Goal: Task Accomplishment & Management: Contribute content

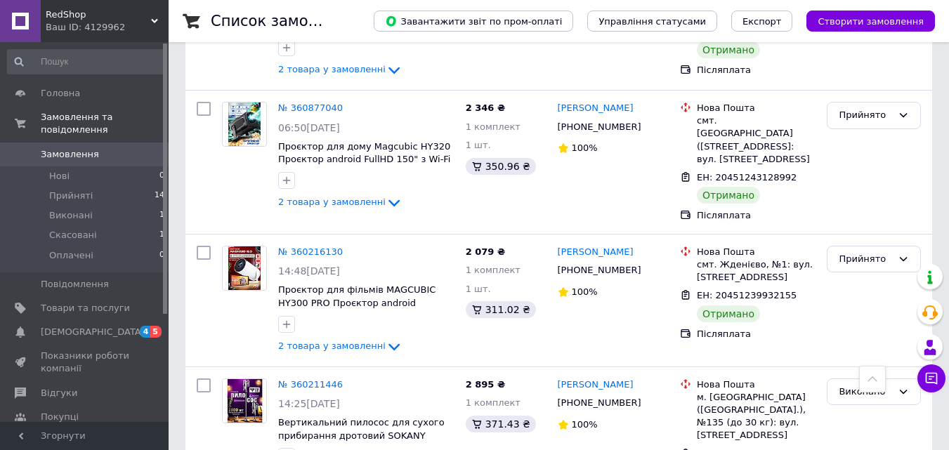
scroll to position [632, 0]
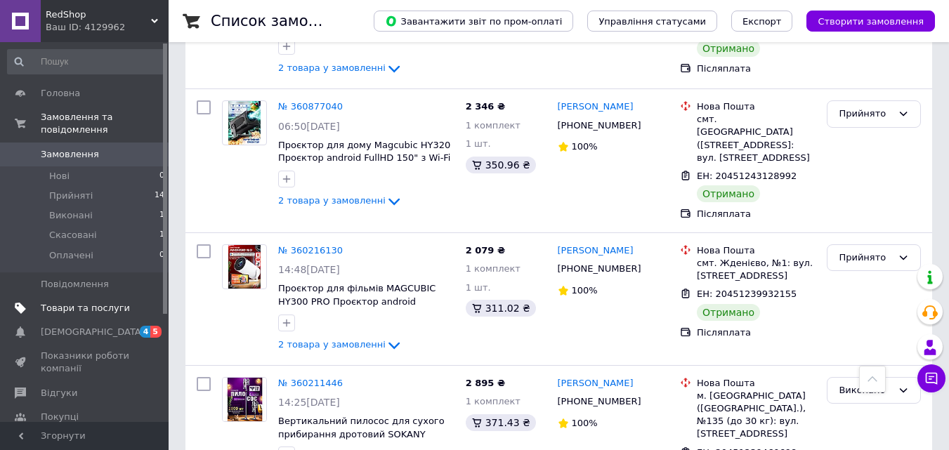
click at [60, 302] on span "Товари та послуги" at bounding box center [85, 308] width 89 height 13
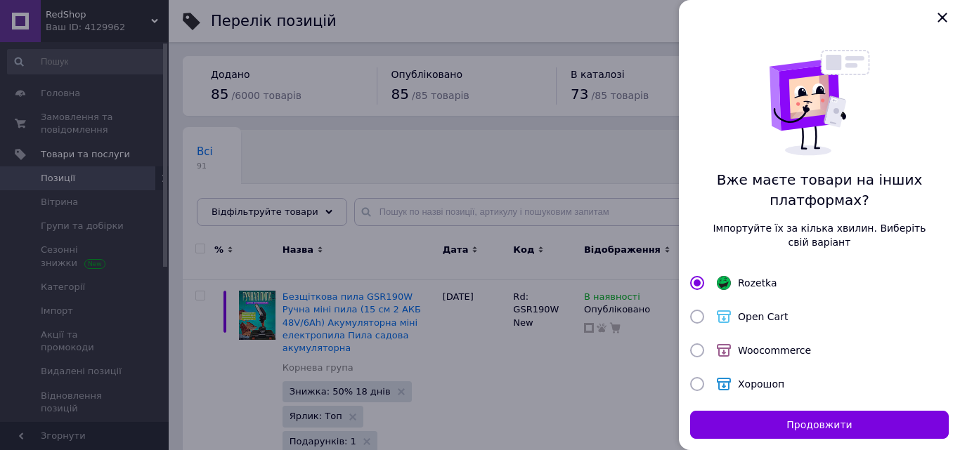
click at [958, 15] on div at bounding box center [819, 17] width 281 height 35
click at [949, 17] on icon "Закрыть" at bounding box center [942, 17] width 17 height 17
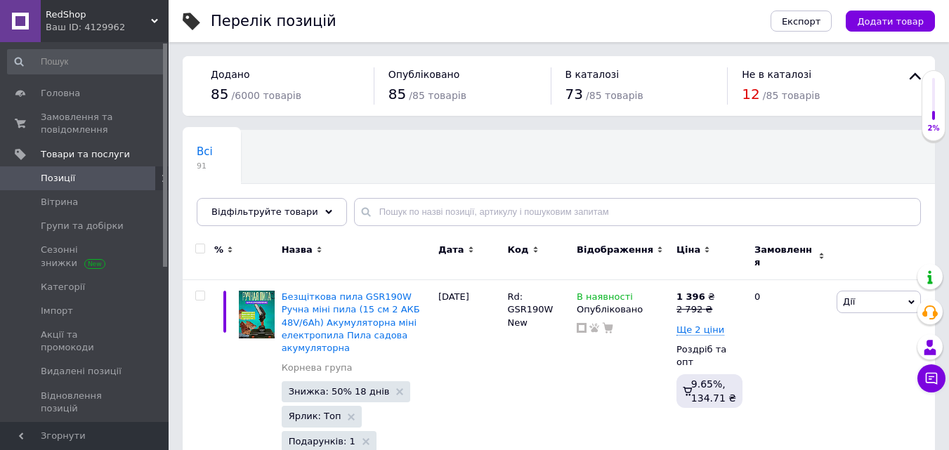
click at [903, 176] on div "Всі 91 Ok Відфільтровано... Зберегти" at bounding box center [559, 185] width 753 height 116
drag, startPoint x: 482, startPoint y: 141, endPoint x: 333, endPoint y: 60, distance: 169.5
click at [481, 141] on div "Всі 91 Ok Відфільтровано... Зберегти" at bounding box center [559, 185] width 753 height 116
click at [82, 116] on span "Замовлення та повідомлення" at bounding box center [85, 123] width 89 height 25
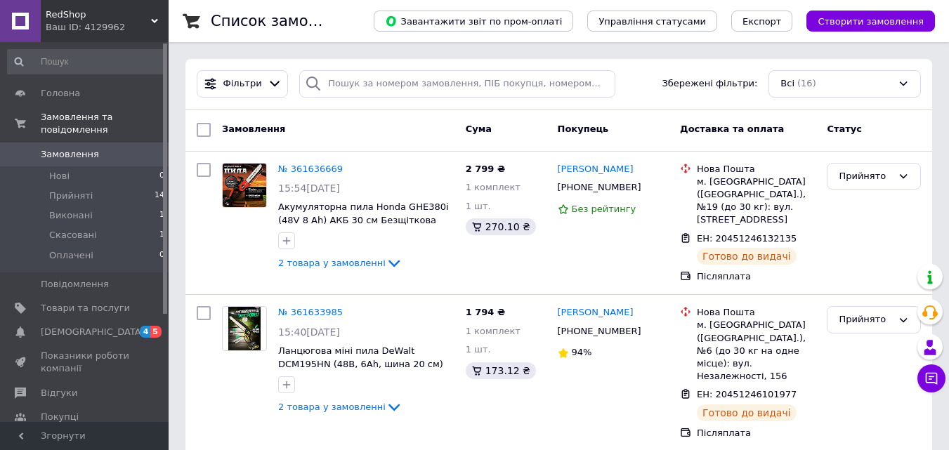
click at [110, 302] on span "Товари та послуги" at bounding box center [85, 308] width 89 height 13
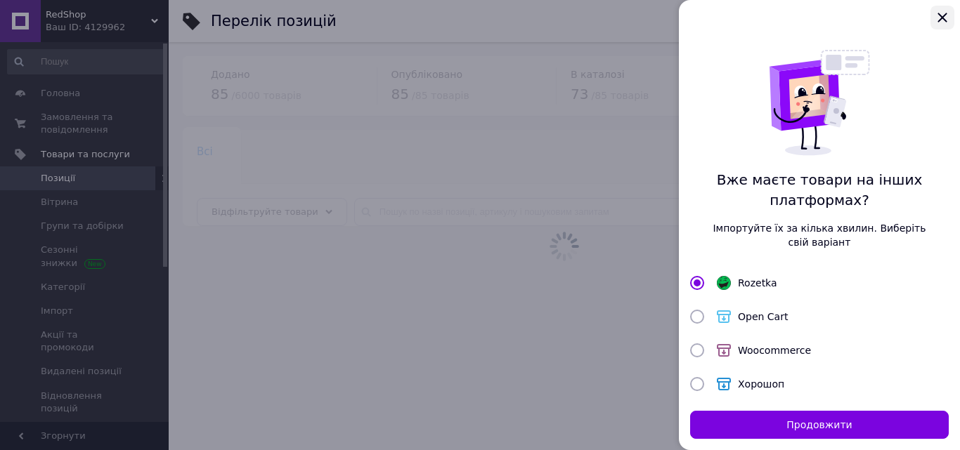
click at [949, 13] on icon "Закрыть" at bounding box center [942, 17] width 17 height 17
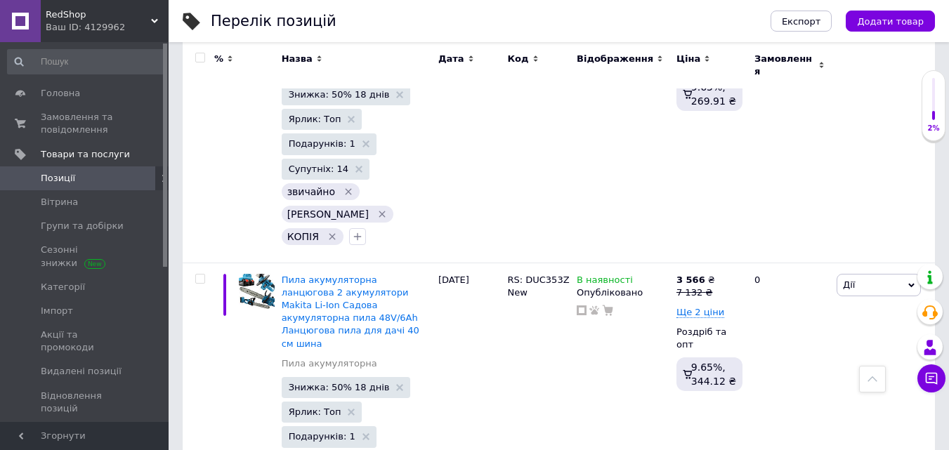
scroll to position [3584, 0]
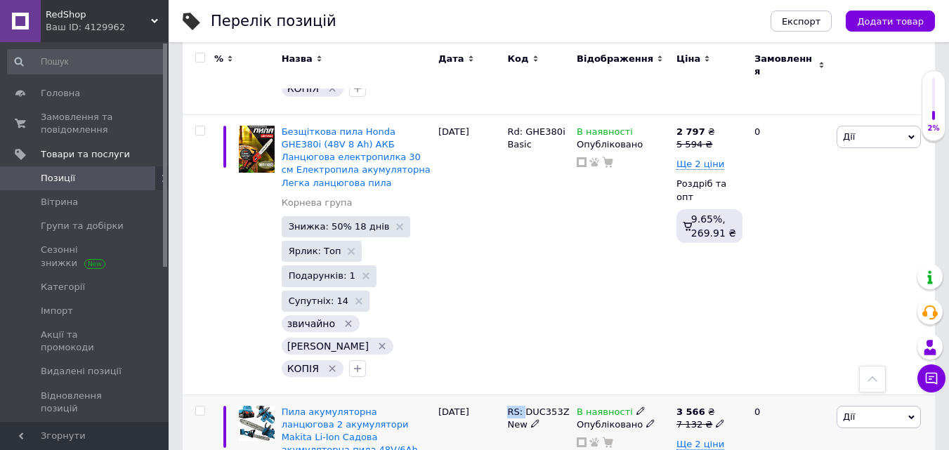
drag, startPoint x: 508, startPoint y: 114, endPoint x: 521, endPoint y: 115, distance: 13.4
click at [521, 407] on span "RS: DUC353Z New" at bounding box center [538, 418] width 62 height 23
copy span "RS:"
click at [884, 16] on span "Додати товар" at bounding box center [890, 21] width 67 height 11
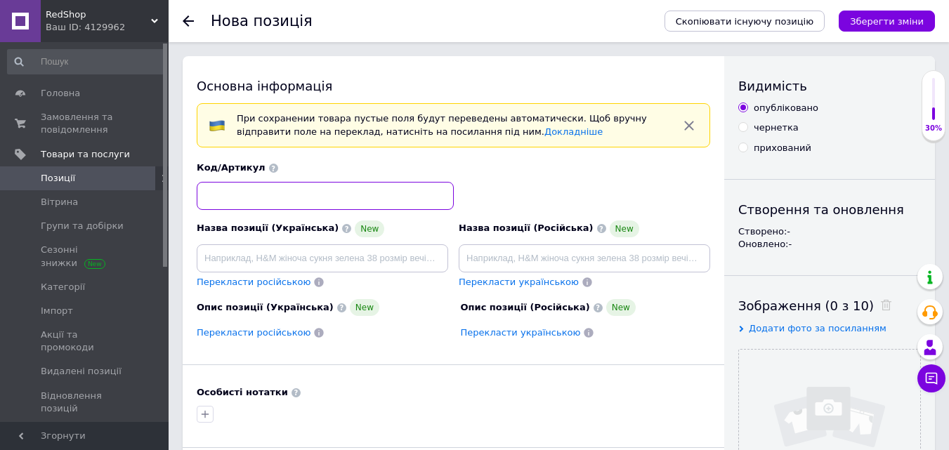
click at [304, 191] on input at bounding box center [325, 196] width 257 height 28
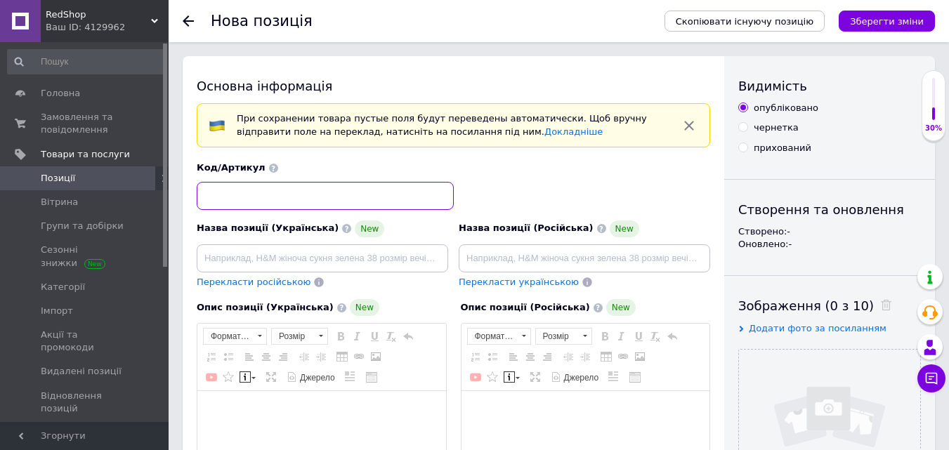
paste input "RS:"
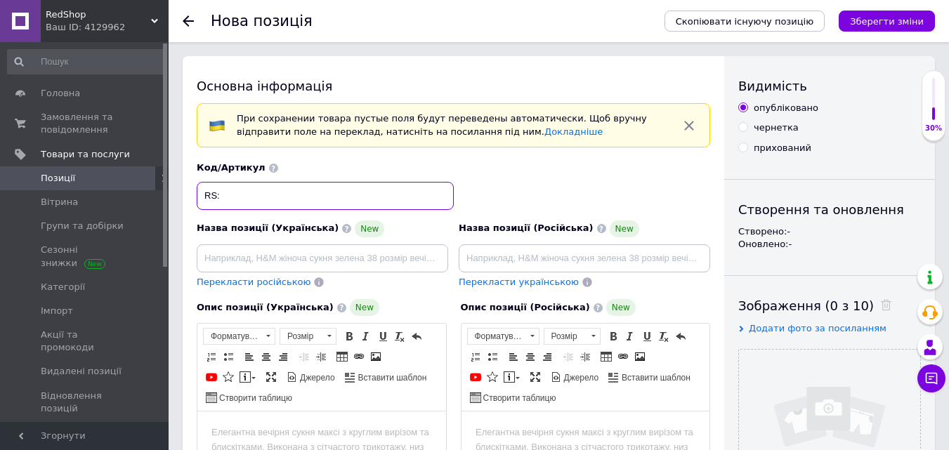
paste input "MassHand Pro 5.0"
type input "RS: MassHand Pro 5.0"
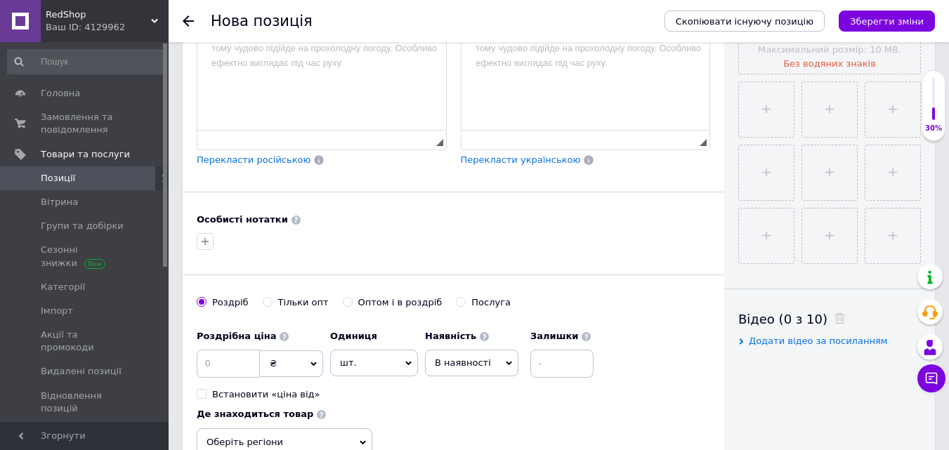
scroll to position [562, 0]
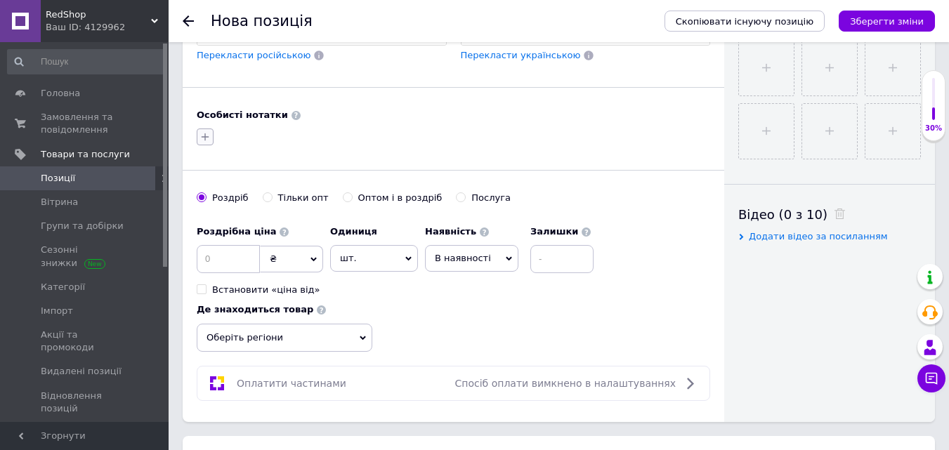
click at [207, 131] on icon "button" at bounding box center [205, 136] width 11 height 11
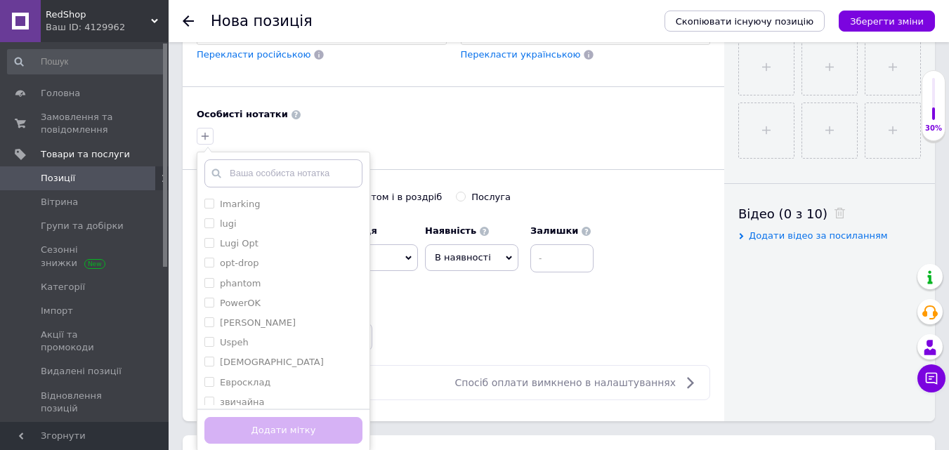
scroll to position [632, 0]
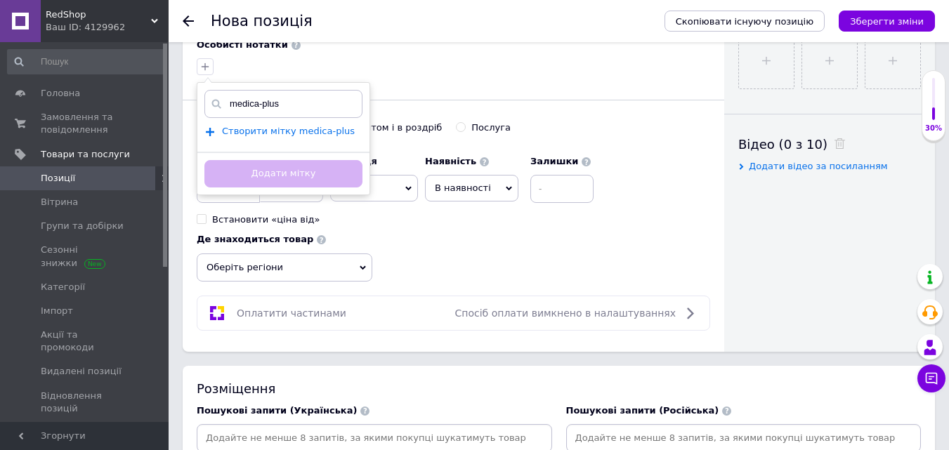
type input "medica-plus"
click at [278, 133] on span "Створити мітку medica-plus" at bounding box center [288, 131] width 133 height 11
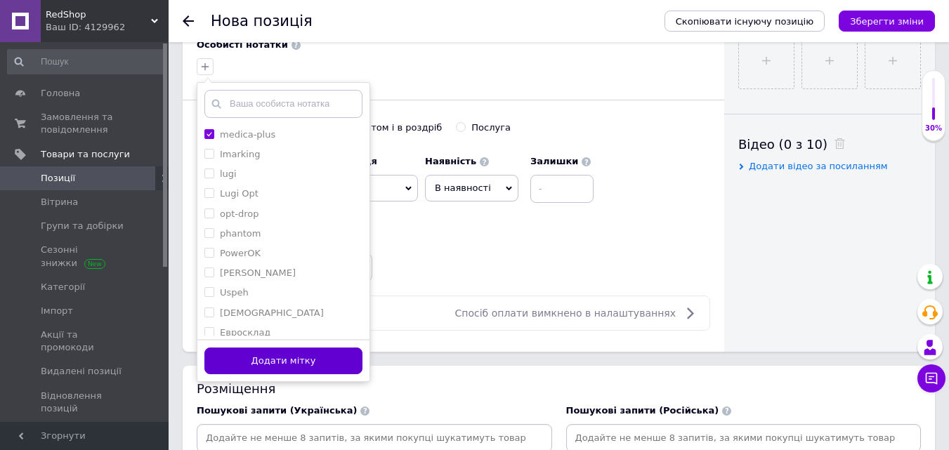
click at [297, 363] on button "Додати мітку" at bounding box center [283, 361] width 158 height 27
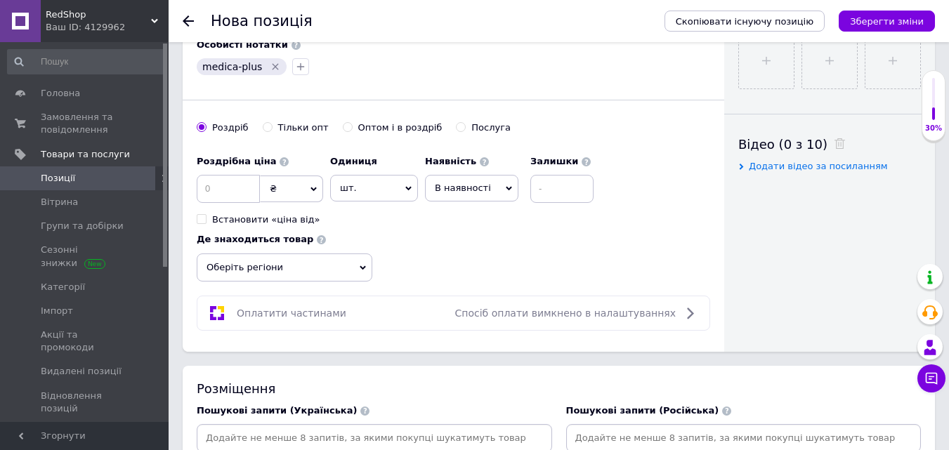
drag, startPoint x: 342, startPoint y: 126, endPoint x: 318, endPoint y: 132, distance: 25.2
click at [343, 126] on label "Оптом і в роздріб" at bounding box center [393, 128] width 100 height 13
click at [343, 126] on input "Оптом і в роздріб" at bounding box center [347, 126] width 9 height 9
radio input "true"
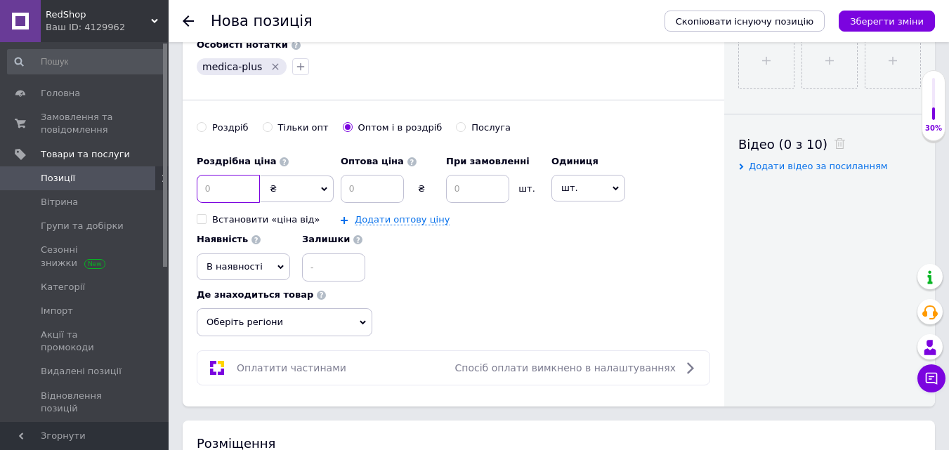
click at [239, 186] on input at bounding box center [228, 189] width 63 height 28
type input "10980"
click at [379, 188] on input at bounding box center [372, 189] width 63 height 28
type input "5325"
click at [492, 189] on input at bounding box center [477, 189] width 63 height 28
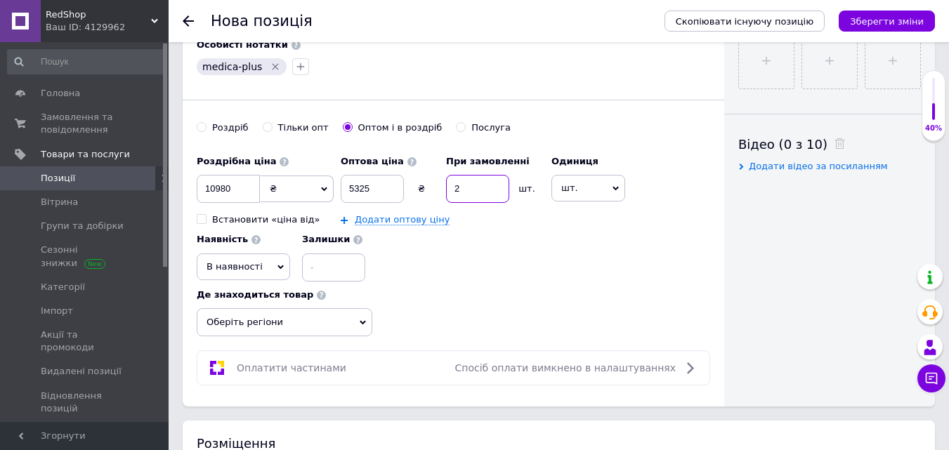
type input "2"
click at [568, 190] on span "шт." at bounding box center [589, 188] width 74 height 27
drag, startPoint x: 572, startPoint y: 272, endPoint x: 494, endPoint y: 261, distance: 78.7
click at [572, 271] on li "комплект" at bounding box center [595, 273] width 86 height 20
click at [431, 226] on link "Додати оптову ціну" at bounding box center [402, 219] width 95 height 11
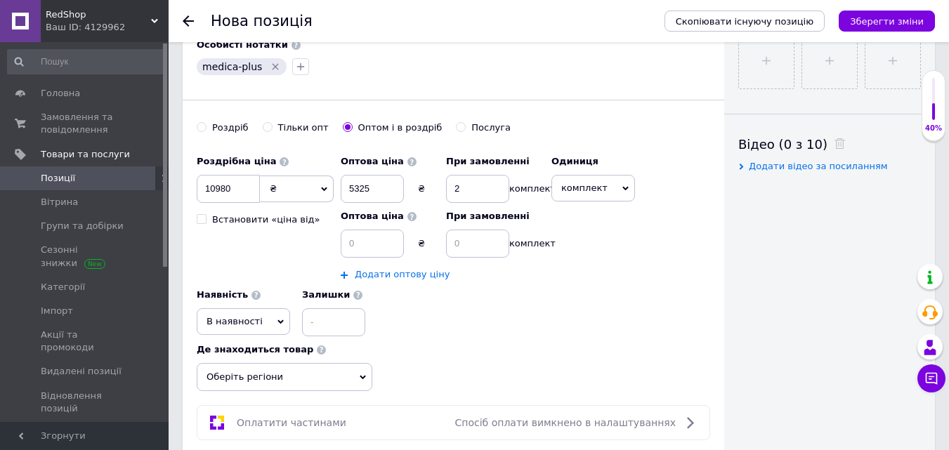
click at [412, 223] on div "Оптова ціна" at bounding box center [390, 216] width 98 height 13
click at [368, 242] on input at bounding box center [372, 244] width 63 height 28
type input "5215"
click at [475, 251] on input at bounding box center [477, 244] width 63 height 28
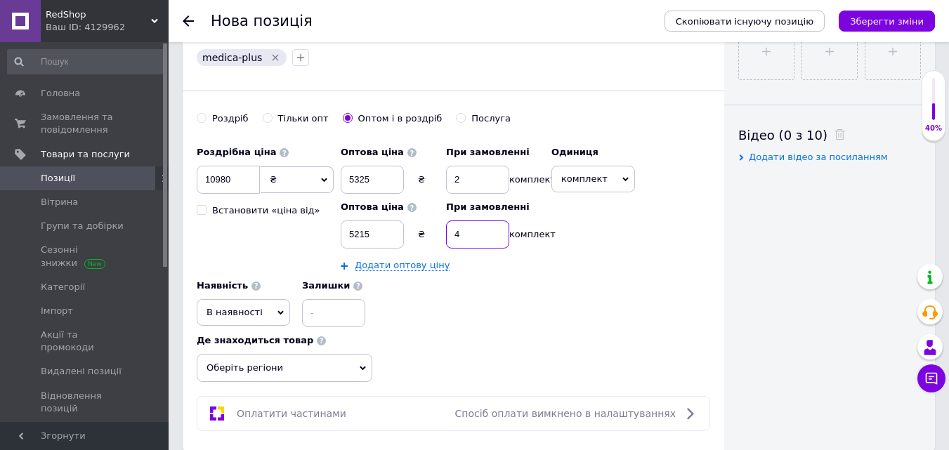
scroll to position [703, 0]
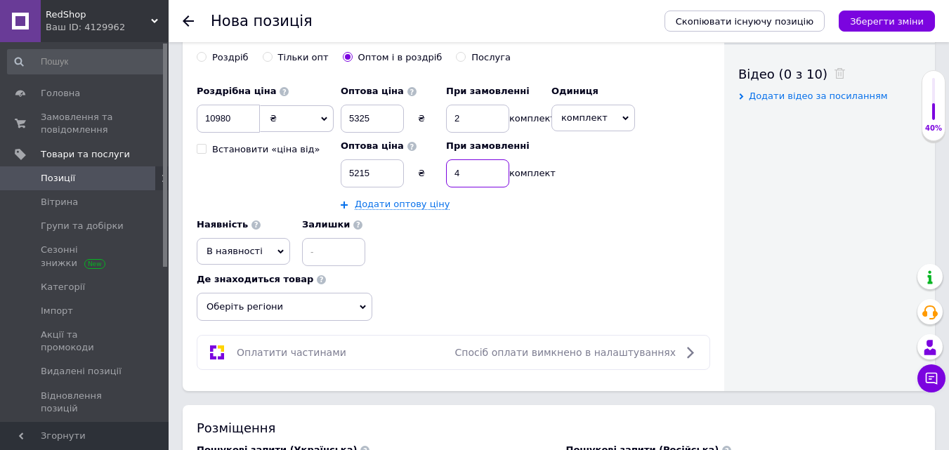
type input "4"
click at [277, 242] on span "В наявності" at bounding box center [243, 251] width 93 height 27
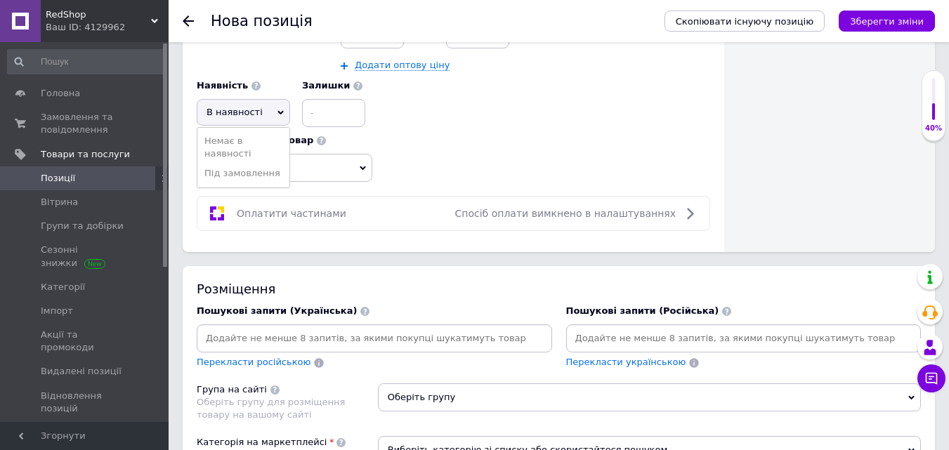
scroll to position [843, 0]
click at [326, 169] on span "Оберіть регіони" at bounding box center [285, 166] width 176 height 28
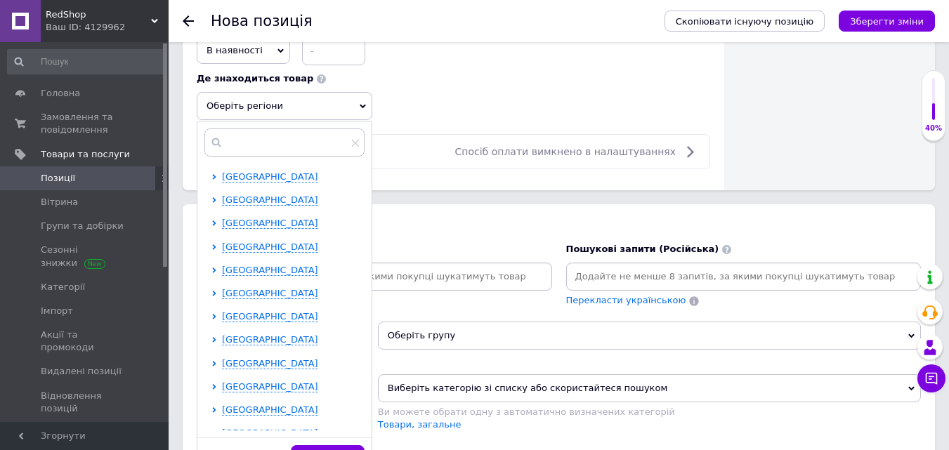
scroll to position [984, 0]
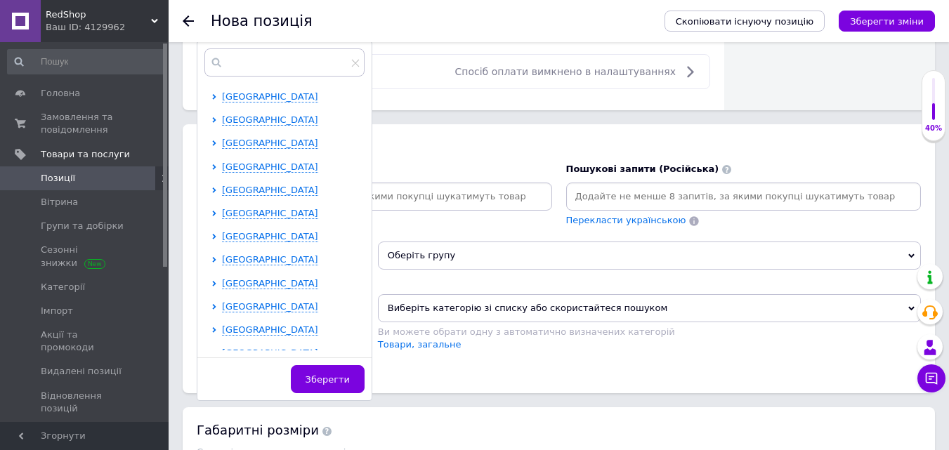
drag, startPoint x: 264, startPoint y: 278, endPoint x: 252, endPoint y: 294, distance: 20.0
click at [264, 278] on span "[GEOGRAPHIC_DATA]" at bounding box center [270, 283] width 96 height 11
click at [227, 310] on input "checkbox" at bounding box center [226, 305] width 9 height 9
checkbox input "true"
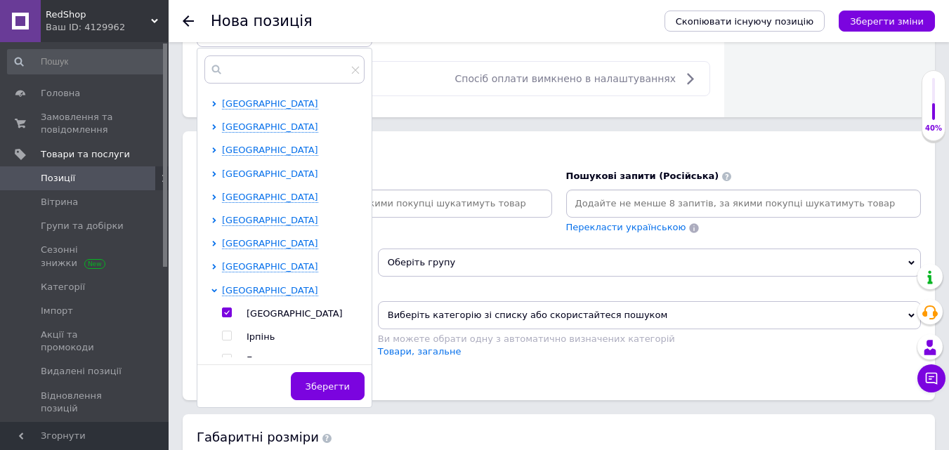
click at [235, 174] on span "[GEOGRAPHIC_DATA]" at bounding box center [270, 174] width 96 height 11
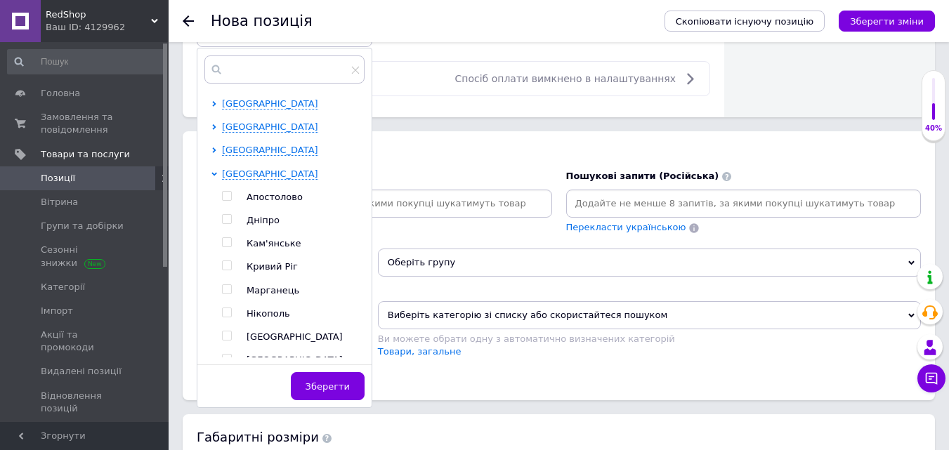
click at [226, 219] on input "checkbox" at bounding box center [226, 219] width 9 height 9
checkbox input "true"
click at [231, 157] on div "[GEOGRAPHIC_DATA]" at bounding box center [301, 150] width 158 height 13
click at [233, 150] on span "[GEOGRAPHIC_DATA]" at bounding box center [270, 150] width 96 height 11
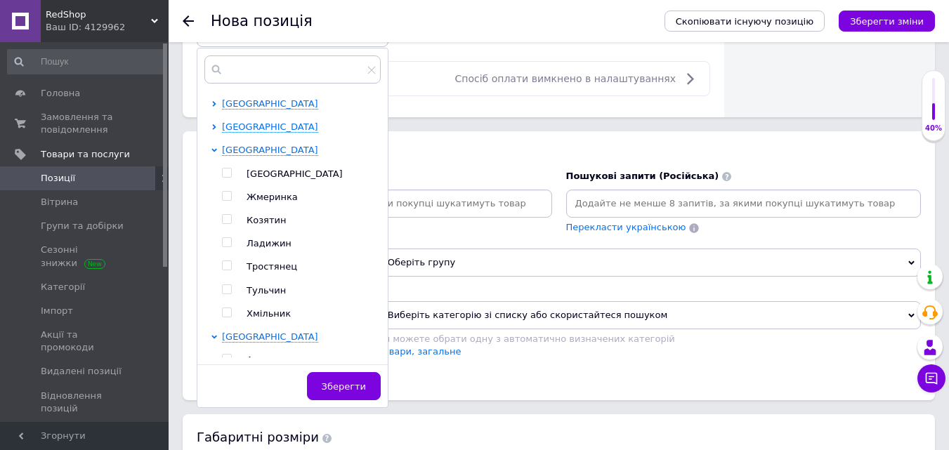
click at [228, 174] on input "checkbox" at bounding box center [226, 173] width 9 height 9
checkbox input "true"
click at [351, 383] on span "Зберегти" at bounding box center [344, 387] width 44 height 11
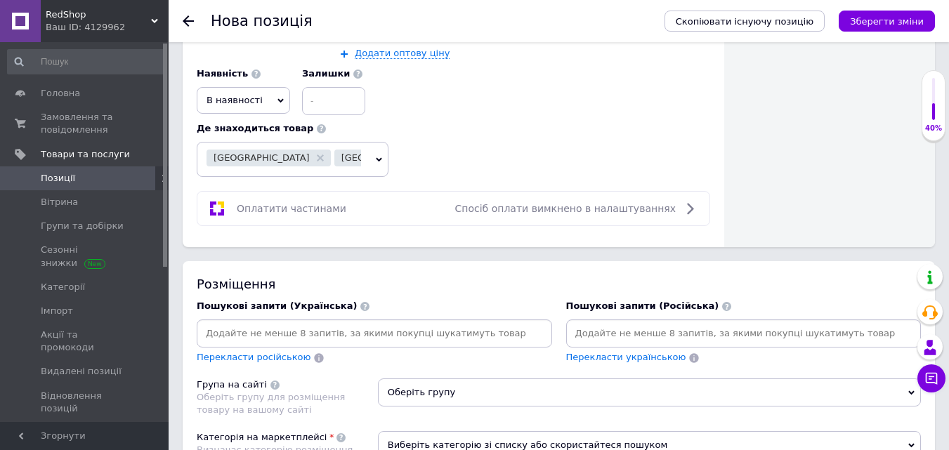
scroll to position [843, 0]
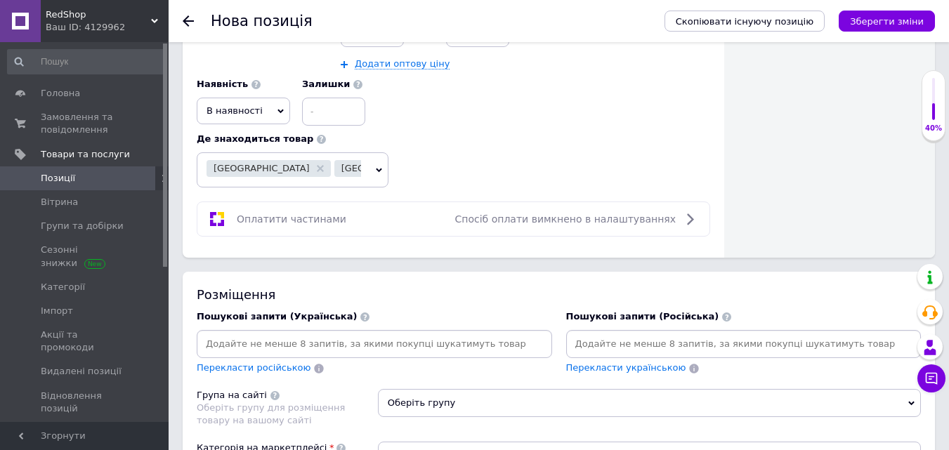
click at [252, 114] on span "В наявності" at bounding box center [235, 110] width 56 height 11
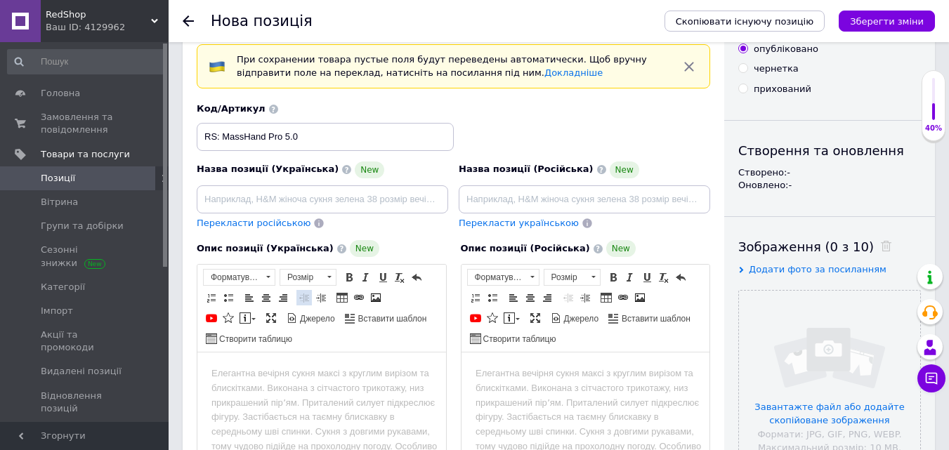
scroll to position [0, 0]
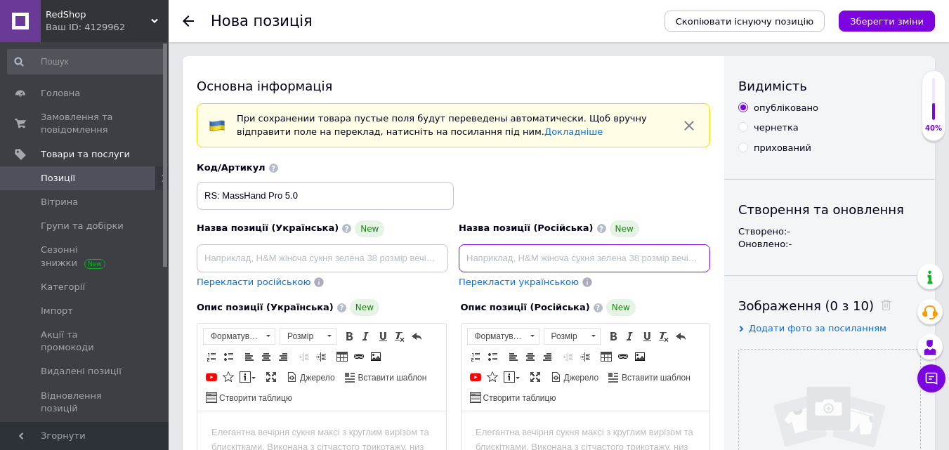
click at [464, 261] on input at bounding box center [585, 259] width 252 height 28
paste input "Массажер для тела массажер для шеи Medica+ MassHand Pro 5.0 Вибромассажер 24 Вт…"
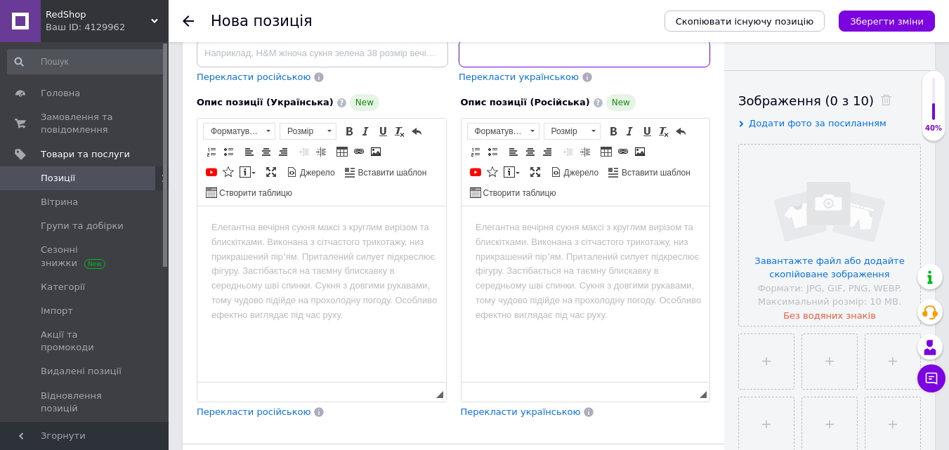
scroll to position [211, 0]
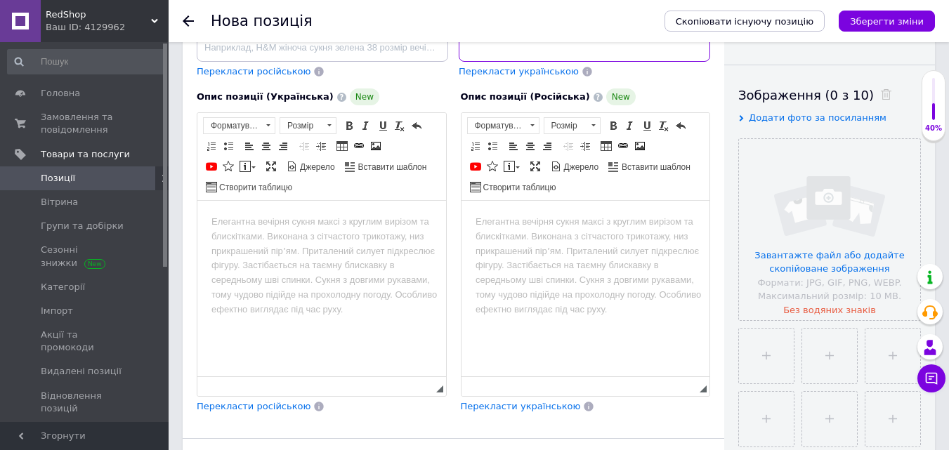
type input "Массажер для тела массажер для шеи Medica+ MassHand Pro 5.0 Вибромассажер 24 Вт…"
click at [547, 232] on html at bounding box center [585, 222] width 249 height 43
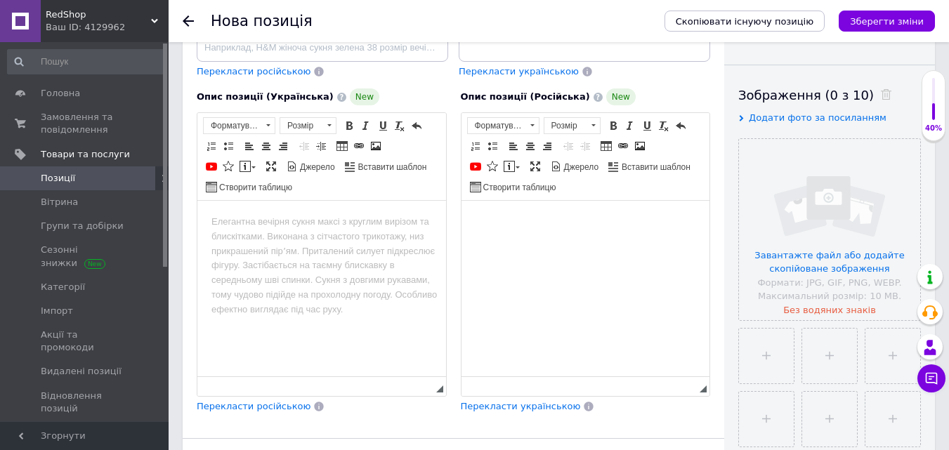
scroll to position [0, 0]
click at [514, 166] on span at bounding box center [509, 166] width 11 height 11
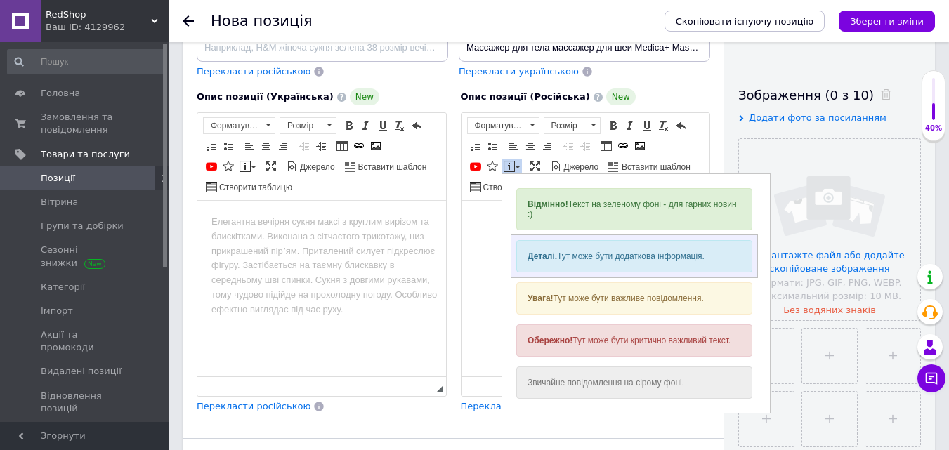
click at [559, 262] on div "Деталі. Тут може бути додаткова інформація." at bounding box center [634, 256] width 236 height 32
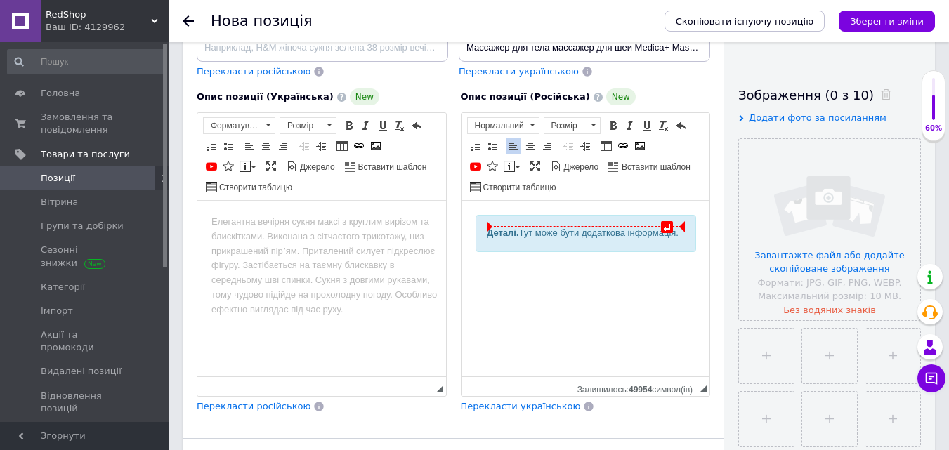
click at [529, 231] on div "Деталі. Тут може бути додаткова інформація." at bounding box center [585, 233] width 198 height 15
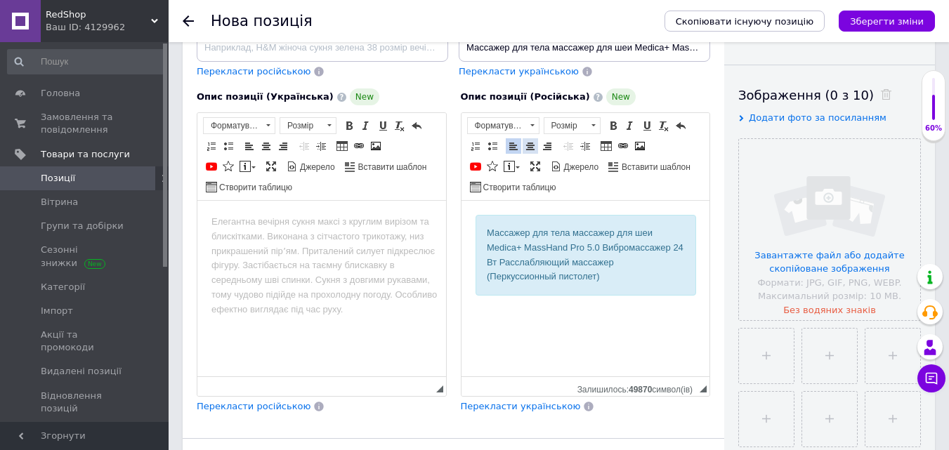
click at [530, 147] on span at bounding box center [530, 146] width 11 height 11
click at [574, 126] on span "Розмір" at bounding box center [566, 125] width 42 height 15
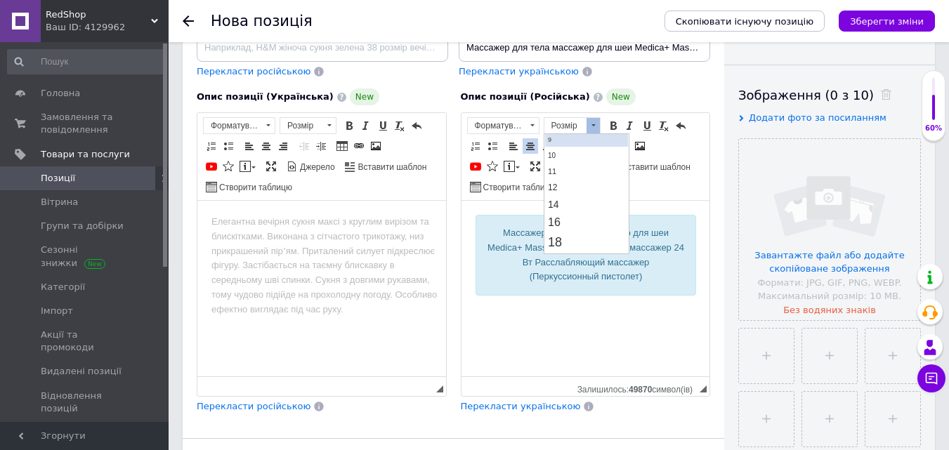
scroll to position [70, 0]
click at [576, 204] on link "16" at bounding box center [586, 209] width 83 height 18
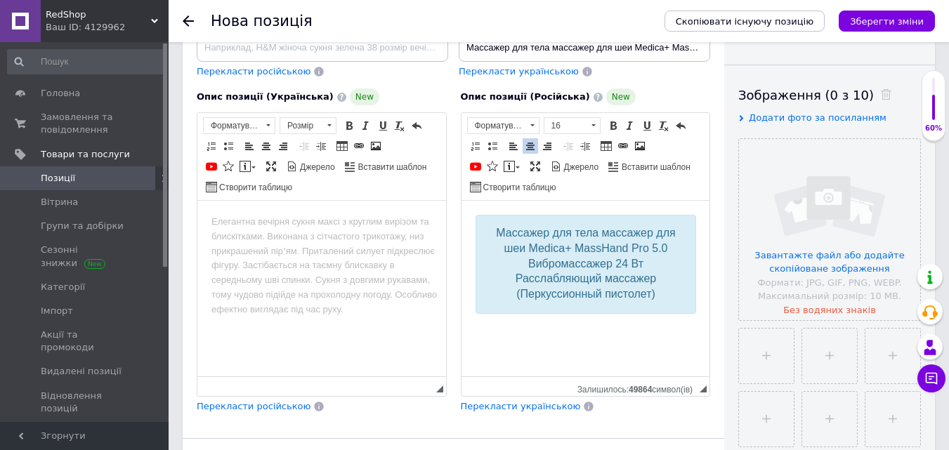
click at [572, 328] on p "Редактор, FA5071B1-5D7B-459B-80F3-1A0012EAD98B" at bounding box center [585, 330] width 221 height 15
click at [517, 166] on link "Вставити повідомлення" at bounding box center [512, 166] width 20 height 15
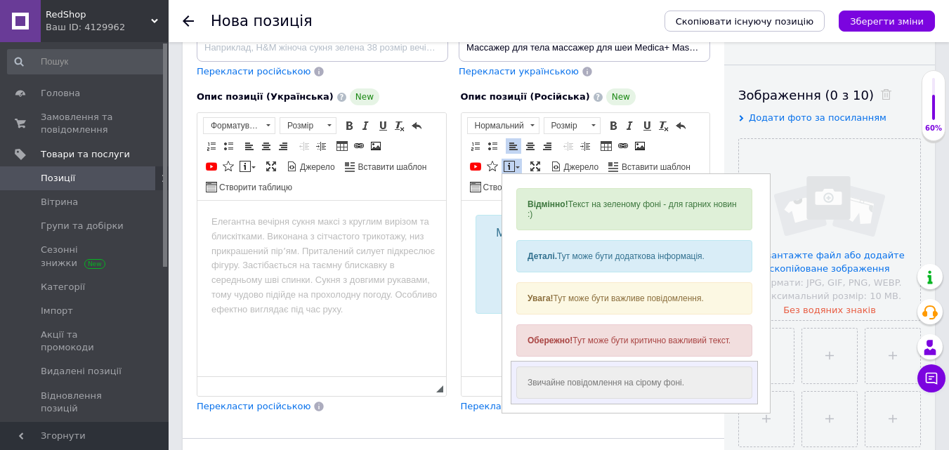
click at [578, 377] on div "Звичайне повідомлення на сірому фоні." at bounding box center [634, 383] width 236 height 32
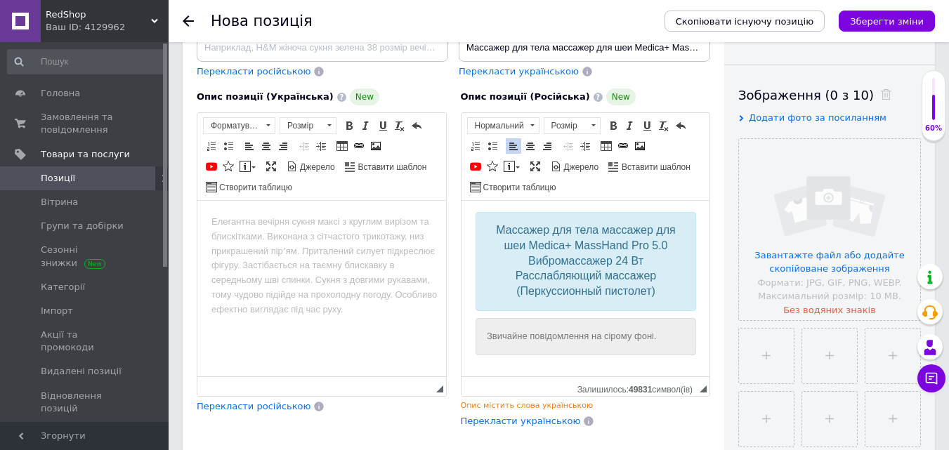
click at [473, 337] on html "Массажер для тела массажер для шеи Medica+ MassHand Pro 5.0 Вибромассажер 24 Вт…" at bounding box center [585, 295] width 249 height 195
drag, startPoint x: 586, startPoint y: 337, endPoint x: 734, endPoint y: 337, distance: 147.6
click at [710, 337] on html "Массажер для тела массажер для шеи Medica+ MassHand Pro 5.0 Вибромассажер 24 Вт…" at bounding box center [585, 295] width 249 height 195
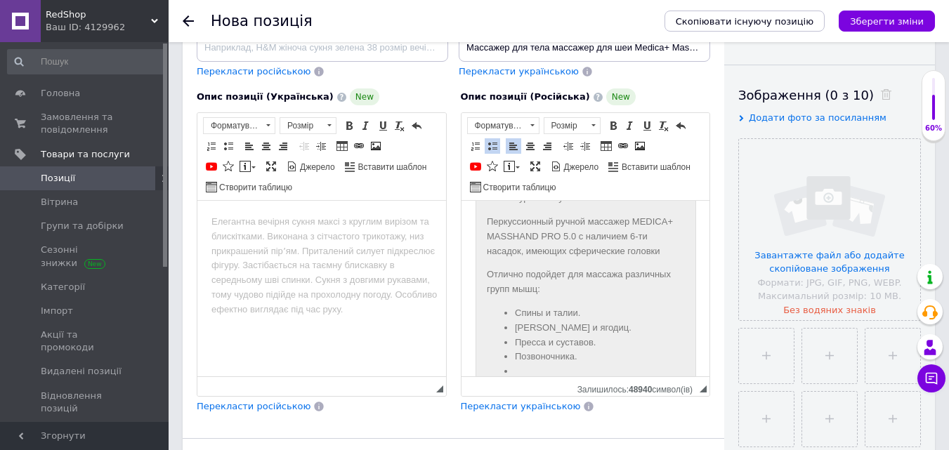
scroll to position [443, 0]
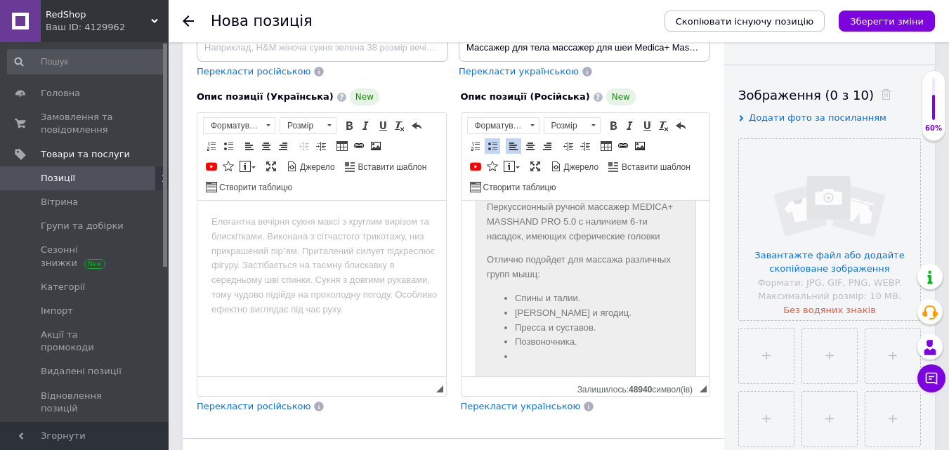
drag, startPoint x: 489, startPoint y: 143, endPoint x: 82, endPoint y: 37, distance: 421.2
click at [489, 143] on span at bounding box center [492, 146] width 11 height 11
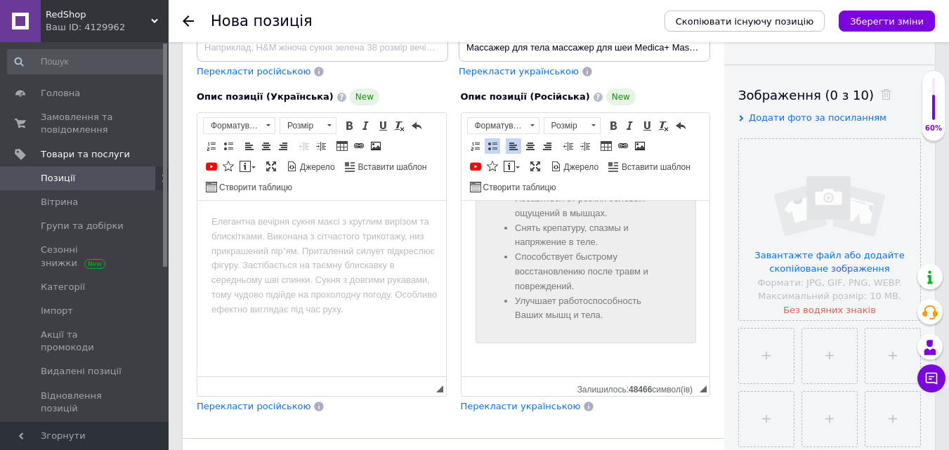
scroll to position [794, 0]
click at [496, 145] on span at bounding box center [492, 146] width 11 height 11
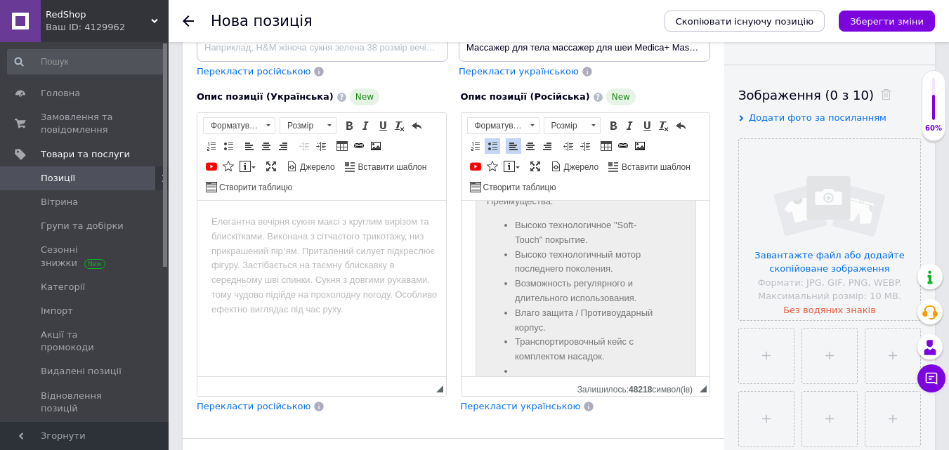
scroll to position [927, 0]
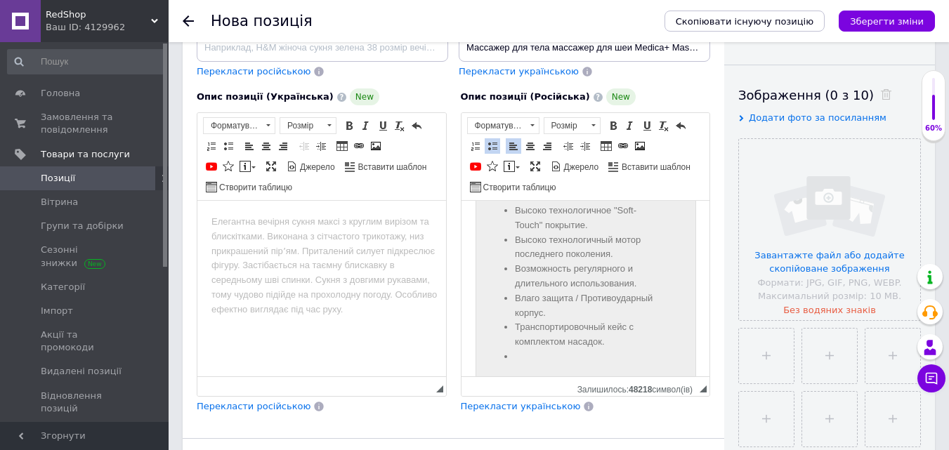
click at [497, 143] on span at bounding box center [492, 146] width 11 height 11
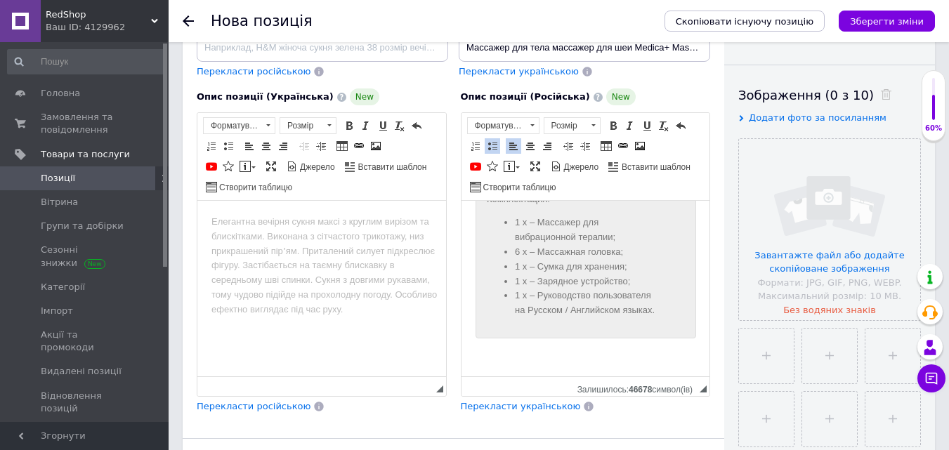
scroll to position [1850, 0]
click at [597, 350] on p "Редактор, FA5071B1-5D7B-459B-80F3-1A0012EAD98B" at bounding box center [585, 355] width 221 height 15
click at [511, 164] on span at bounding box center [509, 166] width 11 height 11
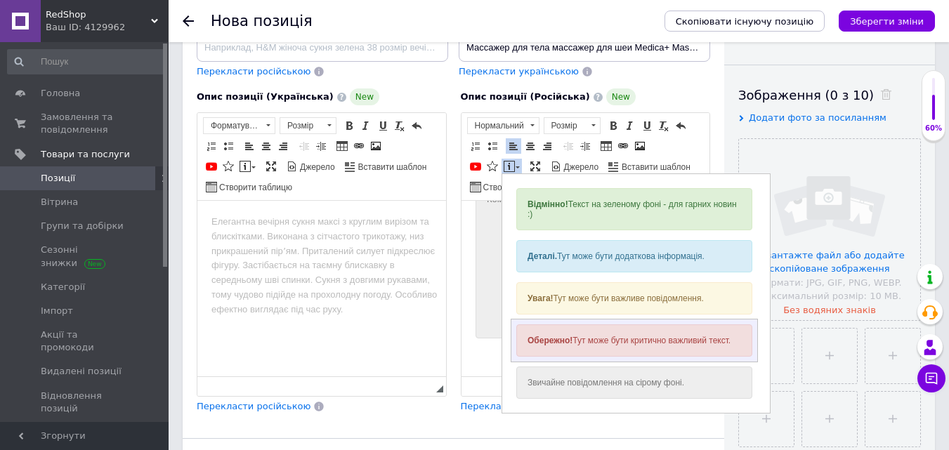
click at [600, 349] on div "Обережно! Тут може бути критично важливий текст." at bounding box center [634, 341] width 236 height 32
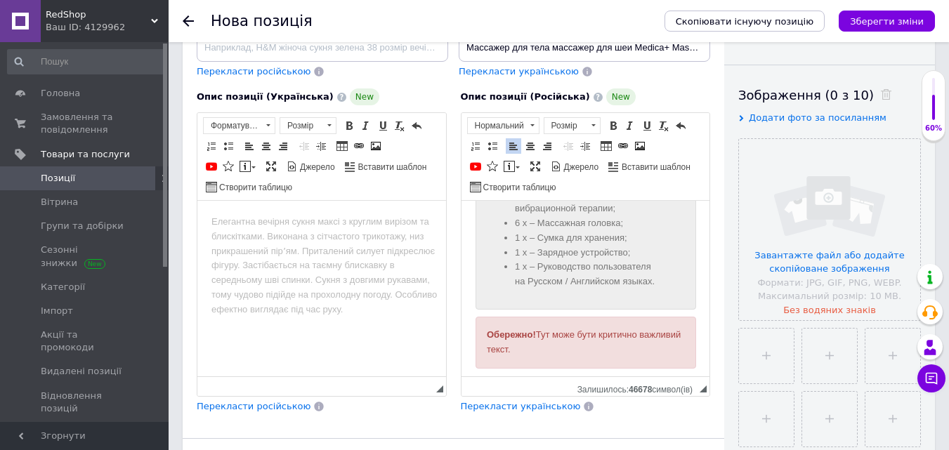
scroll to position [1892, 0]
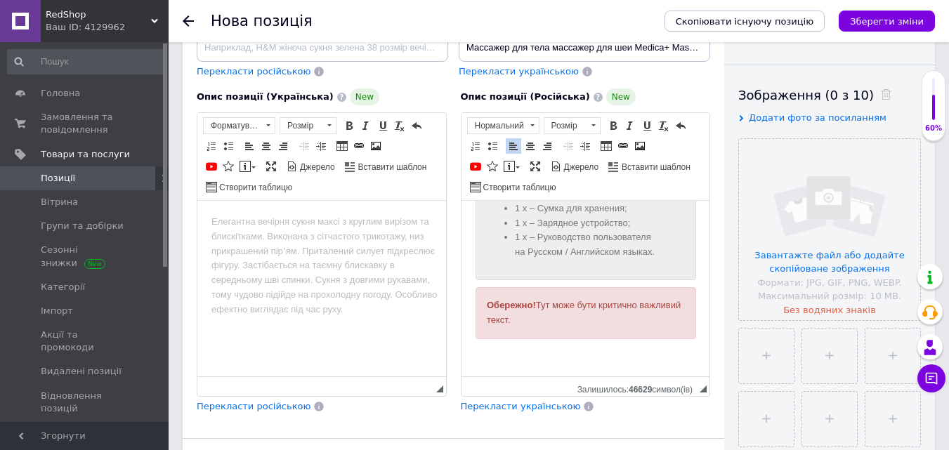
click at [482, 325] on div "Обережно! Тут може бути критично важливий текст." at bounding box center [585, 313] width 221 height 52
drag, startPoint x: 482, startPoint y: 325, endPoint x: 573, endPoint y: 345, distance: 92.9
click at [573, 339] on div "Обережно! Тут може бути критично важливий текст." at bounding box center [585, 313] width 221 height 52
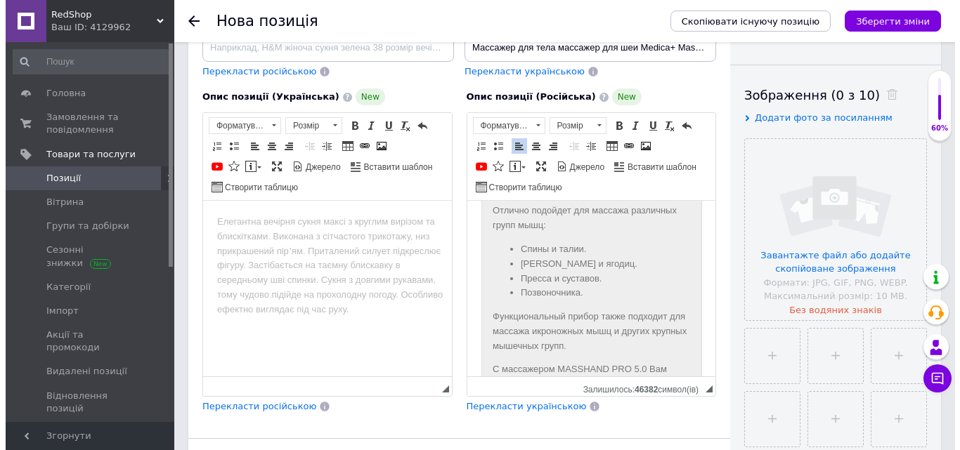
scroll to position [562, 0]
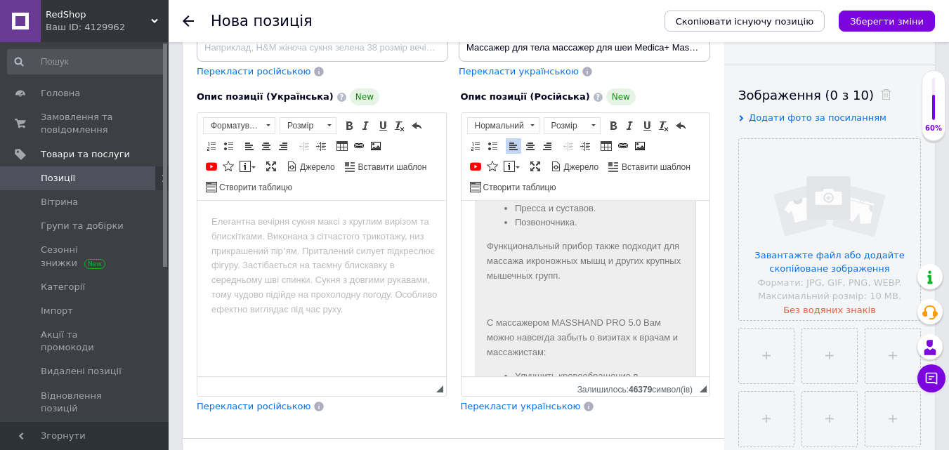
click at [529, 142] on span at bounding box center [530, 146] width 11 height 11
click at [642, 140] on link "Зображення" at bounding box center [639, 145] width 15 height 15
select select
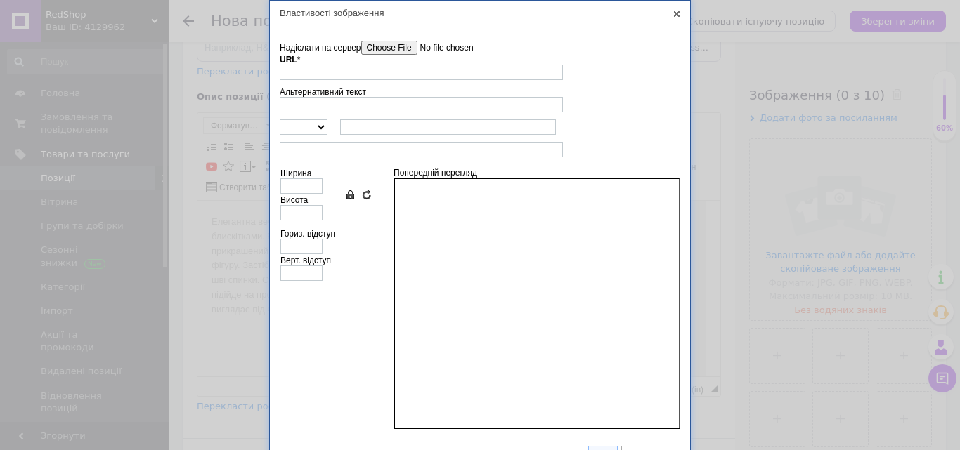
click at [386, 41] on input"] "Надіслати на сервер" at bounding box center [441, 48] width 160 height 14
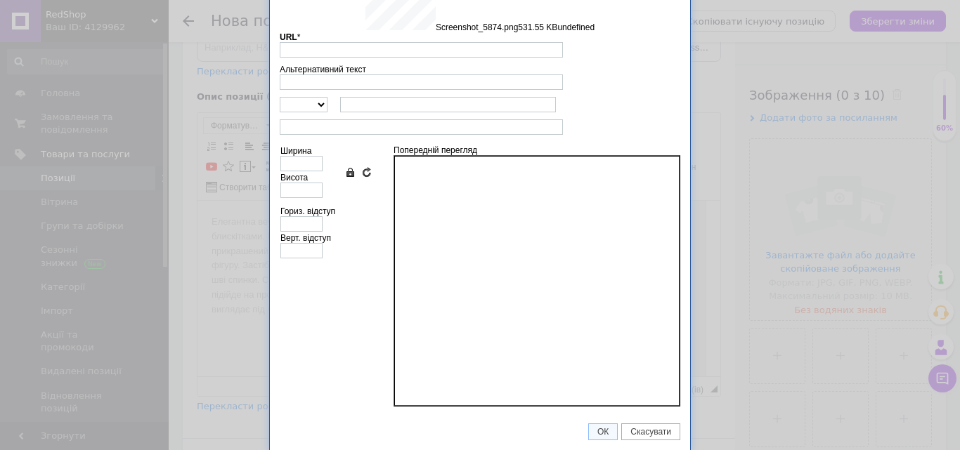
type input "[URL][DOMAIN_NAME]"
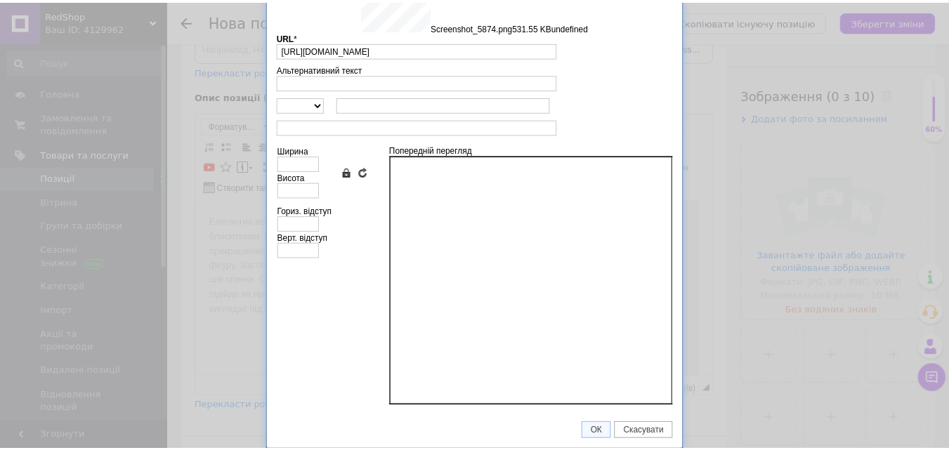
scroll to position [23, 0]
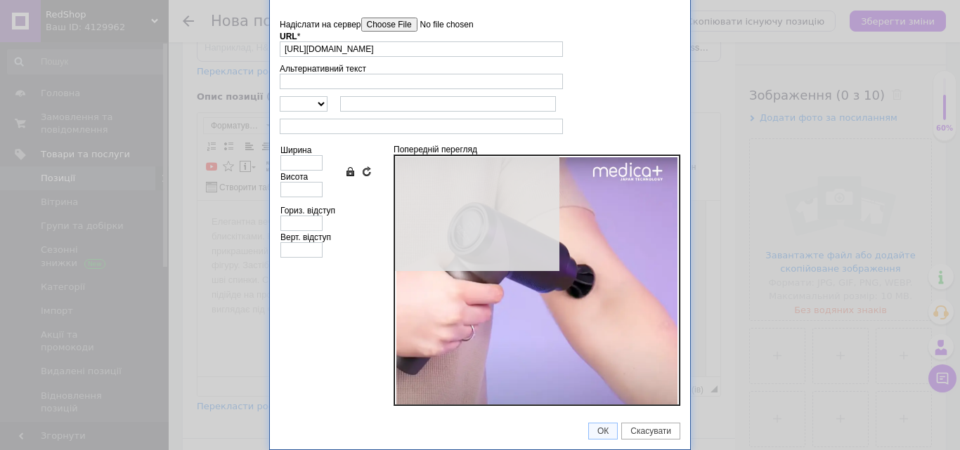
type input "633"
type input "631"
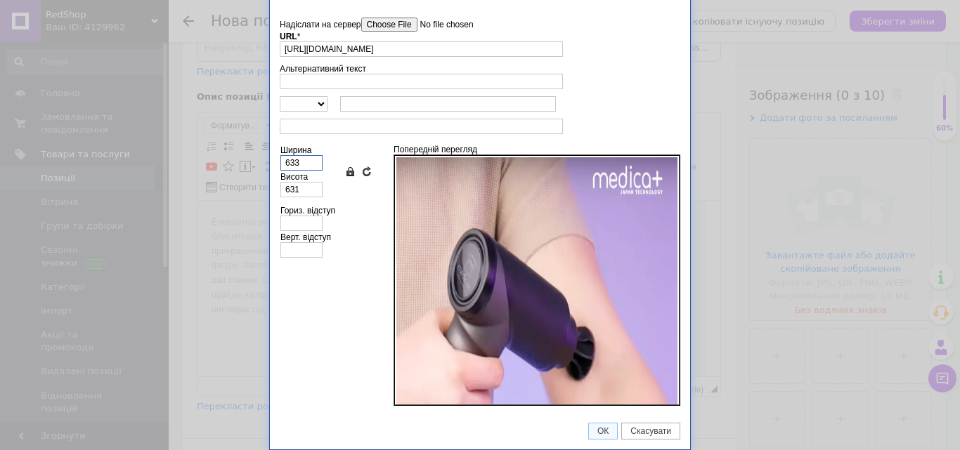
drag, startPoint x: 304, startPoint y: 160, endPoint x: 282, endPoint y: 168, distance: 22.5
click at [282, 168] on input "633" at bounding box center [301, 162] width 42 height 15
type input "2"
type input "27"
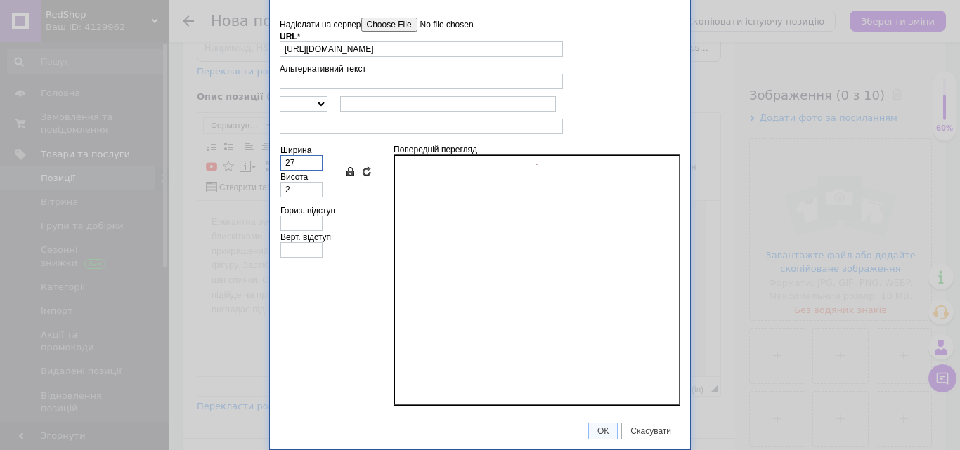
type input "27"
type input "270"
type input "269"
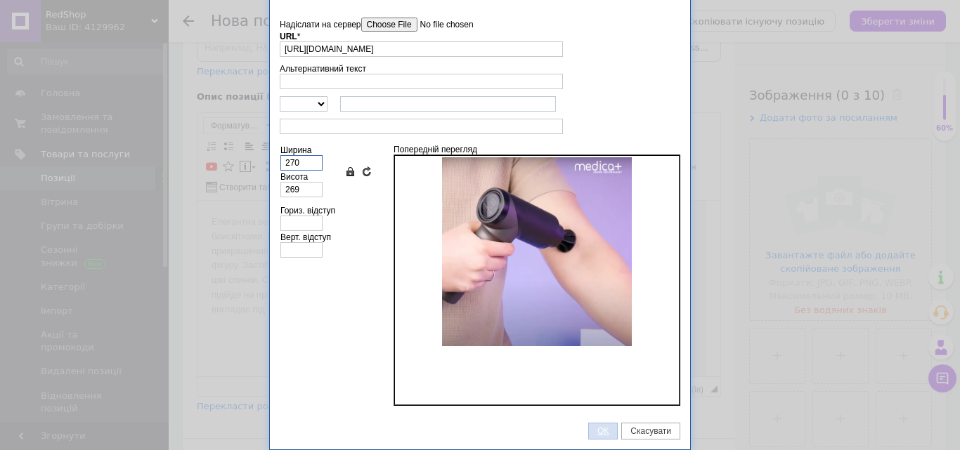
type input "270"
click at [600, 432] on span "ОК" at bounding box center [603, 432] width 28 height 10
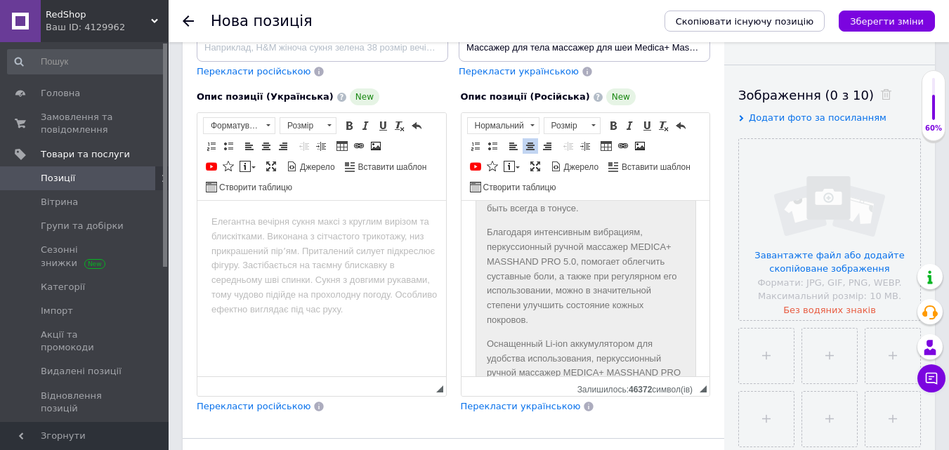
scroll to position [1457, 0]
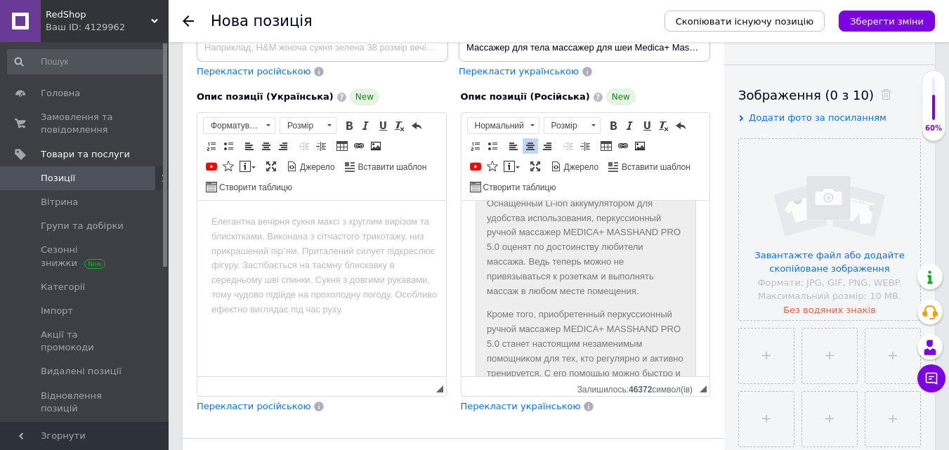
click at [538, 188] on p "Благодаря интенсивным вибрациям, перкуссионный ручной массажер MEDICA+ MASSHAND…" at bounding box center [585, 136] width 198 height 103
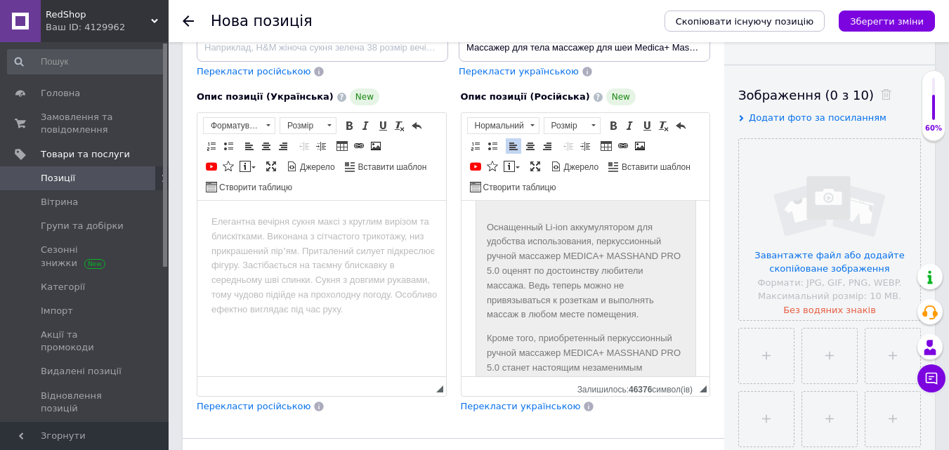
scroll to position [1442, 0]
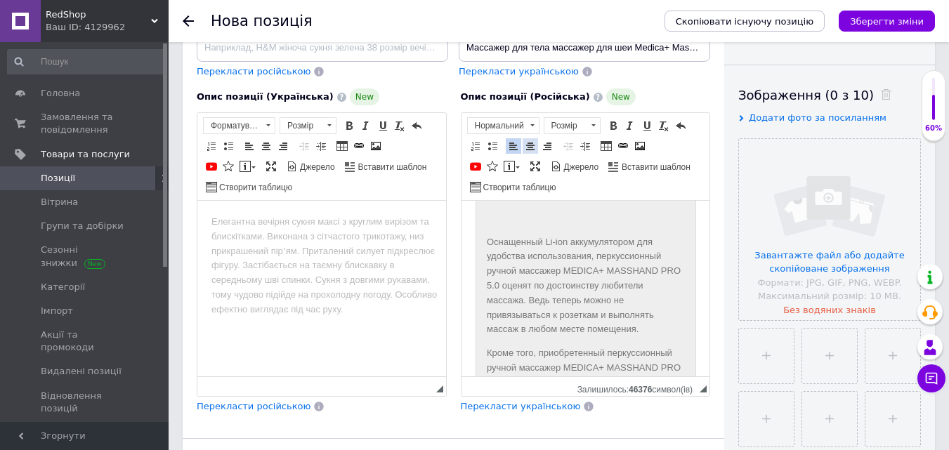
click at [525, 142] on span at bounding box center [530, 146] width 11 height 11
click at [635, 143] on span at bounding box center [640, 146] width 11 height 11
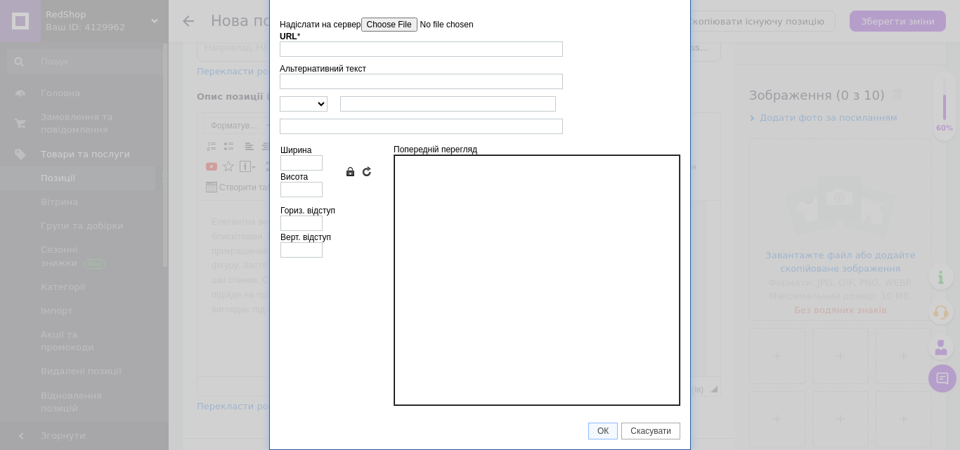
click at [389, 24] on input"] "Надіслати на сервер" at bounding box center [441, 25] width 160 height 14
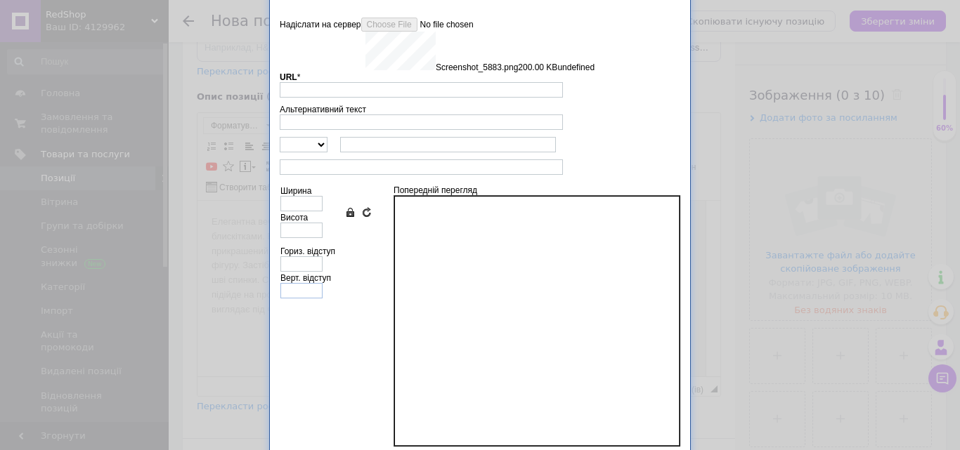
type input "[URL][DOMAIN_NAME]"
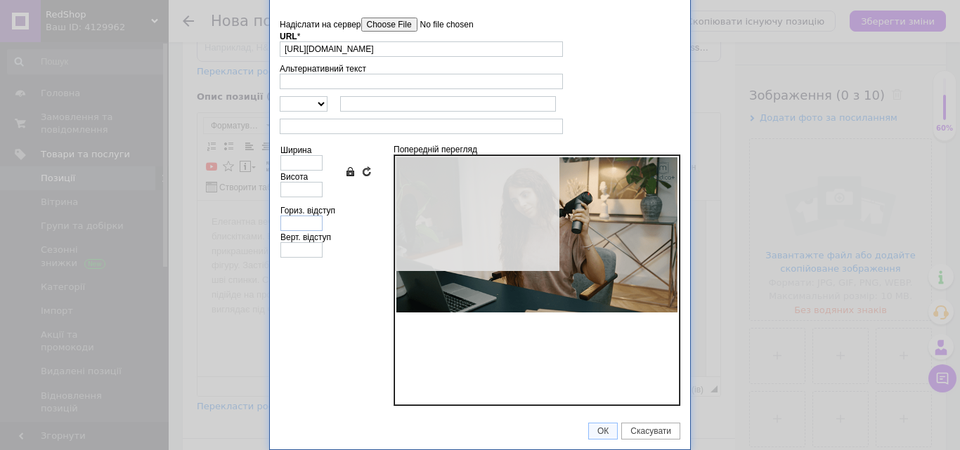
type input "640"
type input "353"
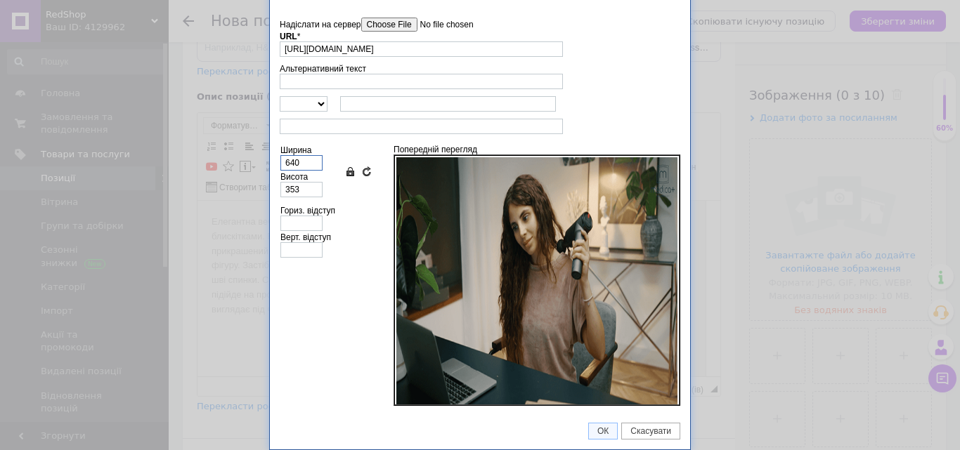
drag, startPoint x: 306, startPoint y: 169, endPoint x: 286, endPoint y: 166, distance: 20.0
click at [286, 166] on input "640" at bounding box center [301, 162] width 42 height 15
click at [299, 165] on input "640" at bounding box center [301, 162] width 42 height 15
drag, startPoint x: 299, startPoint y: 165, endPoint x: 278, endPoint y: 167, distance: 21.8
click at [280, 167] on td "Ширина 640" at bounding box center [302, 158] width 44 height 27
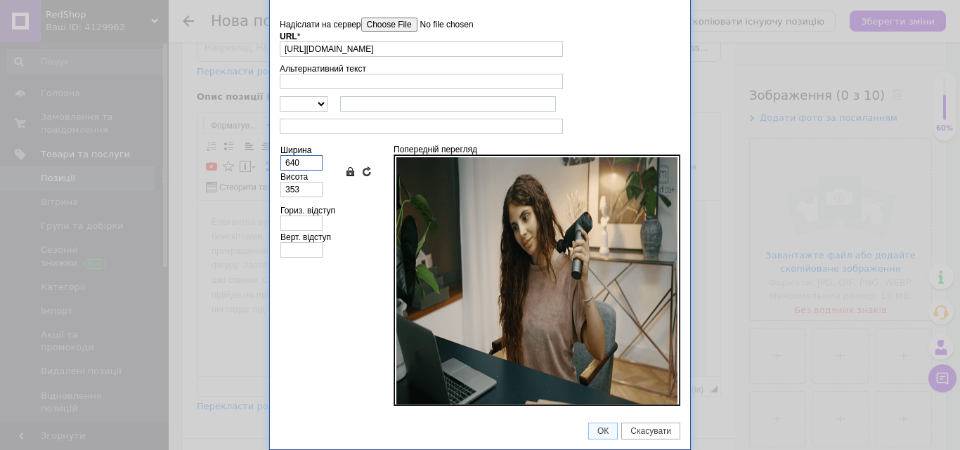
type input "2"
type input "1"
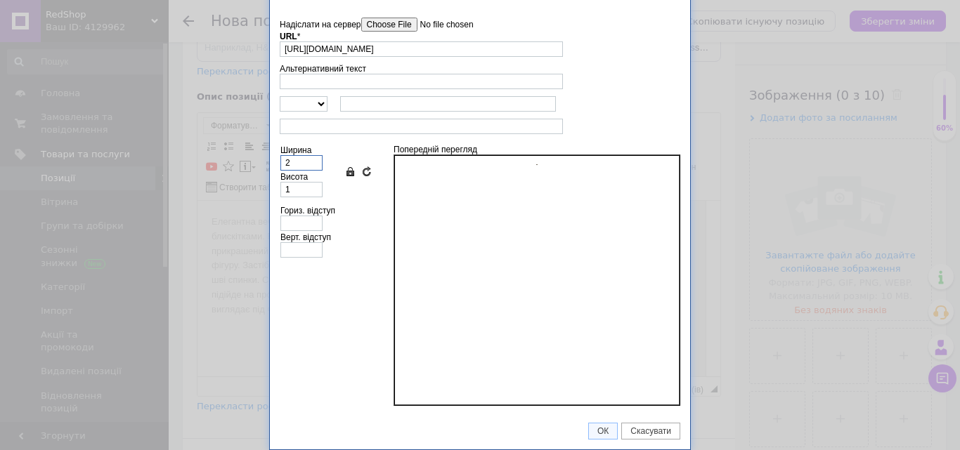
type input "27"
type input "15"
type input "270"
type input "149"
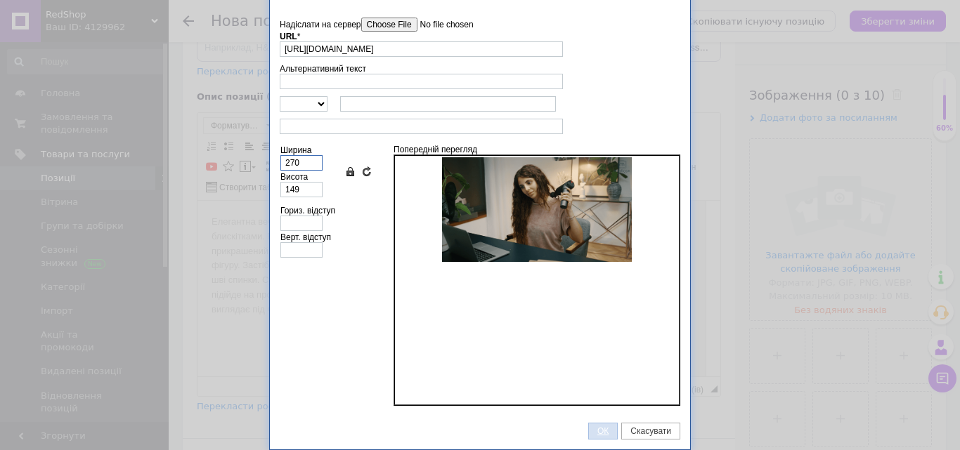
type input "270"
drag, startPoint x: 605, startPoint y: 438, endPoint x: 103, endPoint y: 155, distance: 576.5
click at [605, 438] on link "ОК" at bounding box center [603, 431] width 30 height 17
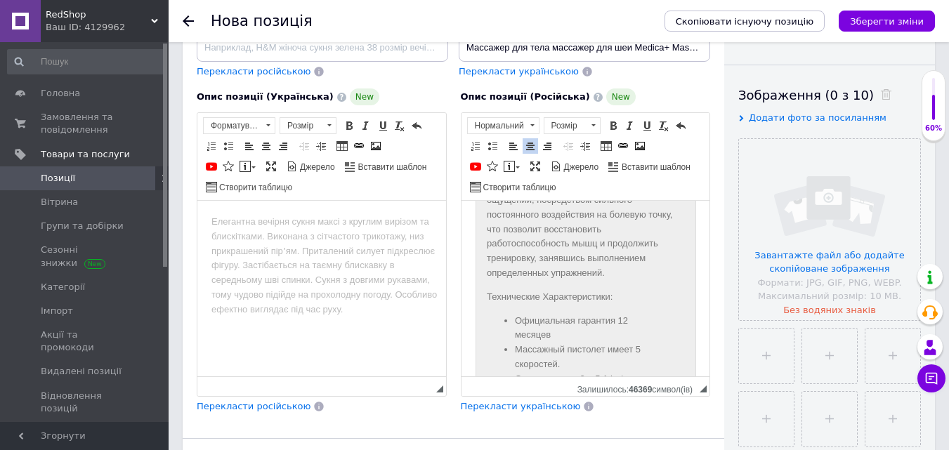
scroll to position [1770, 0]
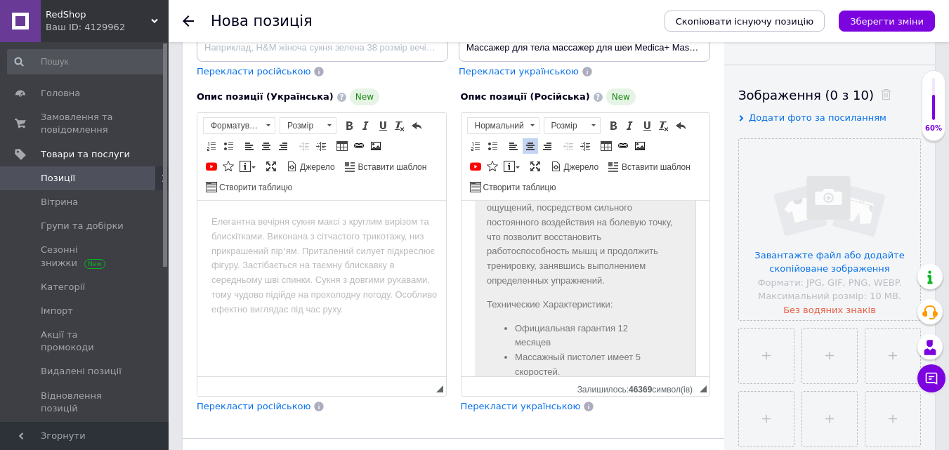
click at [614, 289] on p "Кроме того, приобретенный перкуссионный ручной массажер MEDICA+ MASSHAND PRO 5.…" at bounding box center [585, 201] width 198 height 176
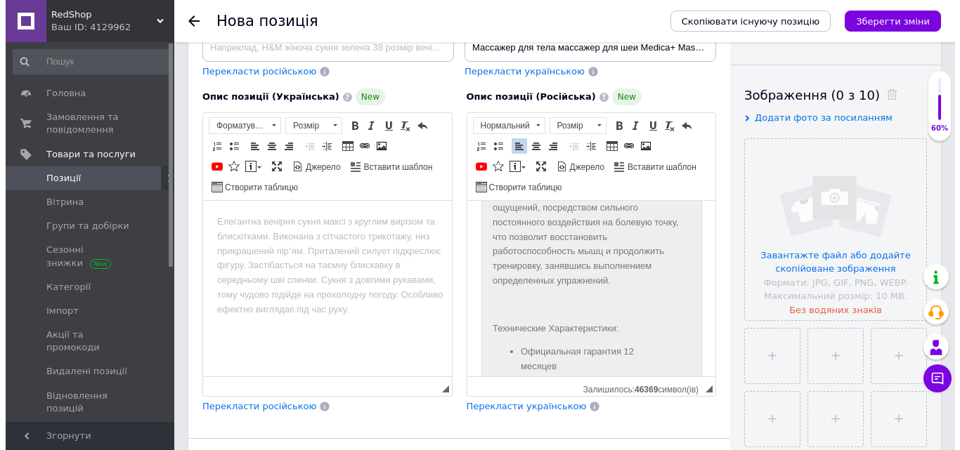
scroll to position [1755, 0]
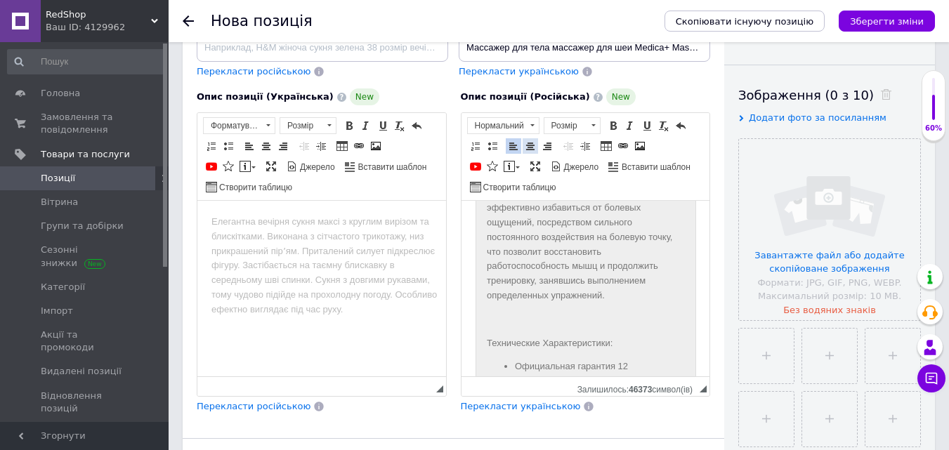
click at [528, 140] on link "По центру" at bounding box center [530, 145] width 15 height 15
click at [633, 141] on link "Зображення" at bounding box center [639, 145] width 15 height 15
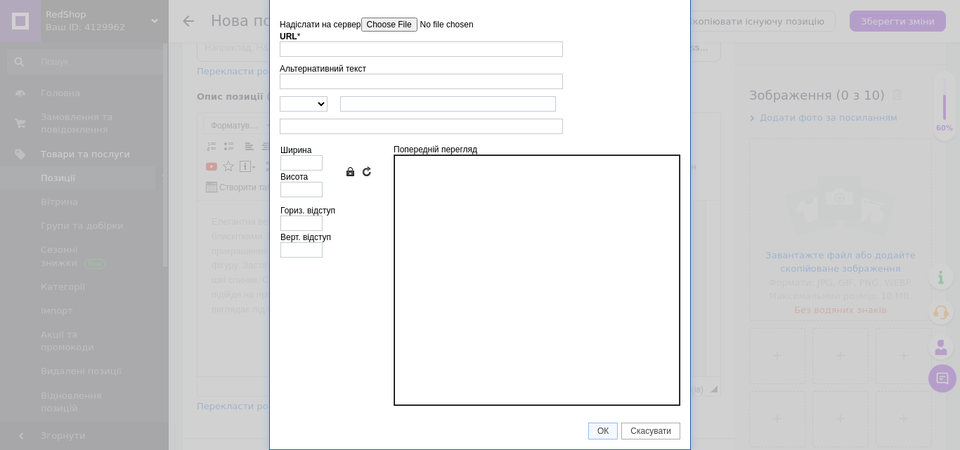
click at [403, 18] on input"] "Надіслати на сервер" at bounding box center [441, 25] width 160 height 14
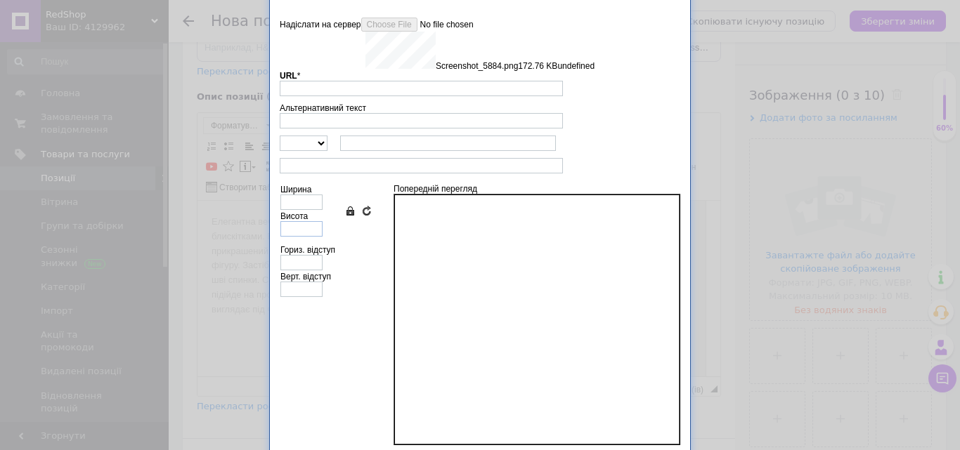
type input "[URL][DOMAIN_NAME]"
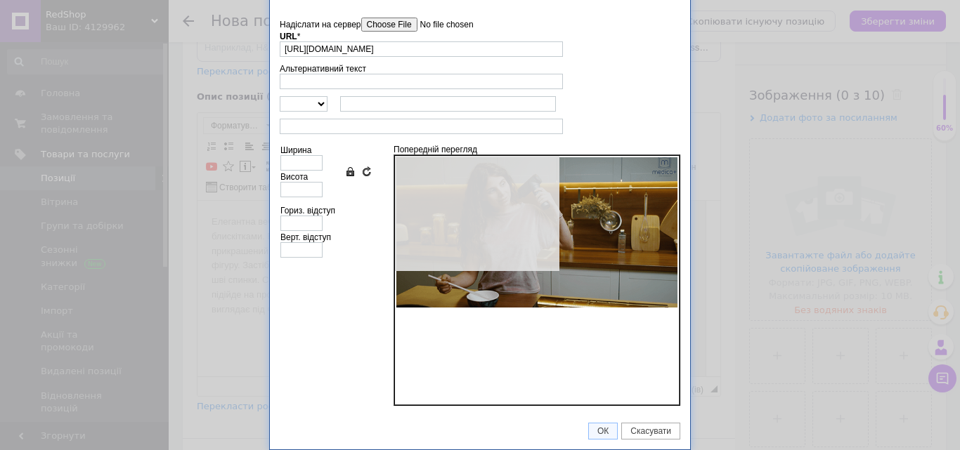
type input "640"
type input "343"
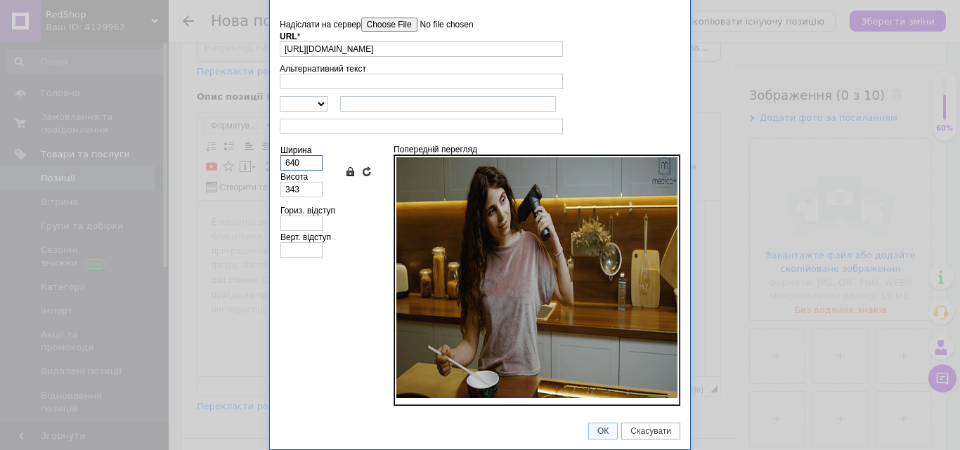
drag, startPoint x: 309, startPoint y: 160, endPoint x: 277, endPoint y: 162, distance: 32.4
click at [277, 162] on td "Надіслати на сервер undefined URL * [URL][DOMAIN_NAME] Огляд Сервера Альтернати…" at bounding box center [480, 207] width 420 height 411
type input "2"
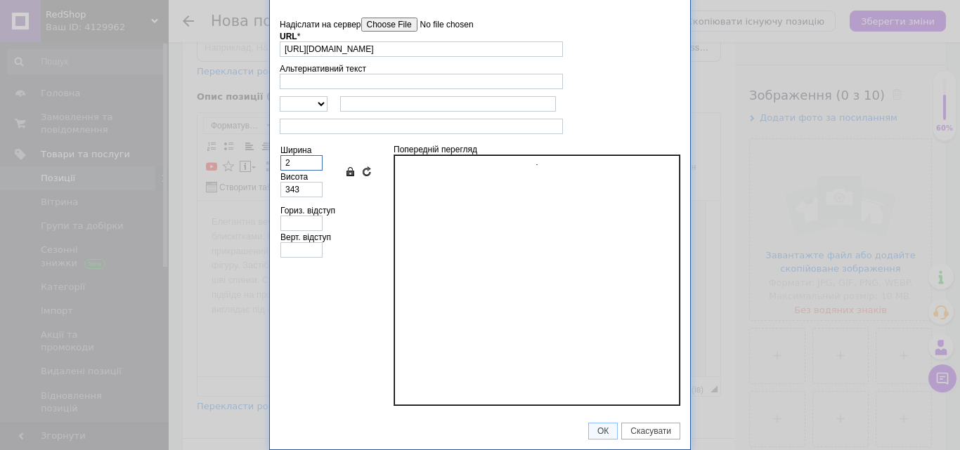
type input "1"
type input "27"
type input "14"
type input "270"
type input "145"
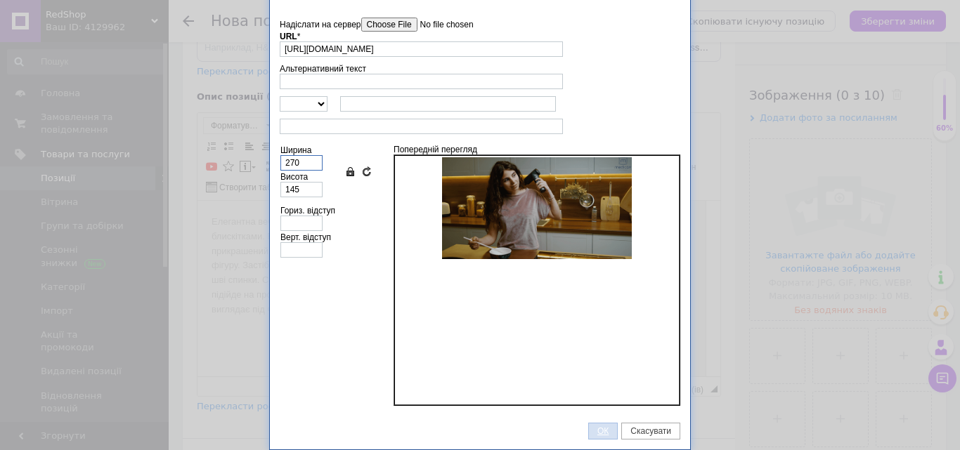
type input "270"
click at [592, 427] on span "ОК" at bounding box center [603, 432] width 28 height 10
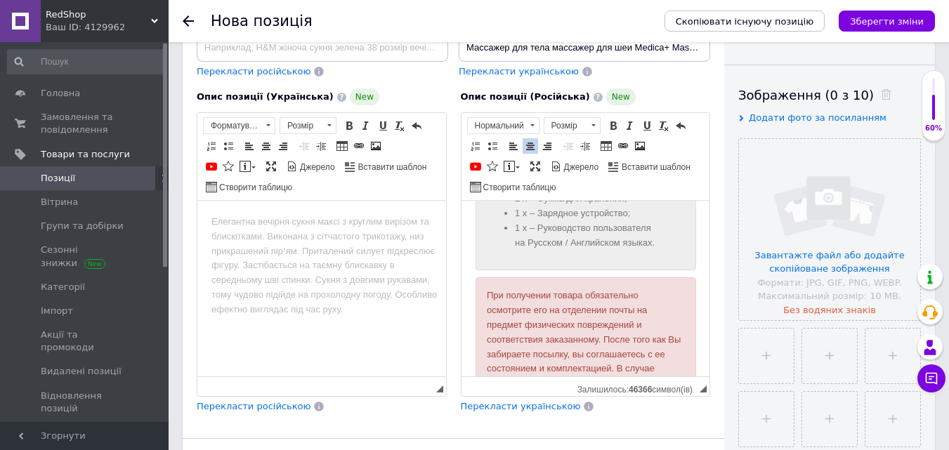
scroll to position [2443, 0]
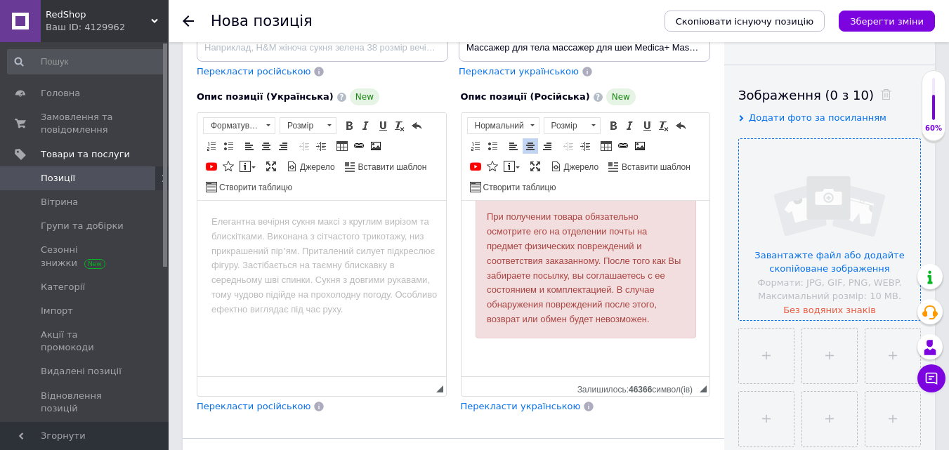
click at [807, 253] on input "file" at bounding box center [829, 229] width 181 height 181
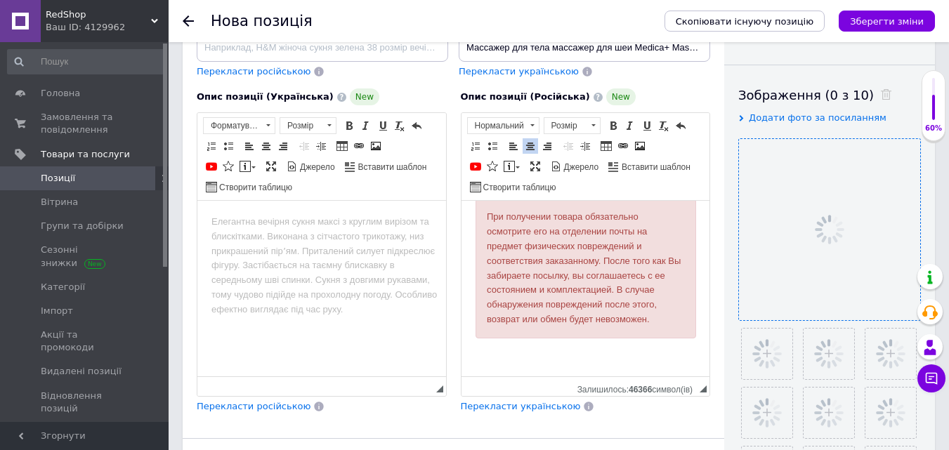
click at [735, 268] on div "Видимість опубліковано чернетка прихований Створення та оновлення Створено: - О…" at bounding box center [829, 367] width 211 height 1045
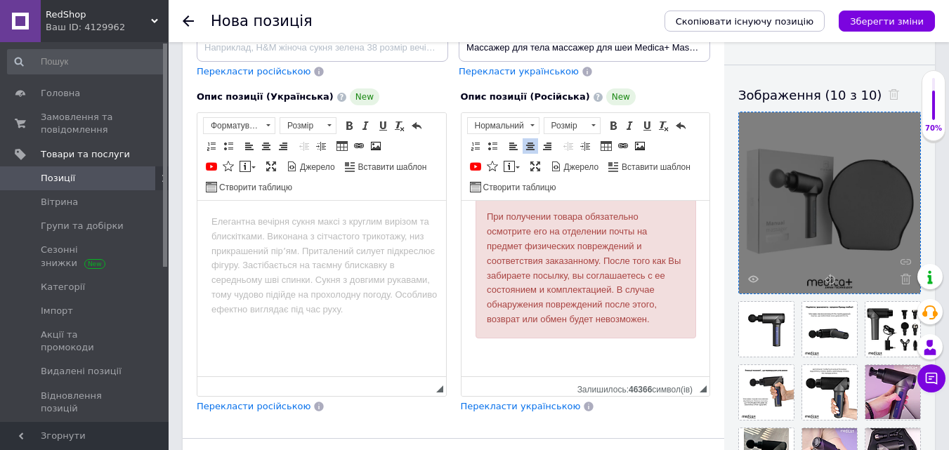
click at [730, 269] on div "Видимість опубліковано чернетка прихований Створення та оновлення Створено: - О…" at bounding box center [829, 367] width 211 height 1045
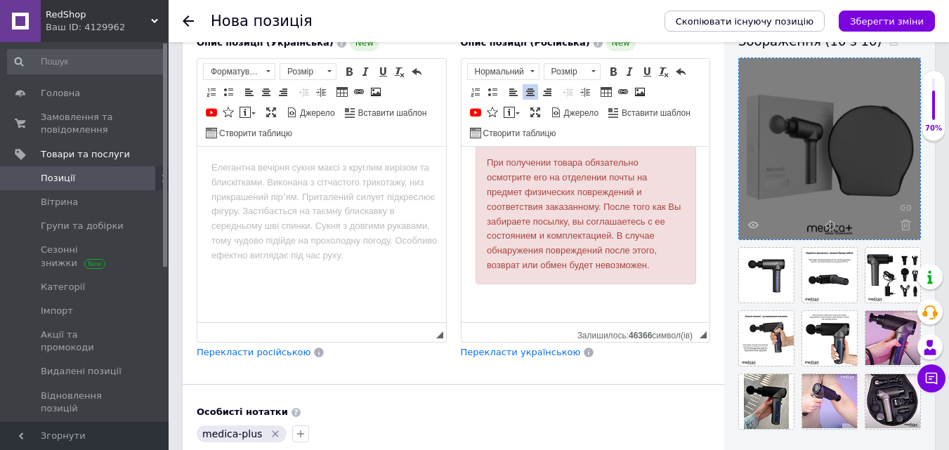
scroll to position [281, 0]
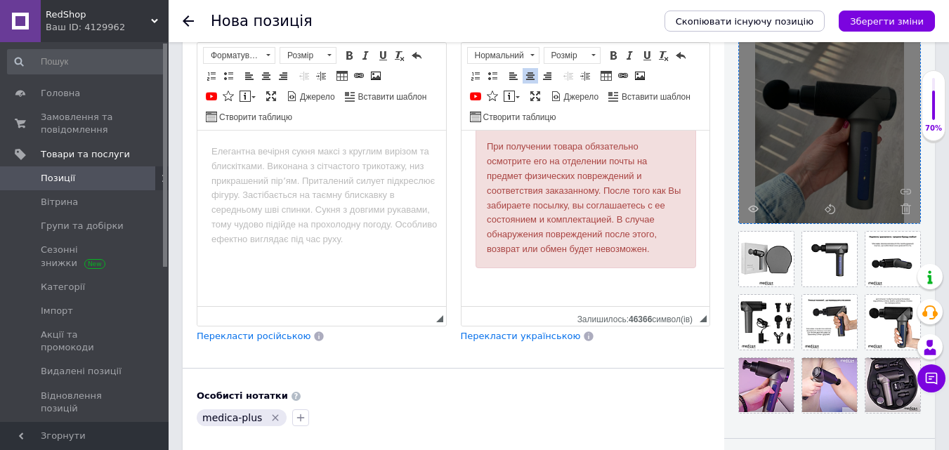
click at [729, 233] on div "Видимість опубліковано чернетка прихований Створення та оновлення Створено: - О…" at bounding box center [829, 297] width 211 height 1045
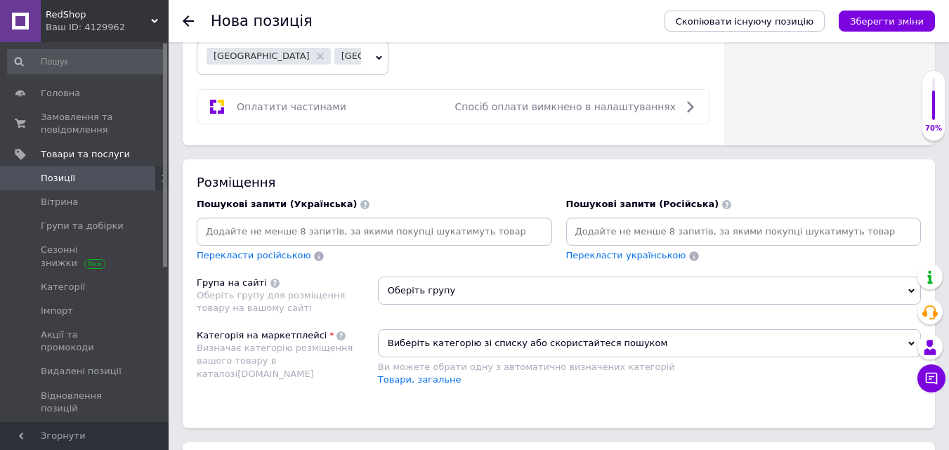
scroll to position [1054, 0]
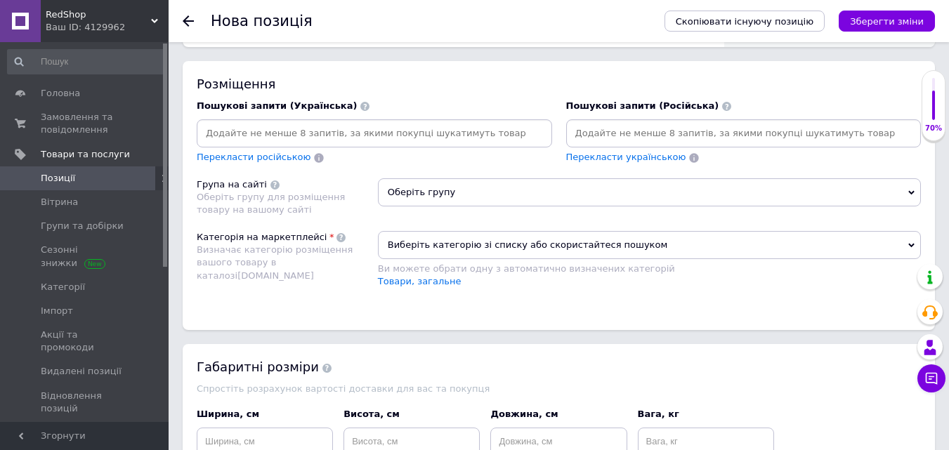
click at [604, 143] on input at bounding box center [744, 133] width 350 height 21
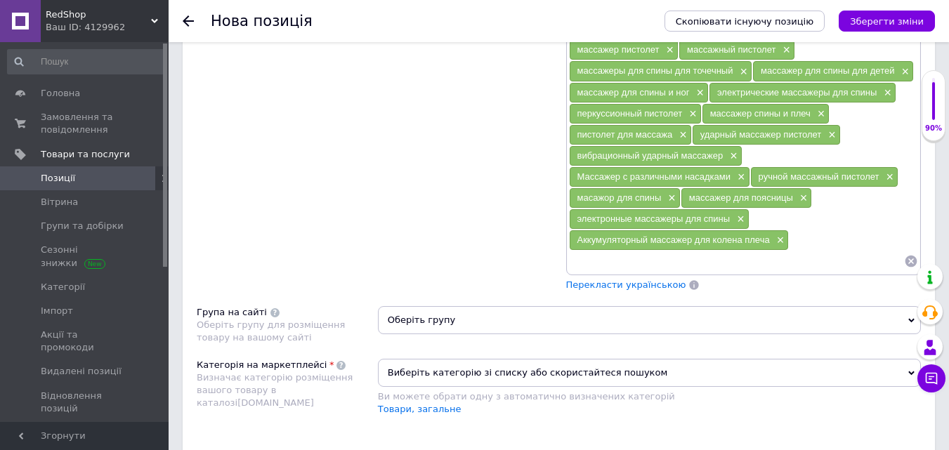
scroll to position [1757, 0]
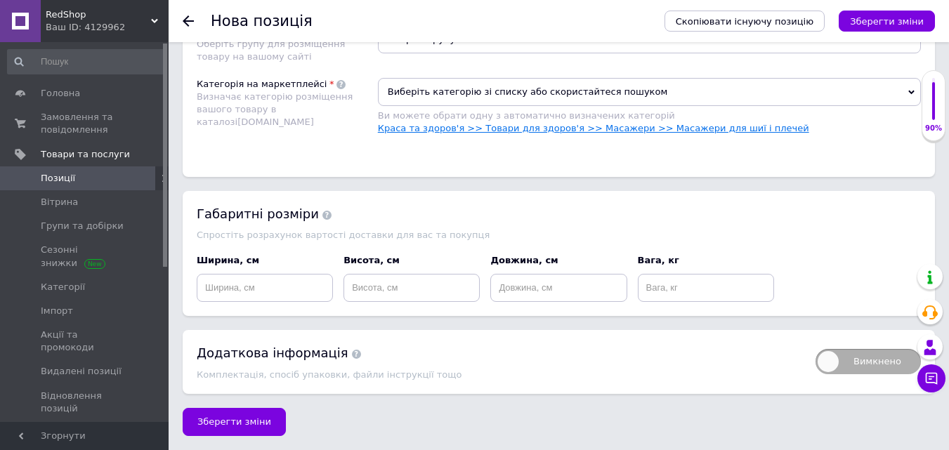
click at [516, 133] on link "Краса та здоров'я >> Товари для здоров'я >> Масажери >> Масажери для шиї і плеч…" at bounding box center [593, 128] width 431 height 11
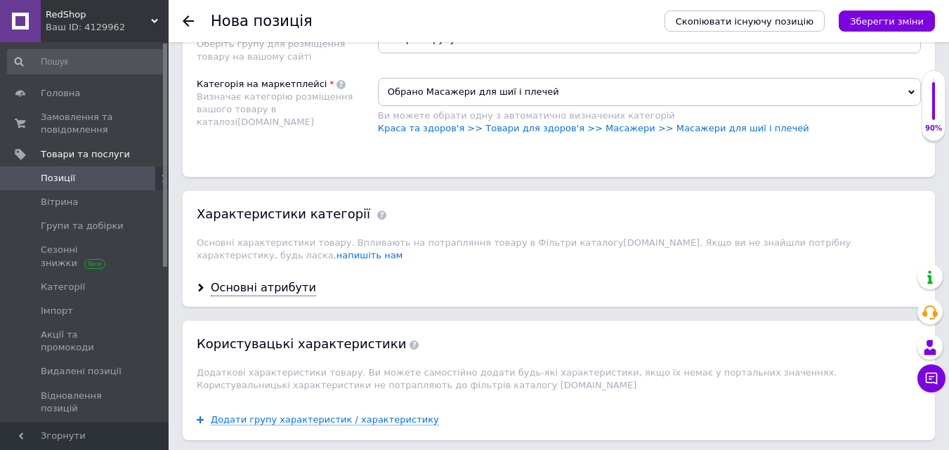
click at [485, 88] on span "Обрано Масажери для шиї і плечей" at bounding box center [649, 92] width 543 height 28
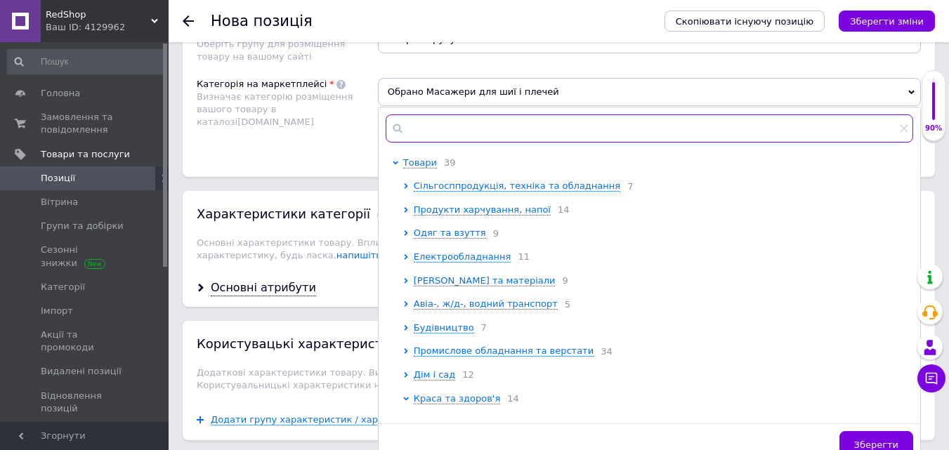
click at [495, 127] on input "text" at bounding box center [650, 129] width 528 height 28
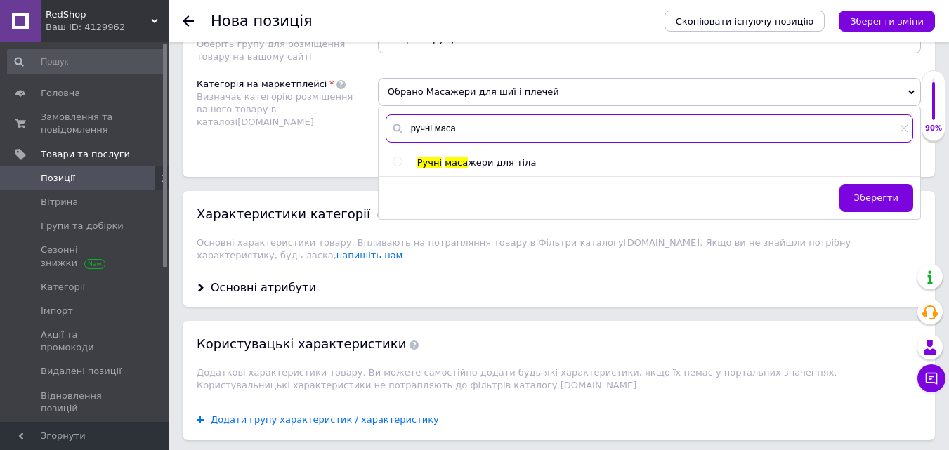
type input "ручні маса"
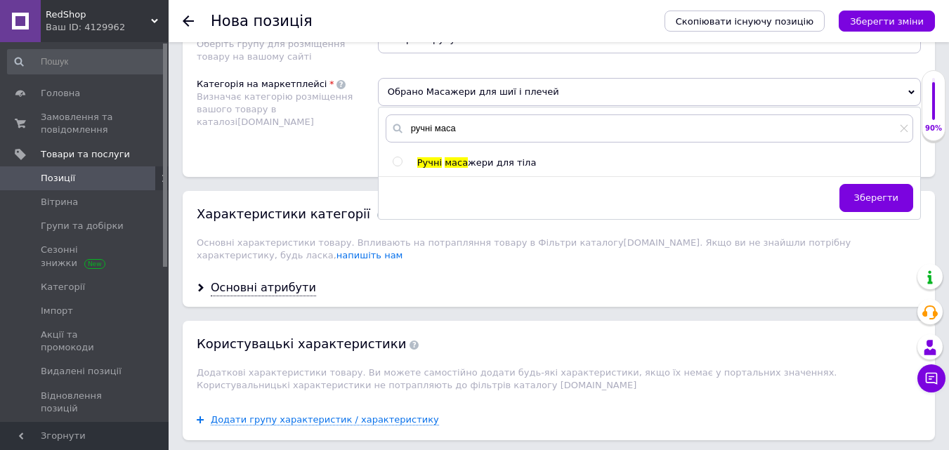
click at [483, 166] on span "жери для тіла" at bounding box center [502, 162] width 68 height 11
radio input "true"
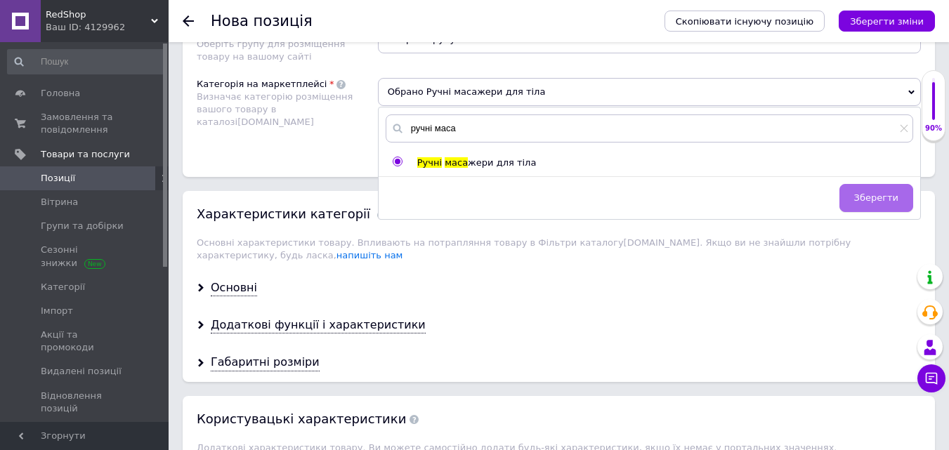
click at [871, 207] on button "Зберегти" at bounding box center [877, 198] width 74 height 28
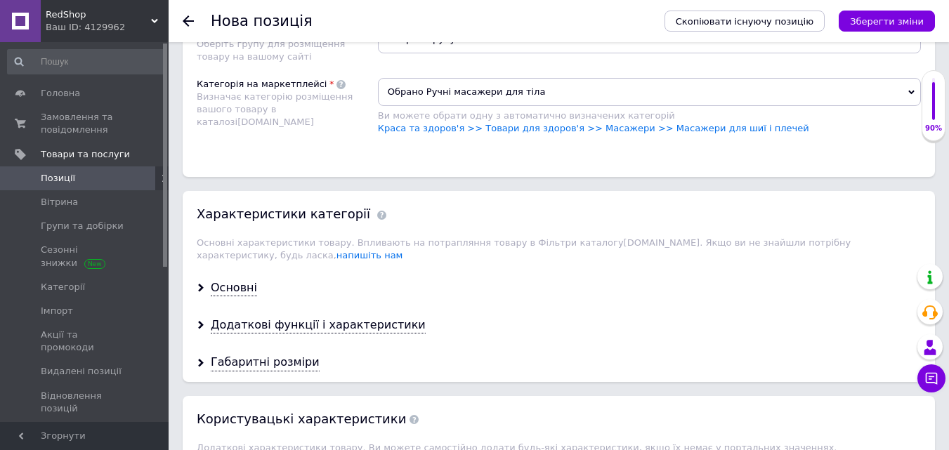
scroll to position [1687, 0]
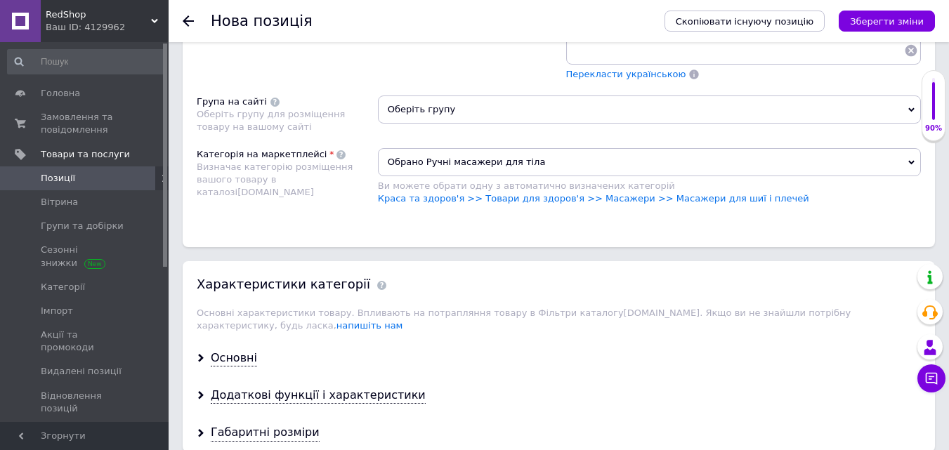
click at [476, 117] on span "Оберіть групу" at bounding box center [649, 110] width 543 height 28
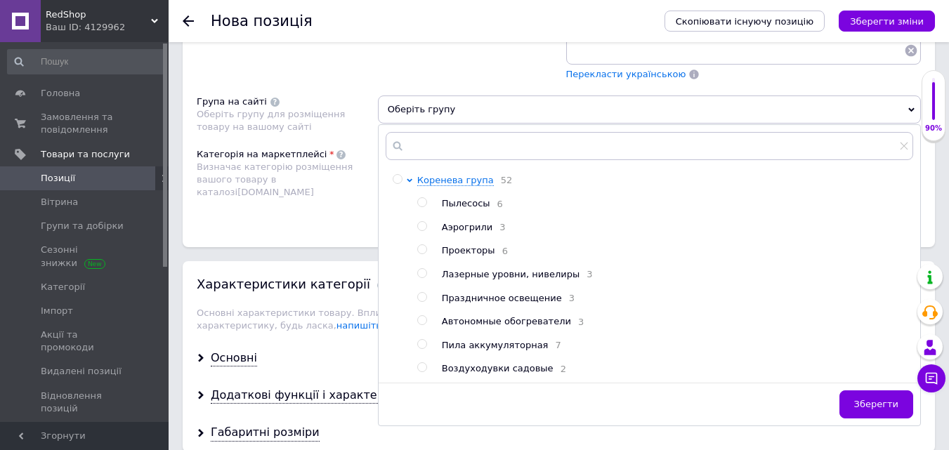
click at [453, 108] on span "Оберіть групу" at bounding box center [649, 110] width 543 height 28
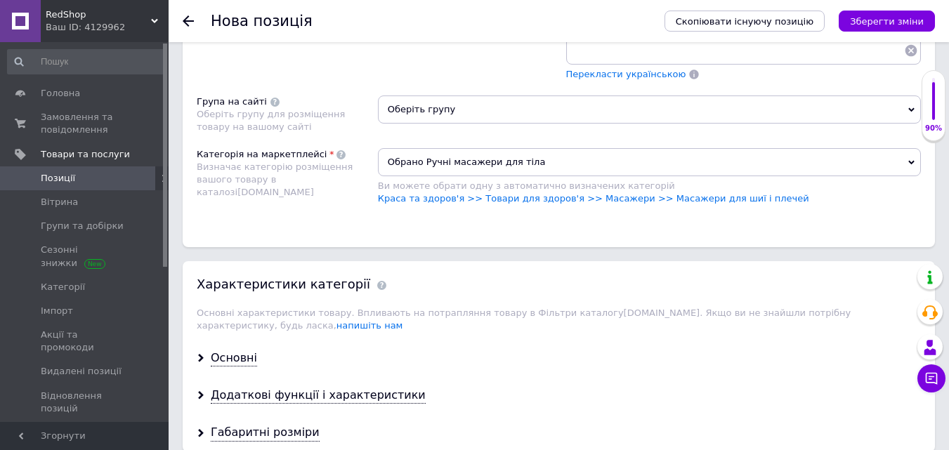
scroll to position [1827, 0]
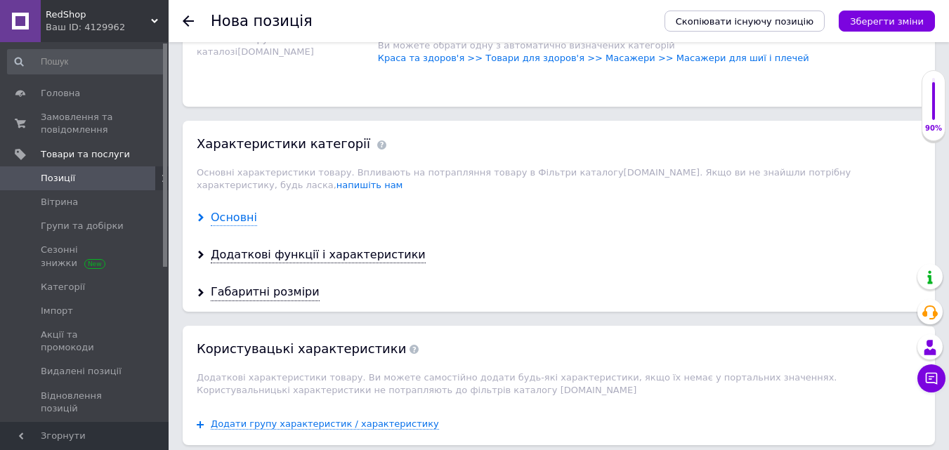
click at [239, 210] on div "Основні" at bounding box center [234, 218] width 46 height 16
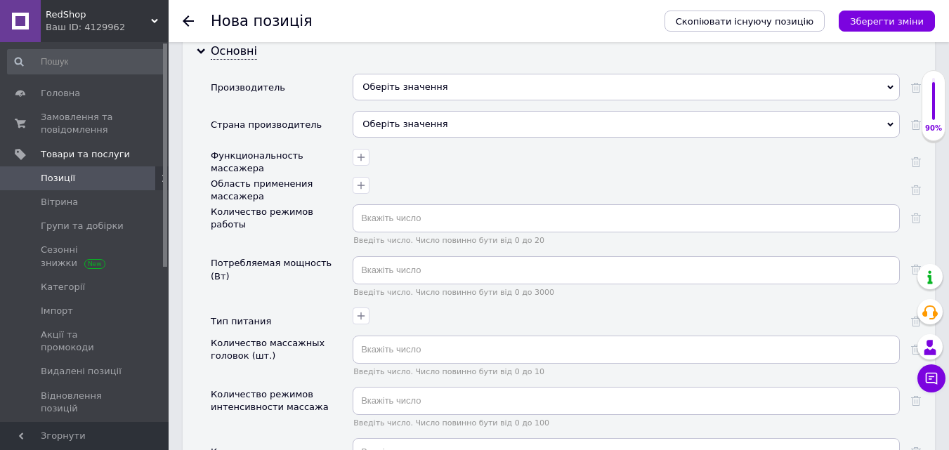
scroll to position [1897, 0]
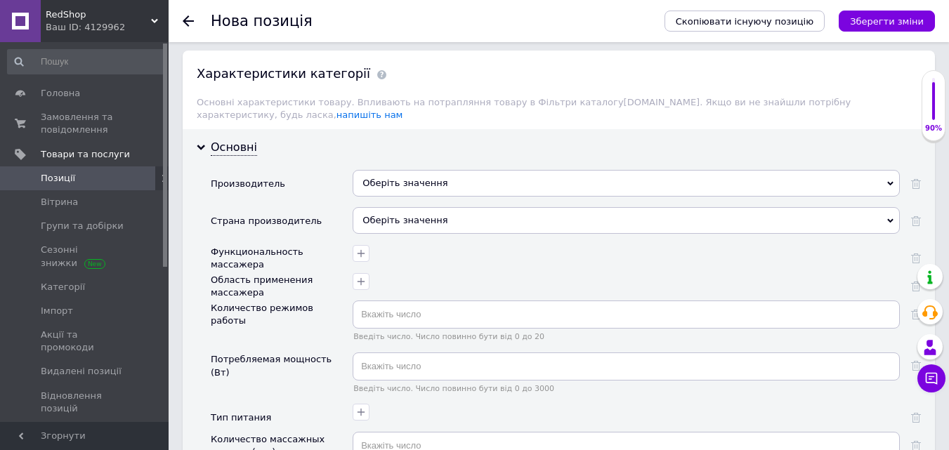
click at [394, 170] on div "Оберіть значення" at bounding box center [626, 183] width 547 height 27
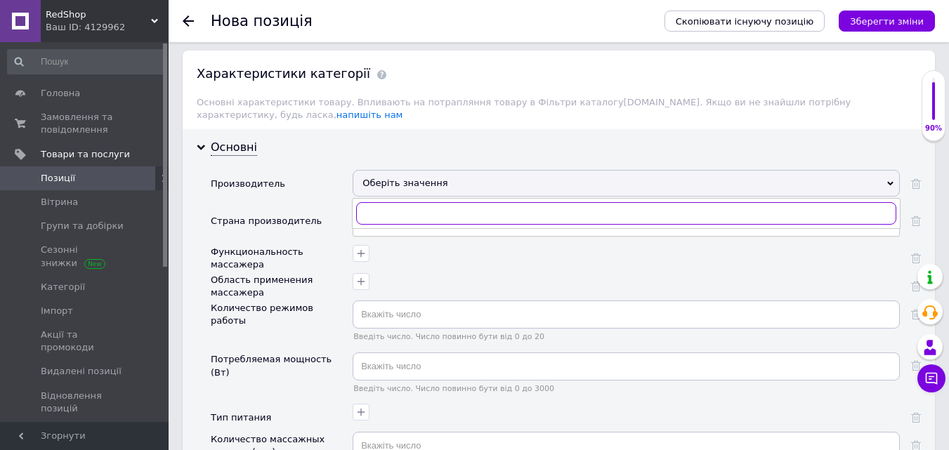
paste input "MEDICA+"
type input "MEDICA+"
click at [389, 236] on div "MEDICA+" at bounding box center [626, 242] width 532 height 13
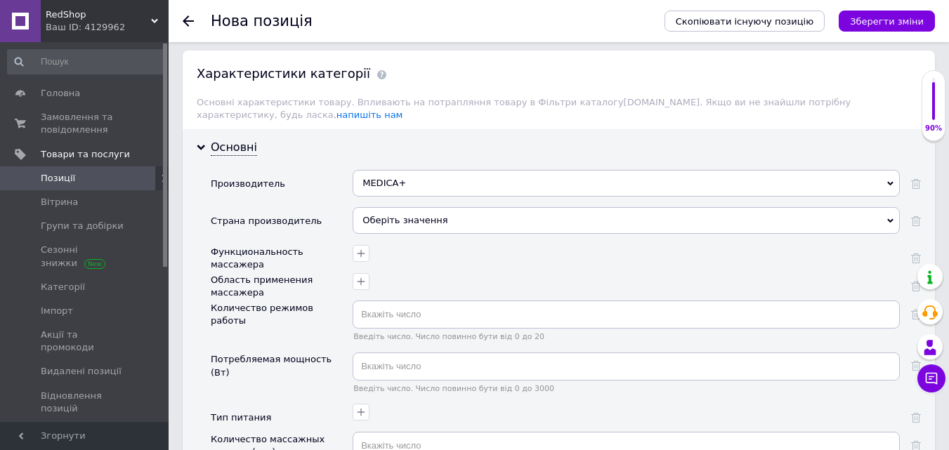
click at [380, 207] on div "Оберіть значення" at bounding box center [626, 220] width 547 height 27
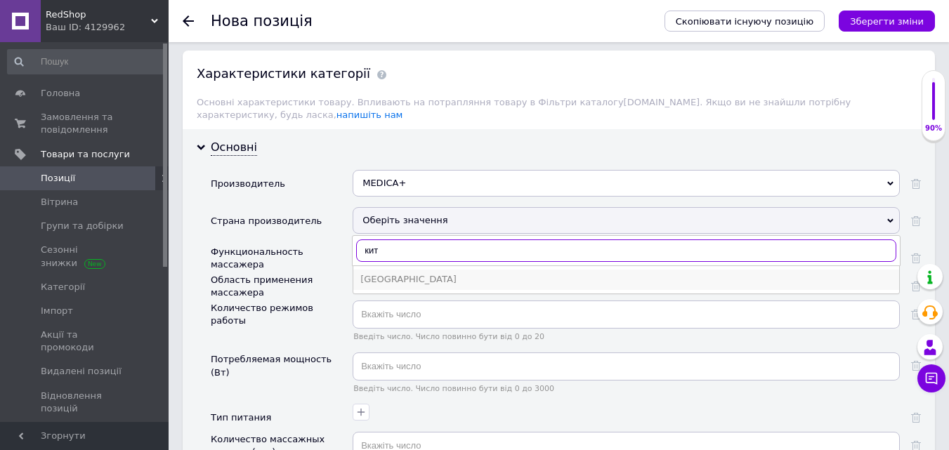
type input "кит"
click at [382, 273] on div "[GEOGRAPHIC_DATA]" at bounding box center [626, 279] width 532 height 13
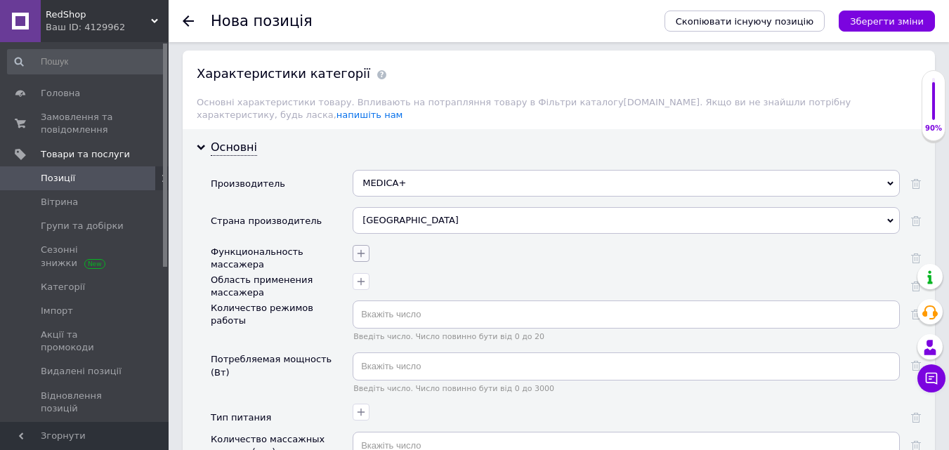
click at [365, 248] on icon "button" at bounding box center [361, 253] width 11 height 11
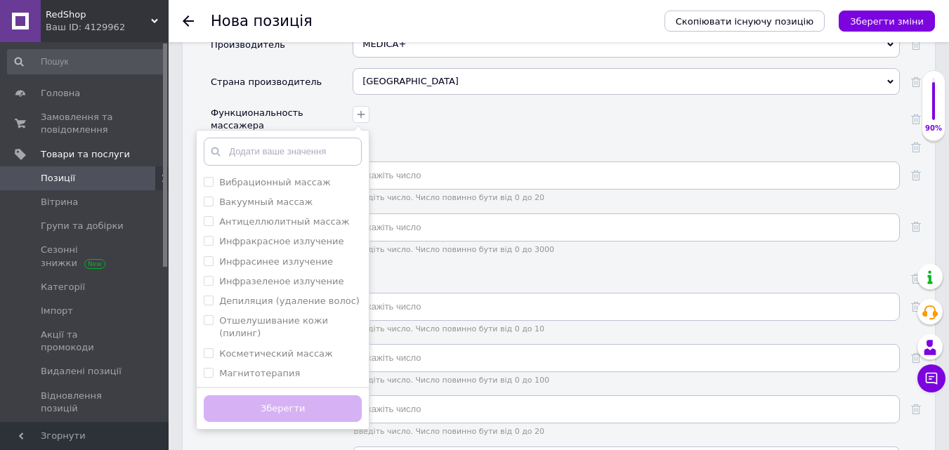
scroll to position [2038, 0]
click at [210, 215] on массаж "Антицеллюлитный массаж" at bounding box center [208, 219] width 9 height 9
checkbox массаж "true"
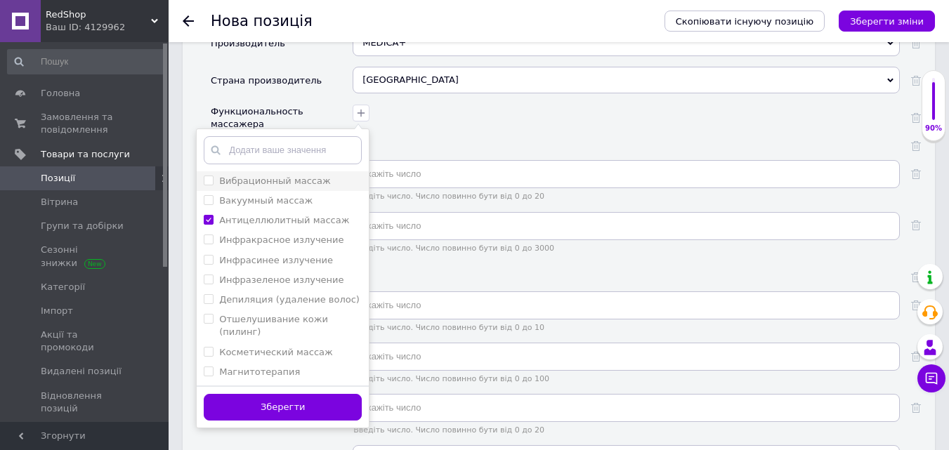
click at [209, 176] on массаж "Вибрационный массаж" at bounding box center [208, 180] width 9 height 9
checkbox массаж "true"
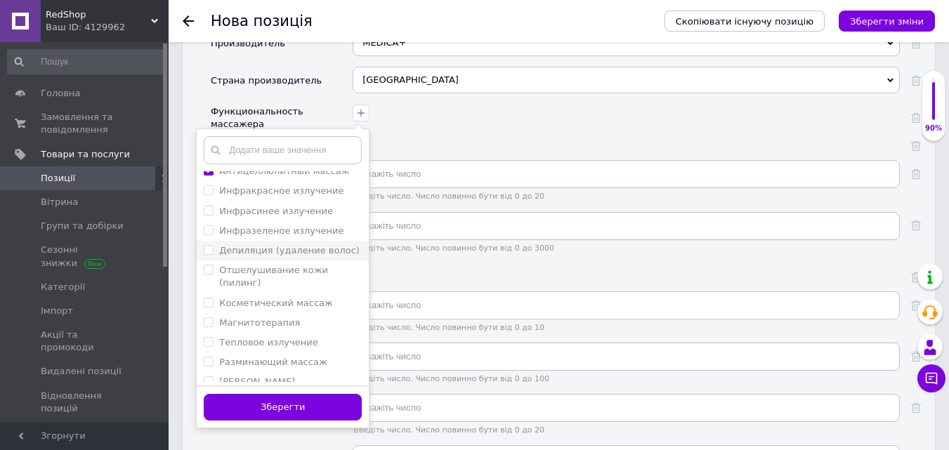
scroll to position [70, 0]
click at [209, 336] on массаж "Разминающий массаж" at bounding box center [208, 340] width 9 height 9
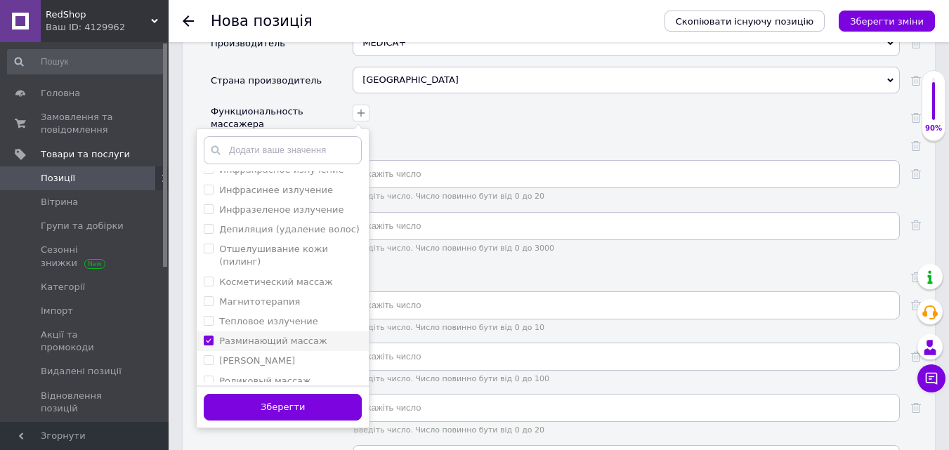
checkbox массаж "true"
click at [262, 397] on button "Зберегти" at bounding box center [283, 407] width 158 height 27
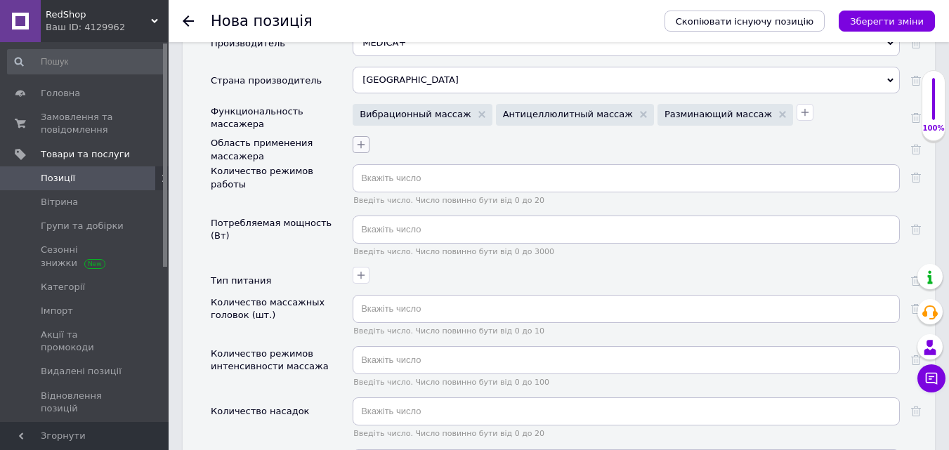
click at [358, 141] on icon "button" at bounding box center [362, 145] width 8 height 8
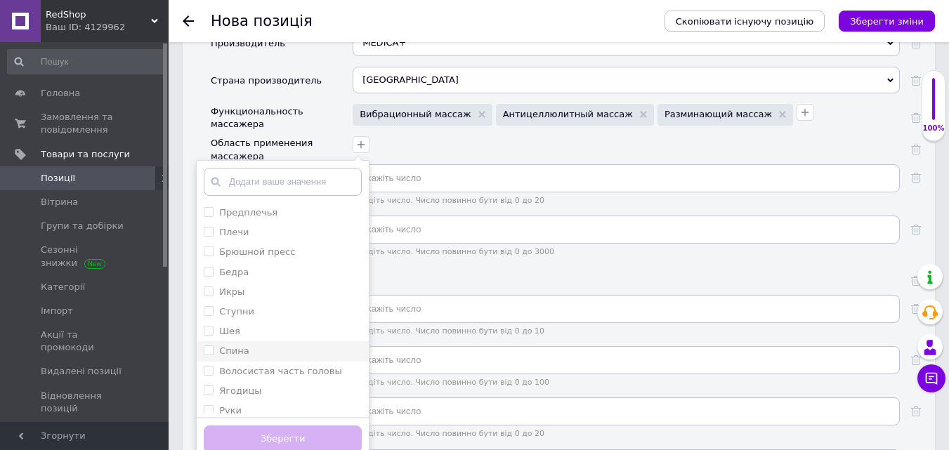
click at [208, 346] on input "Спина" at bounding box center [208, 350] width 9 height 9
checkbox input "true"
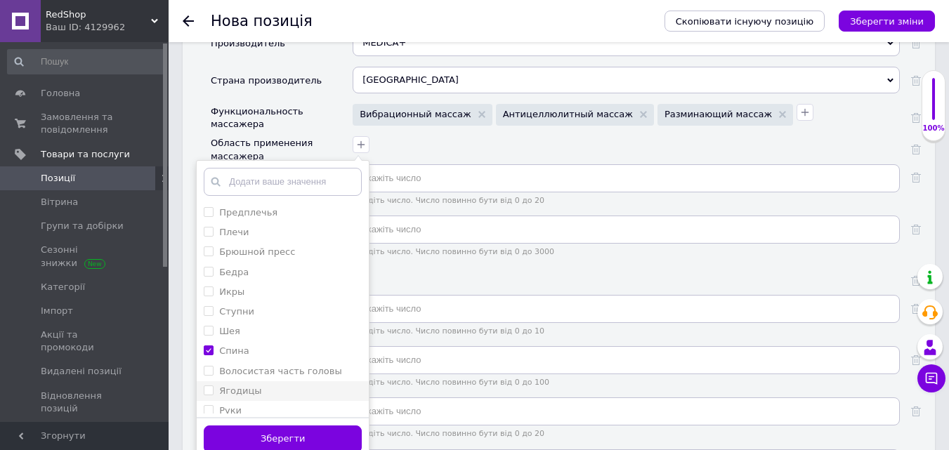
click at [209, 386] on input "Ягодицы" at bounding box center [208, 390] width 9 height 9
checkbox input "true"
click at [209, 405] on input "Руки" at bounding box center [208, 409] width 9 height 9
checkbox input "true"
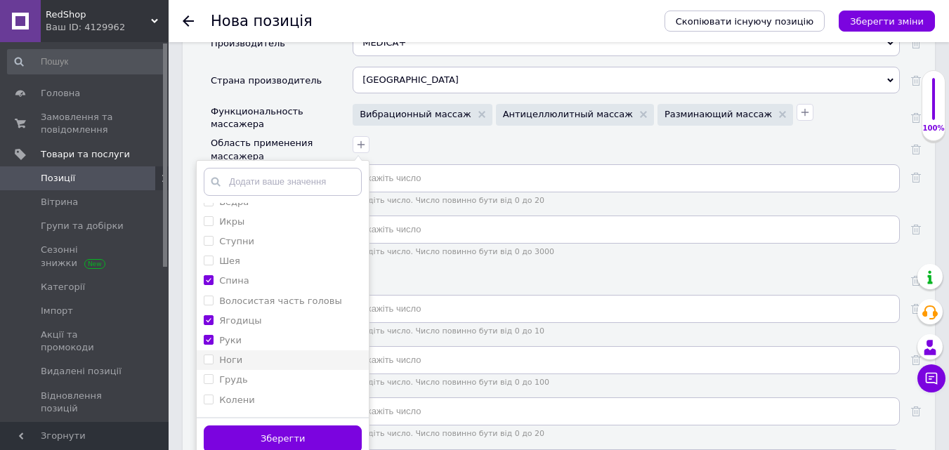
click at [210, 355] on input "Ноги" at bounding box center [208, 359] width 9 height 9
checkbox input "true"
click at [211, 395] on input "Колени" at bounding box center [208, 399] width 9 height 9
checkbox input "true"
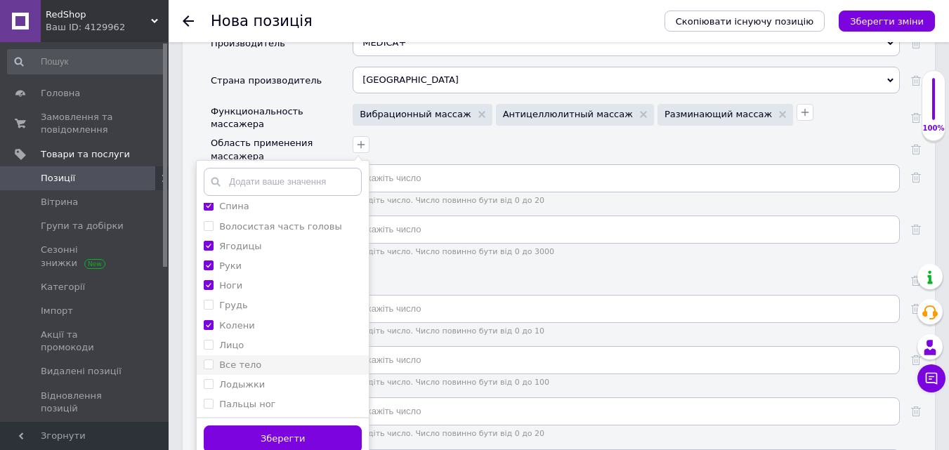
scroll to position [145, 0]
click at [209, 359] on тело "Все тело" at bounding box center [208, 363] width 9 height 9
checkbox тело "true"
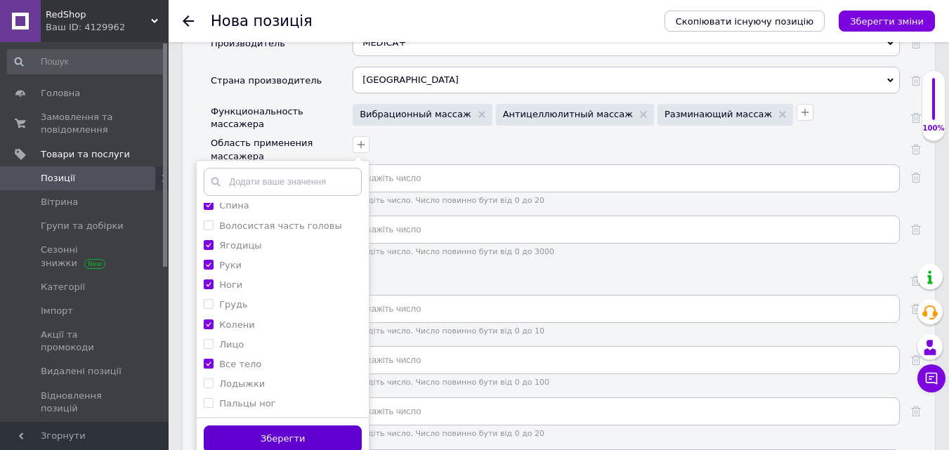
click at [264, 426] on button "Зберегти" at bounding box center [283, 439] width 158 height 27
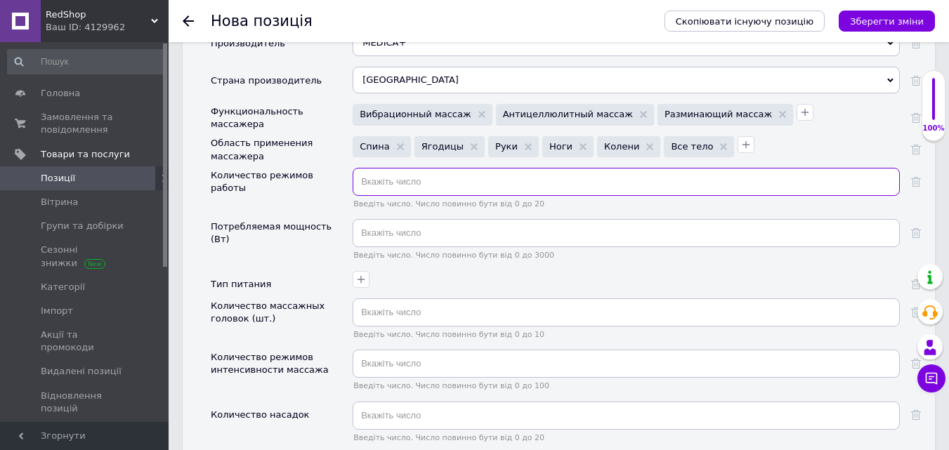
click at [416, 183] on input "text" at bounding box center [626, 182] width 547 height 28
type input "5"
click at [439, 239] on div "Введіть число. Число повинно бути від 0 до 3000" at bounding box center [626, 239] width 547 height 41
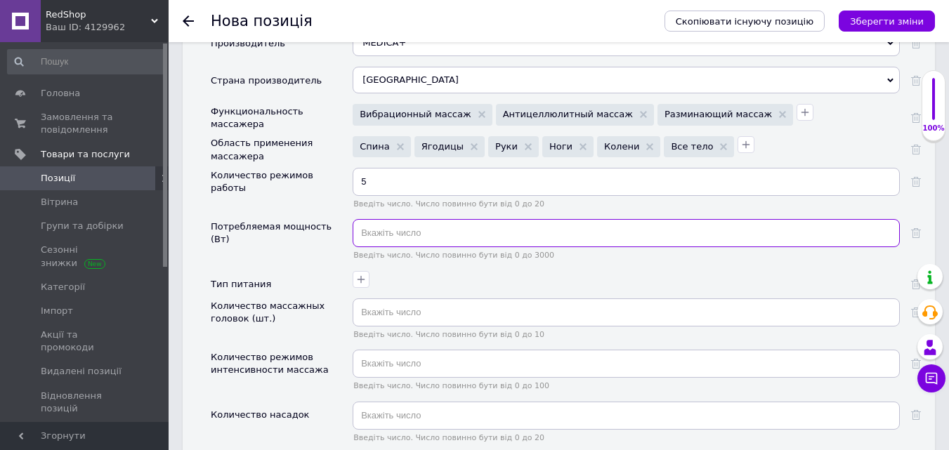
click at [438, 227] on input "text" at bounding box center [626, 233] width 547 height 28
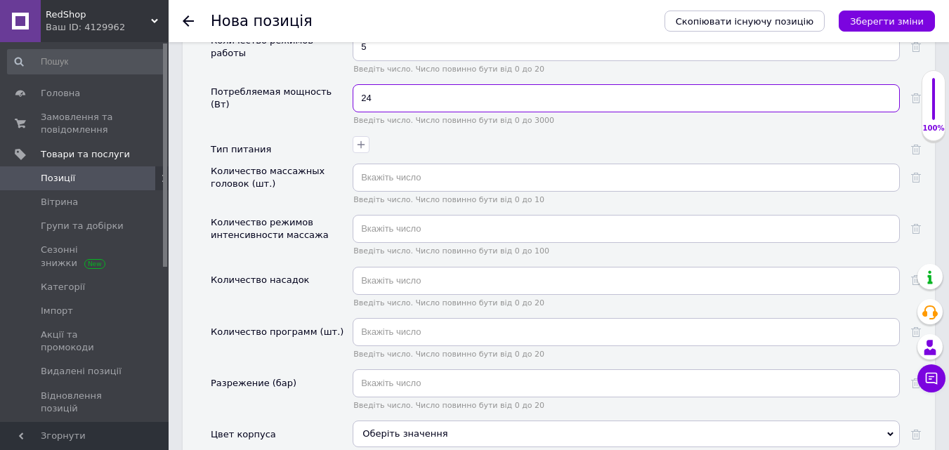
scroll to position [2178, 0]
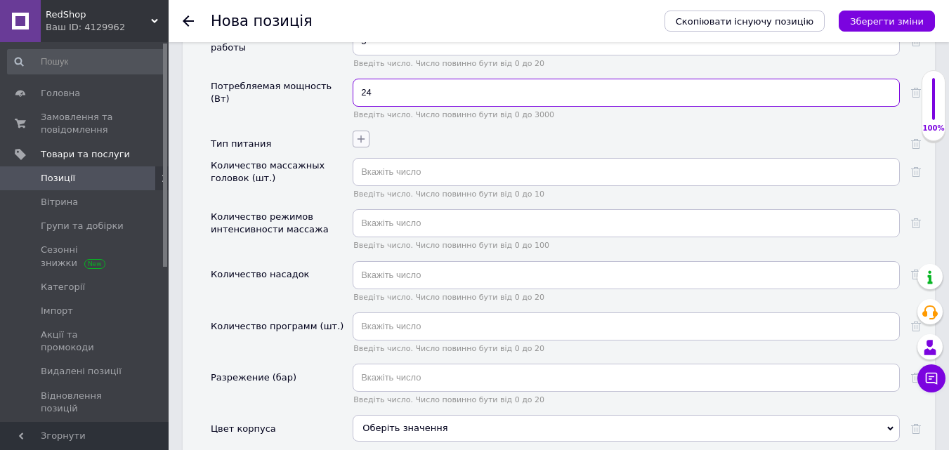
type input "24"
click at [368, 131] on button "button" at bounding box center [361, 139] width 17 height 17
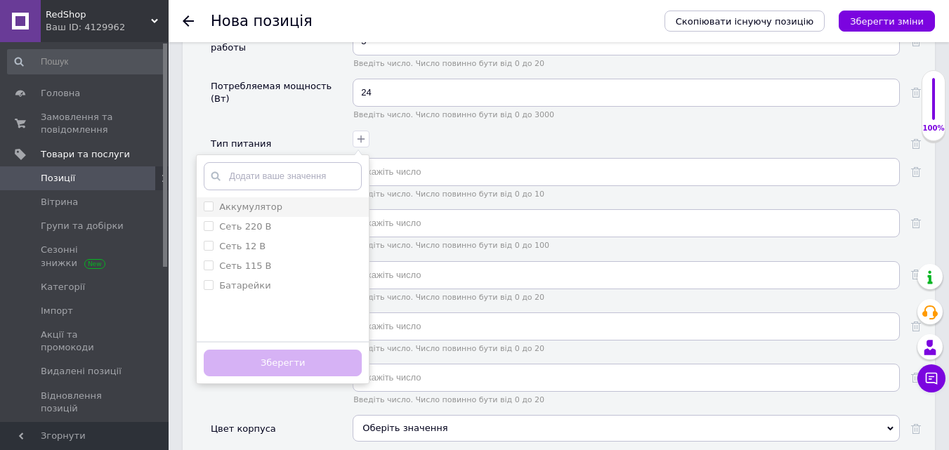
click at [206, 202] on input "Аккумулятор" at bounding box center [208, 206] width 9 height 9
checkbox input "true"
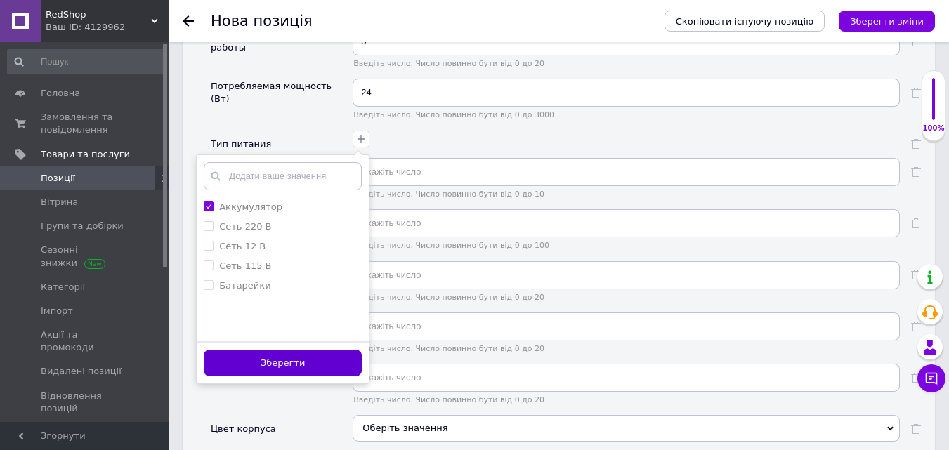
click at [271, 353] on button "Зберегти" at bounding box center [283, 363] width 158 height 27
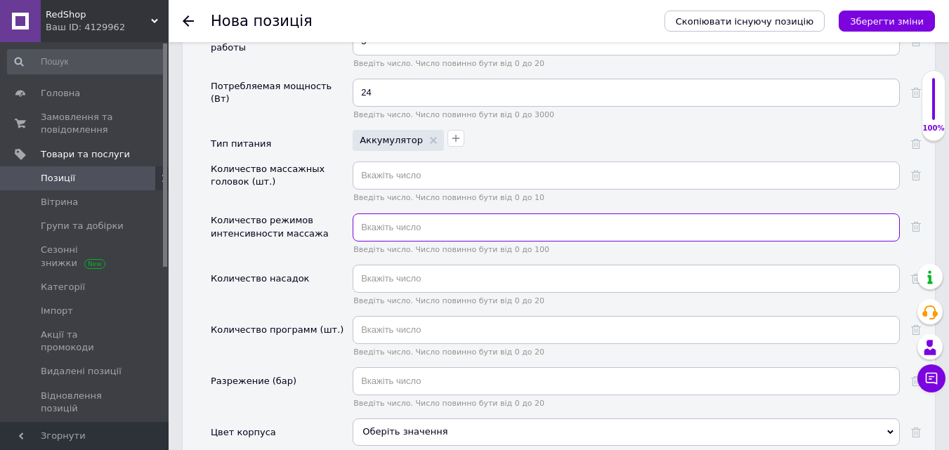
click at [403, 214] on input "text" at bounding box center [626, 228] width 547 height 28
type input "5"
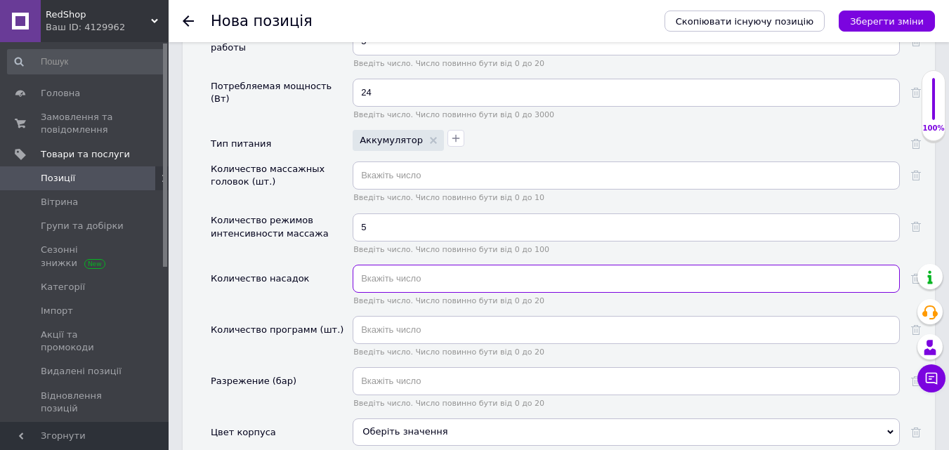
click at [405, 268] on input "text" at bounding box center [626, 279] width 547 height 28
type input "6"
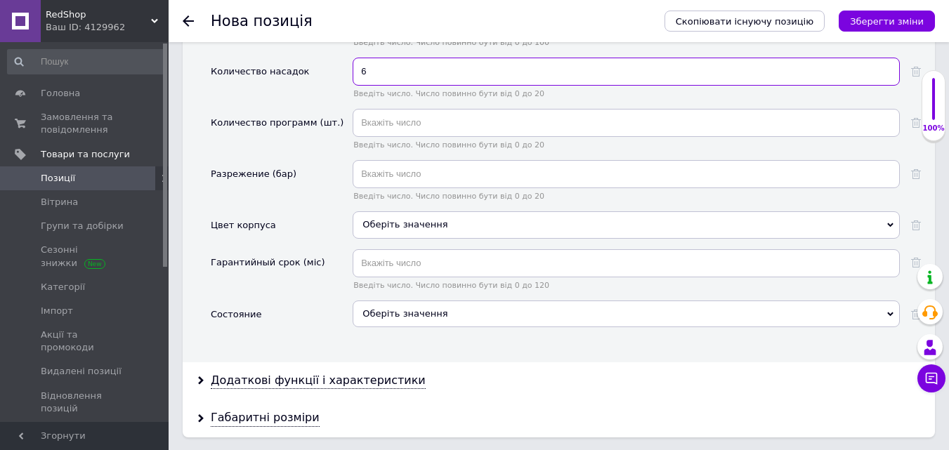
scroll to position [2389, 0]
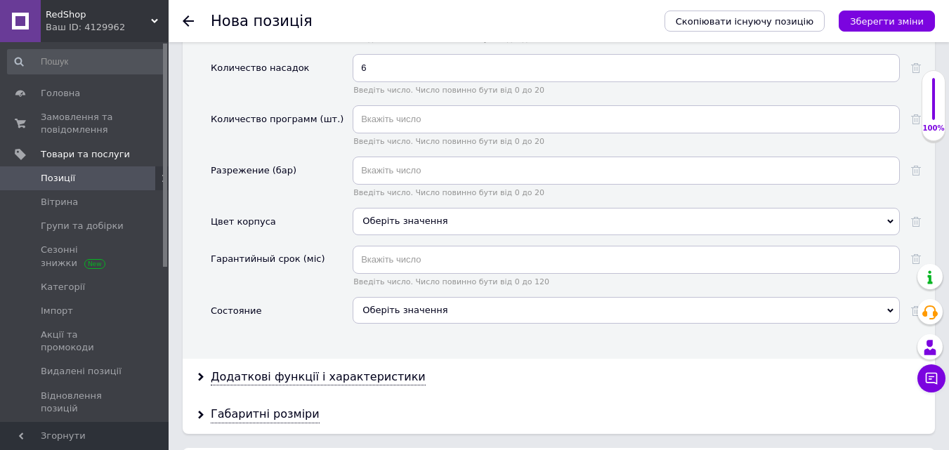
click at [390, 215] on div "Оберіть значення" at bounding box center [626, 221] width 547 height 27
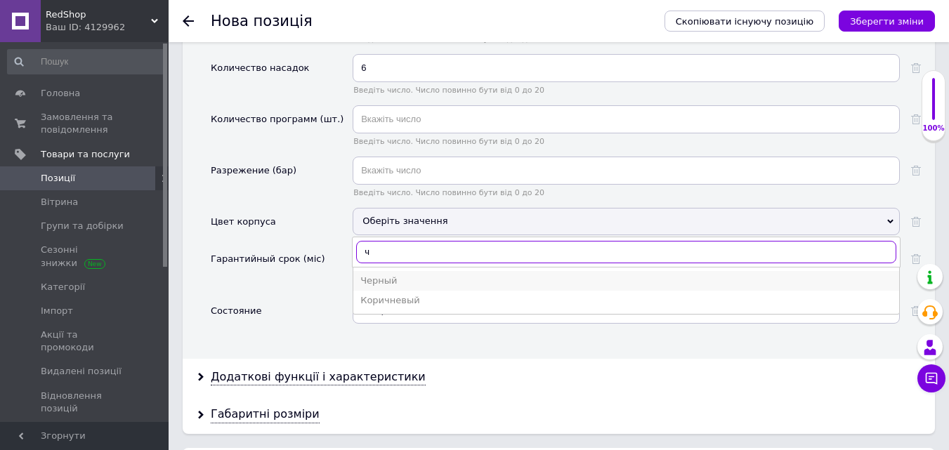
type input "ч"
click at [386, 275] on div "Черный" at bounding box center [626, 281] width 532 height 13
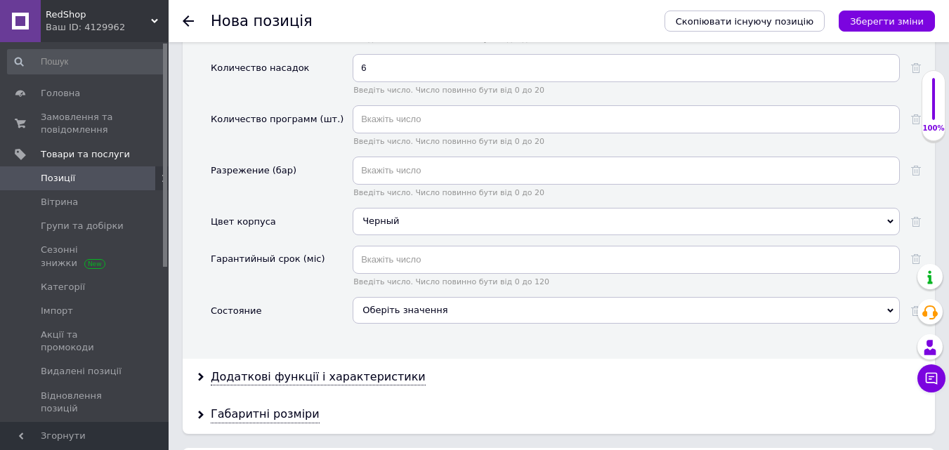
click at [389, 297] on div "Оберіть значення" at bounding box center [626, 310] width 547 height 27
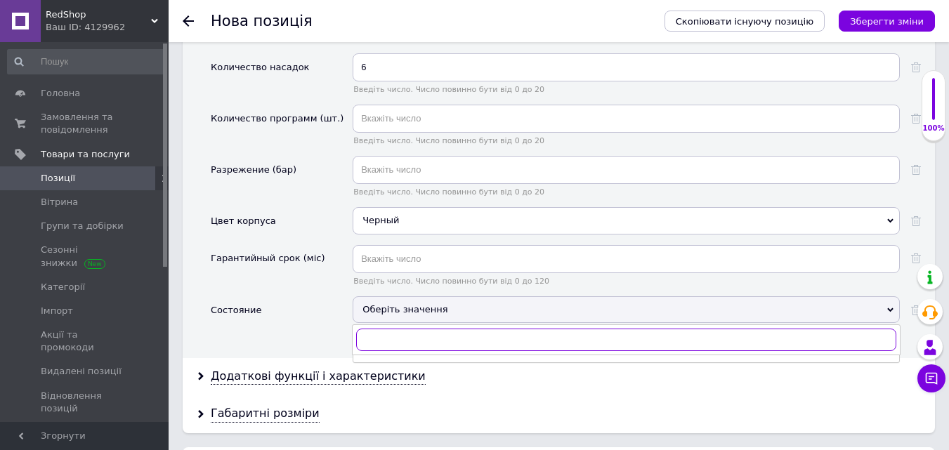
scroll to position [2530, 0]
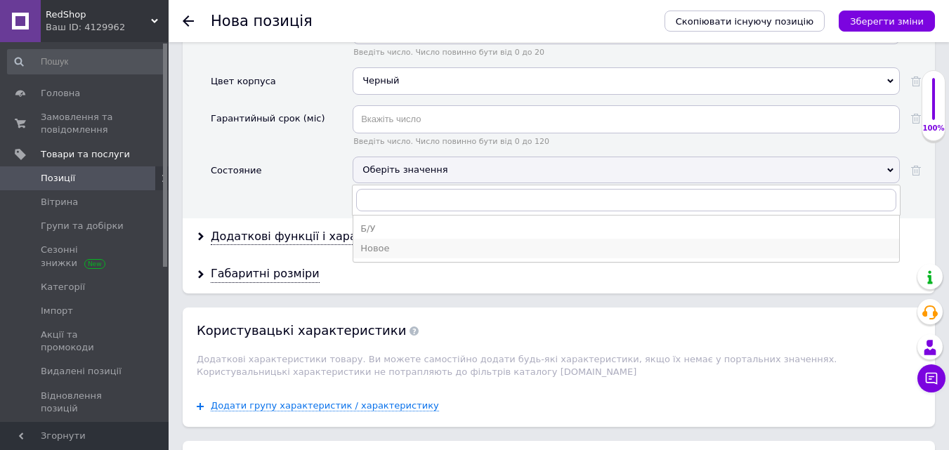
click at [388, 245] on div "Новое" at bounding box center [626, 248] width 532 height 13
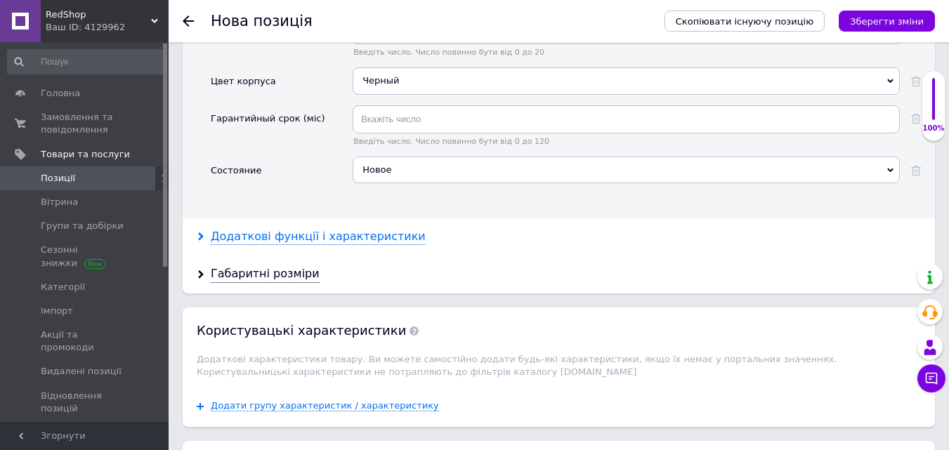
click at [293, 229] on div "Додаткові функції і характеристики" at bounding box center [318, 237] width 215 height 16
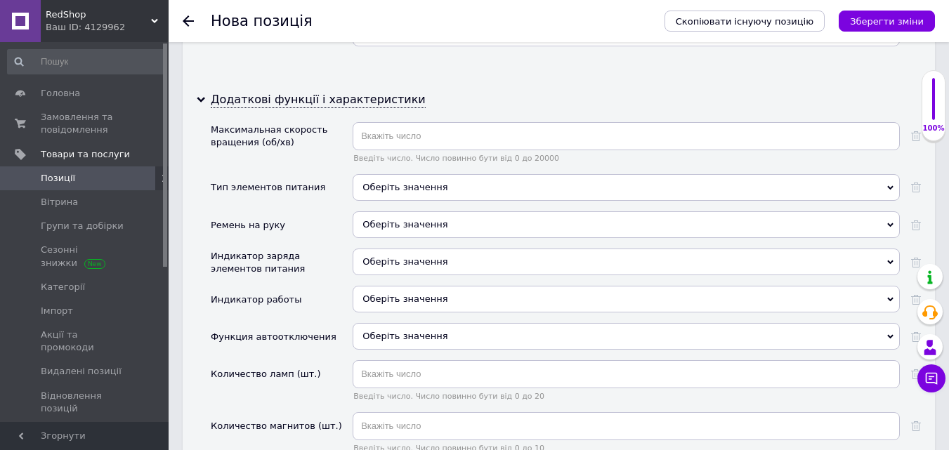
scroll to position [2670, 0]
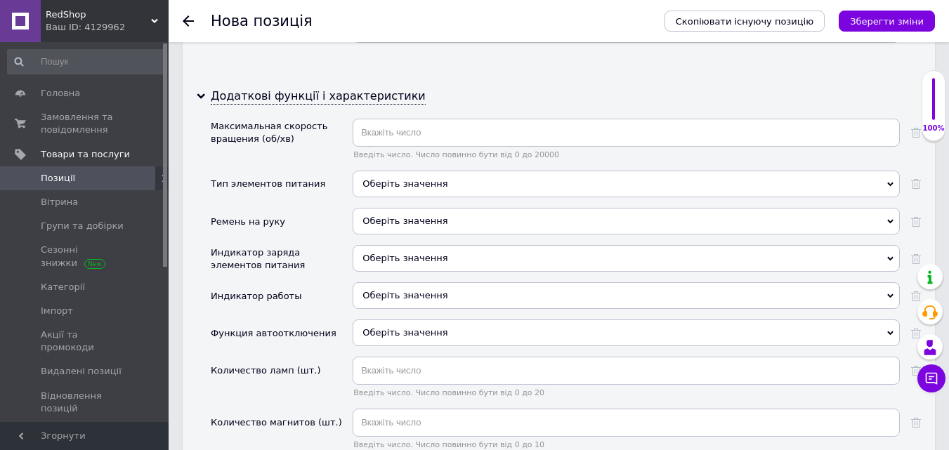
click at [374, 171] on div "Оберіть значення" at bounding box center [626, 184] width 547 height 27
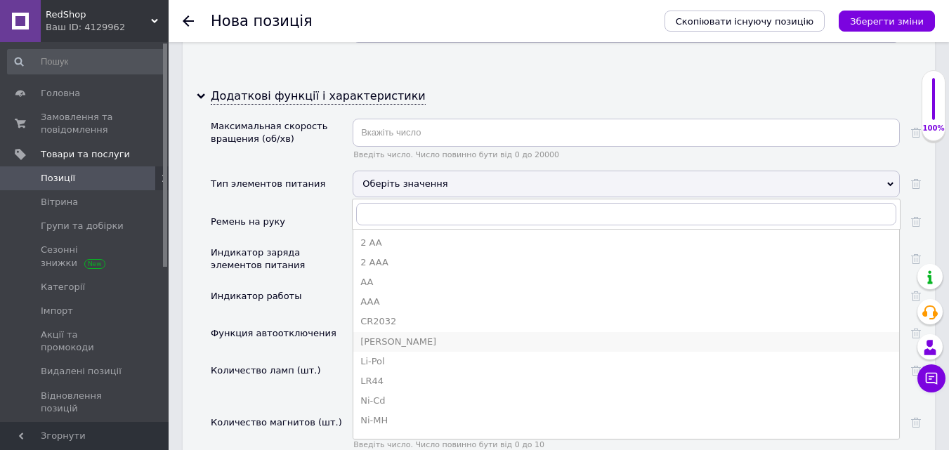
click at [379, 336] on div "[PERSON_NAME]" at bounding box center [626, 342] width 532 height 13
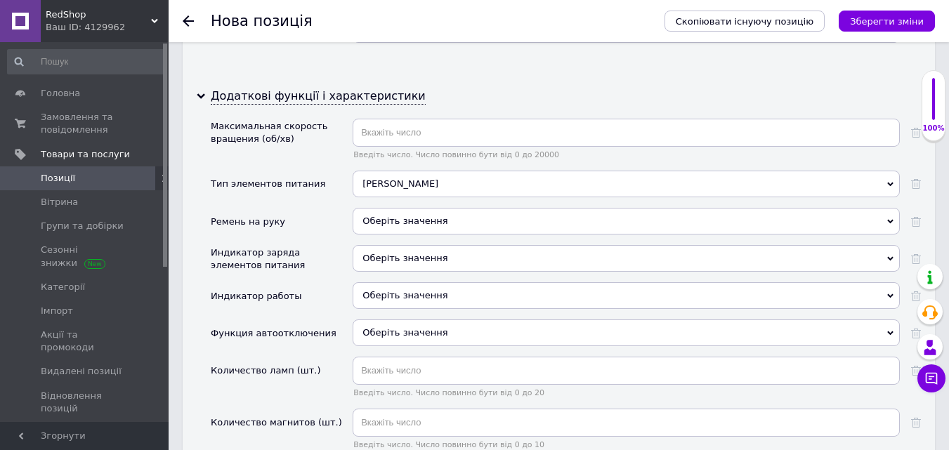
click at [376, 216] on span "Оберіть значення" at bounding box center [405, 221] width 85 height 11
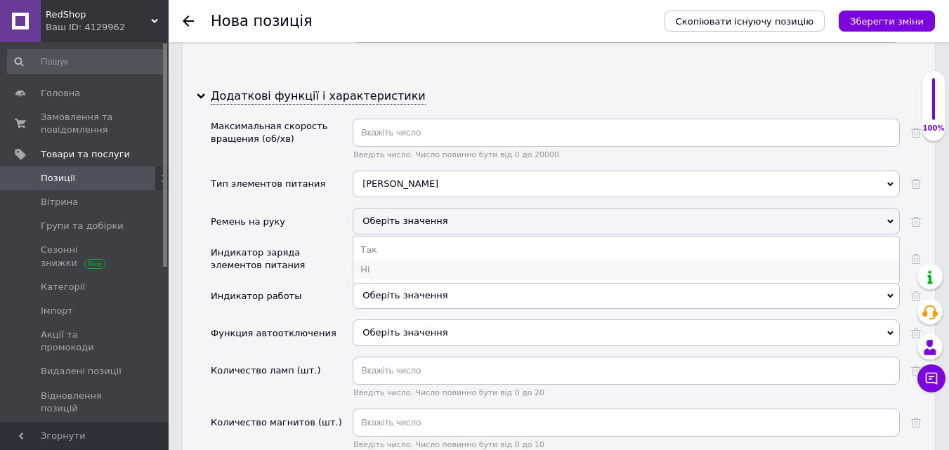
click at [377, 260] on li "Ні" at bounding box center [626, 270] width 546 height 20
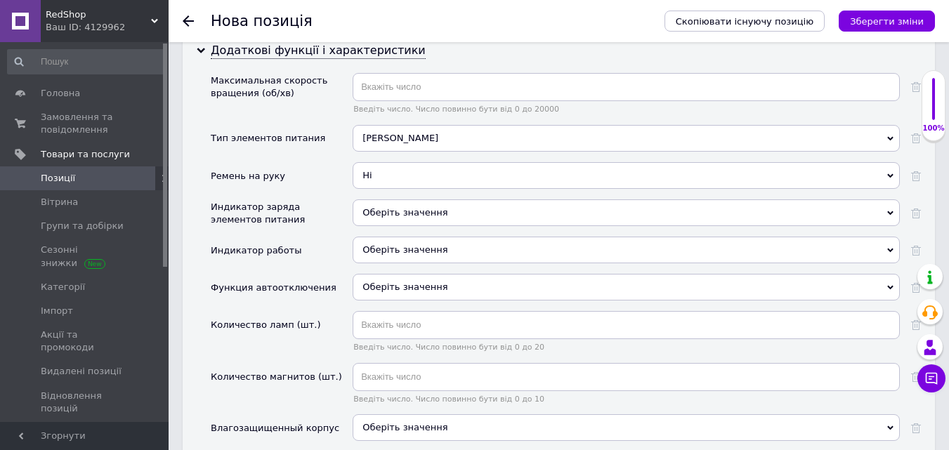
scroll to position [2741, 0]
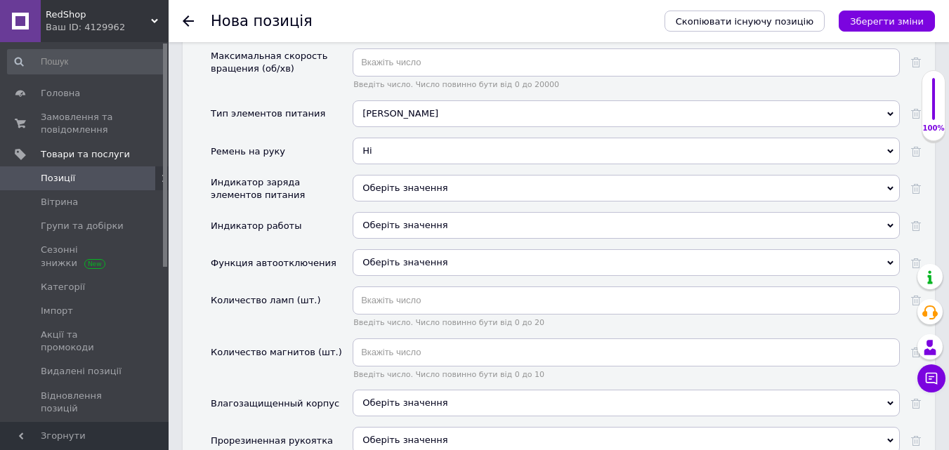
click at [370, 183] on span "Оберіть значення" at bounding box center [405, 188] width 85 height 11
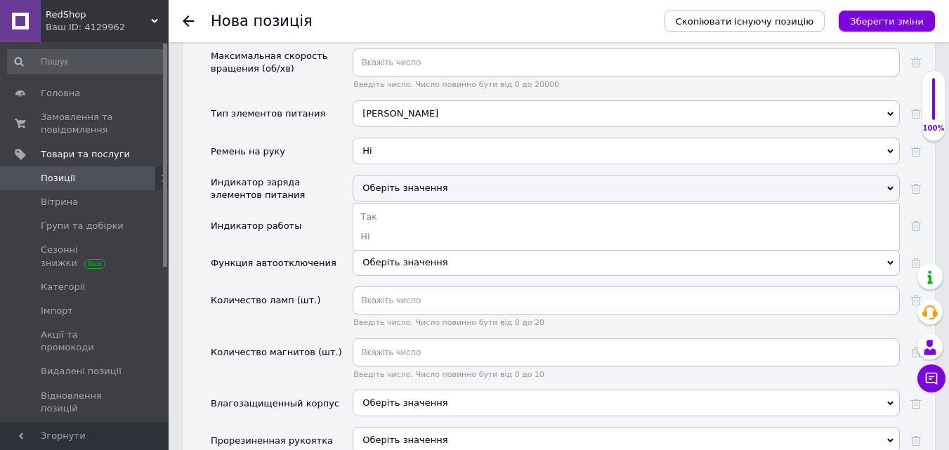
click at [384, 183] on span "Оберіть значення" at bounding box center [405, 188] width 85 height 11
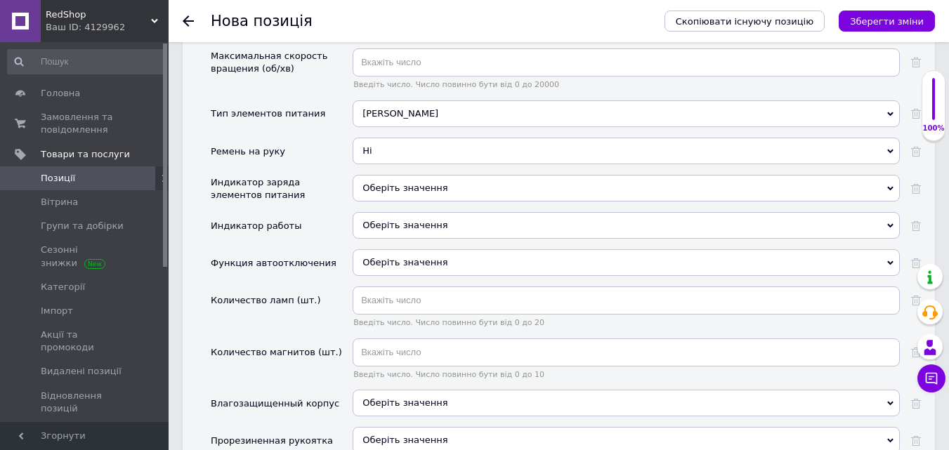
click at [382, 220] on span "Оберіть значення" at bounding box center [405, 225] width 85 height 11
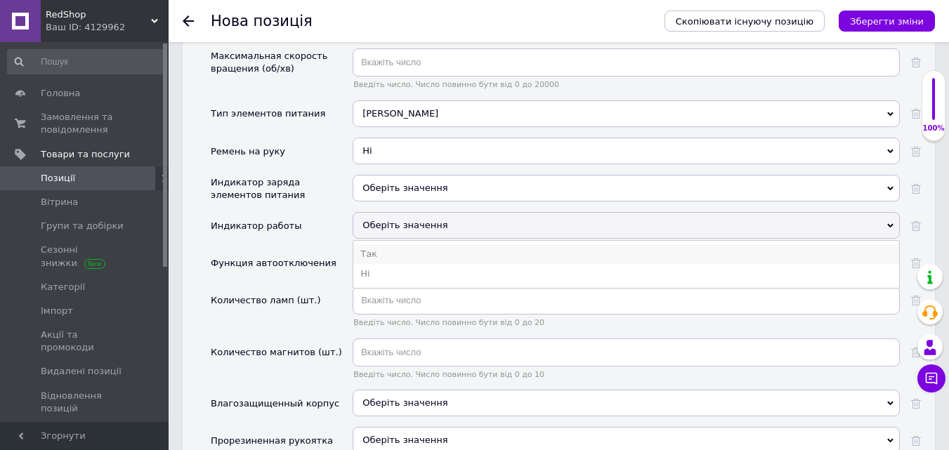
click at [377, 245] on li "Так" at bounding box center [626, 255] width 546 height 20
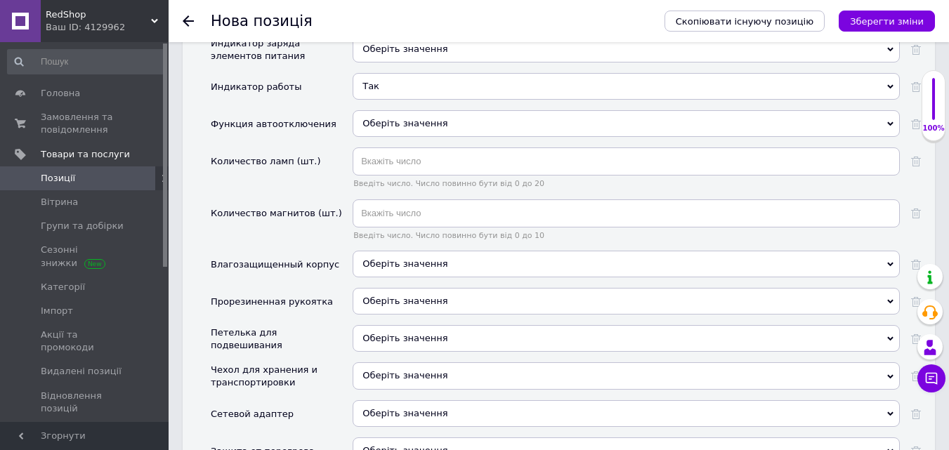
scroll to position [2811, 0]
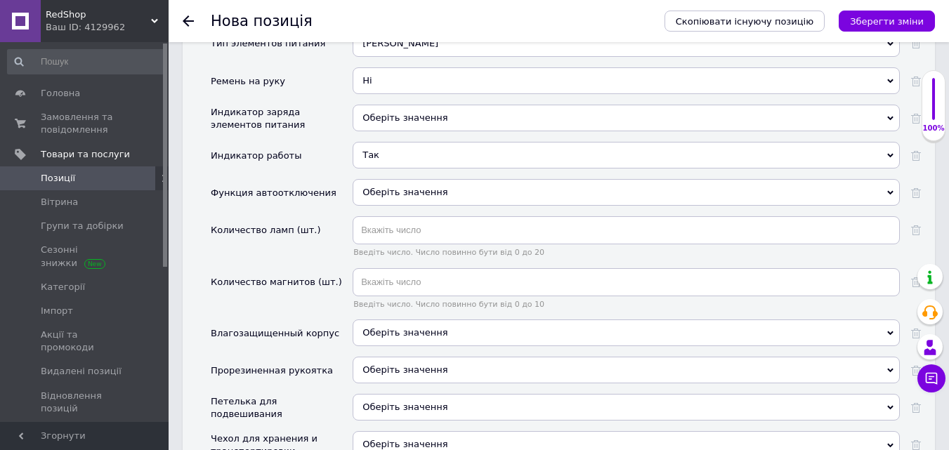
click at [377, 187] on span "Оберіть значення" at bounding box center [405, 192] width 85 height 11
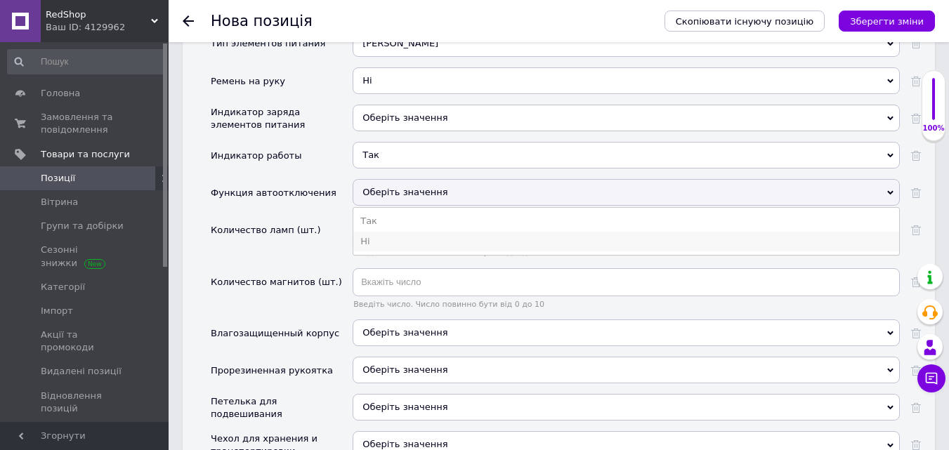
click at [384, 232] on li "Ні" at bounding box center [626, 242] width 546 height 20
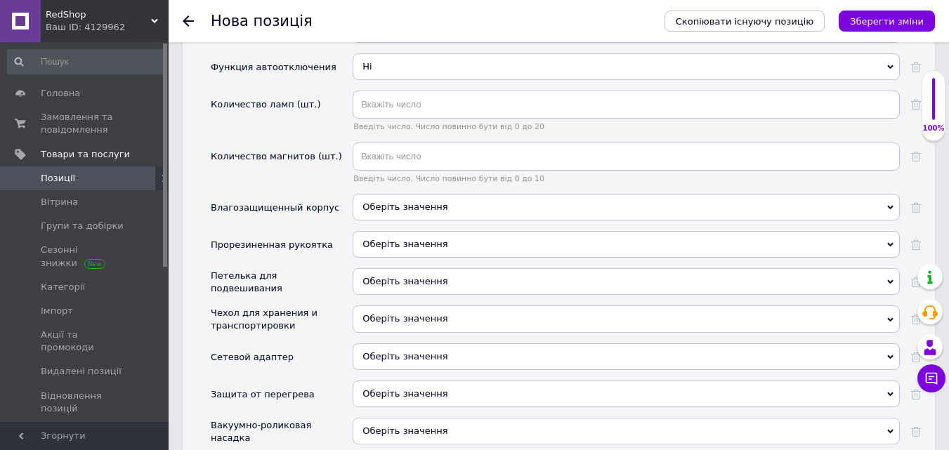
scroll to position [3022, 0]
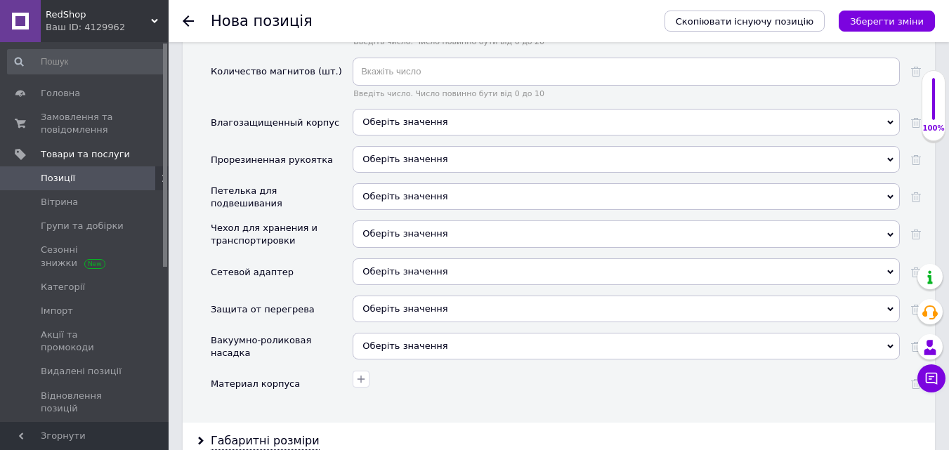
click at [372, 154] on span "Оберіть значення" at bounding box center [405, 159] width 85 height 11
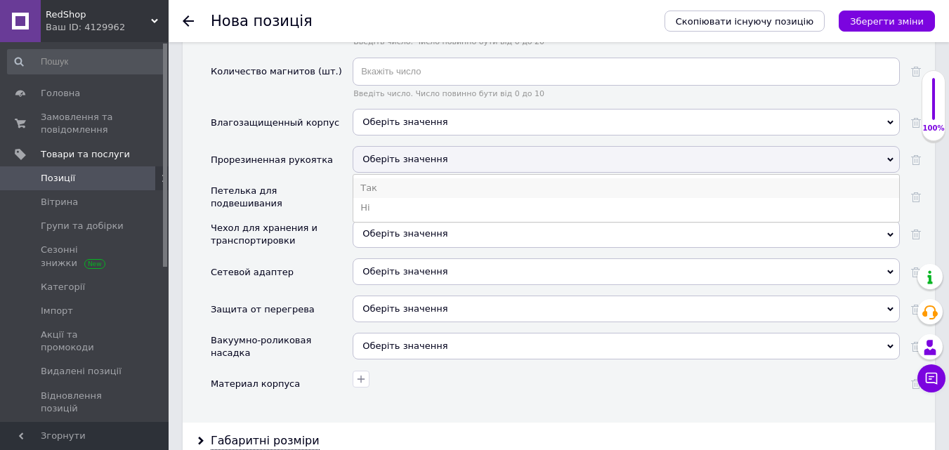
click at [377, 178] on li "Так" at bounding box center [626, 188] width 546 height 20
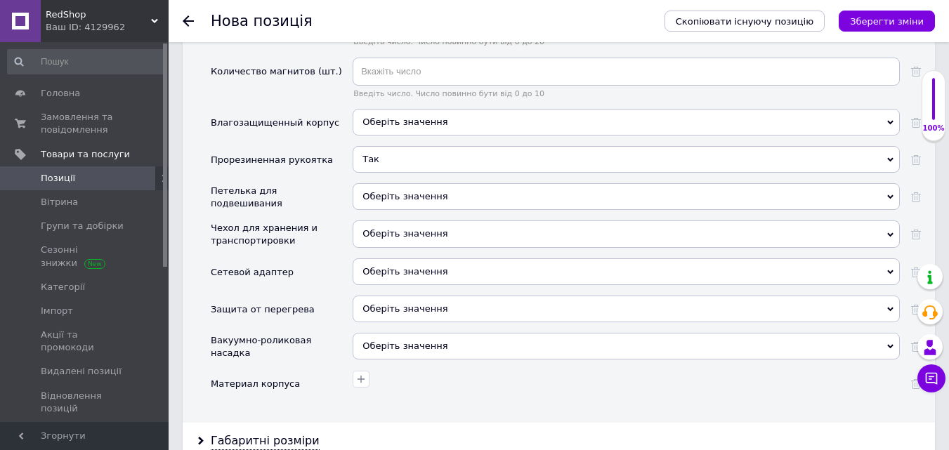
click at [377, 228] on span "Оберіть значення" at bounding box center [405, 233] width 85 height 11
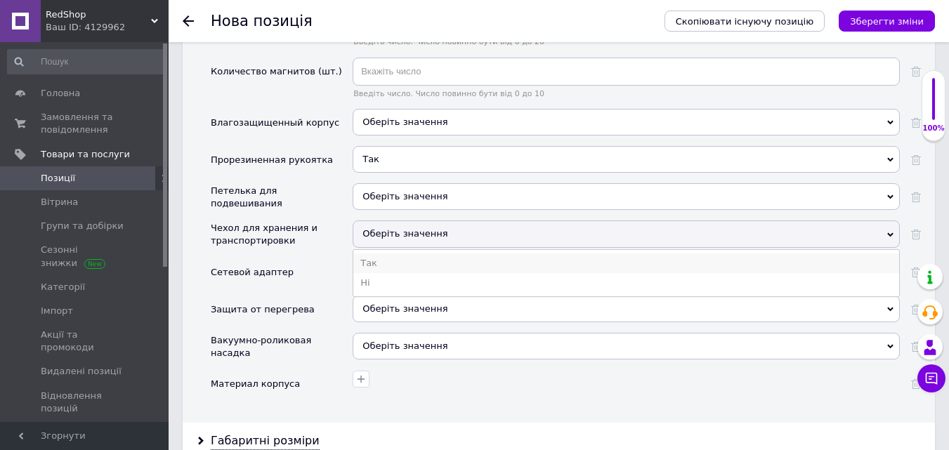
click at [377, 254] on li "Так" at bounding box center [626, 264] width 546 height 20
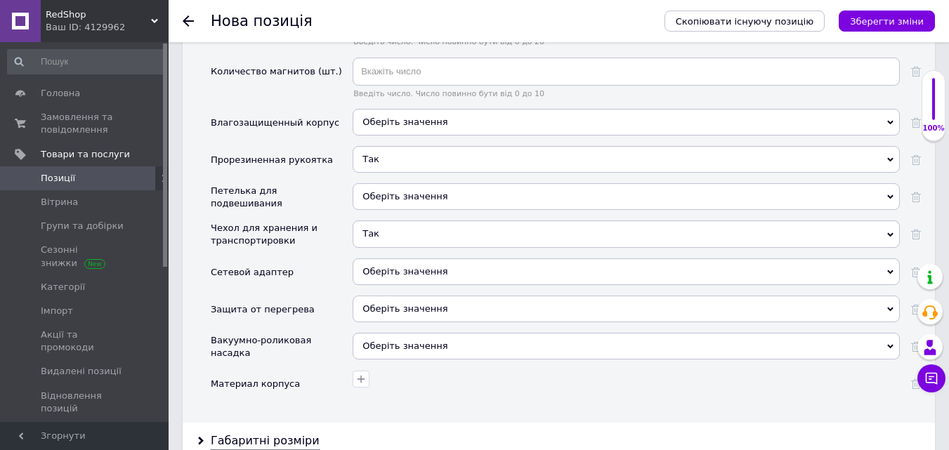
click at [360, 263] on span "Оберіть значення" at bounding box center [626, 272] width 547 height 27
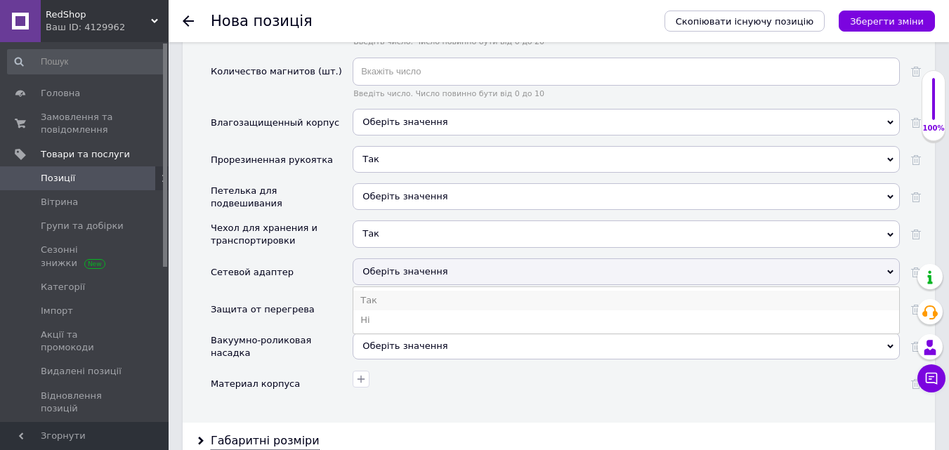
click at [370, 291] on li "Так" at bounding box center [626, 301] width 546 height 20
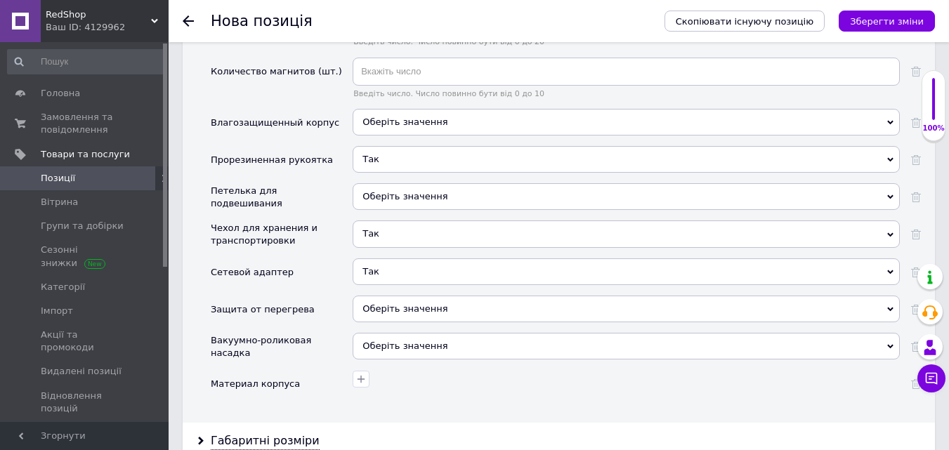
click at [374, 304] on span "Оберіть значення" at bounding box center [405, 309] width 85 height 11
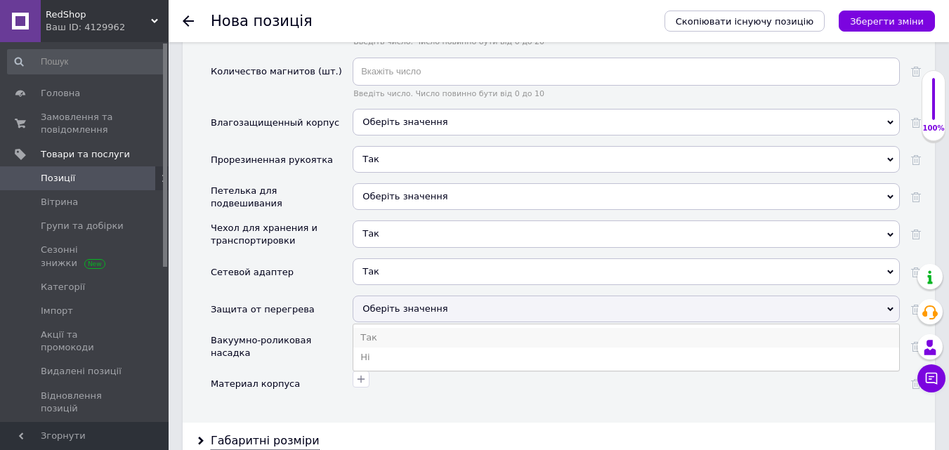
click at [385, 328] on li "Так" at bounding box center [626, 338] width 546 height 20
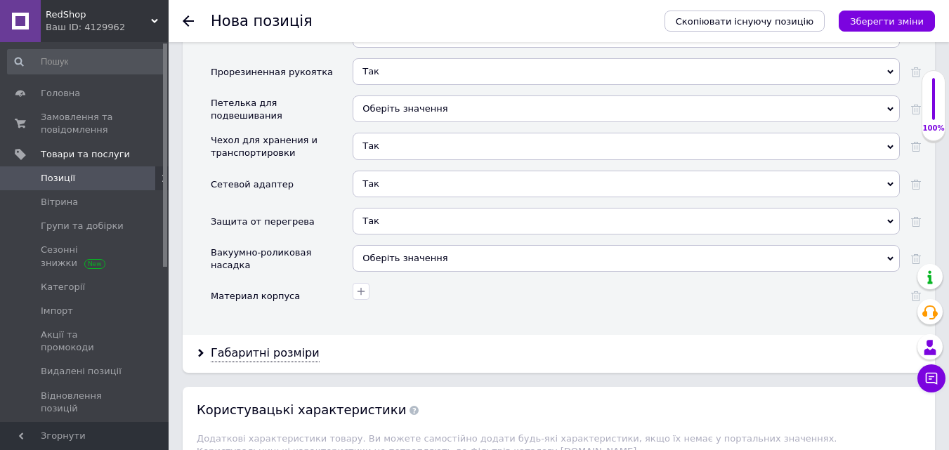
scroll to position [3232, 0]
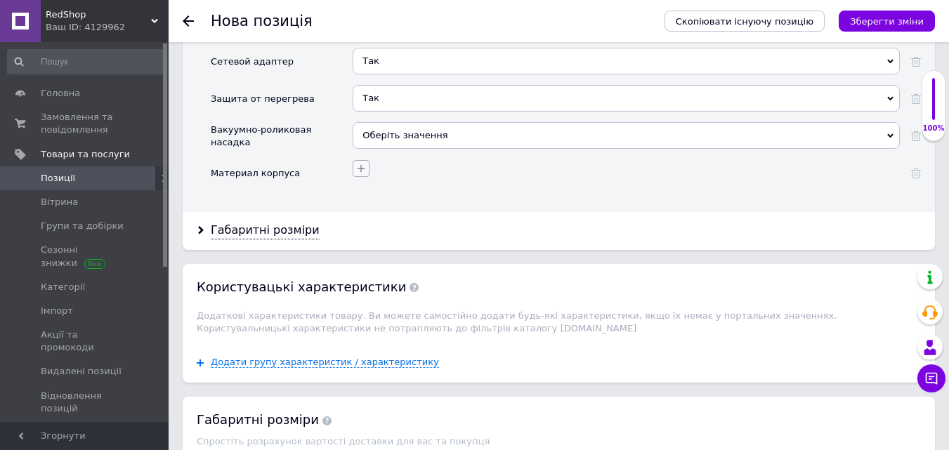
click at [354, 160] on button "button" at bounding box center [361, 168] width 17 height 17
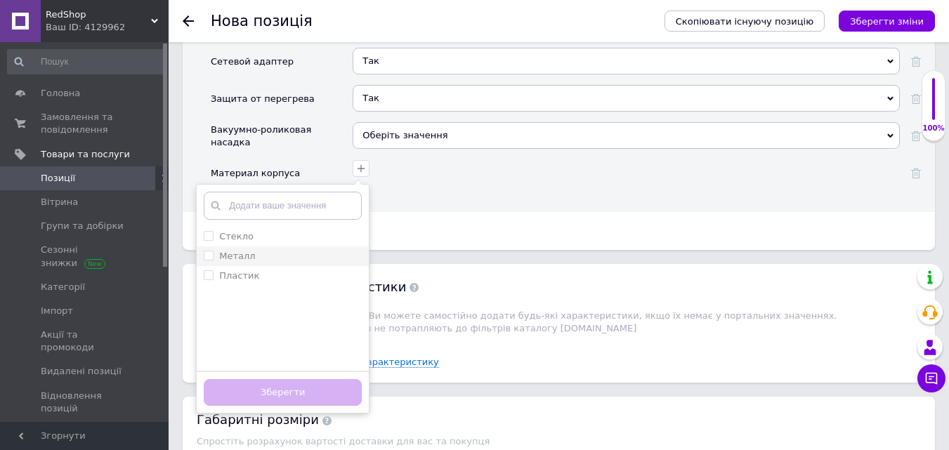
click at [212, 251] on input "Металл" at bounding box center [208, 255] width 9 height 9
checkbox input "true"
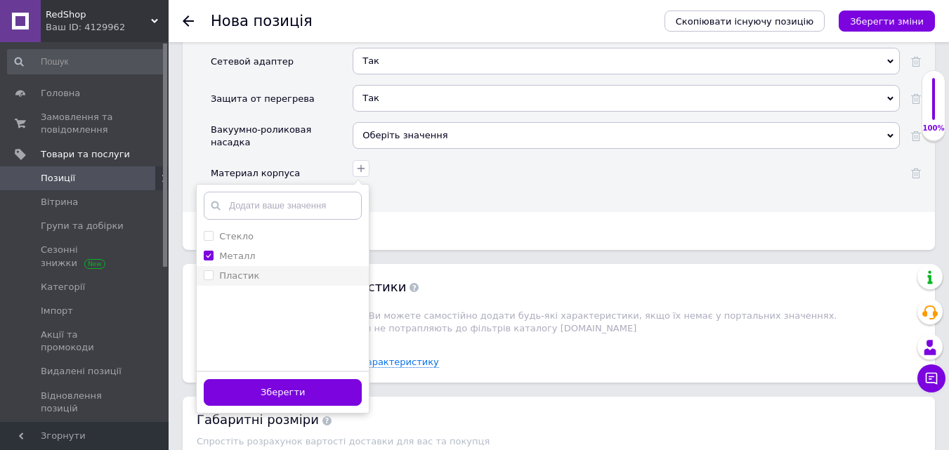
click at [209, 271] on input "Пластик" at bounding box center [208, 275] width 9 height 9
checkbox input "true"
click at [279, 393] on button "Зберегти" at bounding box center [283, 392] width 158 height 27
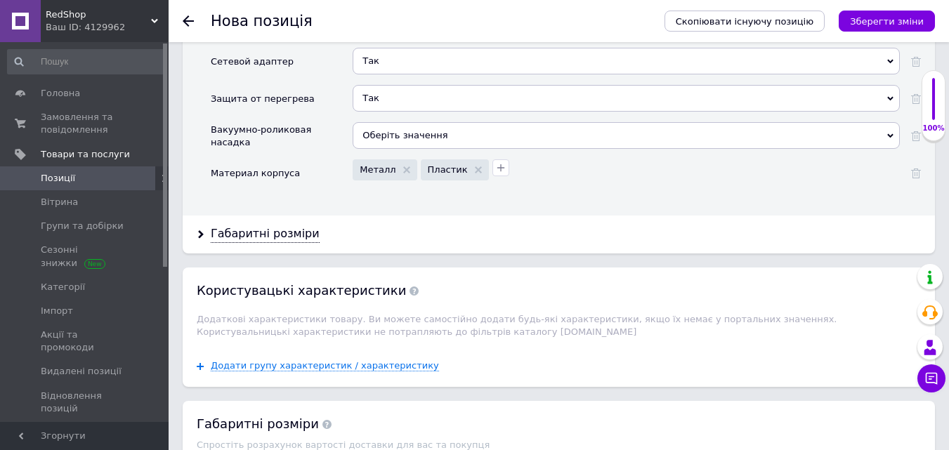
click at [277, 226] on div "Габаритні розміри" at bounding box center [265, 234] width 109 height 16
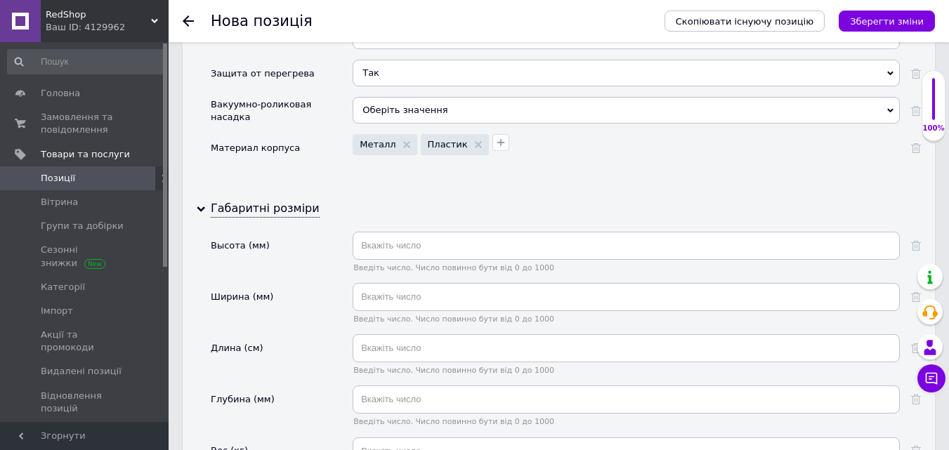
scroll to position [3303, 0]
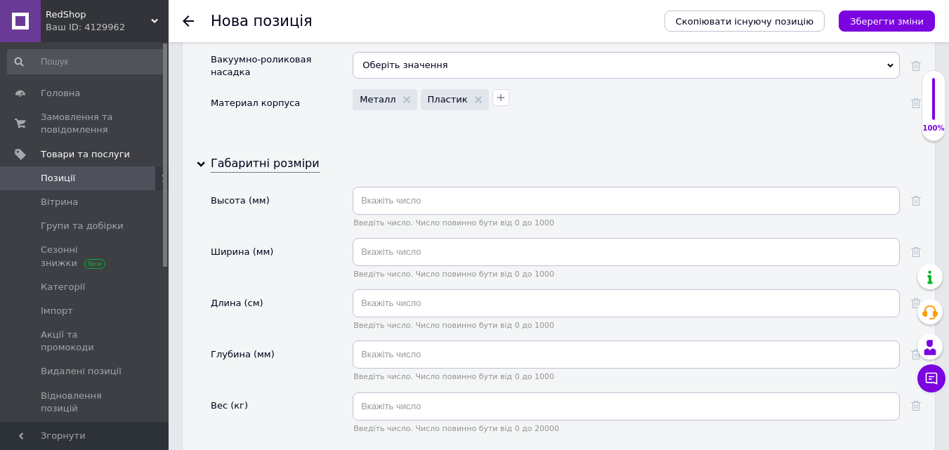
click at [391, 381] on div "Введіть число. Число повинно бути від 0 до 1000" at bounding box center [626, 366] width 547 height 51
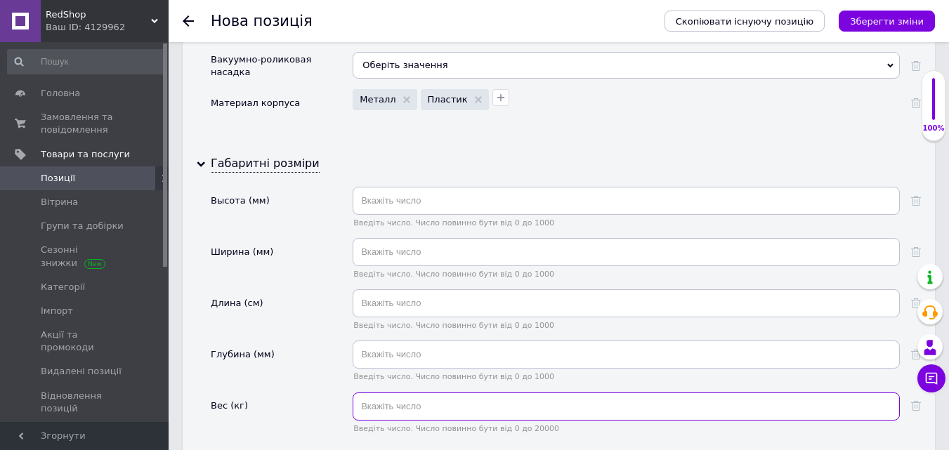
click at [392, 393] on input "text" at bounding box center [626, 407] width 547 height 28
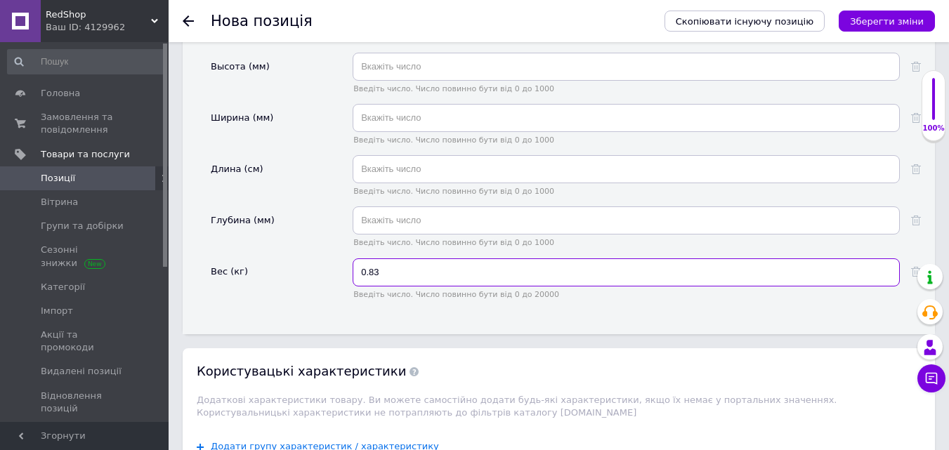
scroll to position [3584, 0]
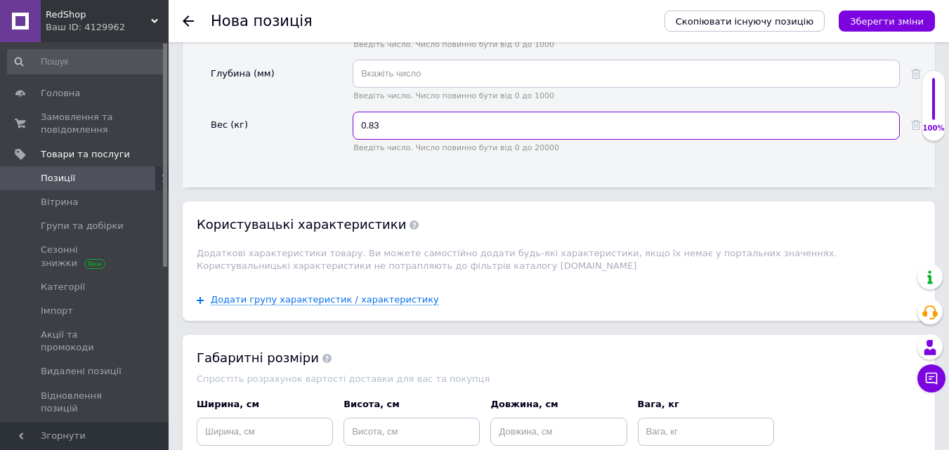
type input "0.83"
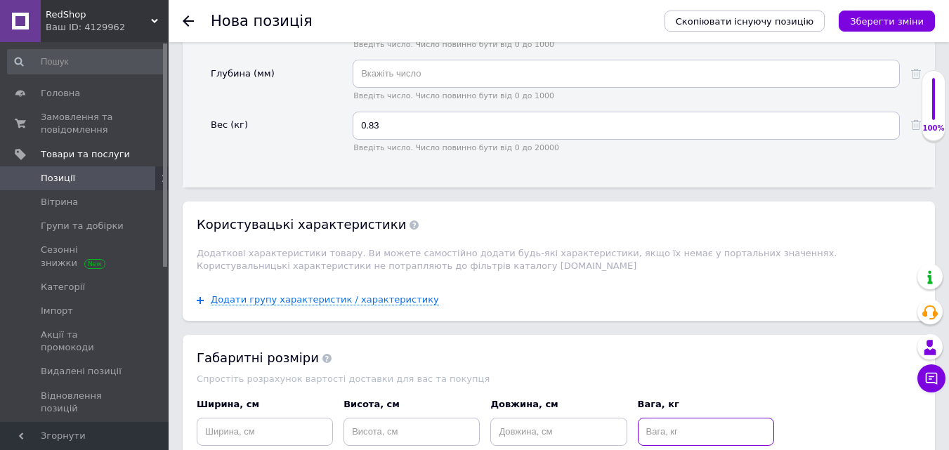
click at [674, 418] on input at bounding box center [706, 432] width 136 height 28
type input "1"
click at [564, 418] on input at bounding box center [558, 432] width 136 height 28
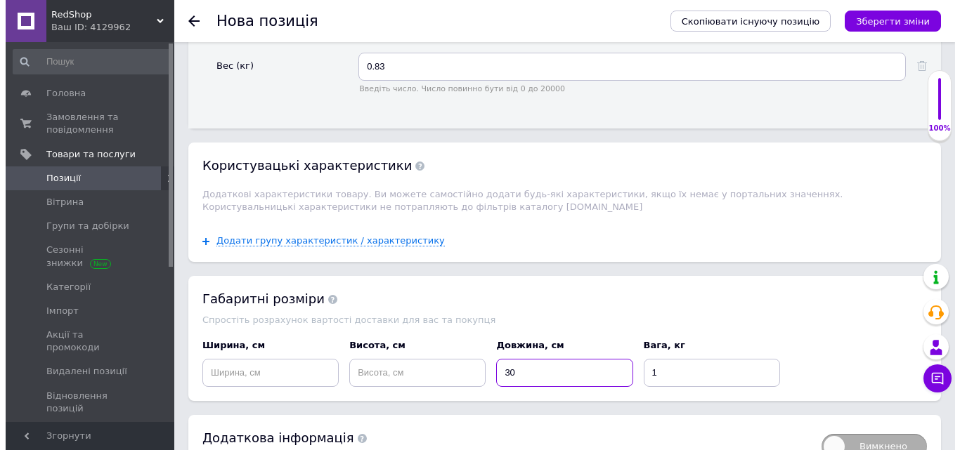
scroll to position [3721, 0]
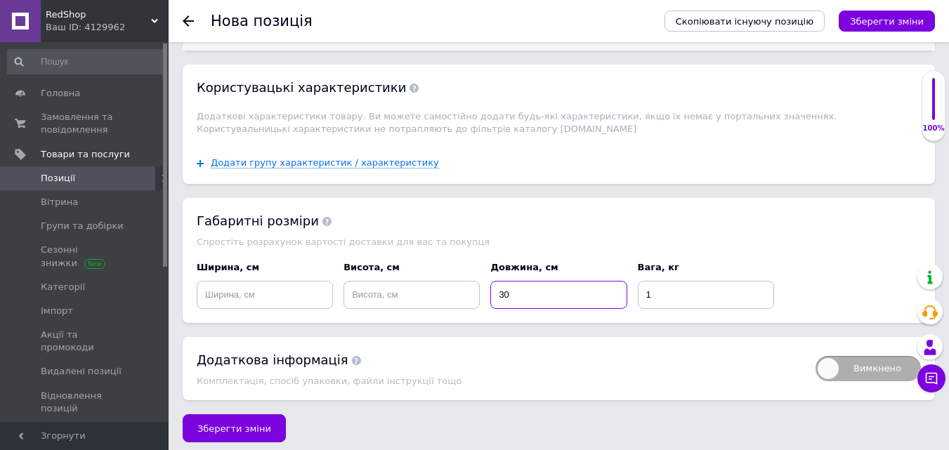
type input "30"
click at [409, 290] on input at bounding box center [412, 295] width 136 height 28
type input "20"
click at [254, 283] on input at bounding box center [265, 295] width 136 height 28
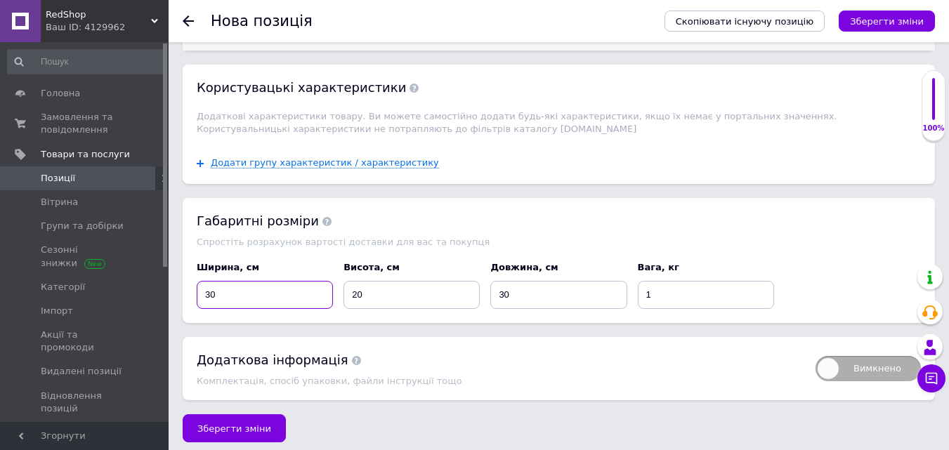
type input "30"
click at [289, 157] on span "Додати групу характеристик / характеристику" at bounding box center [325, 162] width 228 height 11
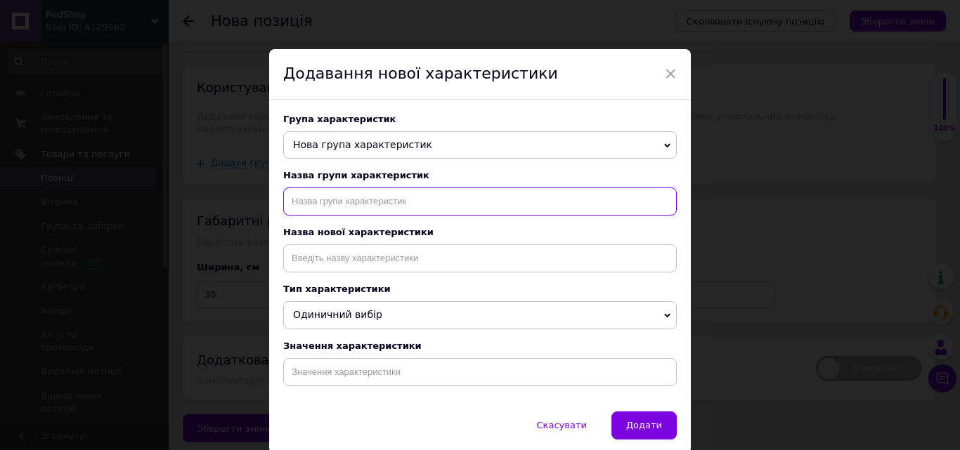
click at [309, 212] on input "text" at bounding box center [480, 202] width 394 height 28
type input "тип назначения"
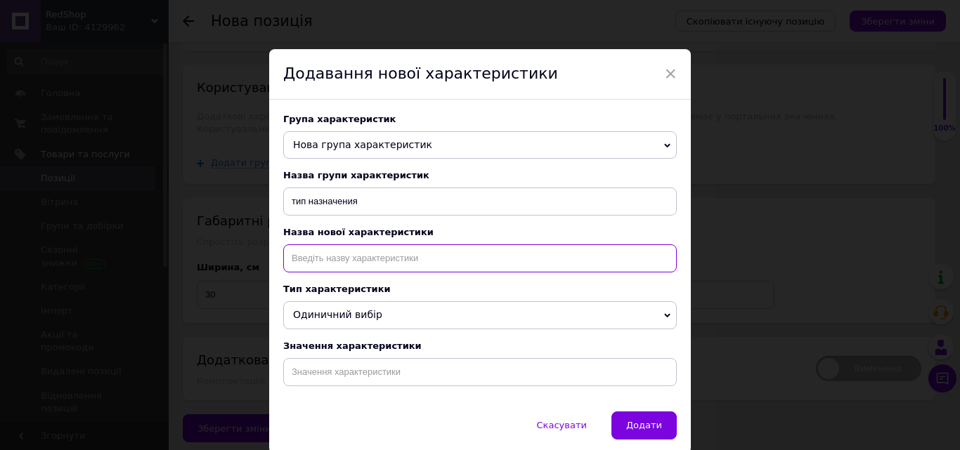
click at [330, 252] on input at bounding box center [480, 259] width 394 height 28
type input "тип назначения"
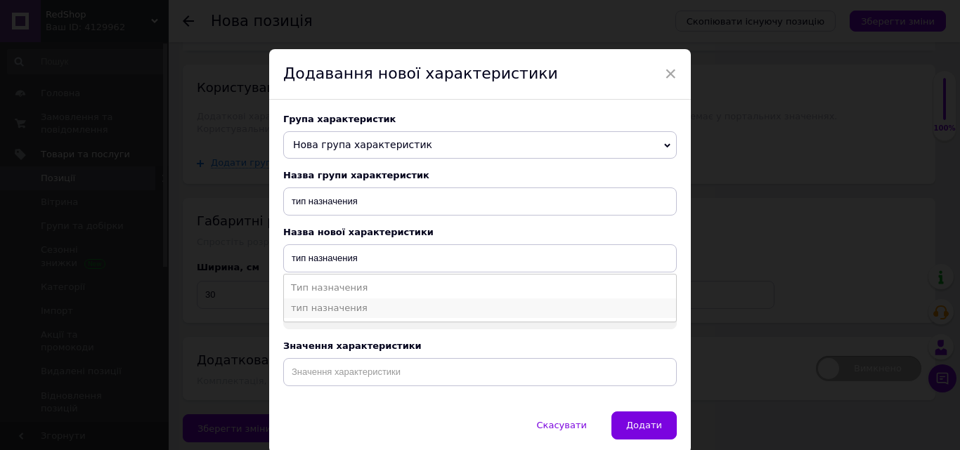
click at [338, 311] on li "тип назначения" at bounding box center [480, 309] width 392 height 20
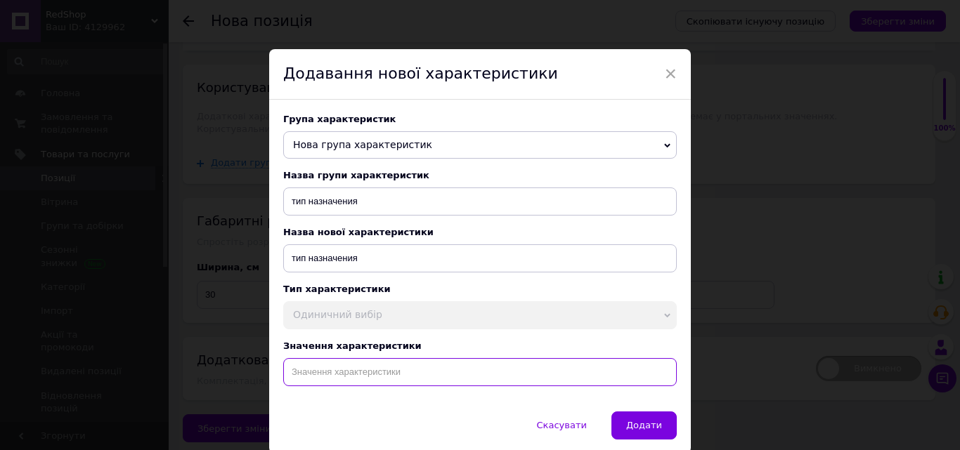
click at [359, 384] on input at bounding box center [480, 372] width 394 height 28
paste input "Массажер для тела массажер для шеи Medica+ MassHand Pro 5.0 Вибромассажер 24 Вт…"
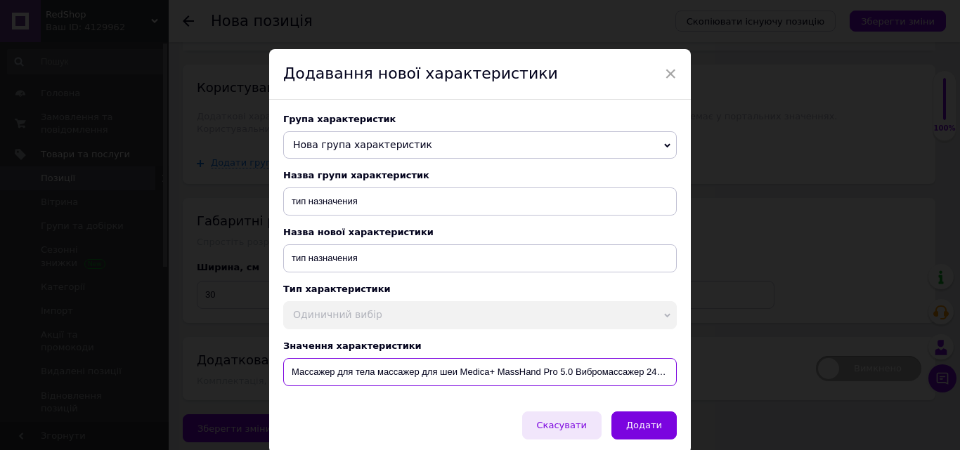
scroll to position [0, 233]
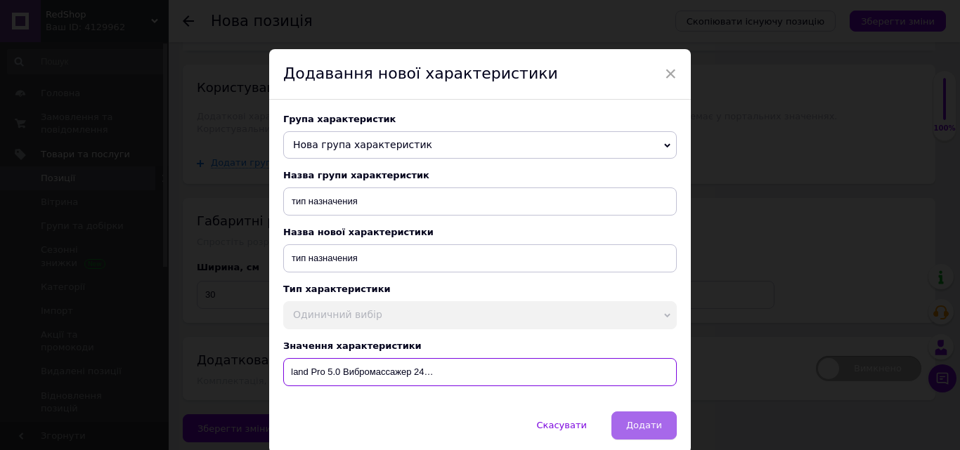
type input "Массажер для тела массажер для шеи Medica+ MassHand Pro 5.0 Вибромассажер 24 Вт…"
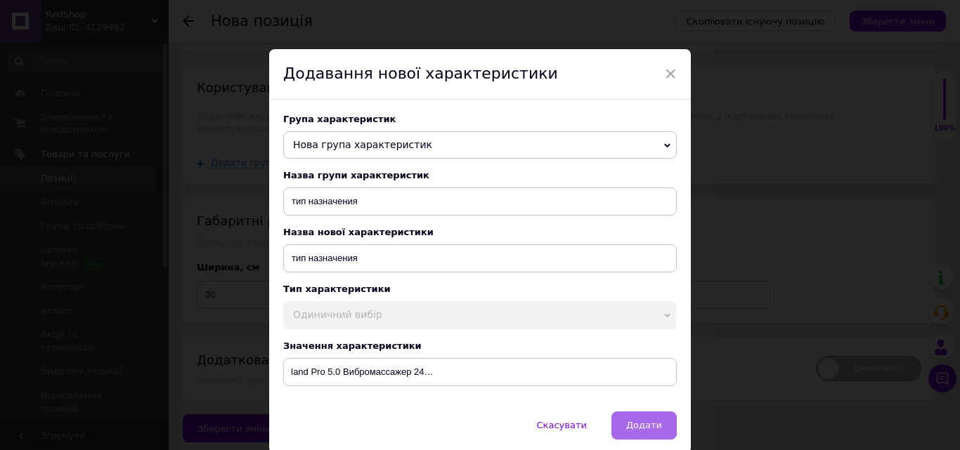
click at [647, 440] on button "Додати" at bounding box center [643, 426] width 65 height 28
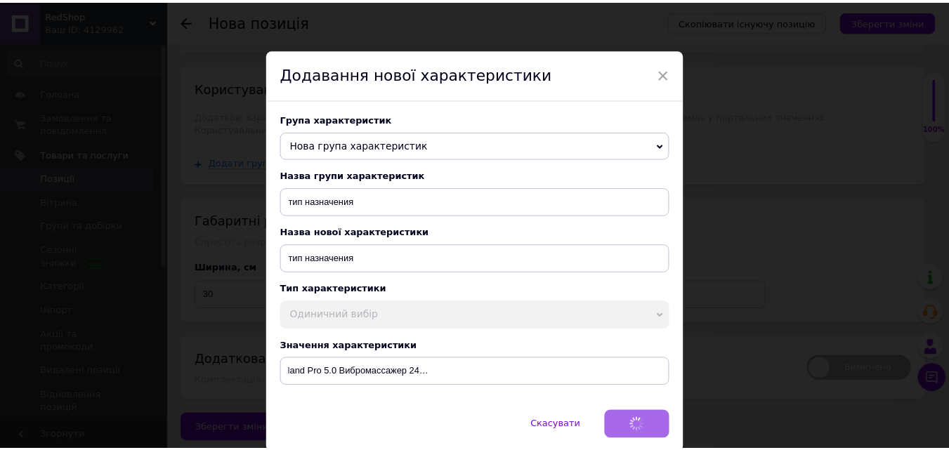
scroll to position [0, 0]
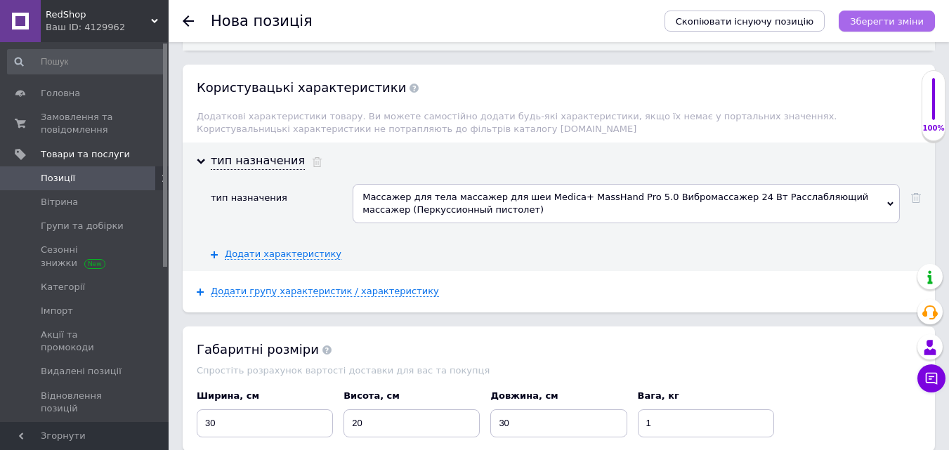
click at [876, 31] on button "Зберегти зміни" at bounding box center [887, 21] width 96 height 21
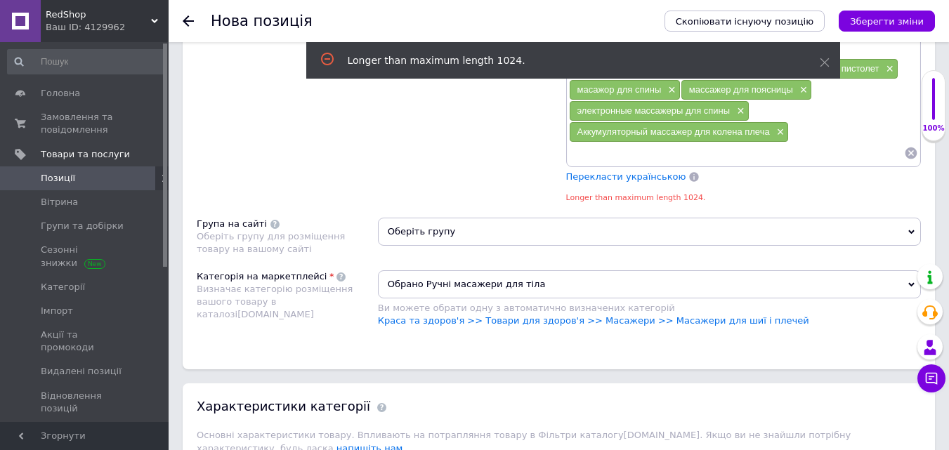
scroll to position [1559, 0]
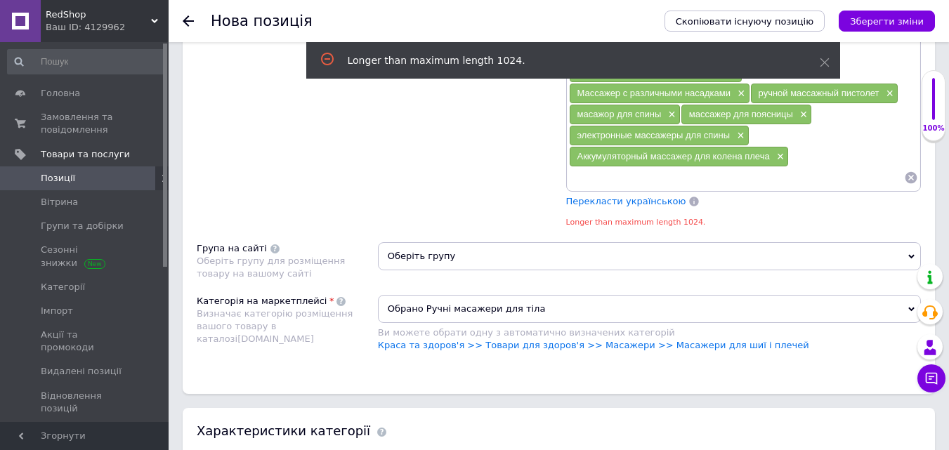
click at [786, 160] on div "Аккумуляторный массажер для колена плеча ×" at bounding box center [679, 157] width 219 height 20
click at [781, 160] on span "×" at bounding box center [779, 157] width 11 height 12
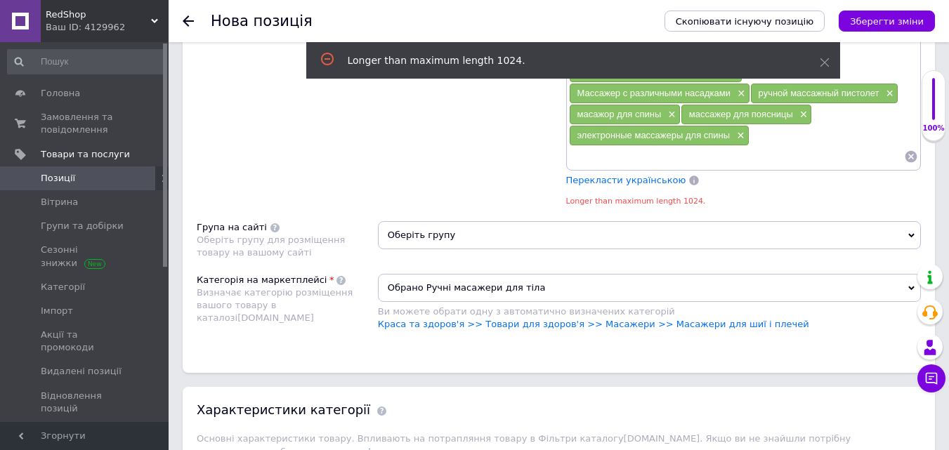
drag, startPoint x: 735, startPoint y: 140, endPoint x: 855, endPoint y: 70, distance: 138.6
click at [735, 139] on span "×" at bounding box center [739, 136] width 11 height 12
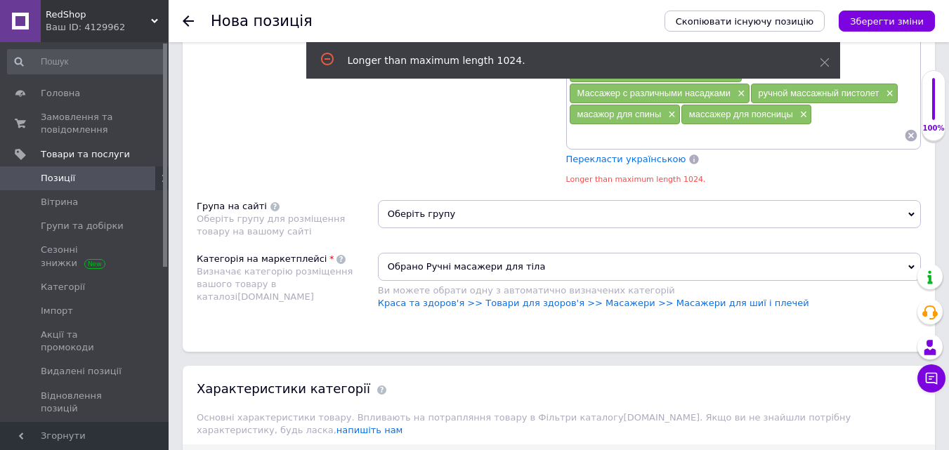
click at [873, 34] on div "Скопіювати існуючу позицію Зберегти зміни" at bounding box center [793, 21] width 285 height 42
click at [868, 21] on icon "Зберегти зміни" at bounding box center [887, 21] width 74 height 11
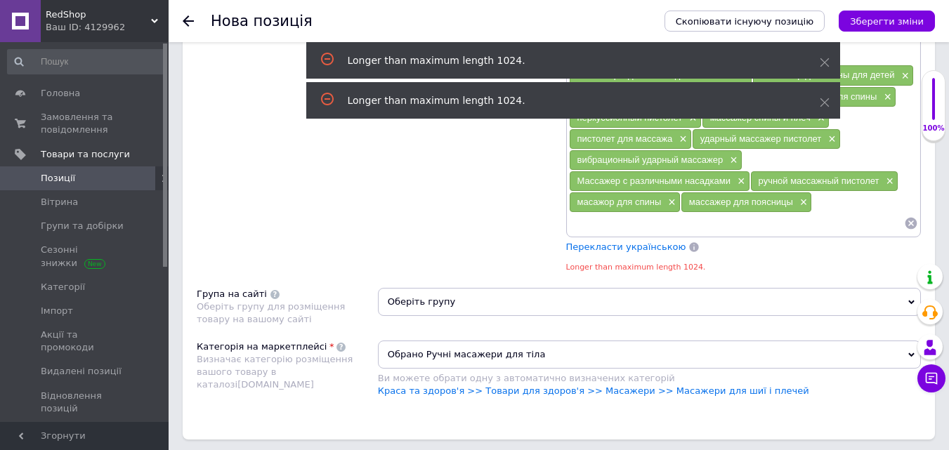
scroll to position [1447, 0]
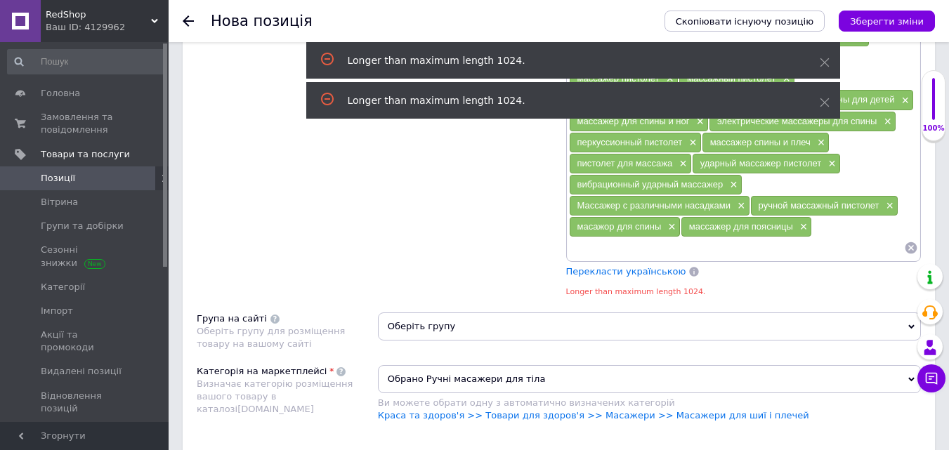
click at [677, 232] on div "масажор для спины ×" at bounding box center [625, 227] width 110 height 20
click at [669, 230] on span "×" at bounding box center [670, 227] width 11 height 12
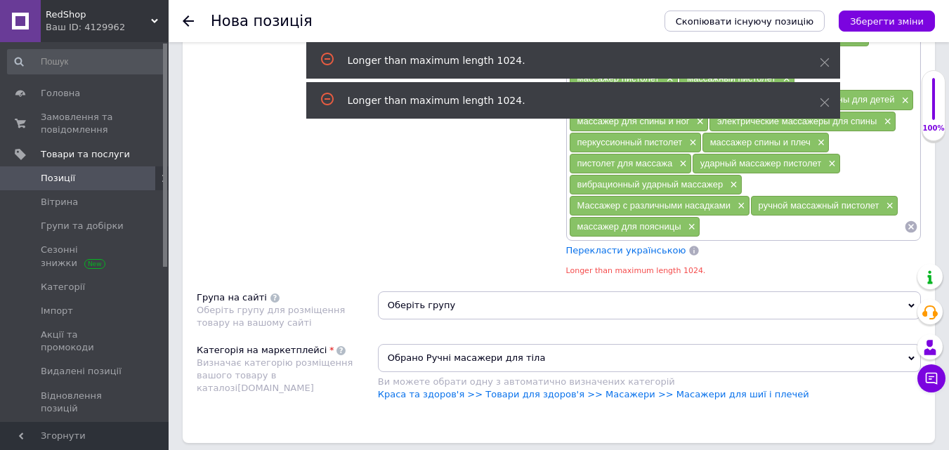
click at [671, 230] on span "массажер для поясницы" at bounding box center [630, 226] width 104 height 11
click at [689, 228] on span "×" at bounding box center [690, 227] width 11 height 12
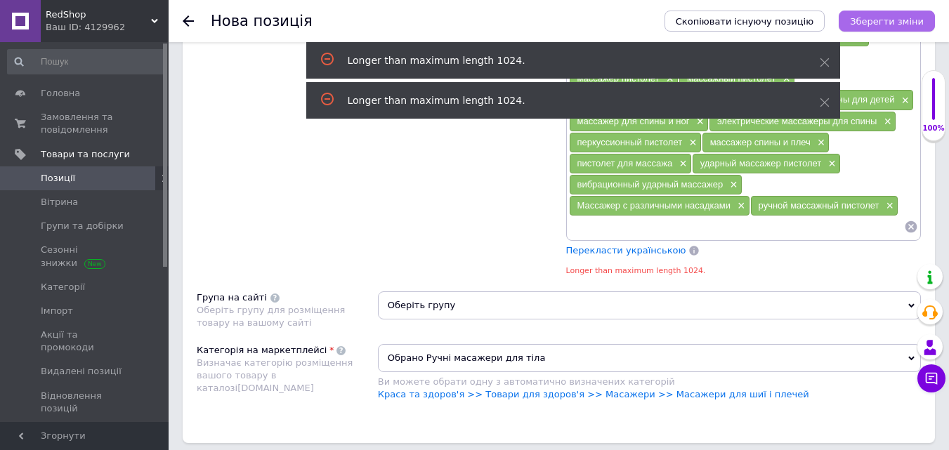
click at [862, 14] on button "Зберегти зміни" at bounding box center [887, 21] width 96 height 21
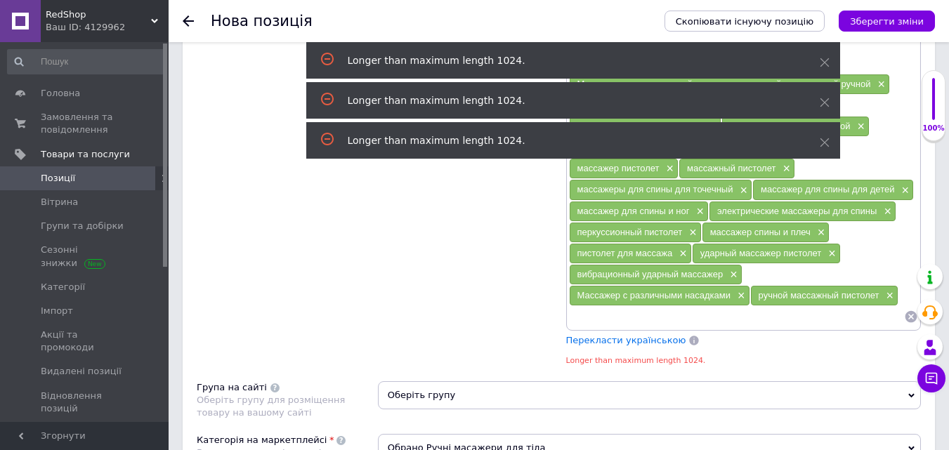
scroll to position [1356, 0]
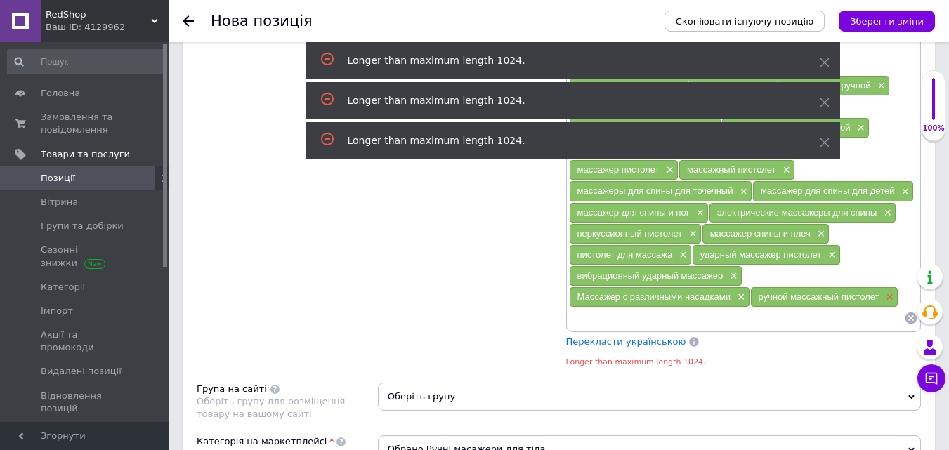
click at [892, 302] on span "×" at bounding box center [888, 298] width 11 height 12
click at [747, 299] on div "Массажер с различными насадками ×" at bounding box center [660, 297] width 180 height 20
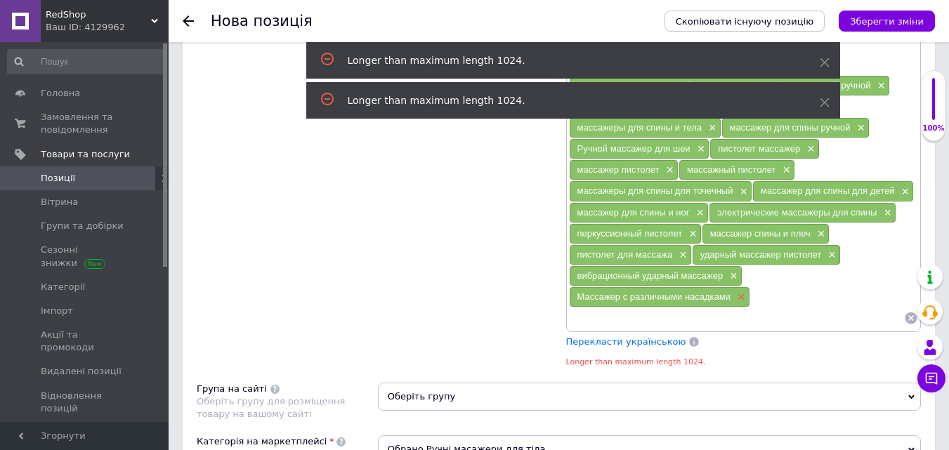
click at [743, 297] on span "×" at bounding box center [739, 298] width 11 height 12
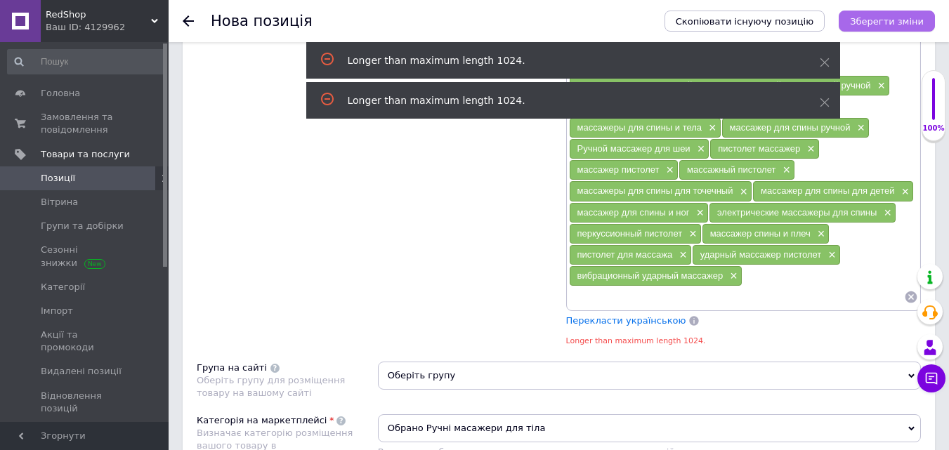
click at [873, 28] on button "Зберегти зміни" at bounding box center [887, 21] width 96 height 21
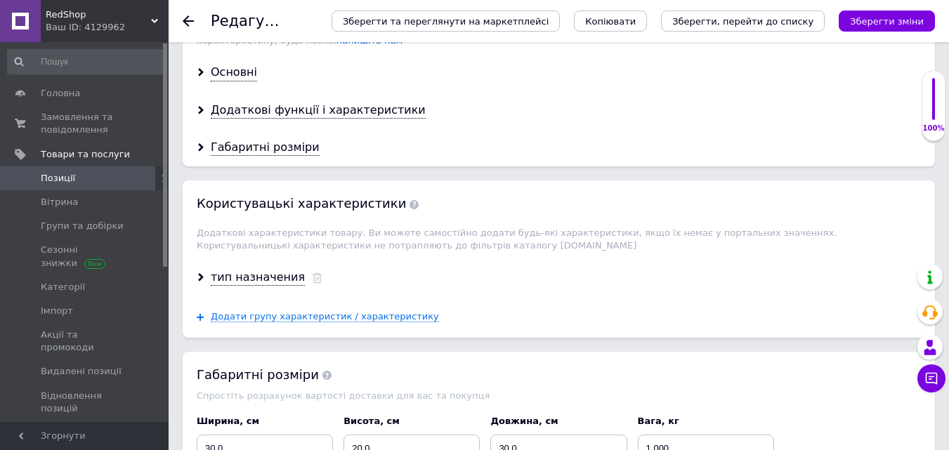
scroll to position [1827, 0]
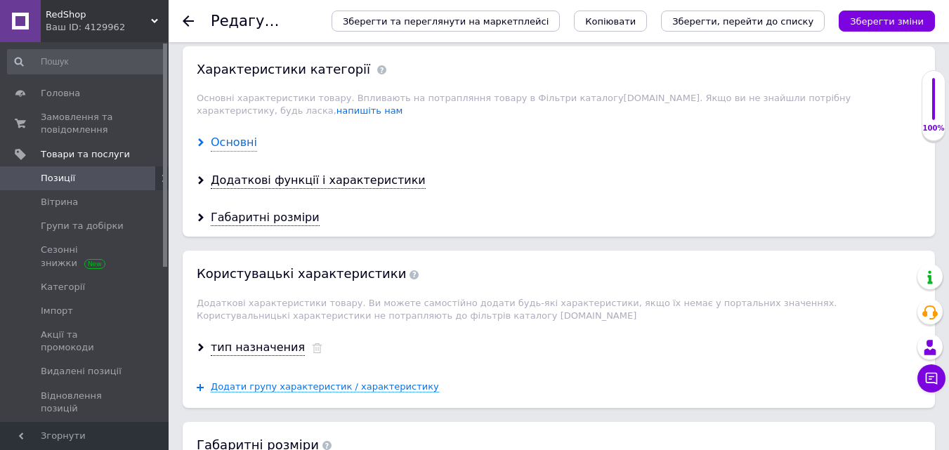
click at [226, 135] on div "Основні" at bounding box center [234, 143] width 46 height 16
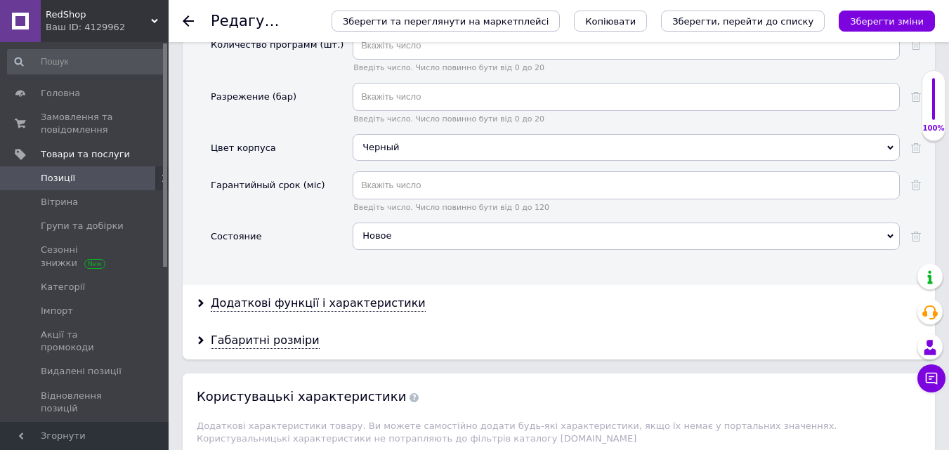
scroll to position [2389, 0]
click at [292, 285] on div "Додаткові функції і характеристики" at bounding box center [559, 303] width 753 height 37
click at [294, 295] on div "Додаткові функції і характеристики" at bounding box center [318, 303] width 215 height 16
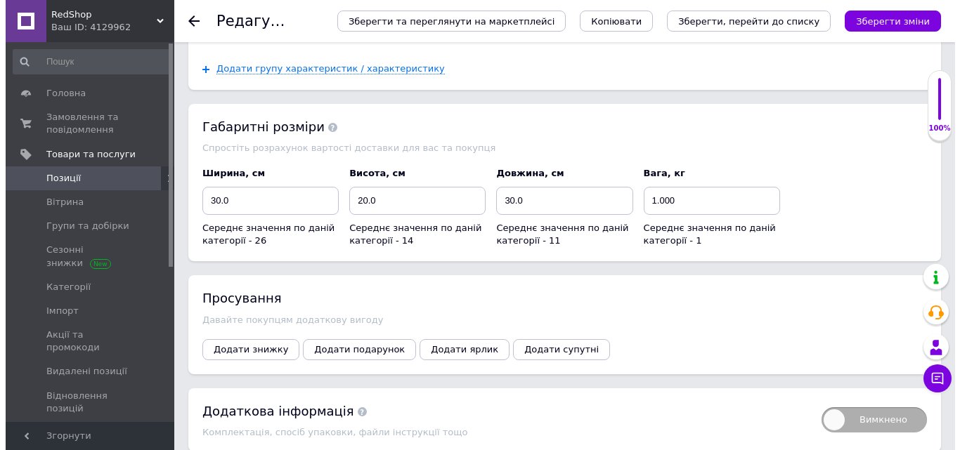
scroll to position [3514, 0]
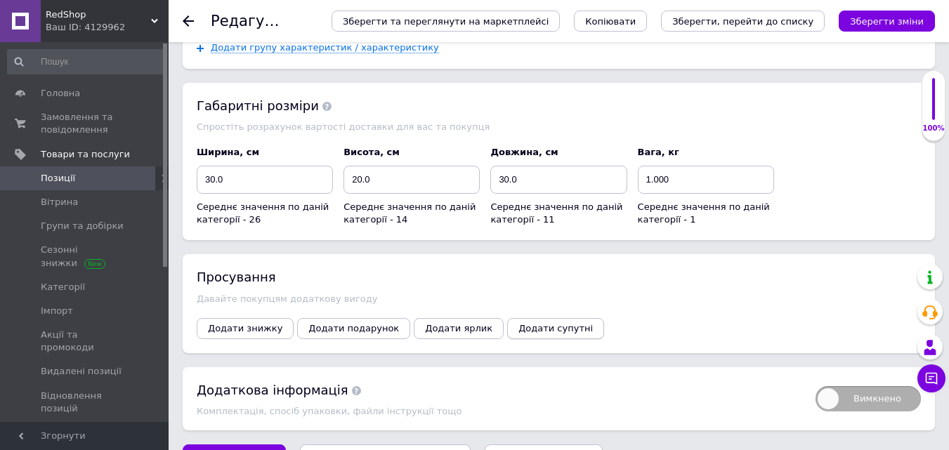
click at [519, 323] on span "Додати супутні" at bounding box center [556, 328] width 74 height 11
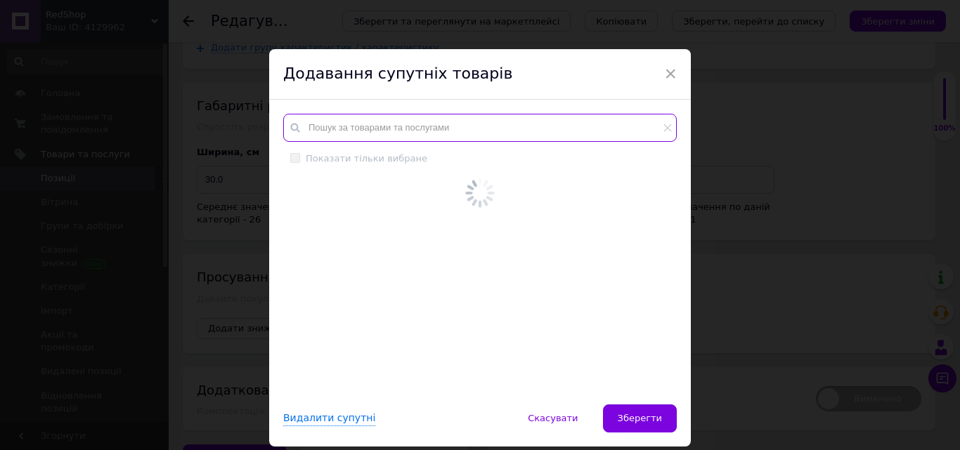
click at [338, 126] on input "text" at bounding box center [480, 128] width 394 height 28
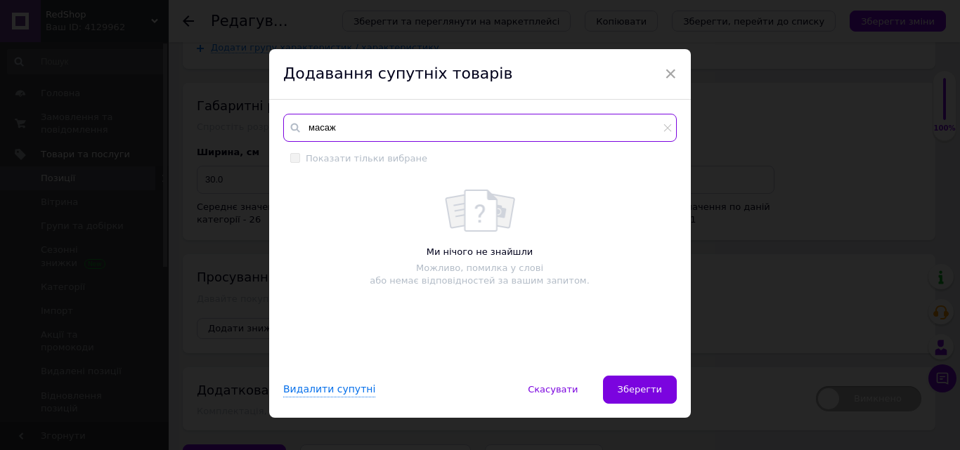
click at [657, 124] on input "масаж" at bounding box center [480, 128] width 394 height 28
click at [661, 123] on input "масаж" at bounding box center [480, 128] width 394 height 28
type input "масаж"
click at [666, 124] on icon at bounding box center [667, 128] width 8 height 8
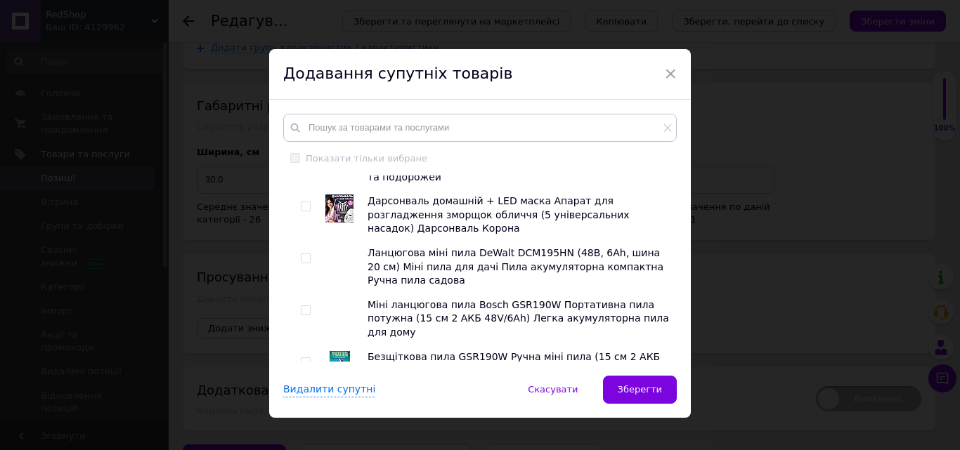
scroll to position [2228, 0]
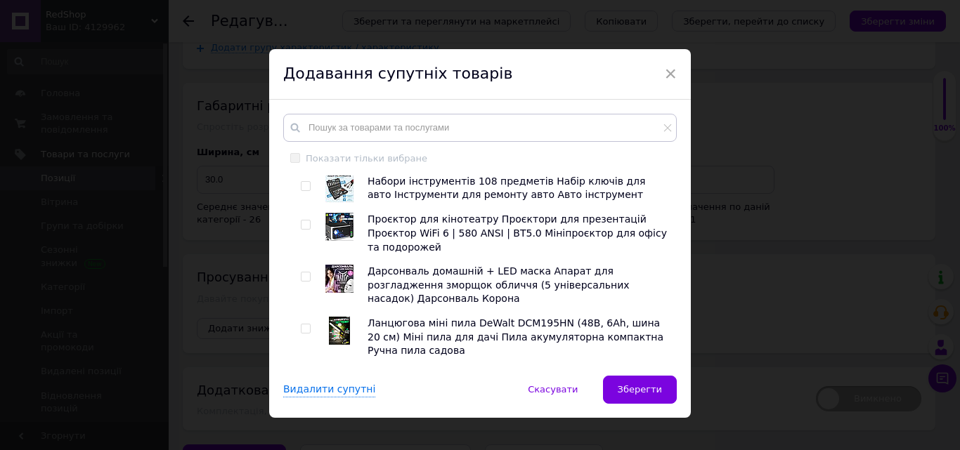
checkbox input "true"
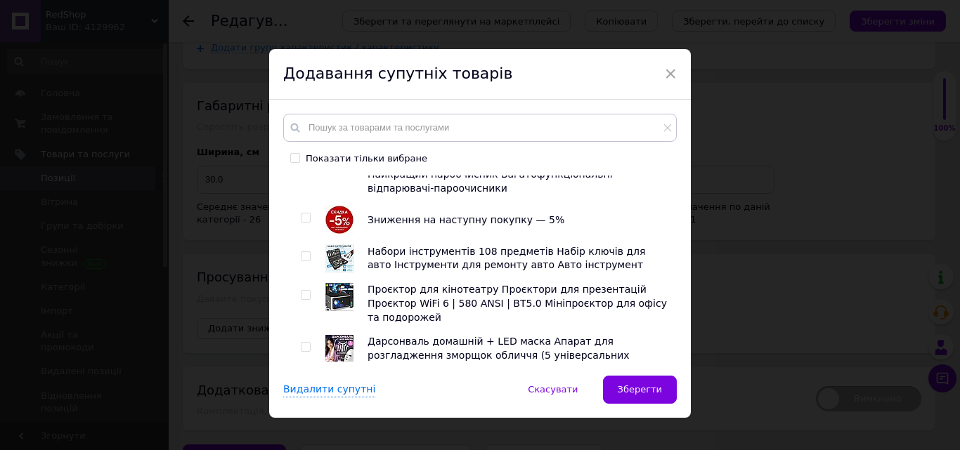
scroll to position [2087, 0]
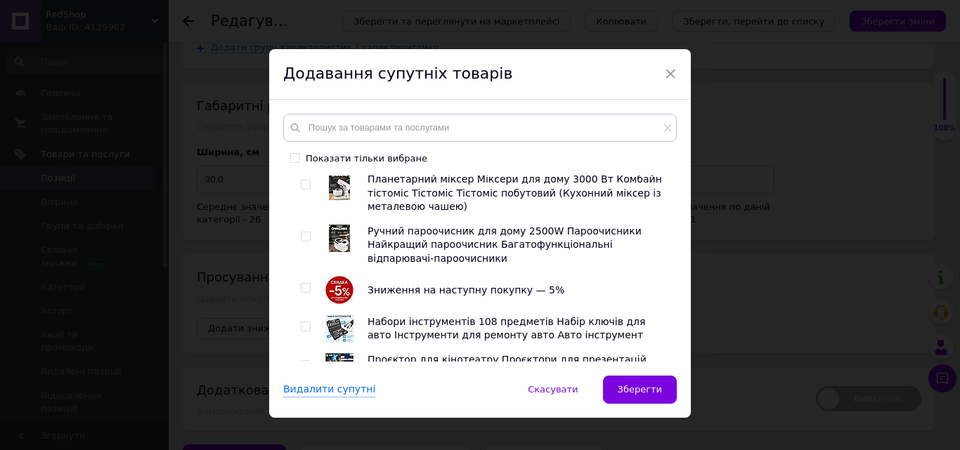
click at [303, 413] on input "checkbox" at bounding box center [305, 417] width 9 height 9
checkbox input "true"
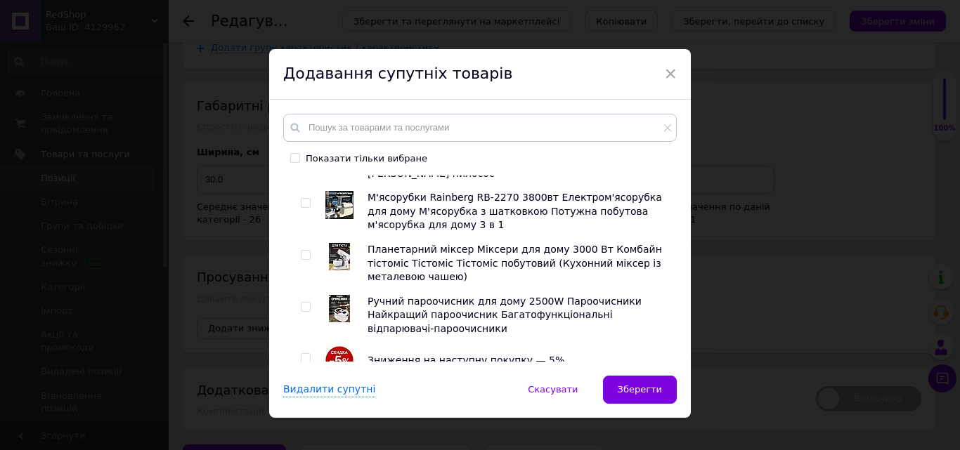
click at [306, 431] on input "checkbox" at bounding box center [305, 435] width 9 height 9
checkbox input "true"
click at [305, 393] on input "checkbox" at bounding box center [305, 397] width 9 height 9
checkbox input "true"
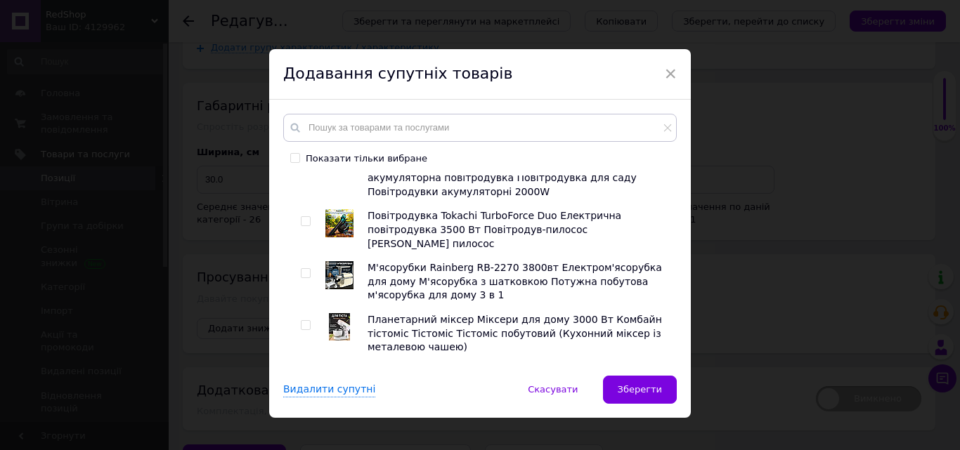
click at [301, 373] on input "checkbox" at bounding box center [305, 377] width 9 height 9
checkbox input "true"
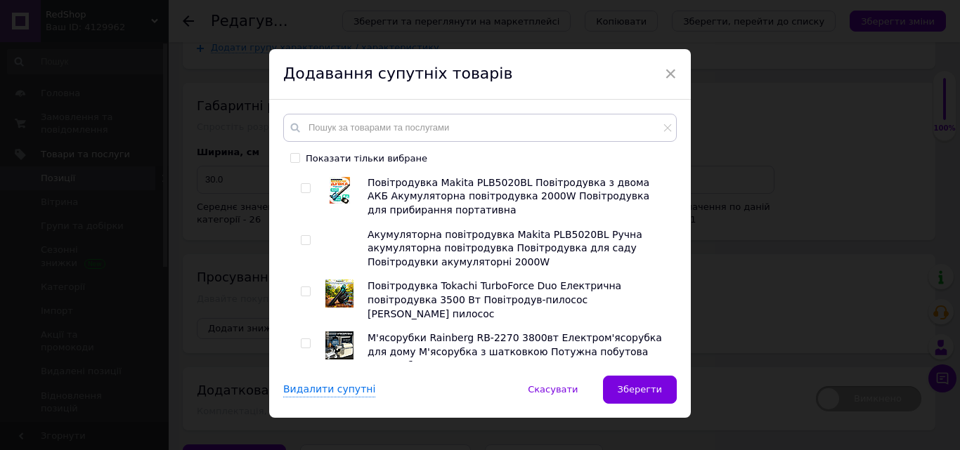
scroll to position [1806, 0]
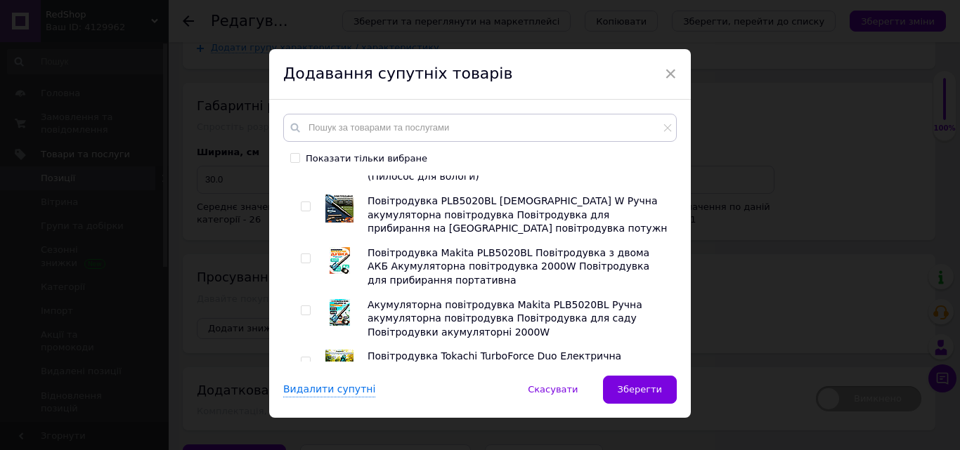
checkbox input "true"
click at [305, 410] on input "checkbox" at bounding box center [305, 414] width 9 height 9
checkbox input "true"
click at [304, 358] on input "checkbox" at bounding box center [305, 362] width 9 height 9
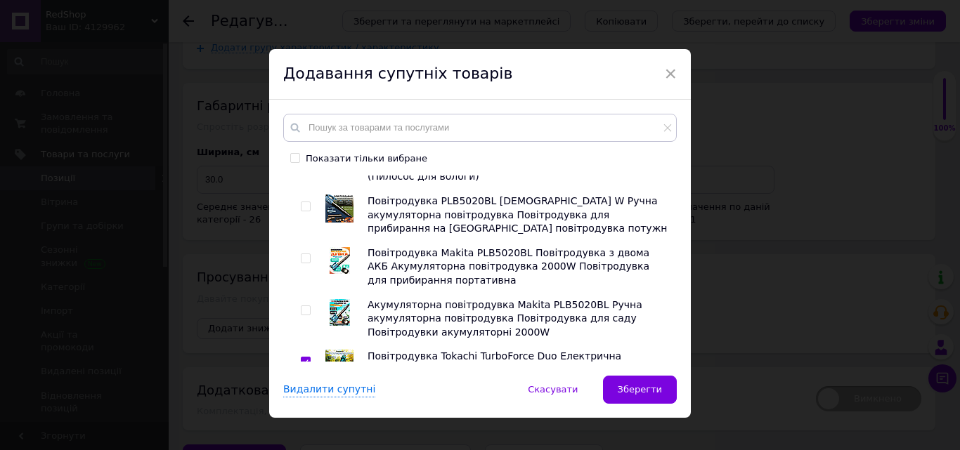
checkbox input "true"
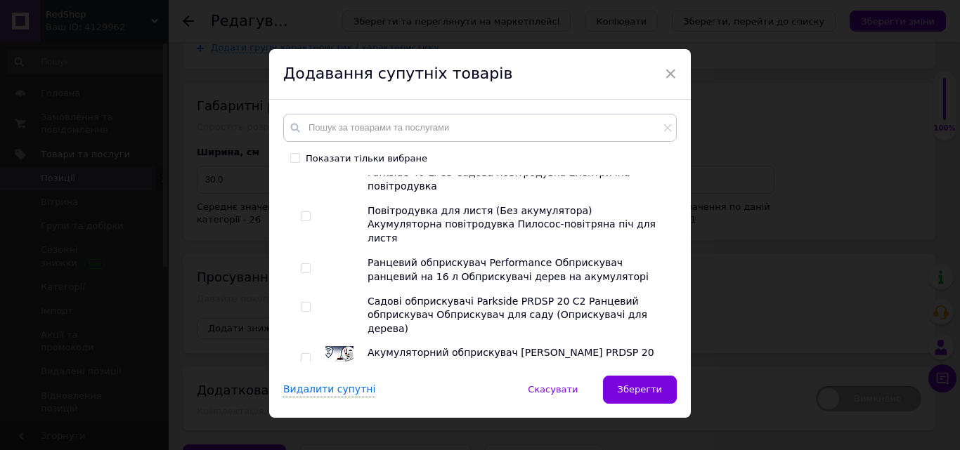
scroll to position [1525, 0]
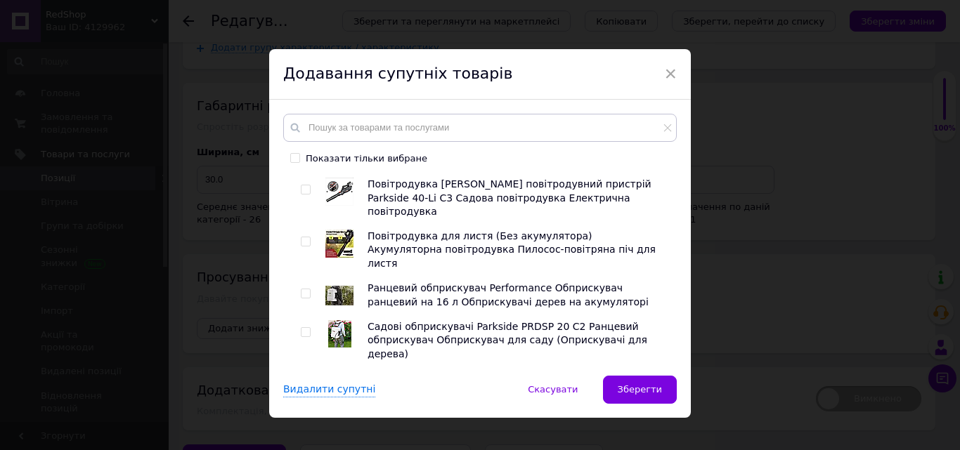
click at [301, 431] on input "checkbox" at bounding box center [305, 435] width 9 height 9
checkbox input "true"
click at [303, 379] on input "checkbox" at bounding box center [305, 383] width 9 height 9
checkbox input "true"
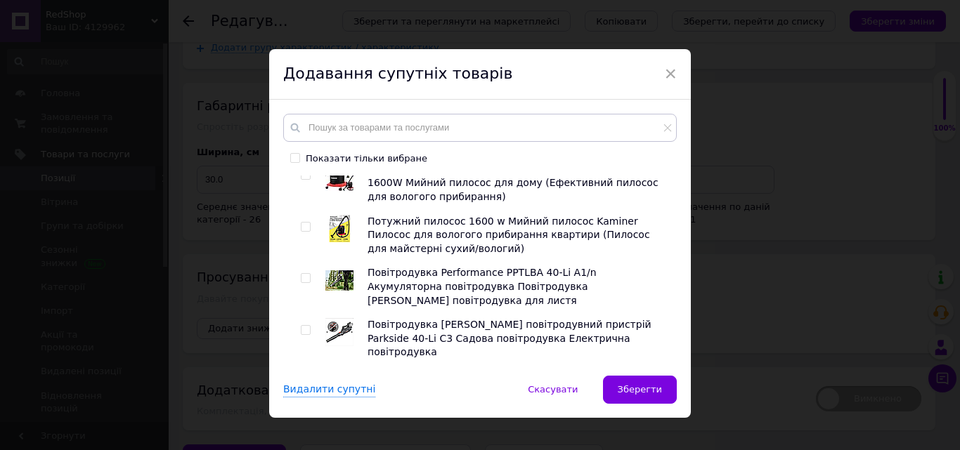
scroll to position [1314, 0]
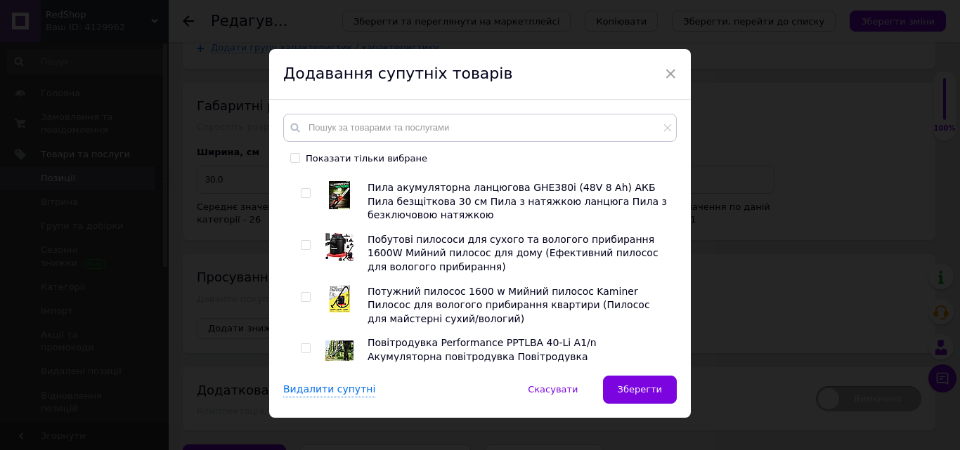
click at [304, 293] on input "checkbox" at bounding box center [305, 297] width 9 height 9
checkbox input "true"
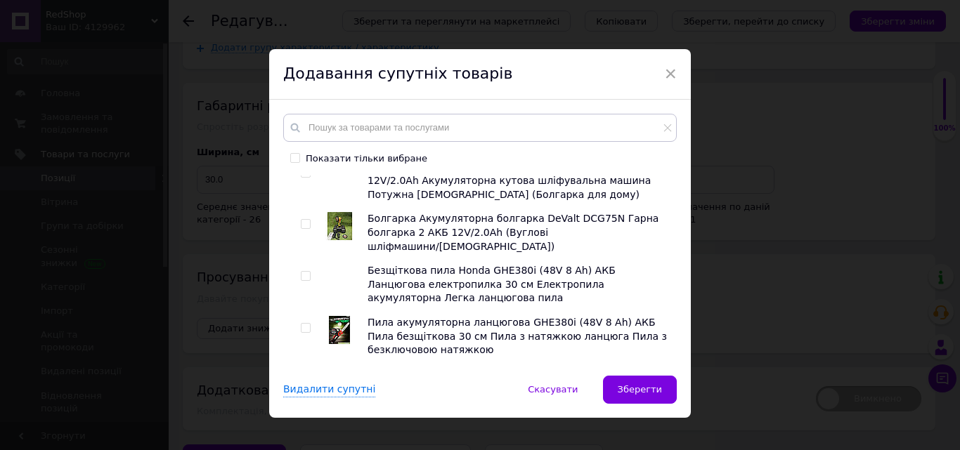
scroll to position [1103, 0]
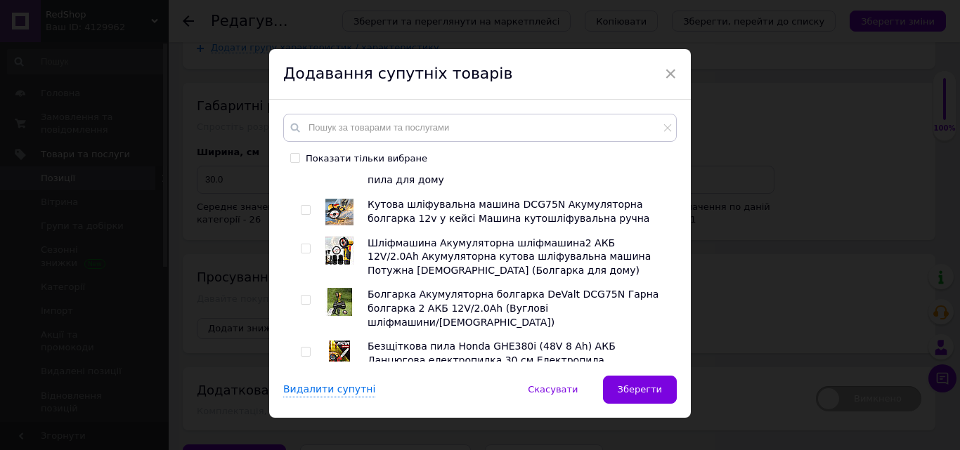
click at [304, 348] on input "checkbox" at bounding box center [305, 352] width 9 height 9
checkbox input "true"
click at [303, 296] on input "checkbox" at bounding box center [305, 300] width 9 height 9
checkbox input "true"
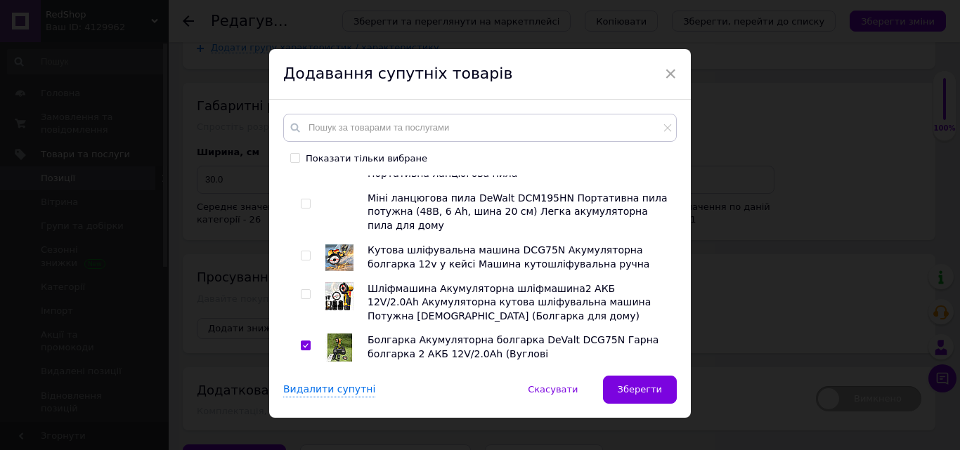
scroll to position [1033, 0]
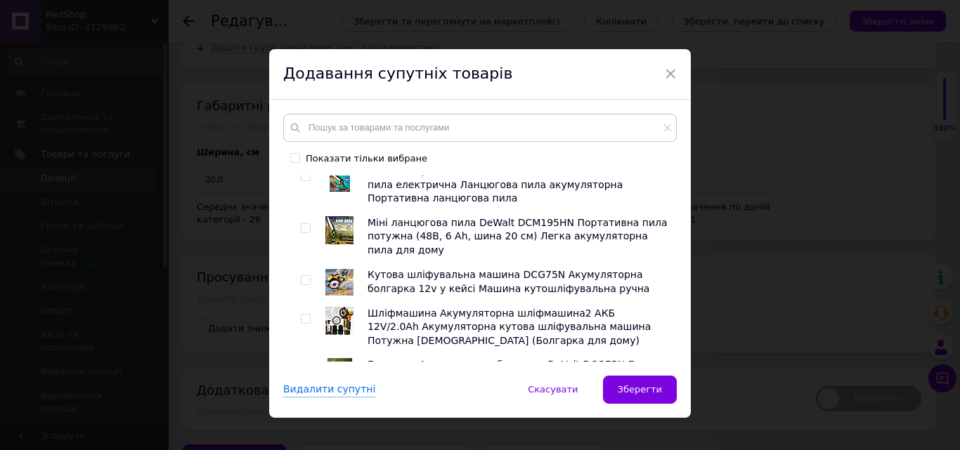
click at [303, 315] on input "checkbox" at bounding box center [305, 319] width 9 height 9
checkbox input "true"
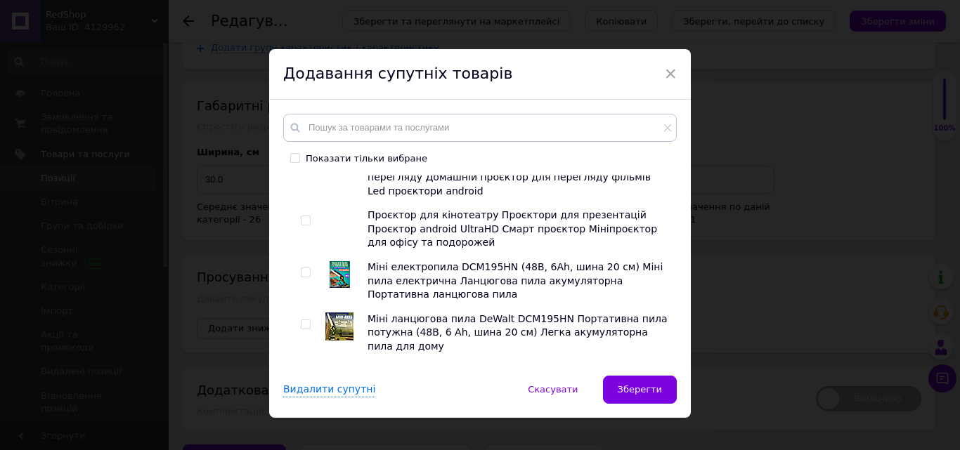
scroll to position [892, 0]
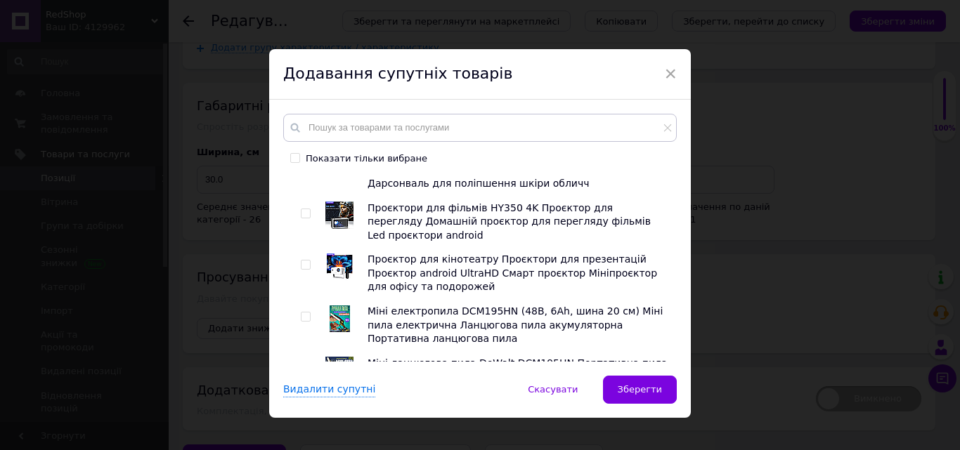
click at [305, 313] on input "checkbox" at bounding box center [305, 317] width 9 height 9
checkbox input "true"
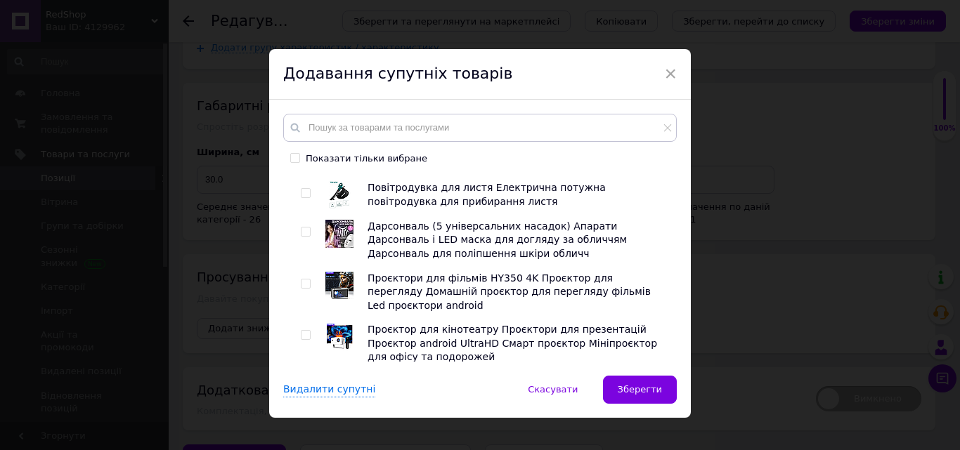
click at [305, 331] on input "checkbox" at bounding box center [305, 335] width 9 height 9
checkbox input "true"
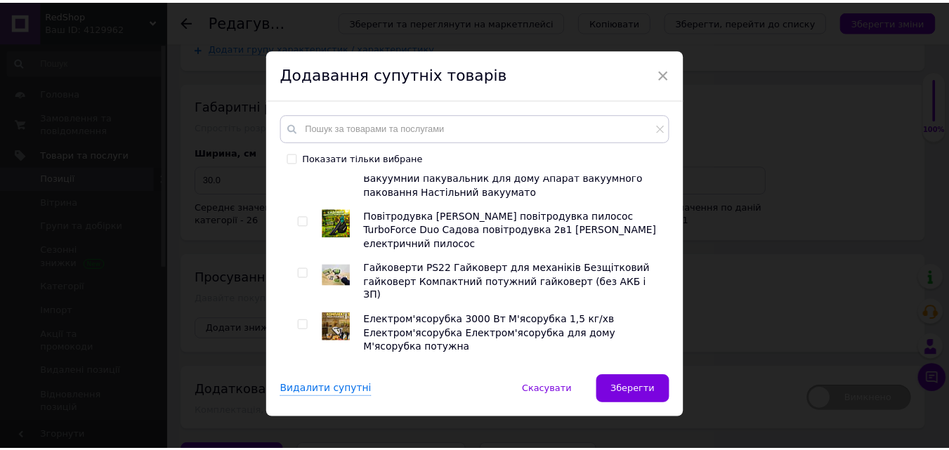
scroll to position [611, 0]
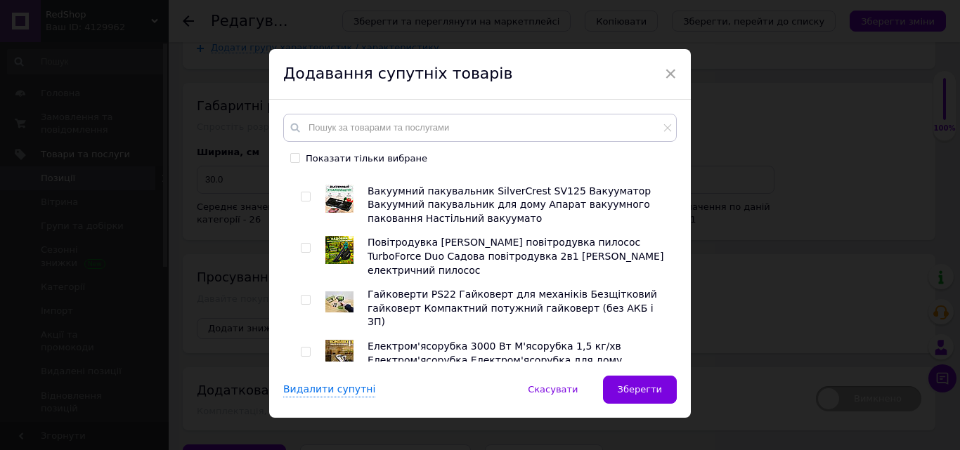
click at [304, 348] on input "checkbox" at bounding box center [305, 352] width 9 height 9
checkbox input "true"
click at [304, 296] on input "checkbox" at bounding box center [305, 300] width 9 height 9
checkbox input "true"
click at [637, 399] on button "Зберегти" at bounding box center [640, 390] width 74 height 28
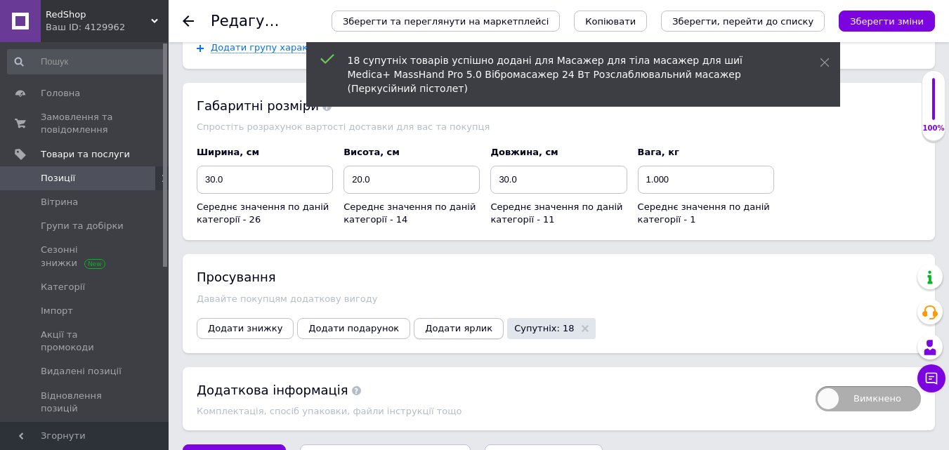
click at [425, 323] on span "Додати ярлик" at bounding box center [458, 328] width 67 height 11
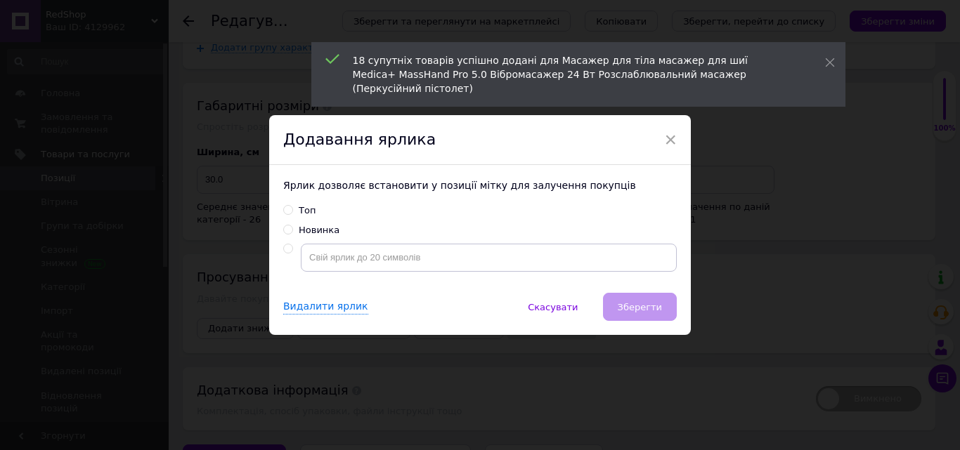
click at [286, 213] on input "Топ" at bounding box center [287, 209] width 9 height 9
radio input "true"
click at [634, 306] on span "Зберегти" at bounding box center [640, 307] width 44 height 11
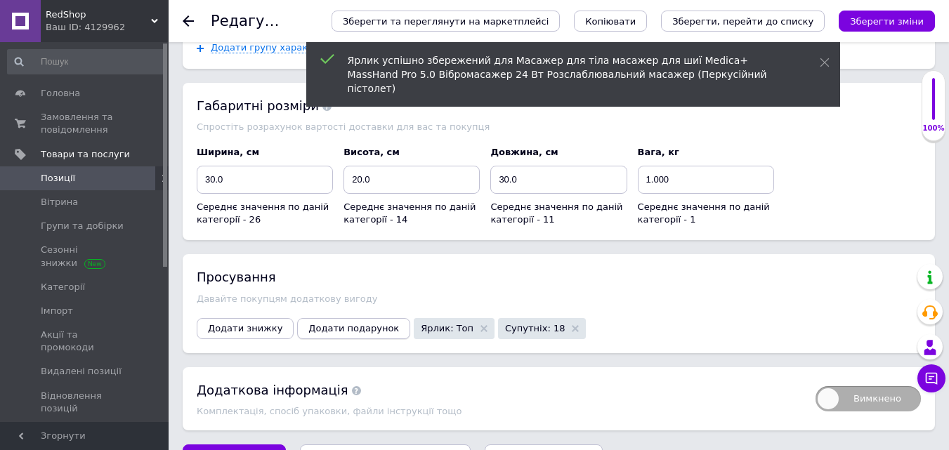
click at [353, 323] on span "Додати подарунок" at bounding box center [353, 328] width 91 height 11
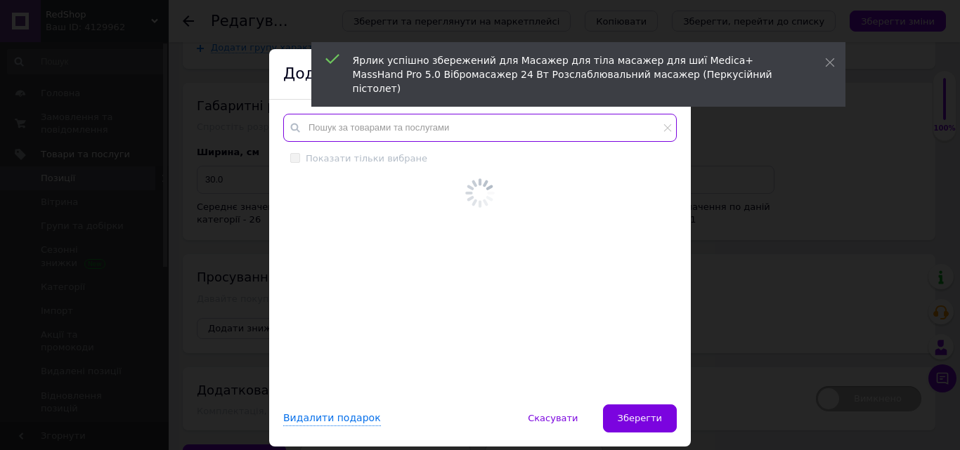
click at [364, 122] on input "text" at bounding box center [480, 128] width 394 height 28
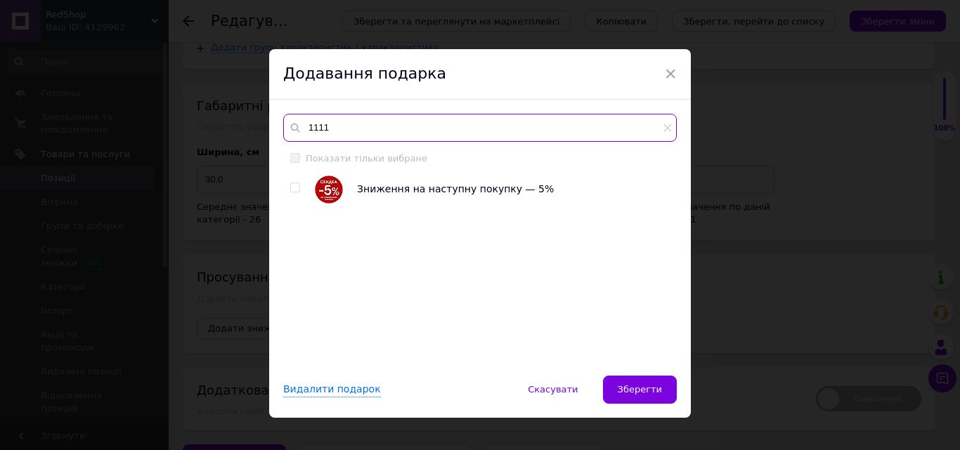
type input "1111"
click at [290, 190] on input "checkbox" at bounding box center [294, 187] width 9 height 9
checkbox input "true"
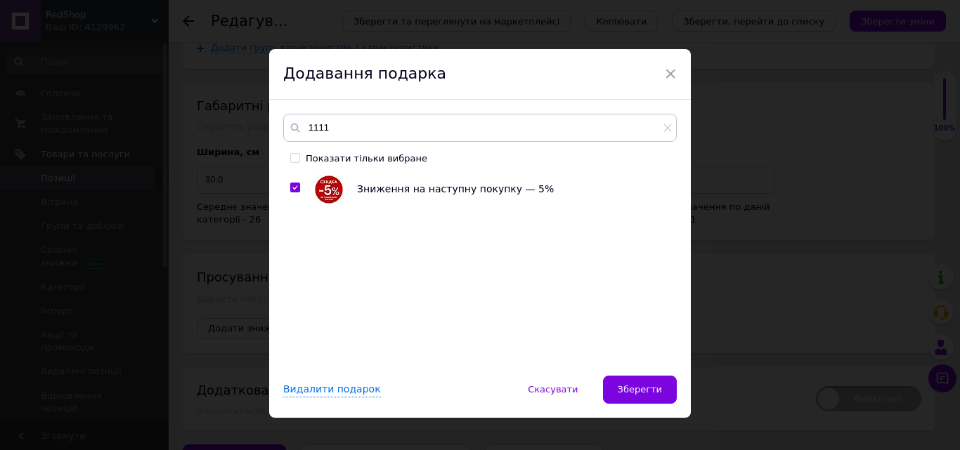
click at [647, 386] on span "Зберегти" at bounding box center [640, 389] width 44 height 11
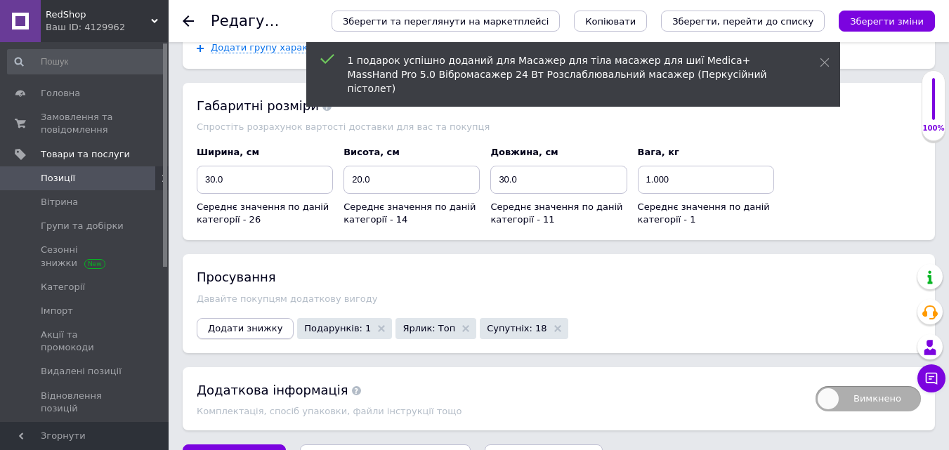
click at [273, 318] on button "Додати знижку" at bounding box center [245, 328] width 97 height 21
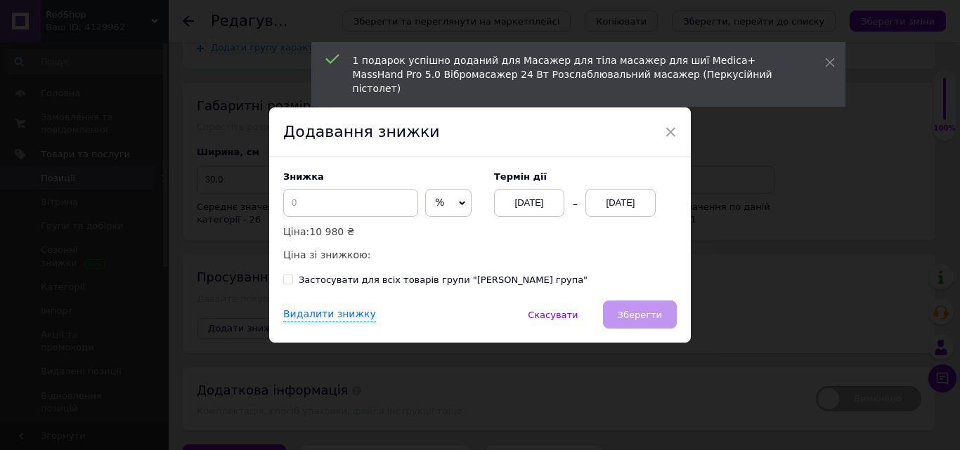
click at [606, 210] on div "[DATE]" at bounding box center [620, 203] width 70 height 28
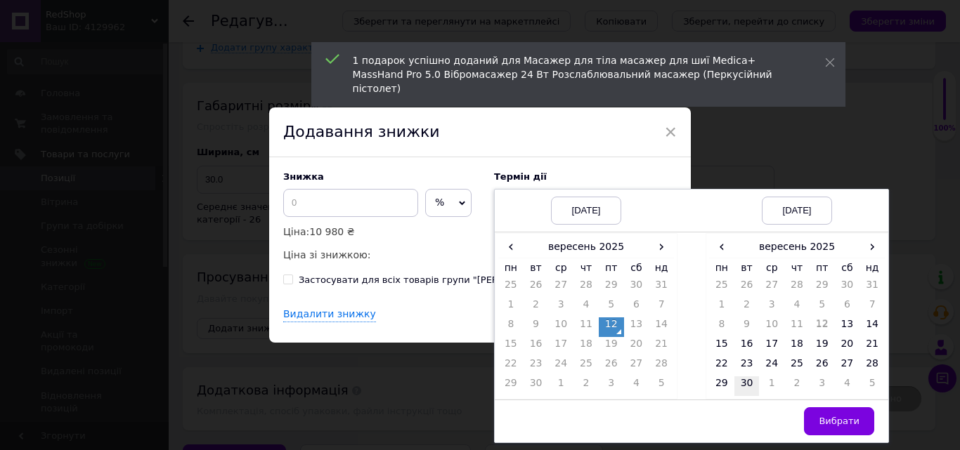
click at [739, 383] on td "30" at bounding box center [746, 387] width 25 height 20
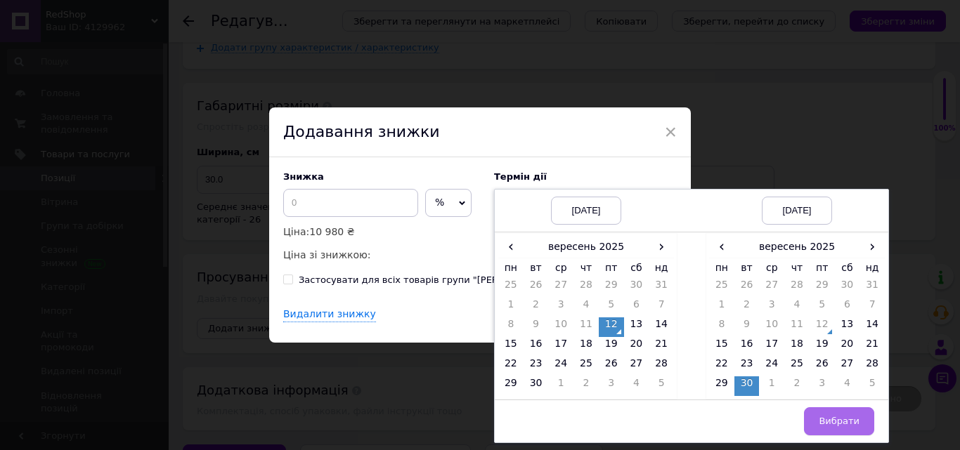
click at [831, 420] on span "Вибрати" at bounding box center [839, 421] width 41 height 11
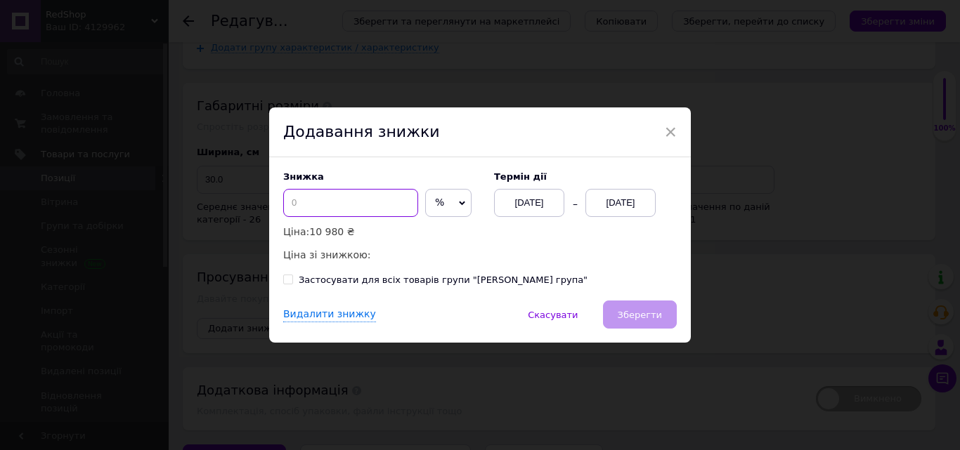
click at [379, 197] on input at bounding box center [350, 203] width 135 height 28
type input "50"
click at [637, 327] on button "Зберегти" at bounding box center [640, 315] width 74 height 28
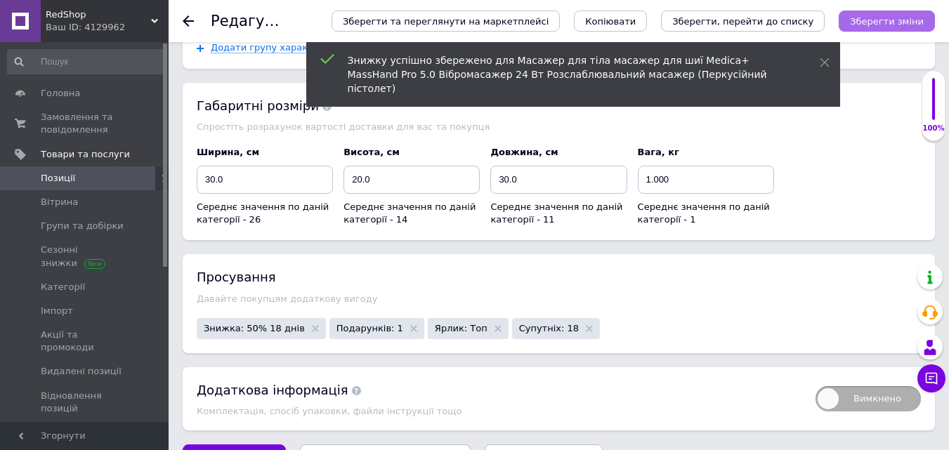
click at [869, 30] on button "Зберегти зміни" at bounding box center [887, 21] width 96 height 21
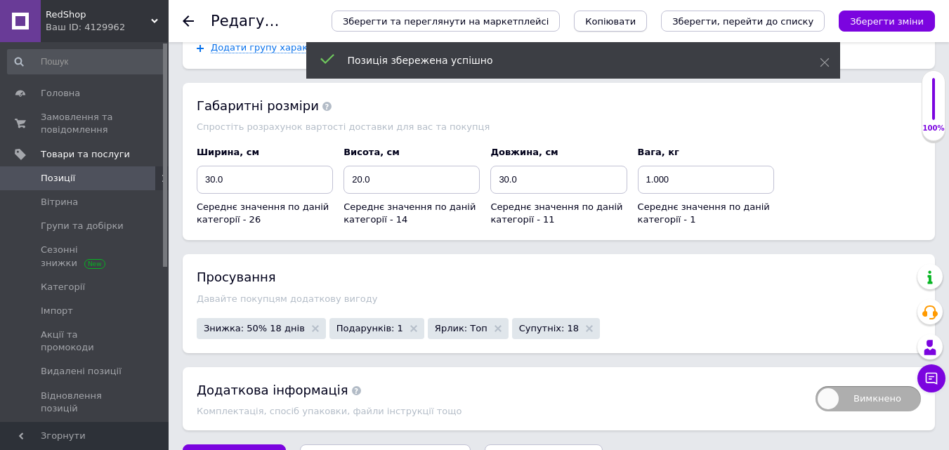
click at [635, 20] on span "Копіювати" at bounding box center [610, 21] width 51 height 11
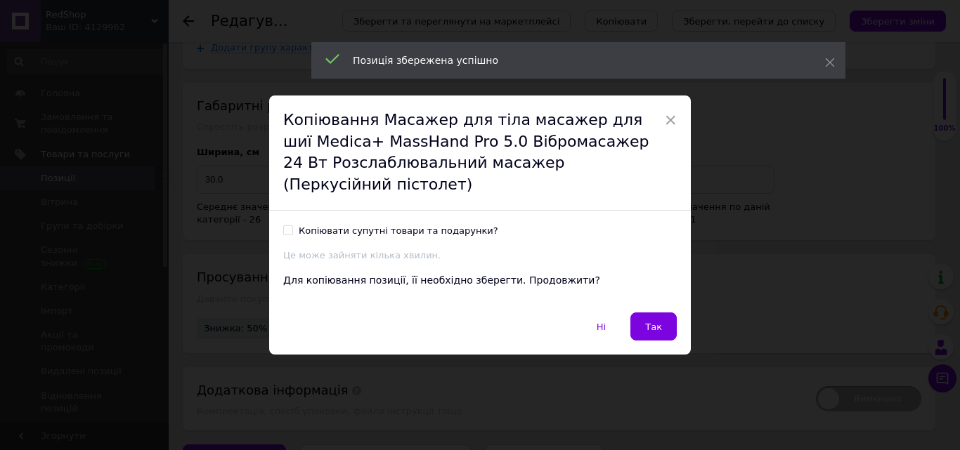
click at [287, 226] on input "Копіювати супутні товари та подарунки?" at bounding box center [287, 230] width 9 height 9
checkbox input "true"
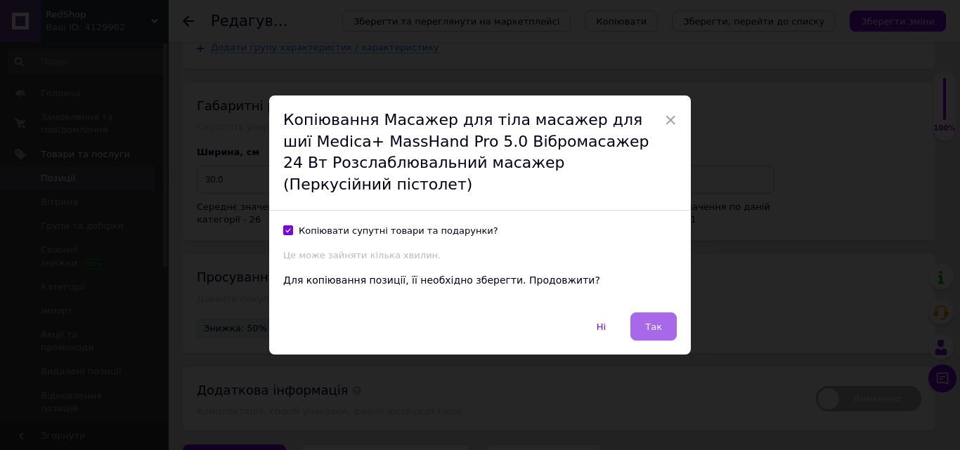
click at [659, 323] on button "Так" at bounding box center [653, 327] width 46 height 28
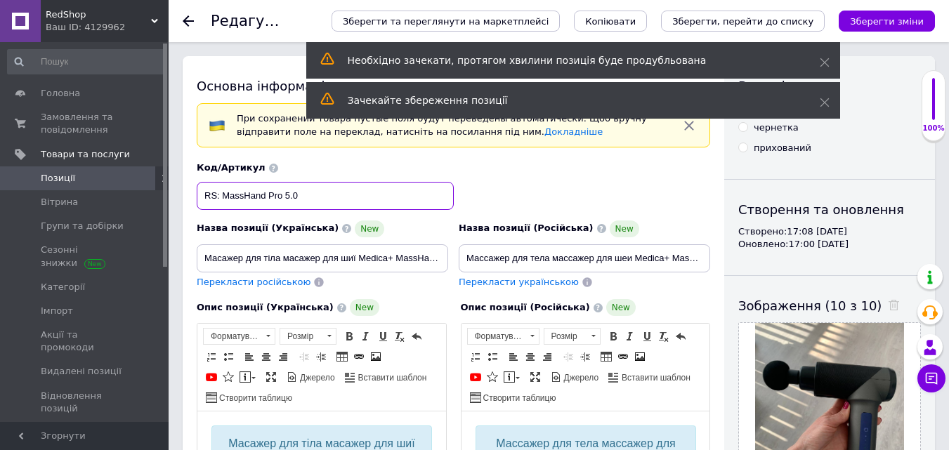
click at [338, 200] on input "RS: MassHand Pro 5.0" at bounding box center [325, 196] width 257 height 28
paste input "Basi"
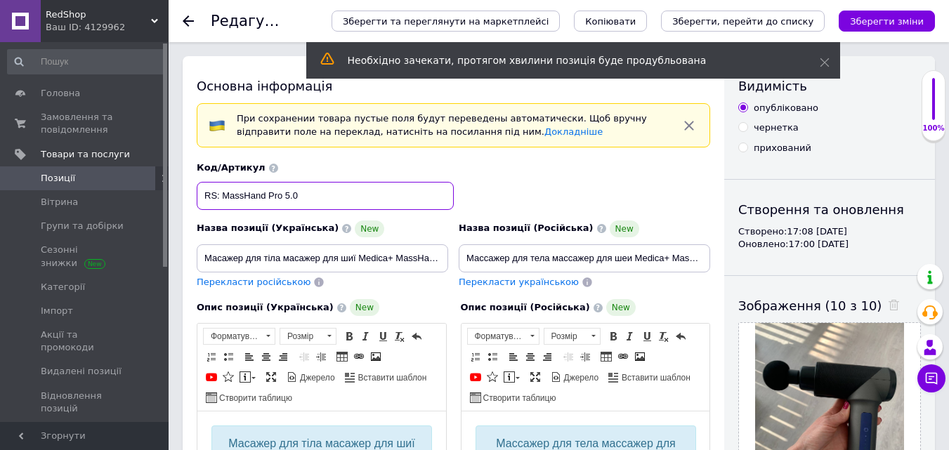
click at [223, 197] on input "RS: MassHand Pro 5.0" at bounding box center [325, 196] width 257 height 28
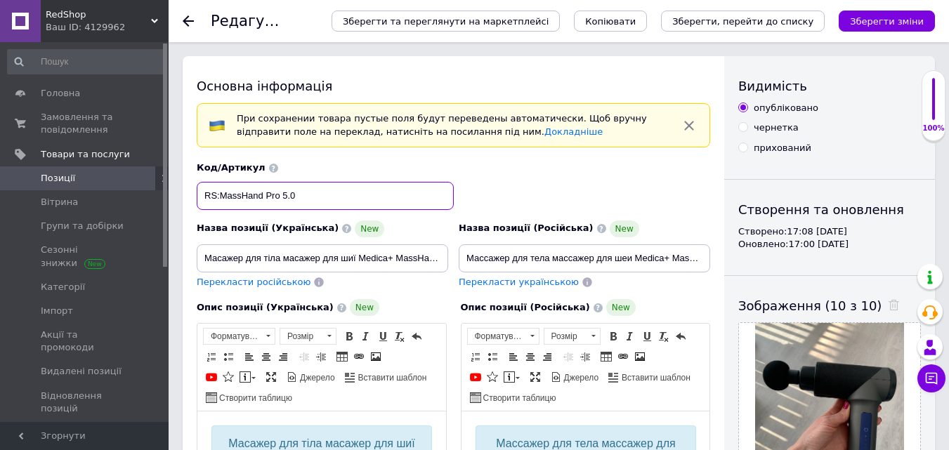
click at [306, 190] on input "RS:MassHand Pro 5.0" at bounding box center [325, 196] width 257 height 28
paste input "Basic"
type input "RS:MassHand Pro 5.0 Basic"
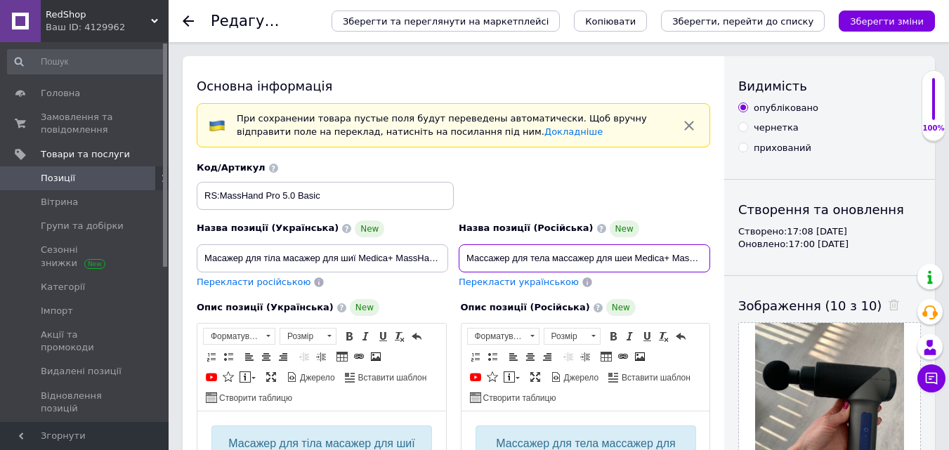
click at [478, 254] on input "Массажер для тела массажер для шеи Medica+ MassHand Pro 5.0 Вибромассажер 24 Вт…" at bounding box center [585, 259] width 252 height 28
paste input "учной массажер 5 режимов Массажер для мышц шеи и спины 6 насадок Массажеры для …"
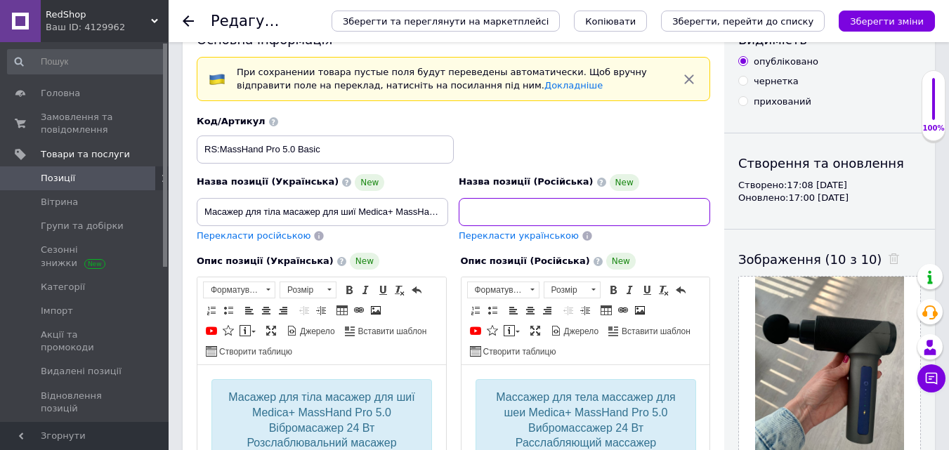
scroll to position [211, 0]
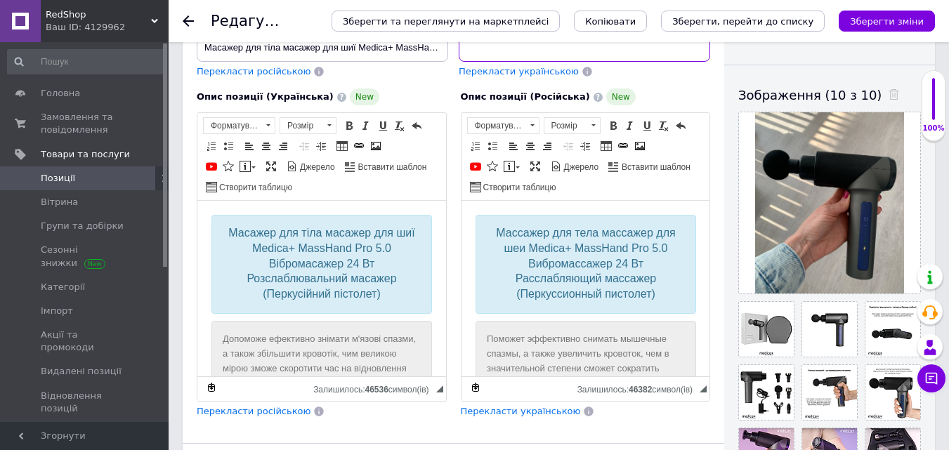
type input "Ручной массажер 5 режимов Массажер для мышц шеи и спины 6 насадок Массажеры для…"
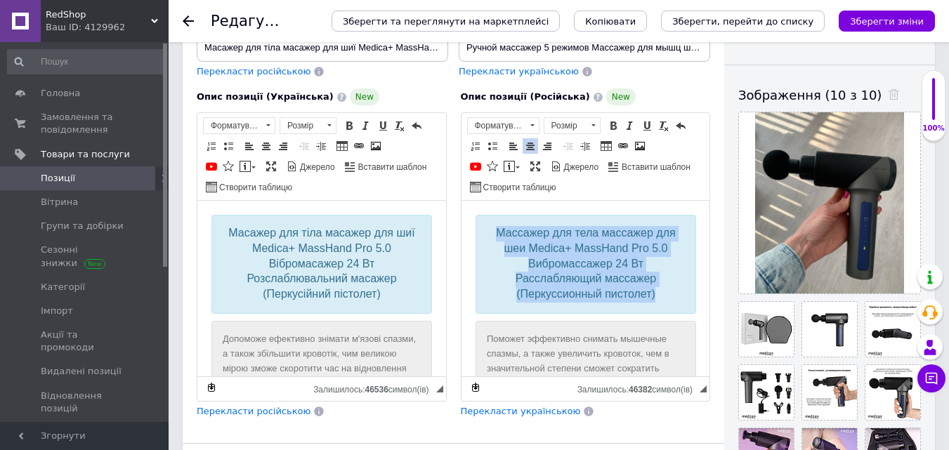
drag, startPoint x: 658, startPoint y: 294, endPoint x: 447, endPoint y: 219, distance: 224.2
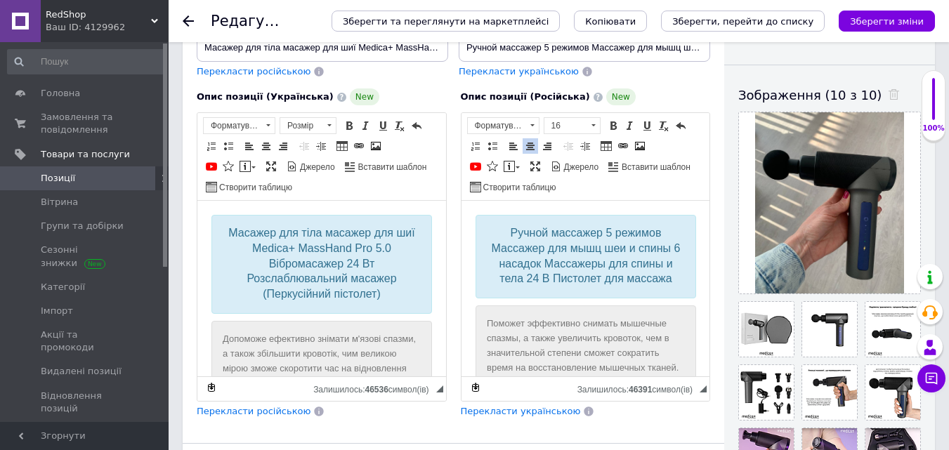
click at [486, 68] on span "Перекласти українською" at bounding box center [519, 71] width 120 height 11
type input "Ручний масажер 5 режимів Масажер для м'язів шиї та спини 6 насадок Масажери для…"
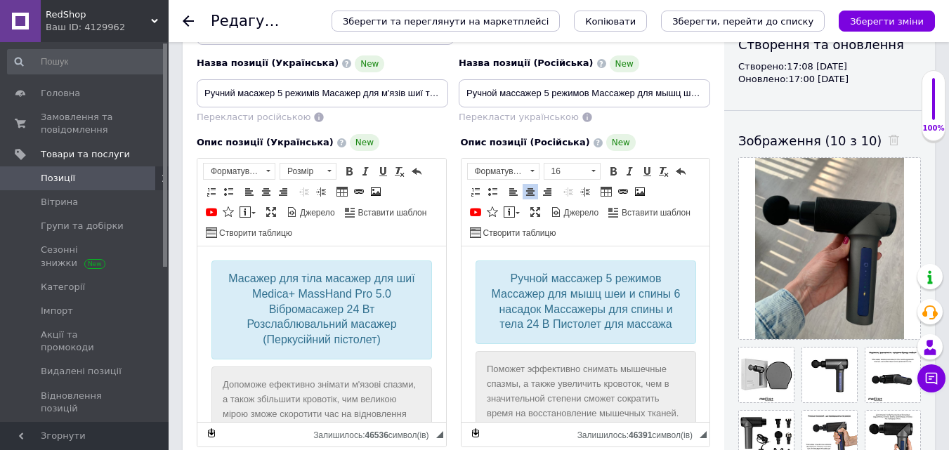
scroll to position [141, 0]
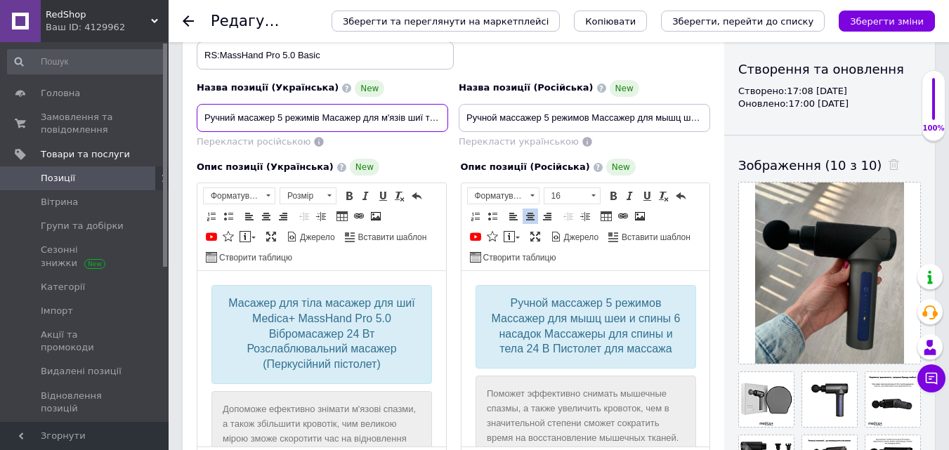
click at [360, 116] on input "Ручний масажер 5 режимів Масажер для м'язів шиї та спини 6 насадок Масажери для…" at bounding box center [323, 118] width 252 height 28
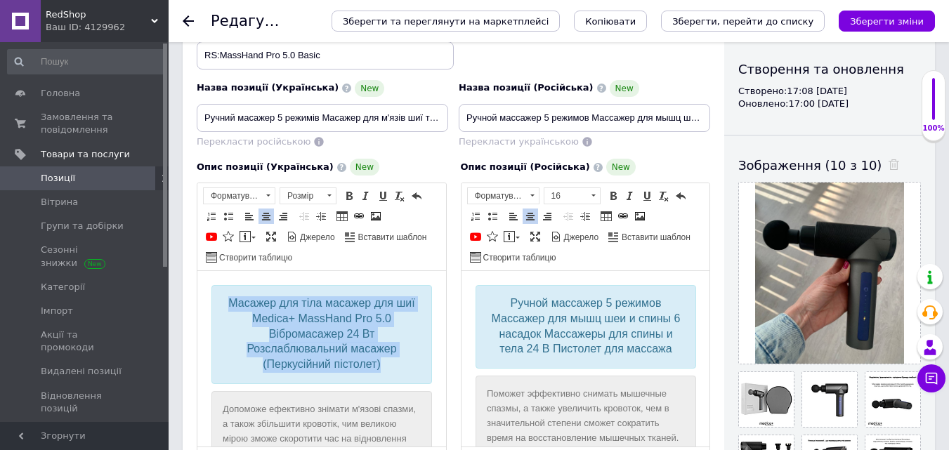
drag, startPoint x: 385, startPoint y: 366, endPoint x: 217, endPoint y: 304, distance: 179.2
click at [218, 304] on div "Масажер для тіла масажер для шиї Medica+ MassHand Pro 5.0 Вібромасажер 24 Вт Ро…" at bounding box center [322, 334] width 221 height 99
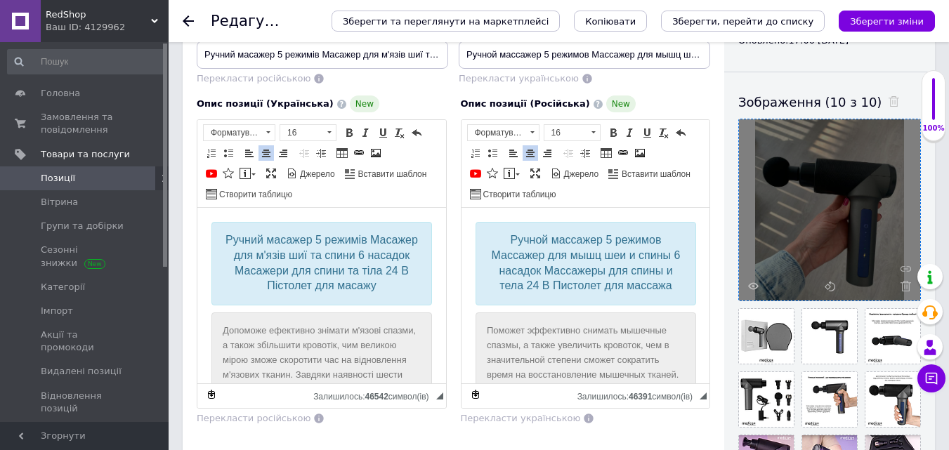
scroll to position [281, 0]
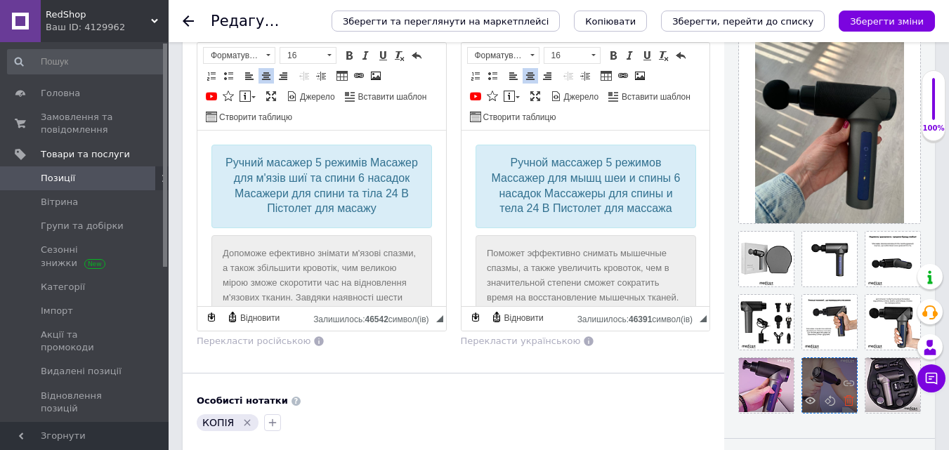
click at [848, 405] on use at bounding box center [849, 401] width 11 height 11
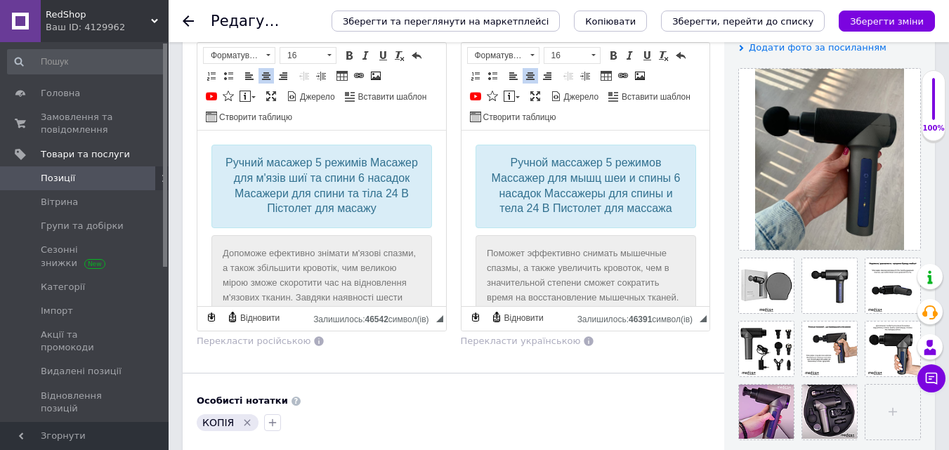
click at [886, 412] on input "file" at bounding box center [893, 412] width 55 height 55
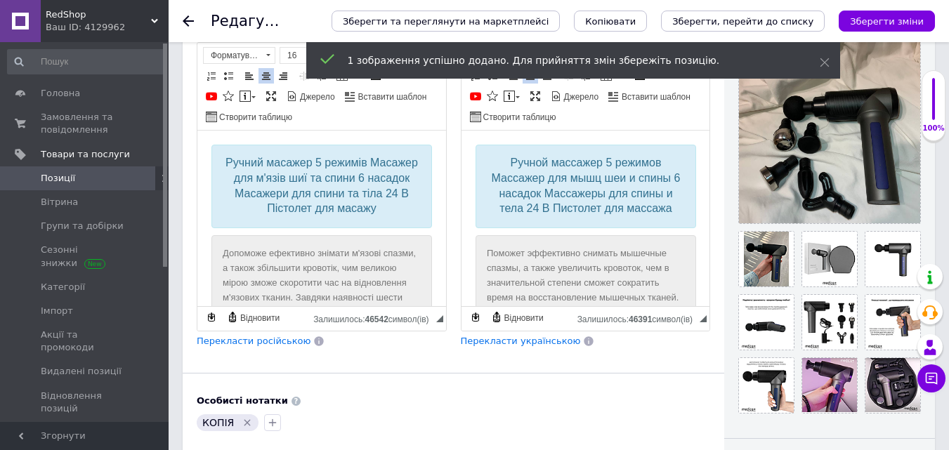
click at [725, 237] on div "Видимість опубліковано чернетка прихований Створення та оновлення Створено: 17:…" at bounding box center [829, 296] width 211 height 1043
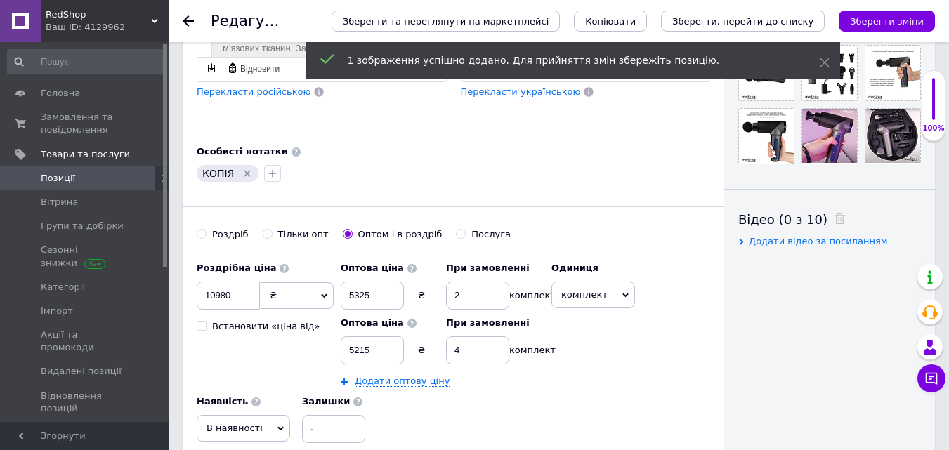
scroll to position [562, 0]
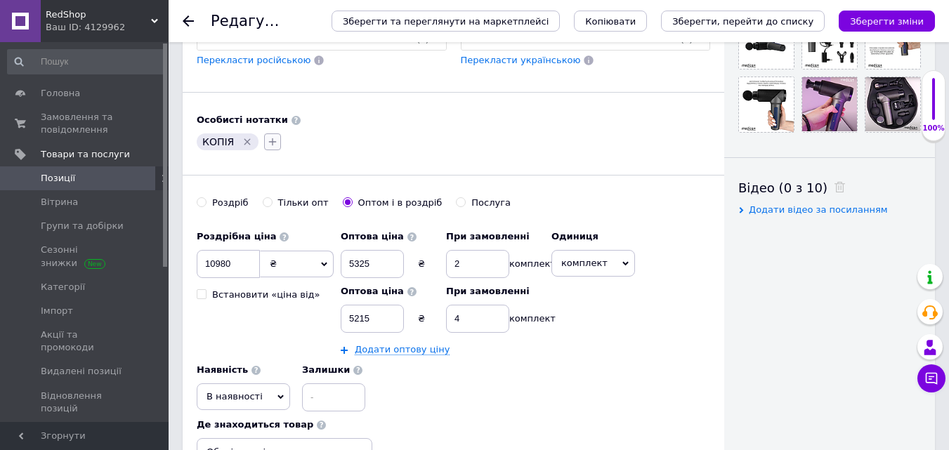
click at [273, 136] on icon "button" at bounding box center [272, 141] width 11 height 11
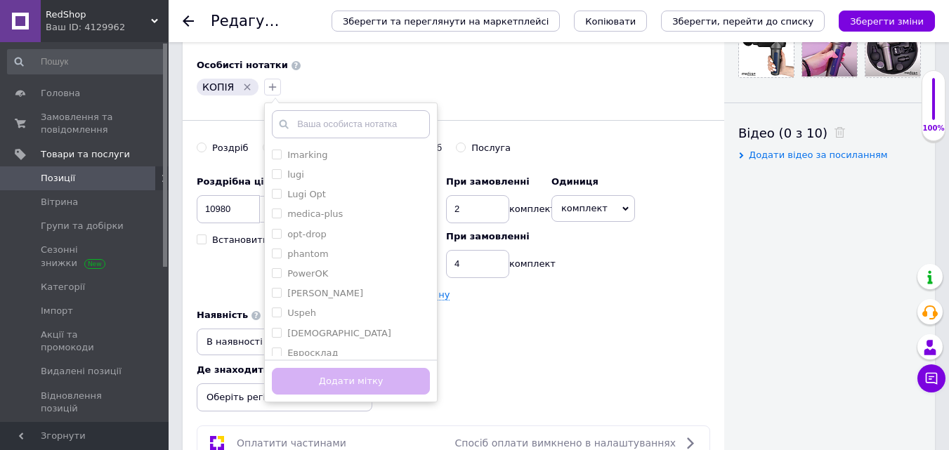
scroll to position [632, 0]
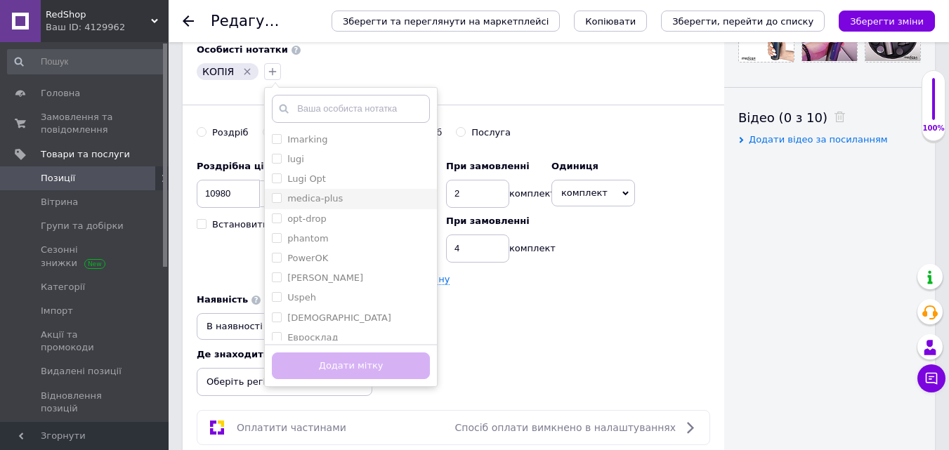
click at [273, 197] on input "medica-plus" at bounding box center [276, 197] width 9 height 9
checkbox input "true"
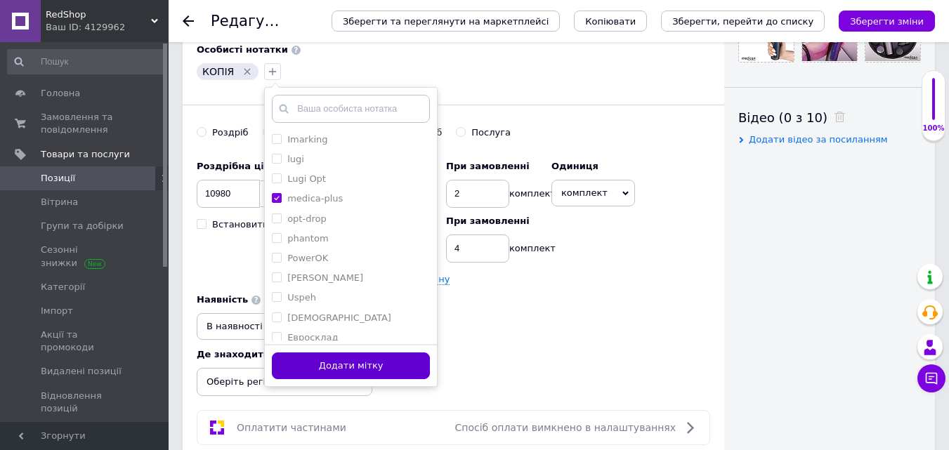
click at [288, 365] on button "Додати мітку" at bounding box center [351, 366] width 158 height 27
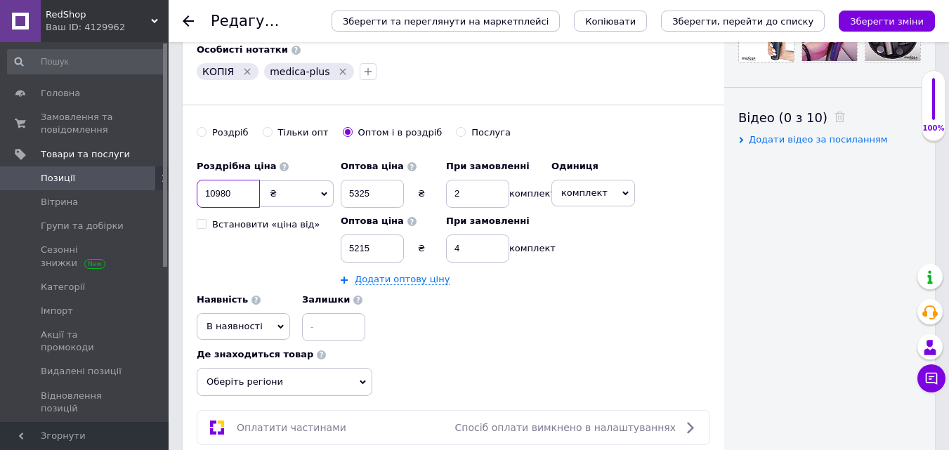
drag, startPoint x: 243, startPoint y: 195, endPoint x: 223, endPoint y: 197, distance: 20.5
click at [223, 197] on input "10980" at bounding box center [228, 194] width 63 height 28
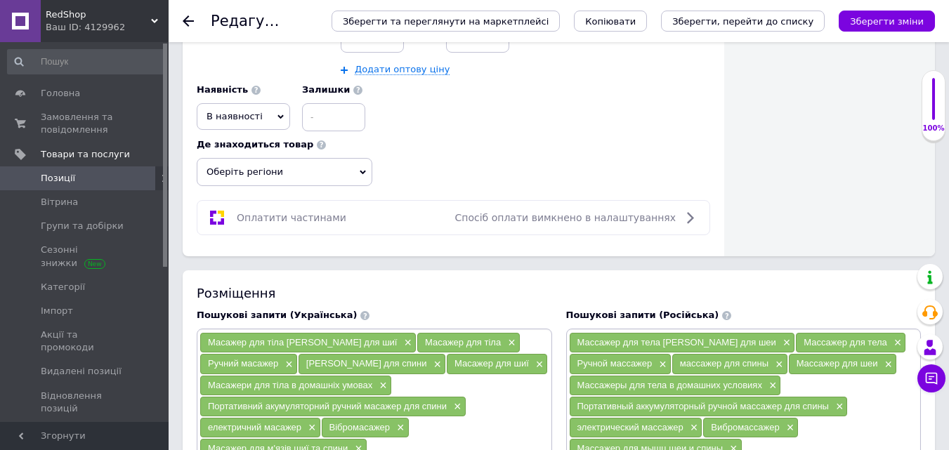
scroll to position [914, 0]
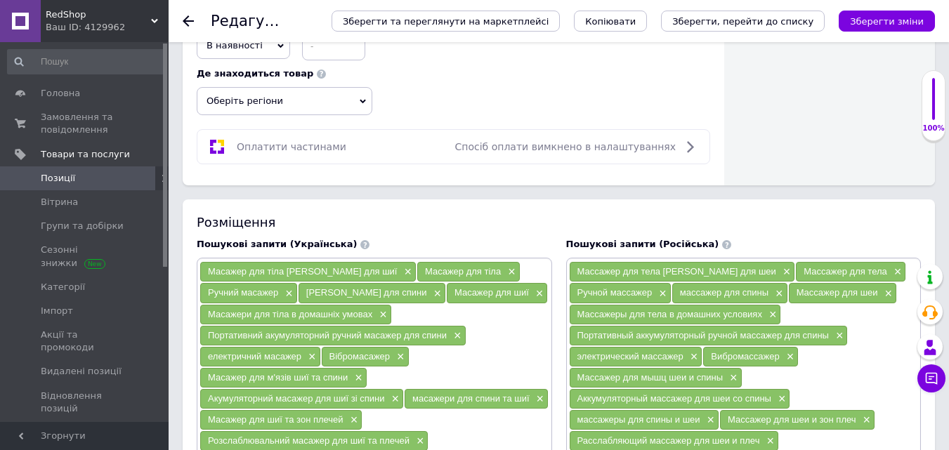
type input "10978"
click at [255, 102] on span "Оберіть регіони" at bounding box center [285, 101] width 176 height 28
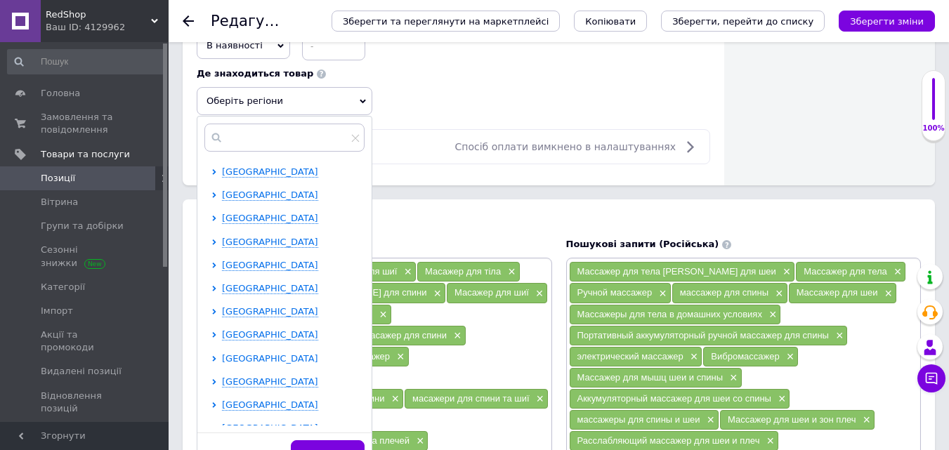
click at [232, 363] on span "[GEOGRAPHIC_DATA]" at bounding box center [270, 358] width 96 height 11
click at [228, 379] on input "checkbox" at bounding box center [226, 381] width 9 height 9
checkbox input "true"
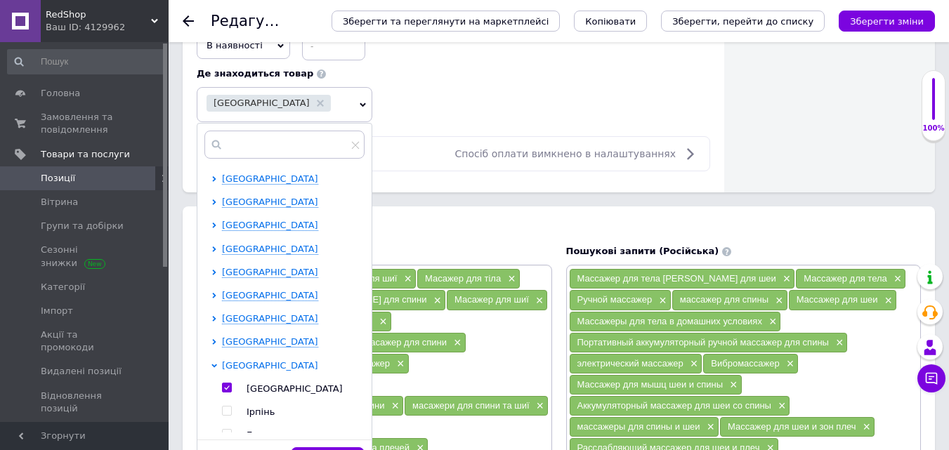
click at [235, 363] on span "[GEOGRAPHIC_DATA]" at bounding box center [270, 365] width 96 height 11
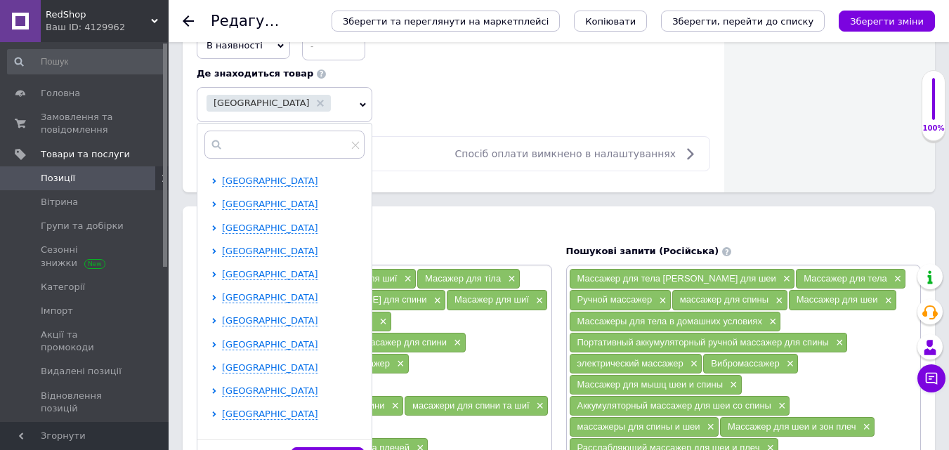
scroll to position [281, 0]
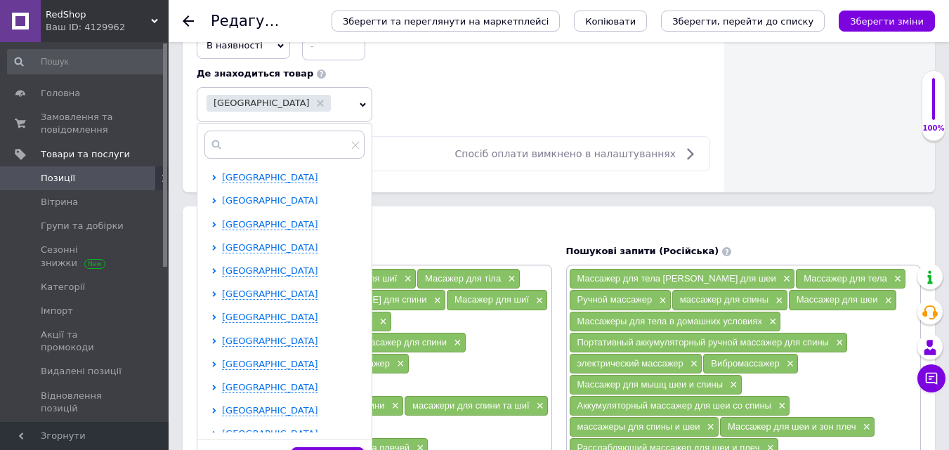
click at [235, 199] on span "[GEOGRAPHIC_DATA]" at bounding box center [270, 200] width 96 height 11
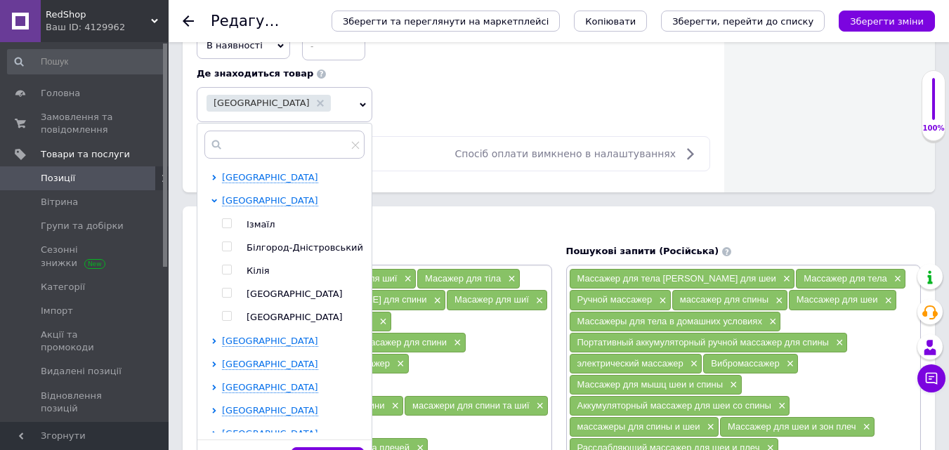
click at [225, 294] on input "checkbox" at bounding box center [226, 293] width 9 height 9
checkbox input "true"
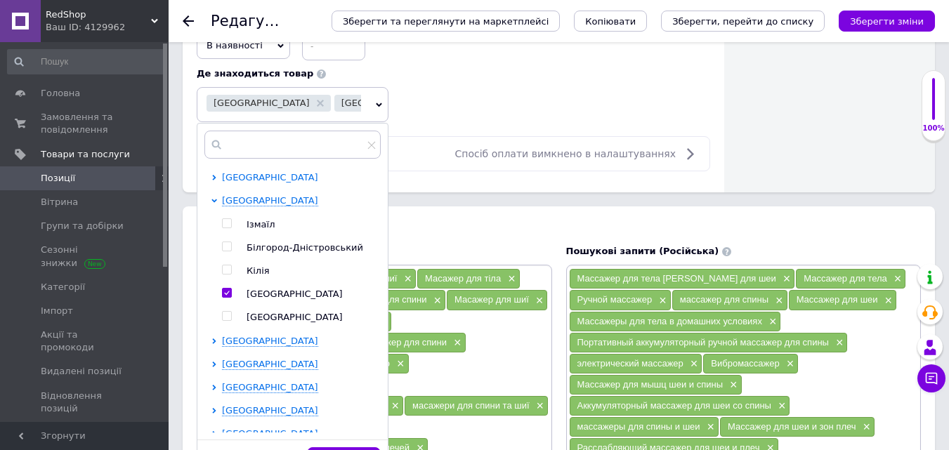
click at [241, 179] on span "[GEOGRAPHIC_DATA]" at bounding box center [270, 177] width 96 height 11
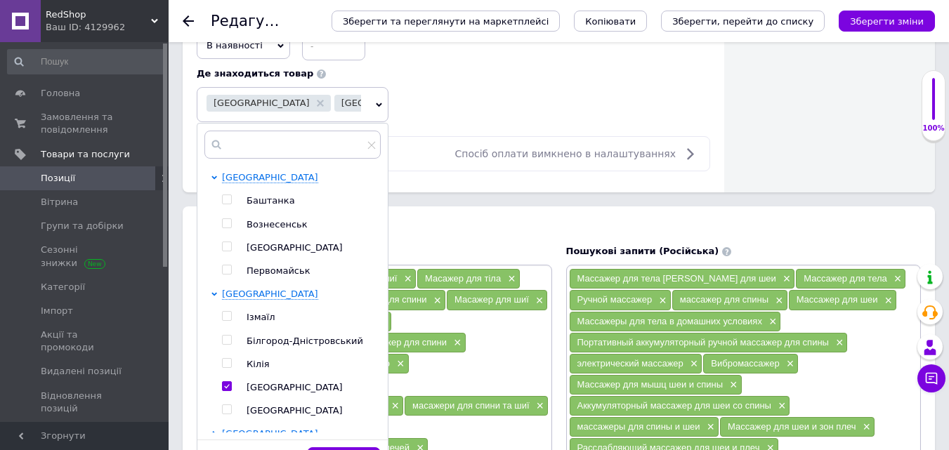
click at [224, 248] on input "checkbox" at bounding box center [226, 246] width 9 height 9
checkbox input "true"
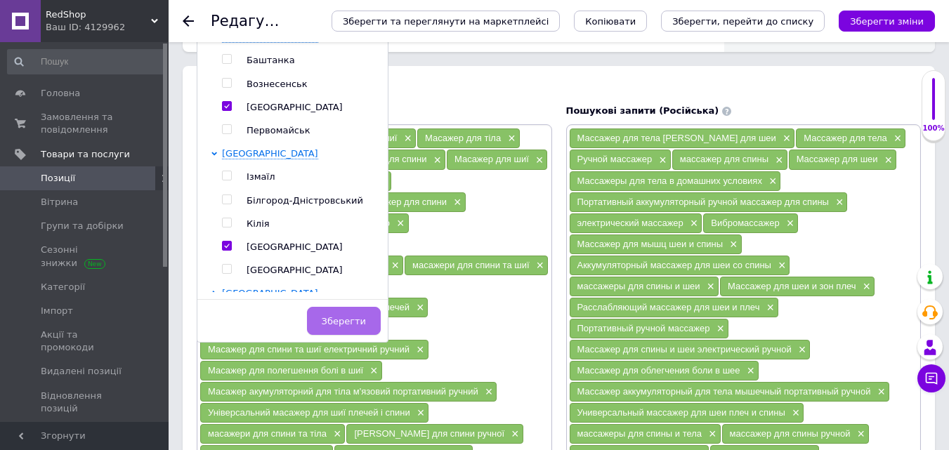
click at [365, 316] on button "Зберегти" at bounding box center [344, 321] width 74 height 28
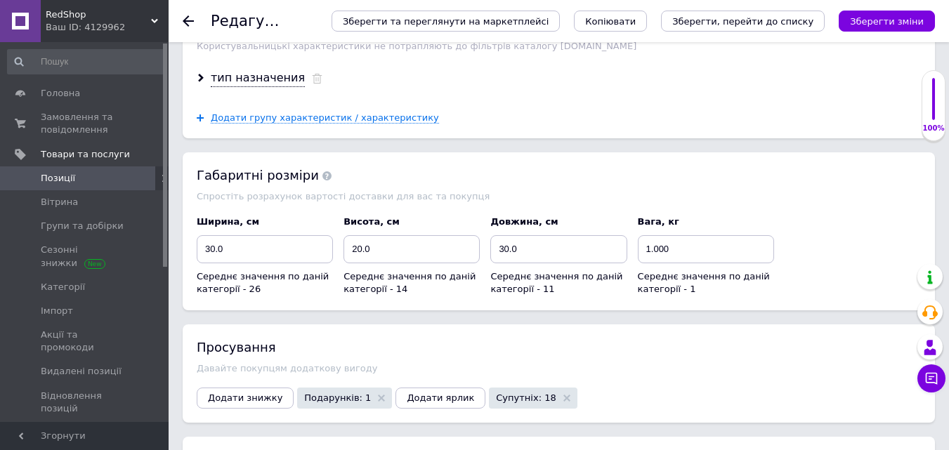
scroll to position [2178, 0]
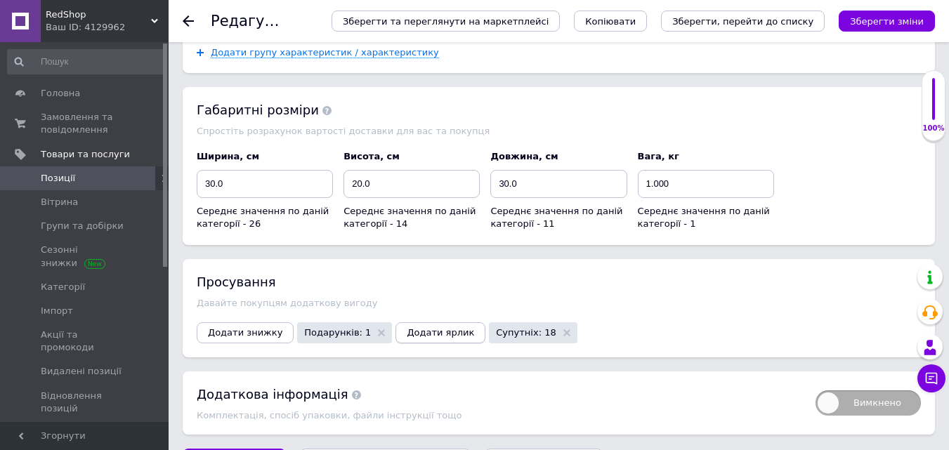
click at [417, 327] on span "Додати ярлик" at bounding box center [440, 332] width 67 height 11
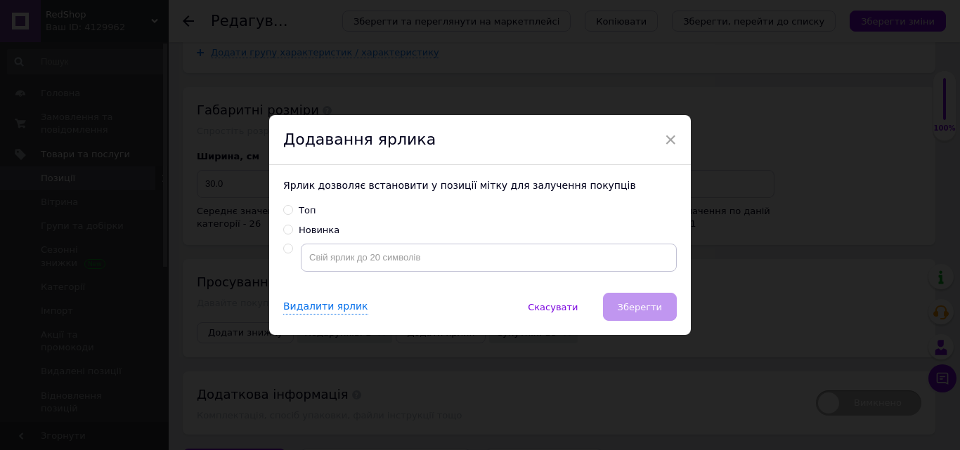
click at [288, 209] on input "Топ" at bounding box center [287, 209] width 9 height 9
radio input "true"
click at [658, 311] on span "Зберегти" at bounding box center [640, 307] width 44 height 11
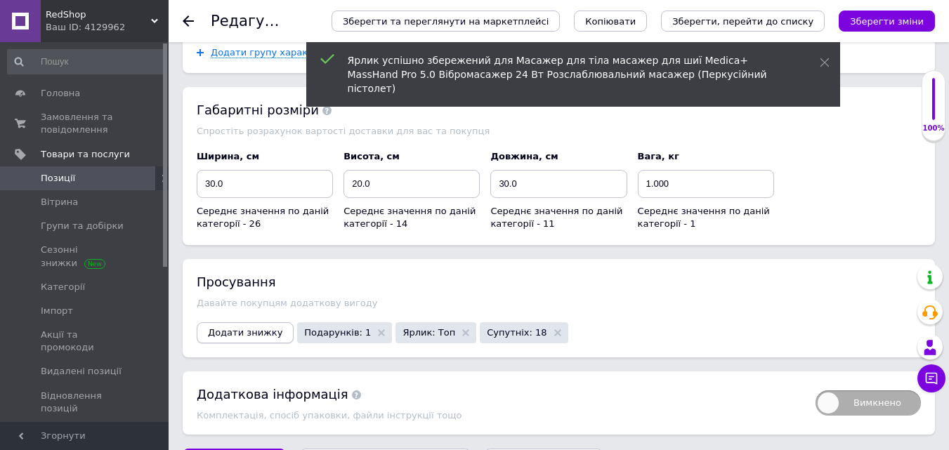
click at [282, 323] on button "Додати знижку" at bounding box center [245, 333] width 97 height 21
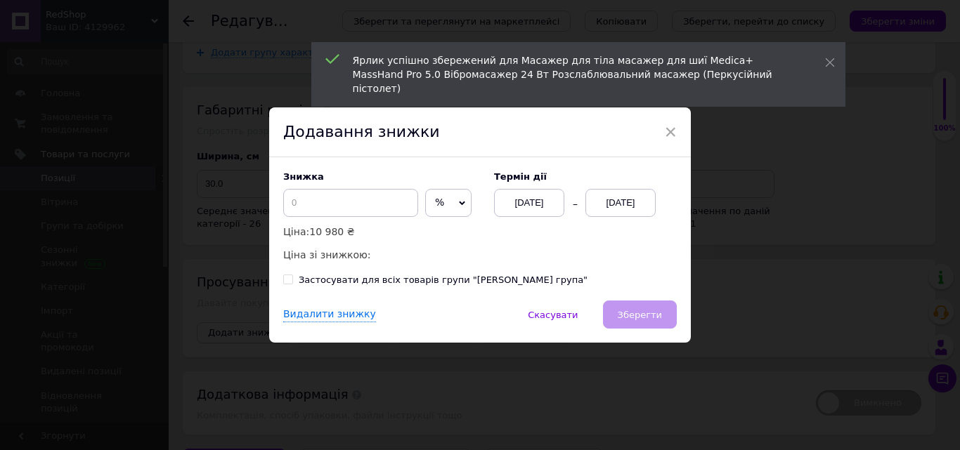
click at [278, 306] on div "Видалити знижку   Скасувати   Зберегти" at bounding box center [480, 322] width 422 height 42
click at [643, 198] on div "[DATE]" at bounding box center [620, 203] width 70 height 28
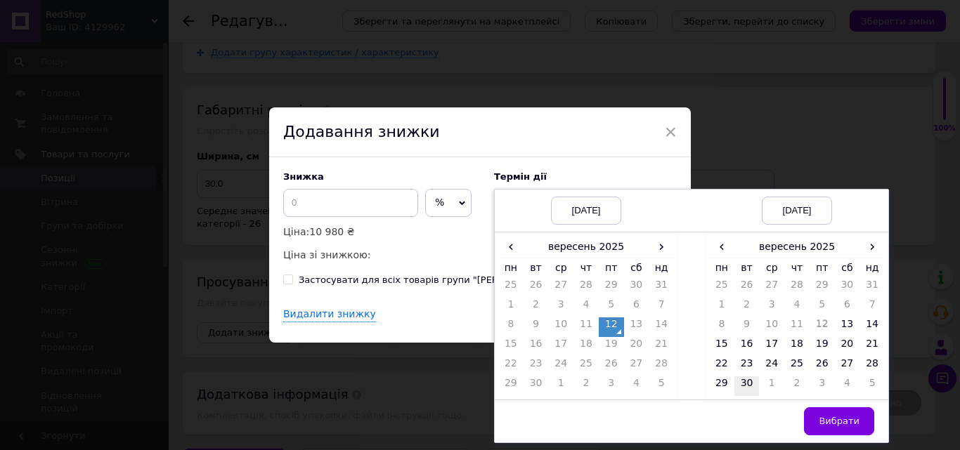
click at [743, 386] on td "30" at bounding box center [746, 387] width 25 height 20
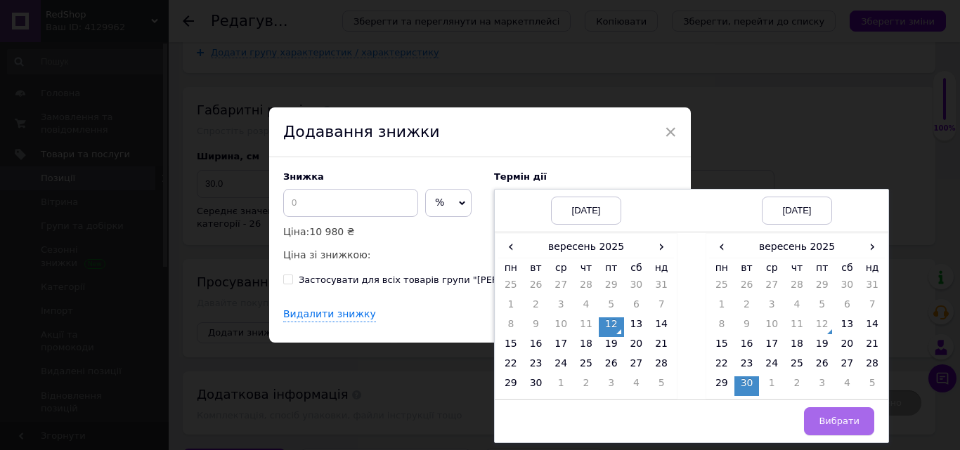
click at [822, 422] on span "Вибрати" at bounding box center [839, 421] width 41 height 11
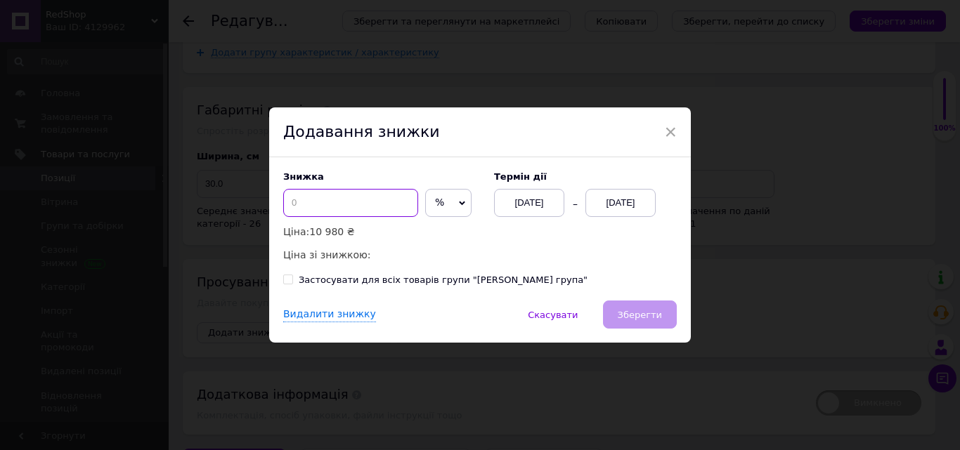
click at [388, 206] on input at bounding box center [350, 203] width 135 height 28
type input "50"
click at [636, 315] on span "Зберегти" at bounding box center [640, 315] width 44 height 11
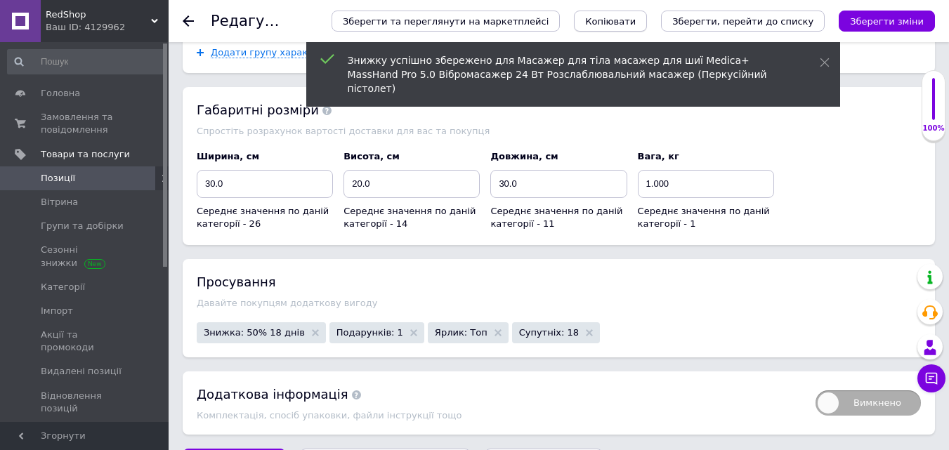
click at [636, 16] on span "Копіювати" at bounding box center [610, 21] width 51 height 11
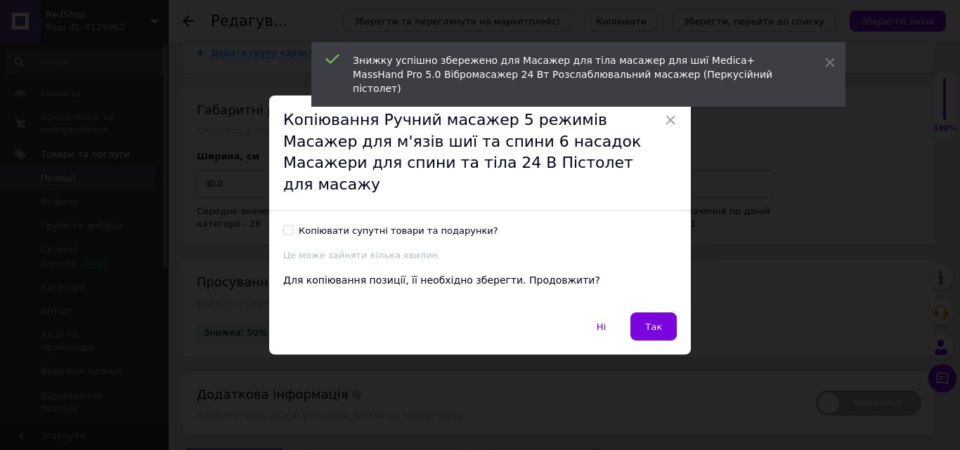
click at [290, 226] on span at bounding box center [288, 231] width 10 height 10
click at [290, 226] on input "Копіювати супутні товари та подарунки?" at bounding box center [287, 230] width 9 height 9
checkbox input "true"
click at [644, 318] on button "Так" at bounding box center [653, 327] width 46 height 28
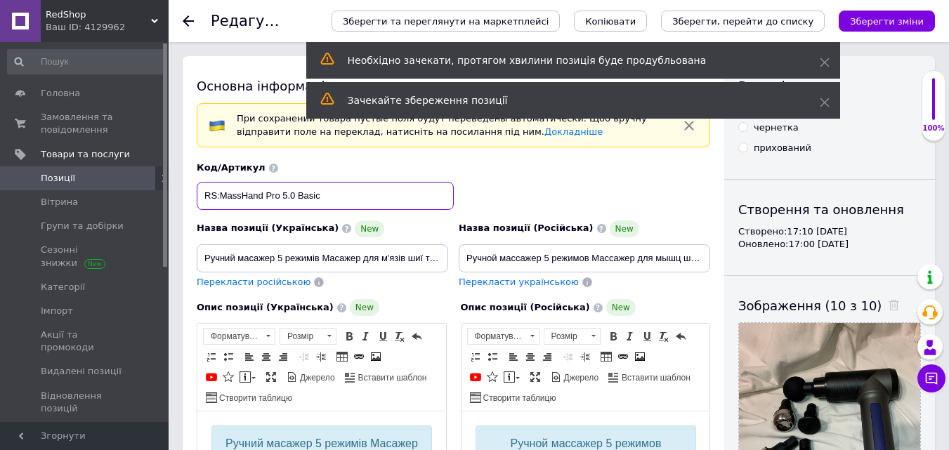
drag, startPoint x: 368, startPoint y: 204, endPoint x: 300, endPoint y: 204, distance: 68.2
click at [300, 204] on input "RS:MassHand Pro 5.0 Basic" at bounding box center [325, 196] width 257 height 28
paste input "New"
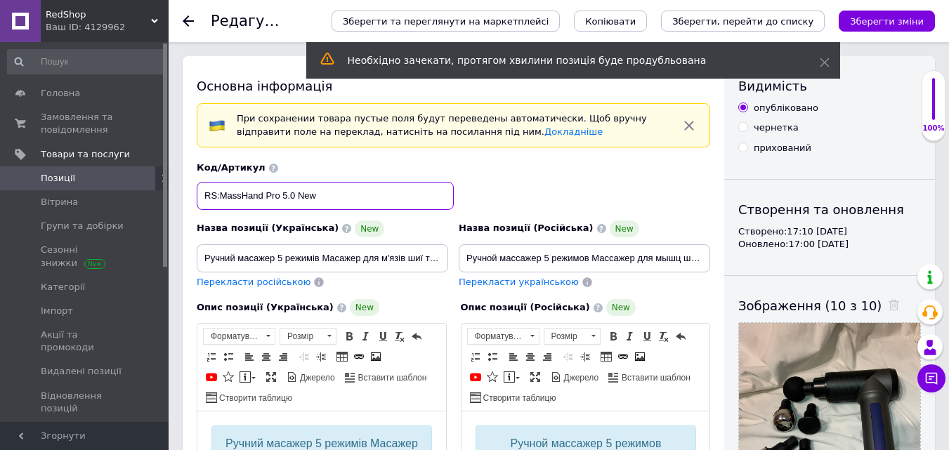
type input "RS:MassHand Pro 5.0 New"
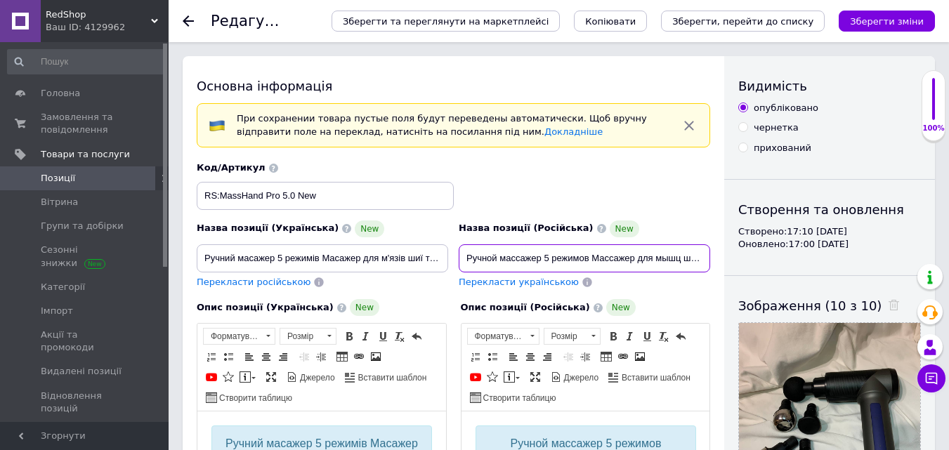
click at [464, 256] on input "Ручной массажер 5 режимов Массажер для мышц шеи и спины 6 насадок Массажеры для…" at bounding box center [585, 259] width 252 height 28
paste input "ортативный аккумуляторный ручной массажер для спины и ног 3400 Mah Ударный масс…"
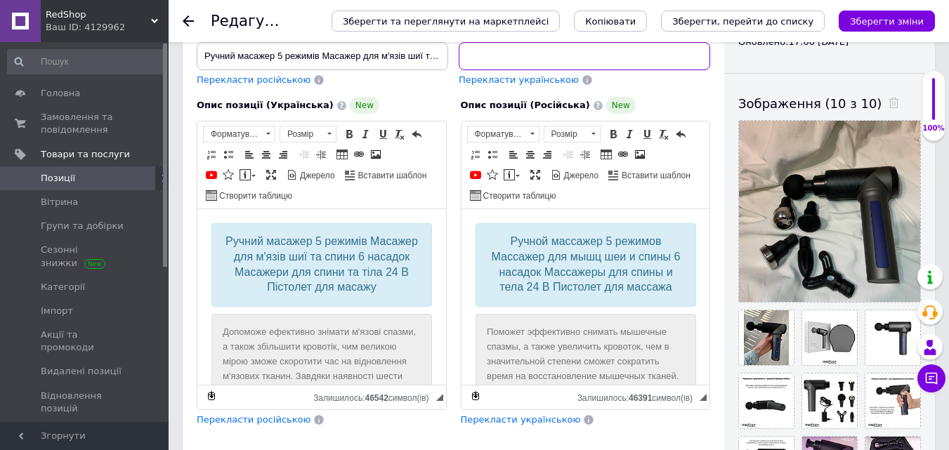
scroll to position [211, 0]
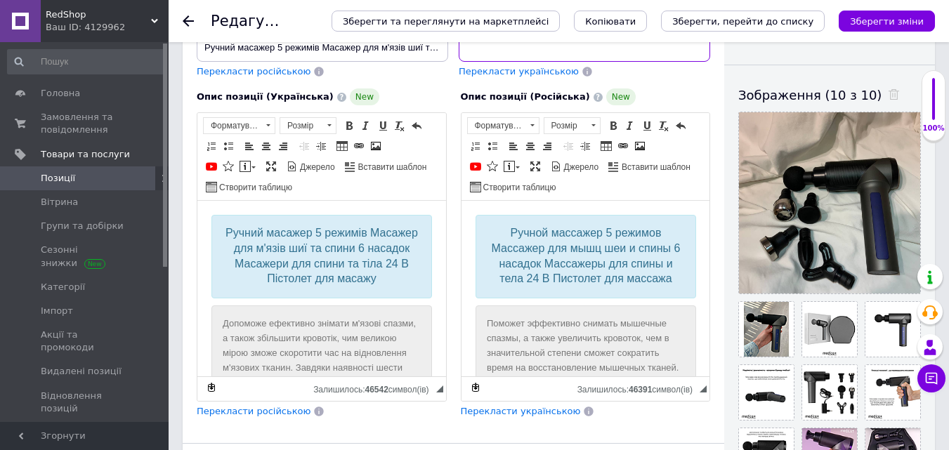
type input "Портативный аккумуляторный ручной массажер для спины и ног 3400 Mah Ударный мас…"
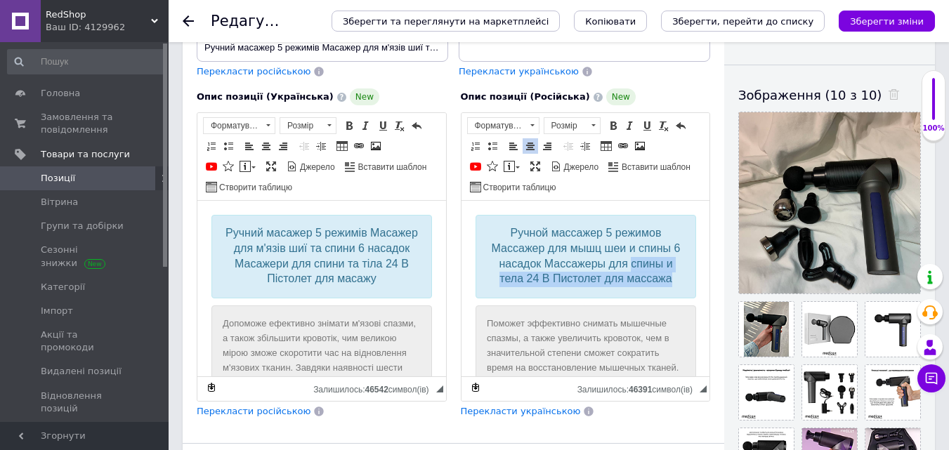
scroll to position [0, 0]
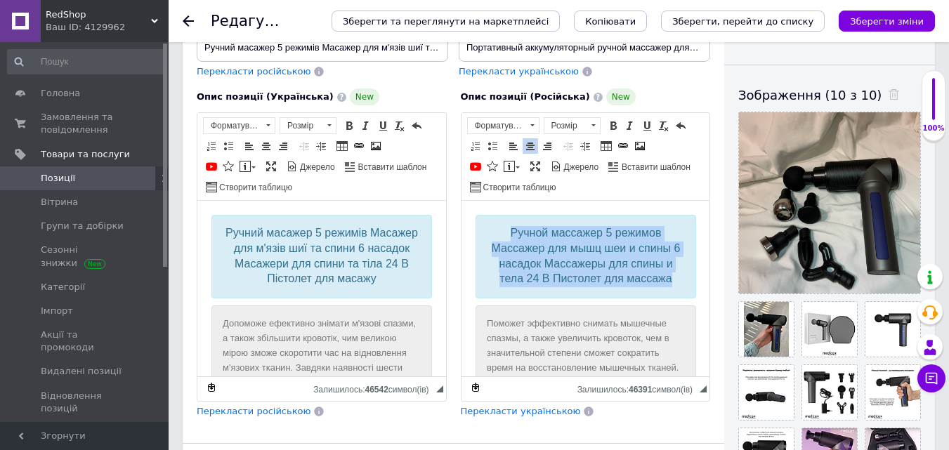
drag, startPoint x: 542, startPoint y: 253, endPoint x: 450, endPoint y: 226, distance: 96.7
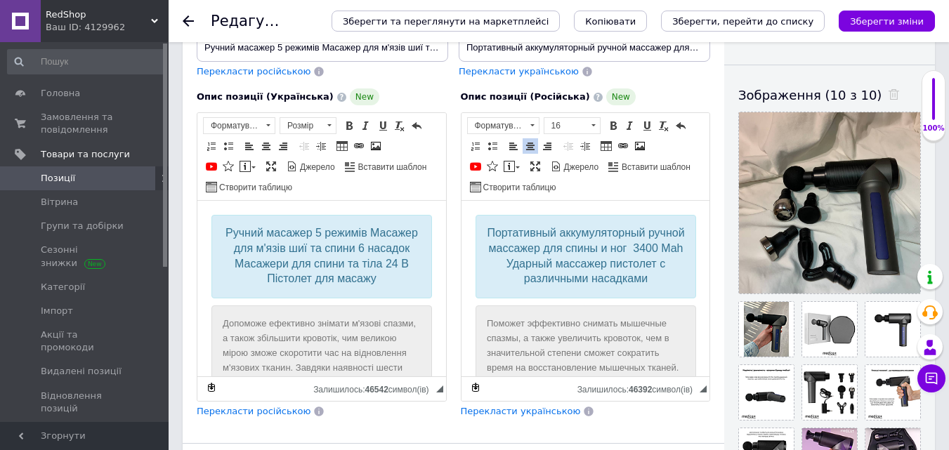
scroll to position [141, 0]
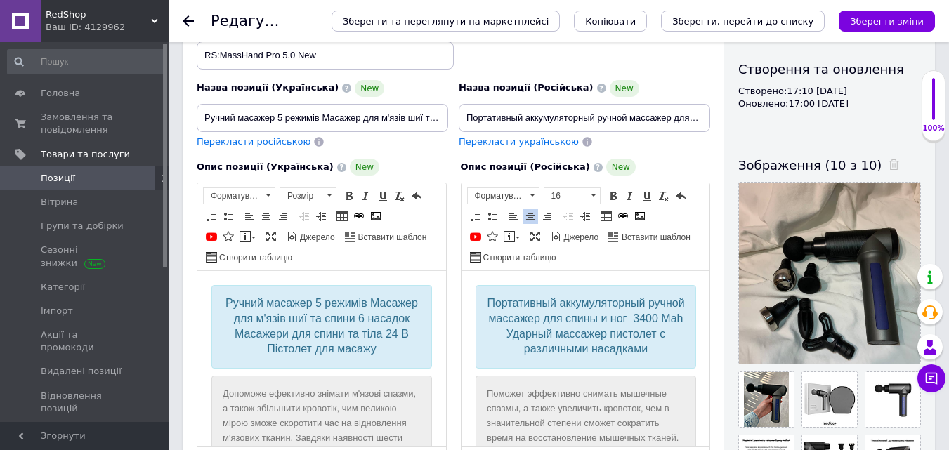
click at [472, 141] on span "Перекласти українською" at bounding box center [519, 141] width 120 height 11
type input "Портативний акумуляторний ручний масажер для спини та ніг 3400 Mah Ударний маса…"
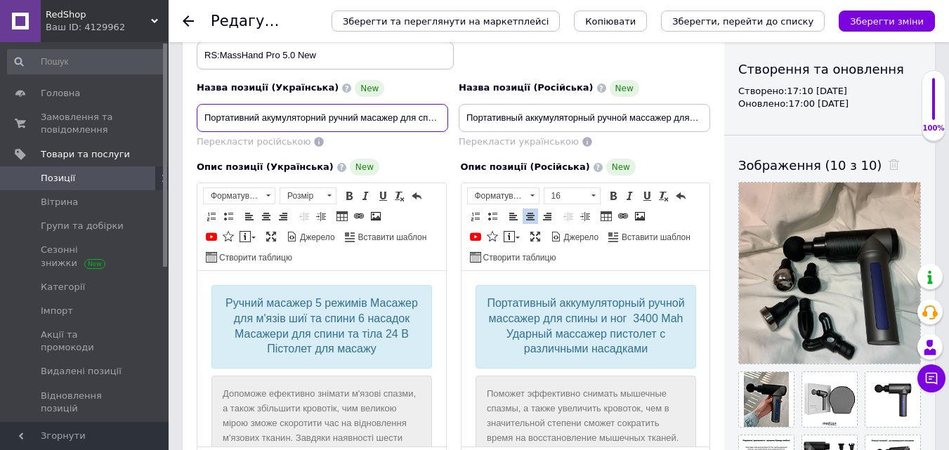
click at [356, 117] on input "Портативний акумуляторний ручний масажер для спини та ніг 3400 Mah Ударний маса…" at bounding box center [323, 118] width 252 height 28
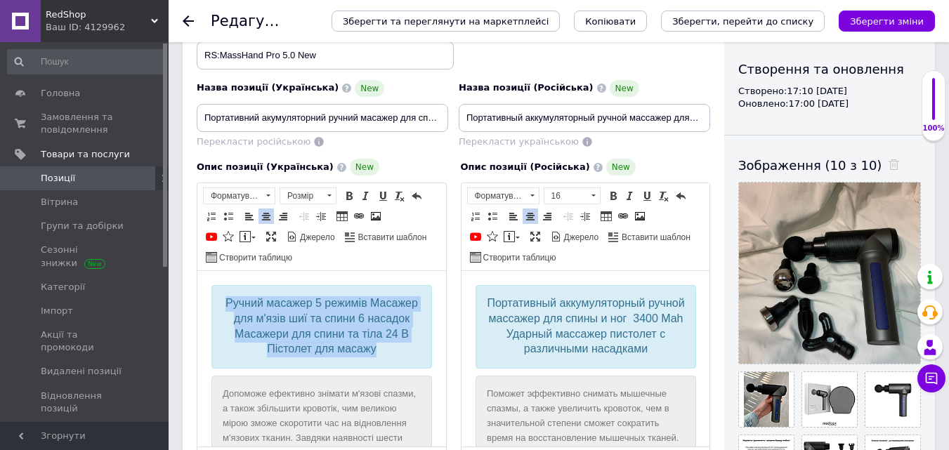
drag, startPoint x: 402, startPoint y: 346, endPoint x: 210, endPoint y: 287, distance: 200.7
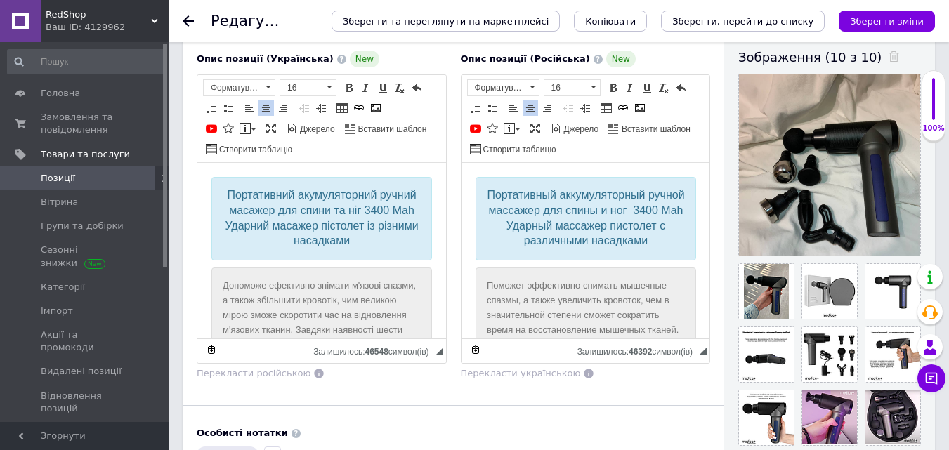
scroll to position [281, 0]
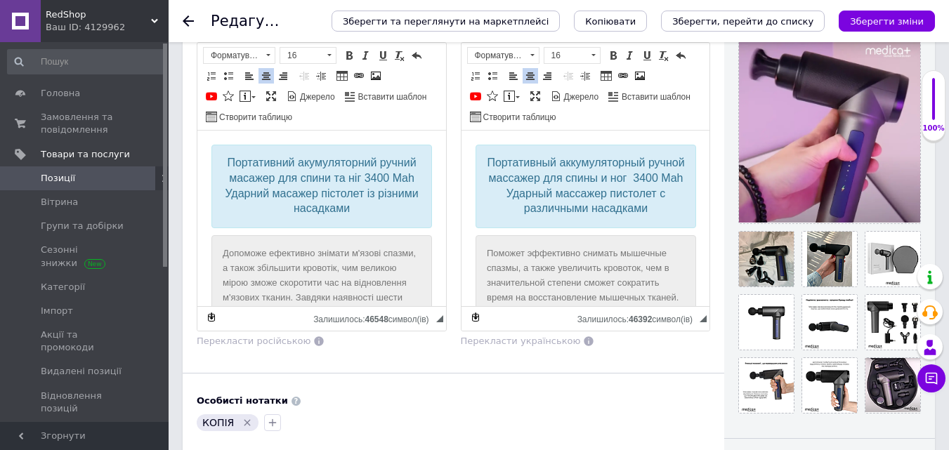
click at [728, 226] on div "Видимість опубліковано чернетка прихований Створення та оновлення Створено: 17:…" at bounding box center [829, 296] width 211 height 1043
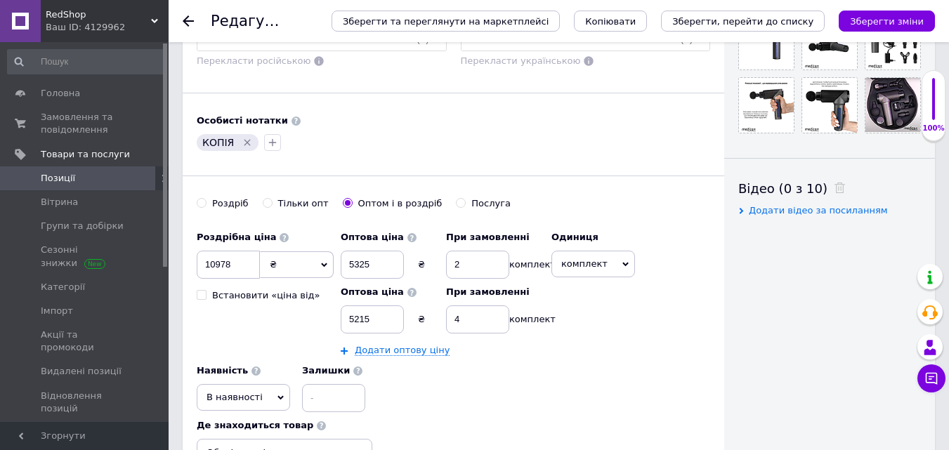
scroll to position [562, 0]
click at [271, 142] on icon "button" at bounding box center [273, 142] width 8 height 8
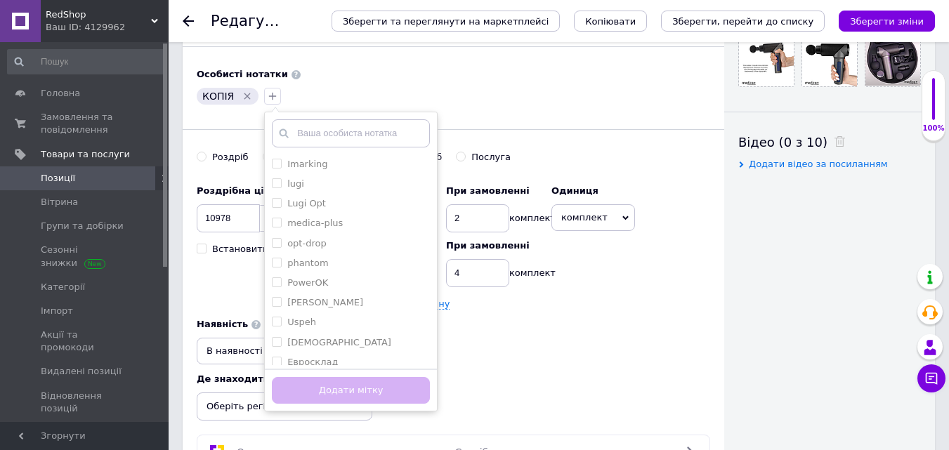
scroll to position [632, 0]
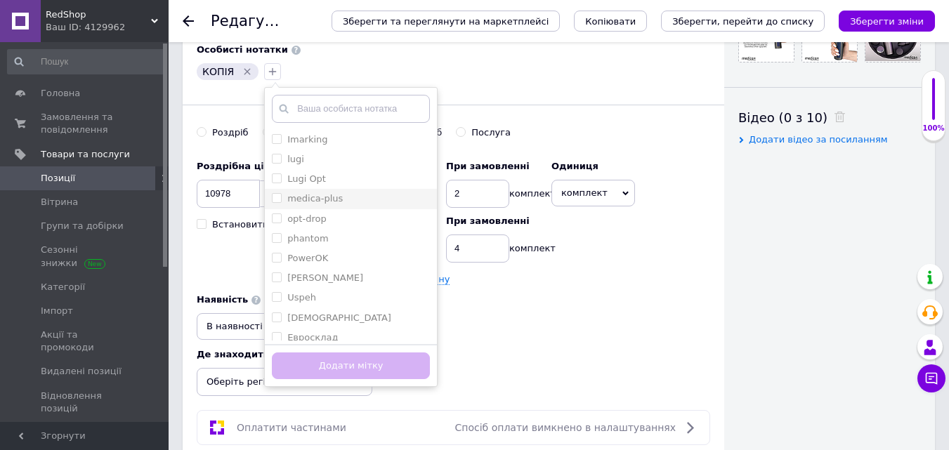
click at [272, 199] on input "medica-plus" at bounding box center [276, 197] width 9 height 9
checkbox input "true"
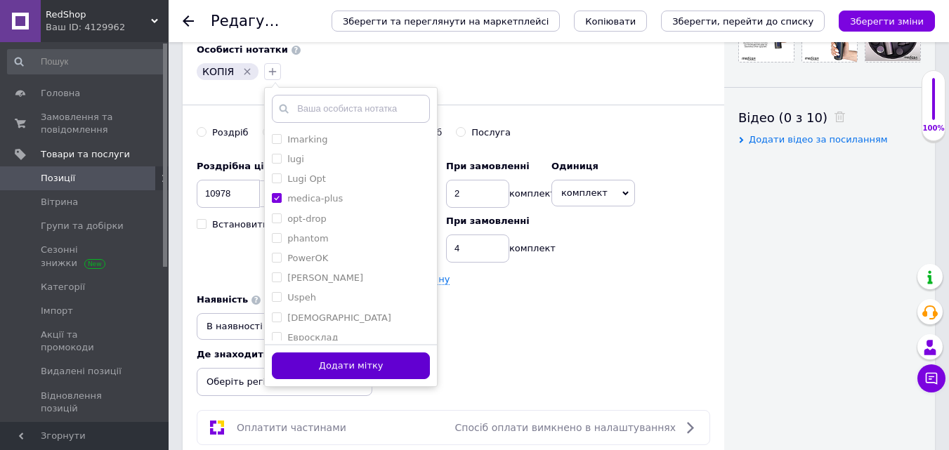
click at [358, 368] on button "Додати мітку" at bounding box center [351, 366] width 158 height 27
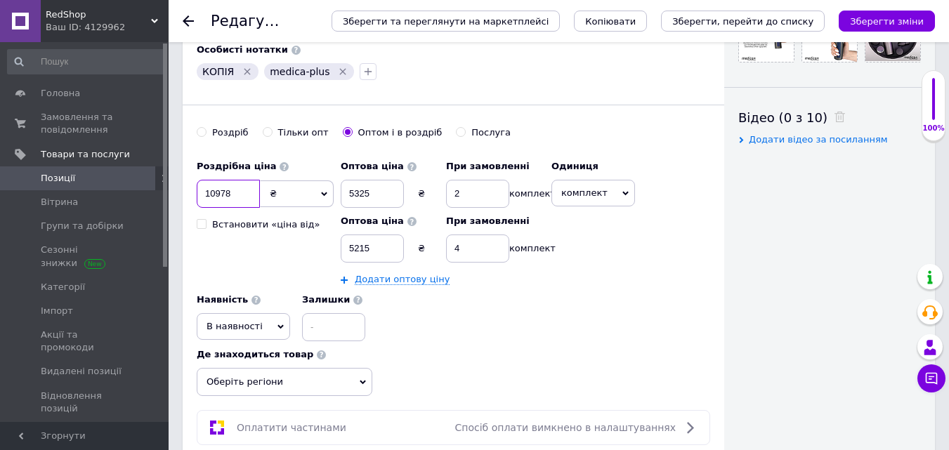
click at [247, 197] on input "10978" at bounding box center [228, 194] width 63 height 28
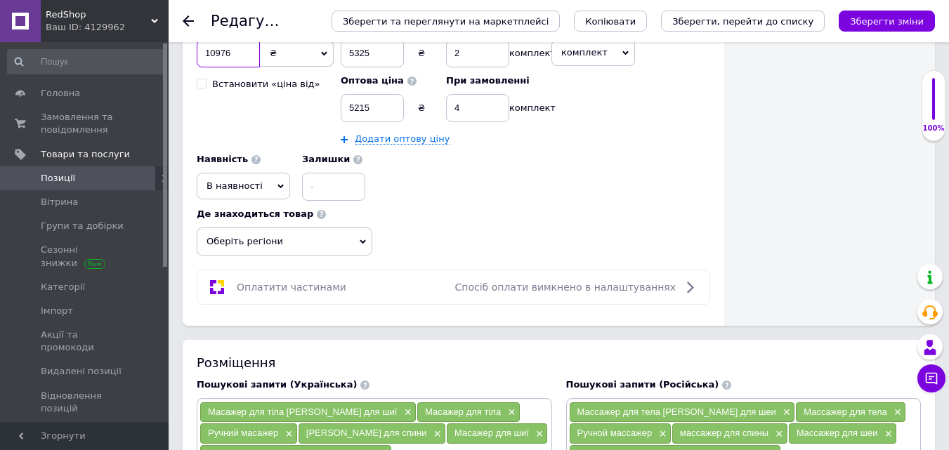
type input "10976"
click at [268, 236] on span "Оберіть регіони" at bounding box center [285, 242] width 176 height 28
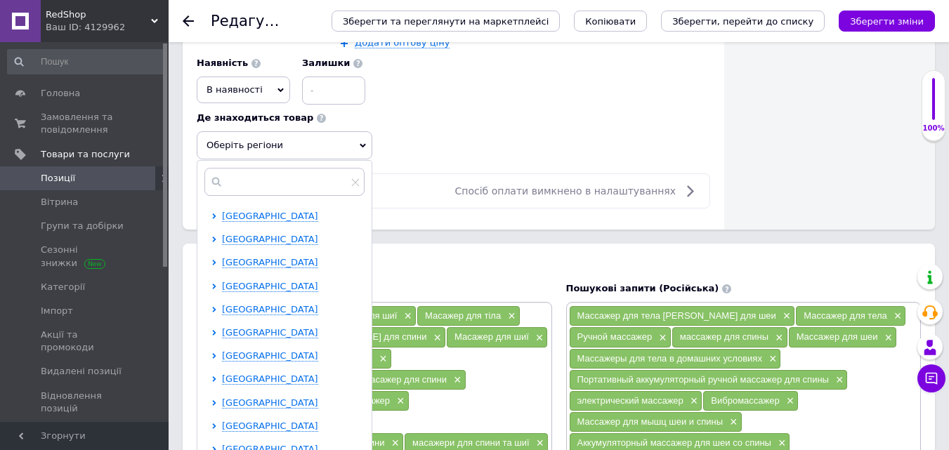
scroll to position [984, 0]
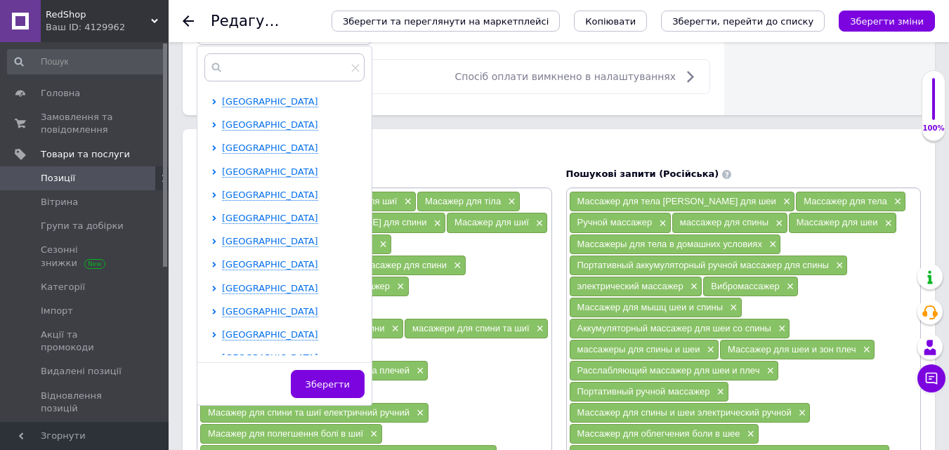
drag, startPoint x: 222, startPoint y: 287, endPoint x: 228, endPoint y: 301, distance: 15.1
click at [222, 287] on span "[GEOGRAPHIC_DATA]" at bounding box center [270, 288] width 96 height 11
click at [228, 310] on input "checkbox" at bounding box center [226, 310] width 9 height 9
checkbox input "true"
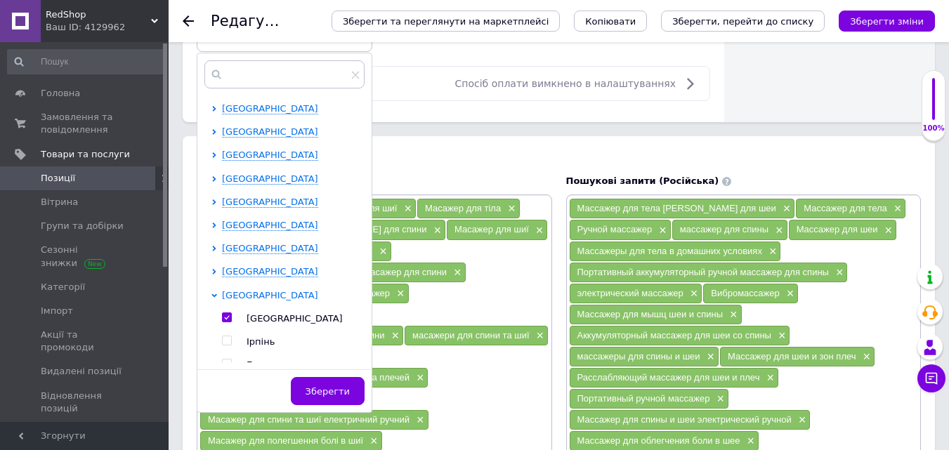
click at [233, 290] on span "[GEOGRAPHIC_DATA]" at bounding box center [270, 295] width 96 height 11
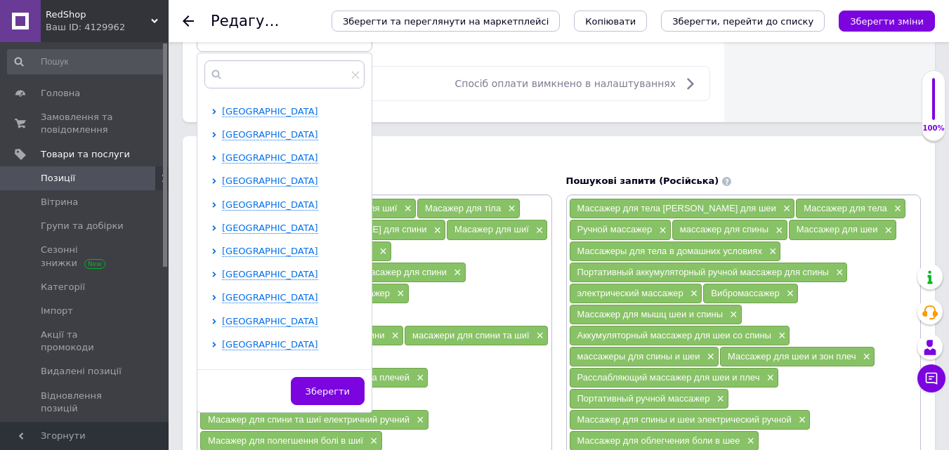
scroll to position [290, 0]
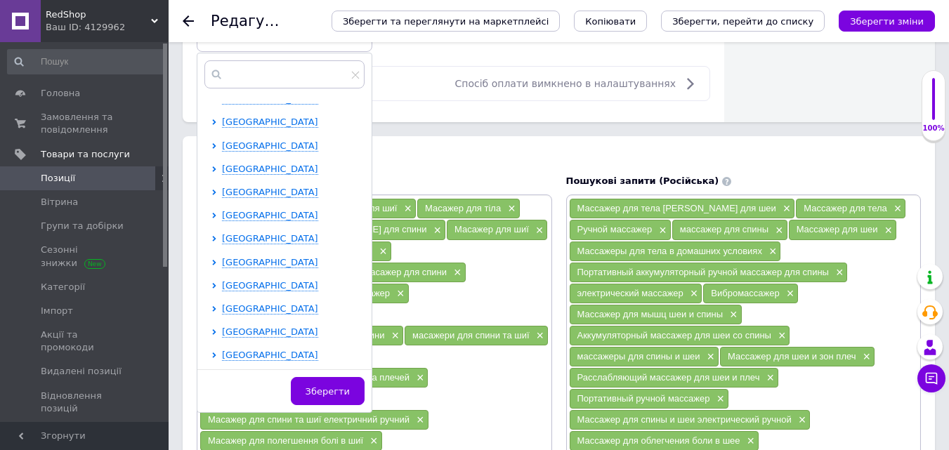
click at [251, 232] on ul "[GEOGRAPHIC_DATA] [GEOGRAPHIC_DATA] [GEOGRAPHIC_DATA] [GEOGRAPHIC_DATA] [GEOGRA…" at bounding box center [288, 88] width 152 height 550
click at [249, 242] on span "[GEOGRAPHIC_DATA]" at bounding box center [270, 238] width 96 height 11
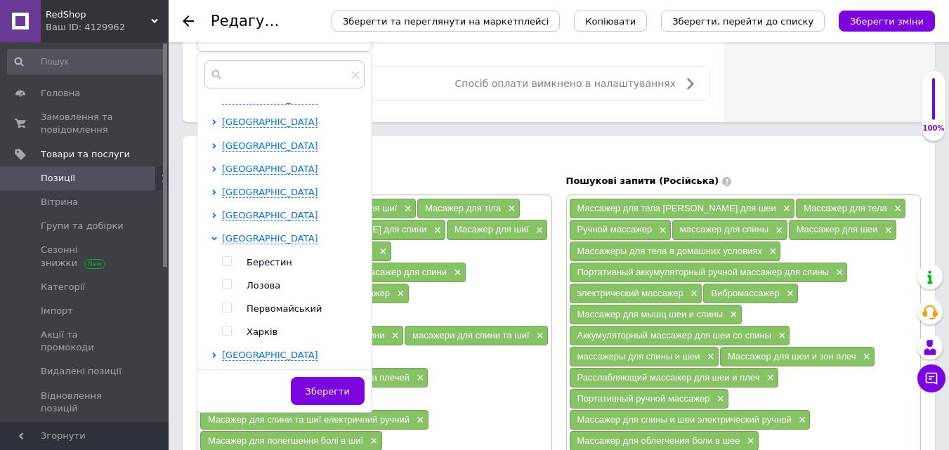
click at [230, 332] on input "checkbox" at bounding box center [226, 331] width 9 height 9
checkbox input "true"
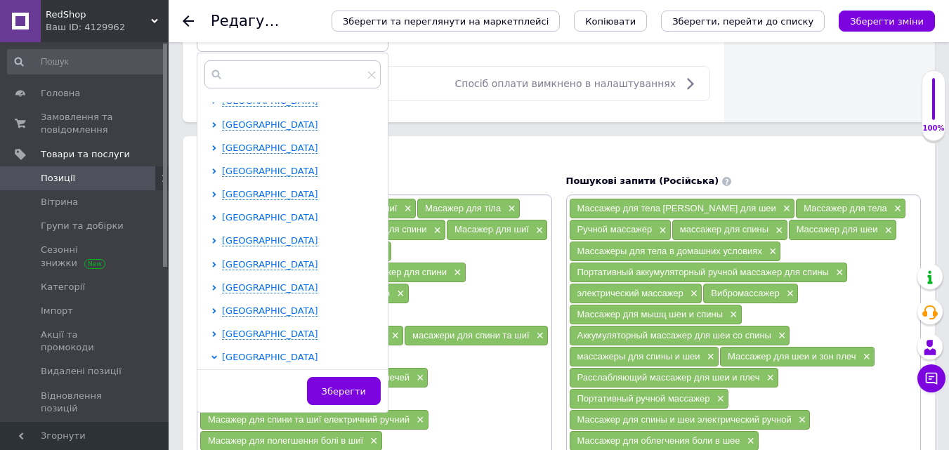
scroll to position [149, 0]
click at [245, 217] on span "[GEOGRAPHIC_DATA]" at bounding box center [270, 216] width 96 height 11
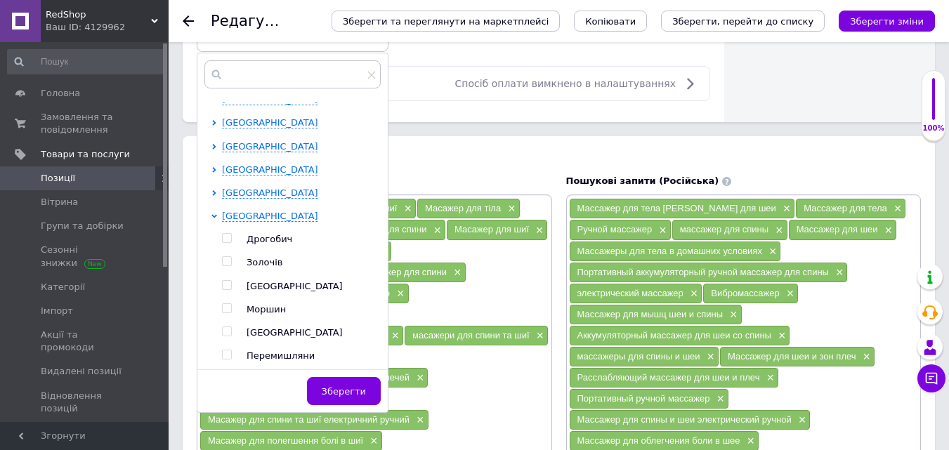
click at [225, 282] on input "checkbox" at bounding box center [226, 285] width 9 height 9
checkbox input "true"
click at [339, 384] on button "Зберегти" at bounding box center [344, 391] width 74 height 28
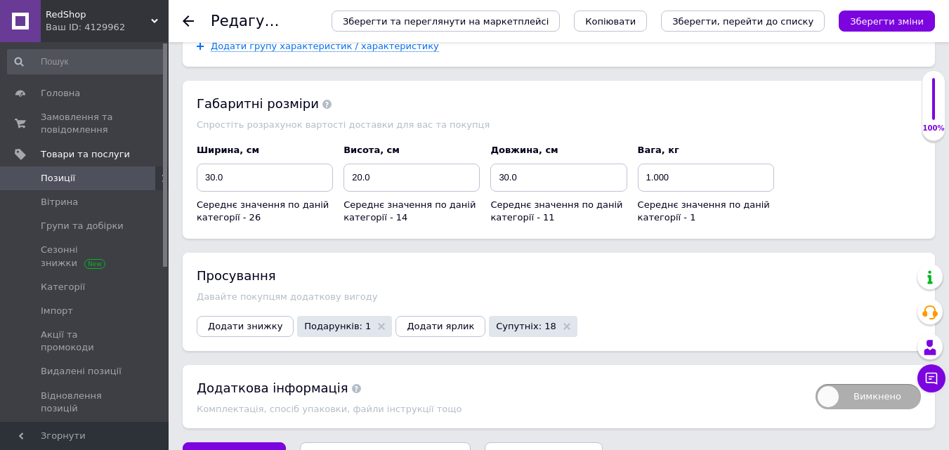
scroll to position [2192, 0]
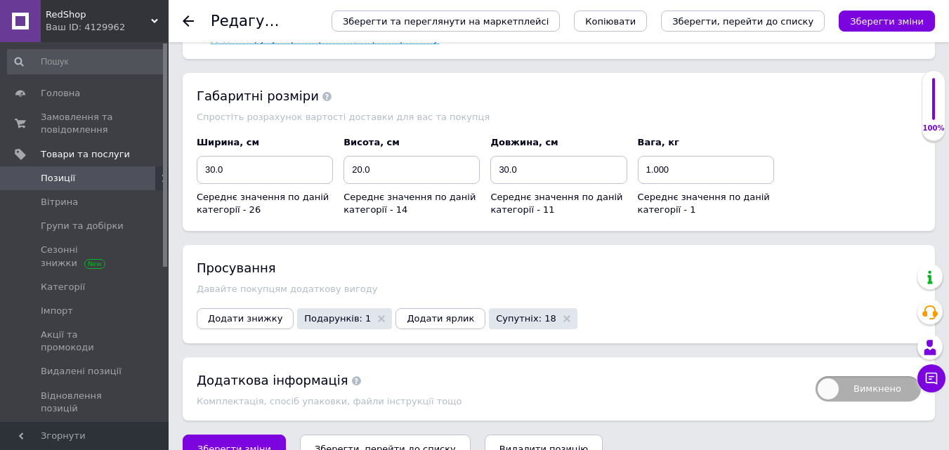
click at [396, 271] on div "Просування Давайте покупцям додаткову вигоду Додати знижку Подарунків: 1 Додати…" at bounding box center [559, 294] width 753 height 98
click at [407, 313] on span "Додати ярлик" at bounding box center [440, 318] width 67 height 11
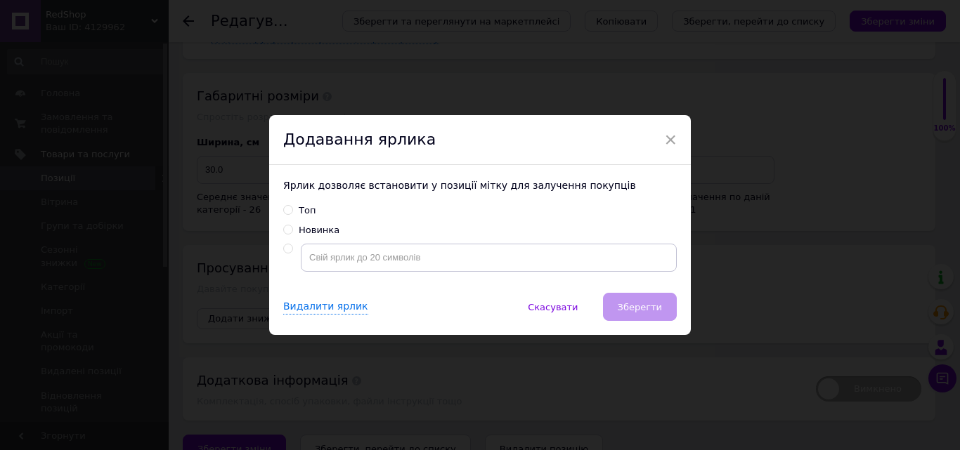
click at [291, 214] on label "Топ" at bounding box center [299, 210] width 32 height 13
click at [291, 214] on input "Топ" at bounding box center [287, 209] width 9 height 9
radio input "true"
click at [641, 298] on button "Зберегти" at bounding box center [640, 307] width 74 height 28
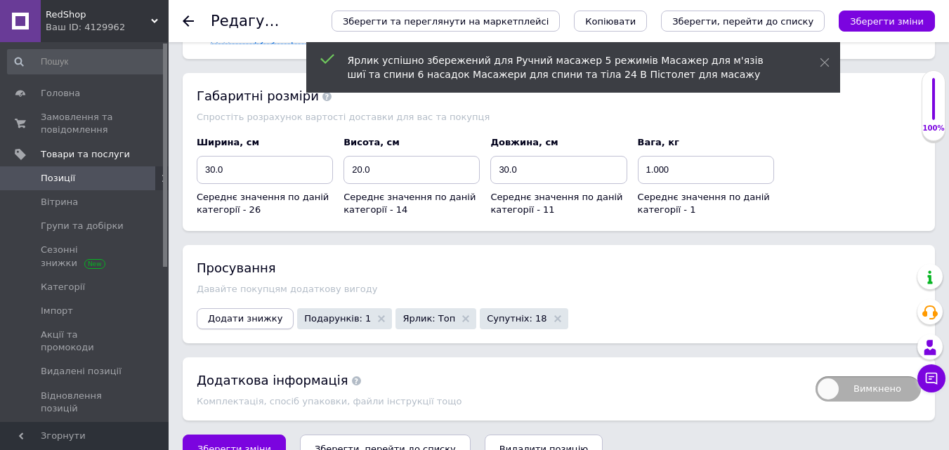
click at [227, 308] on button "Додати знижку" at bounding box center [245, 318] width 97 height 21
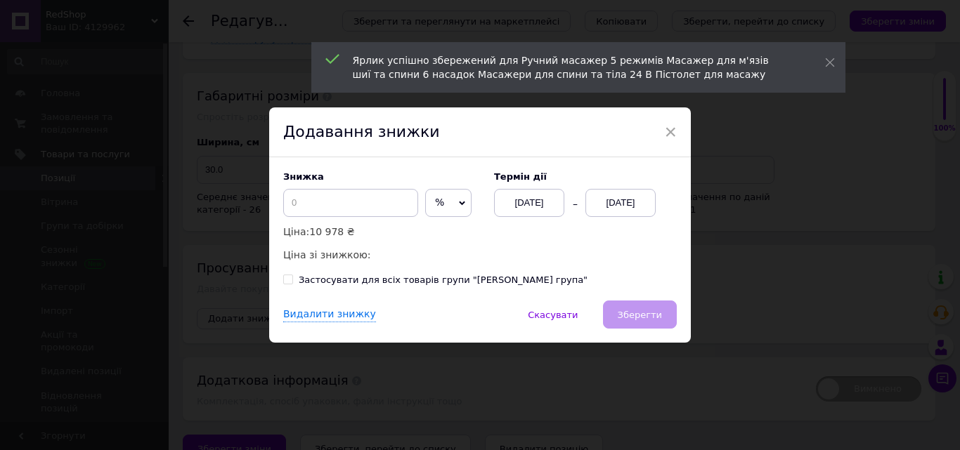
click at [614, 204] on div "[DATE]" at bounding box center [620, 203] width 70 height 28
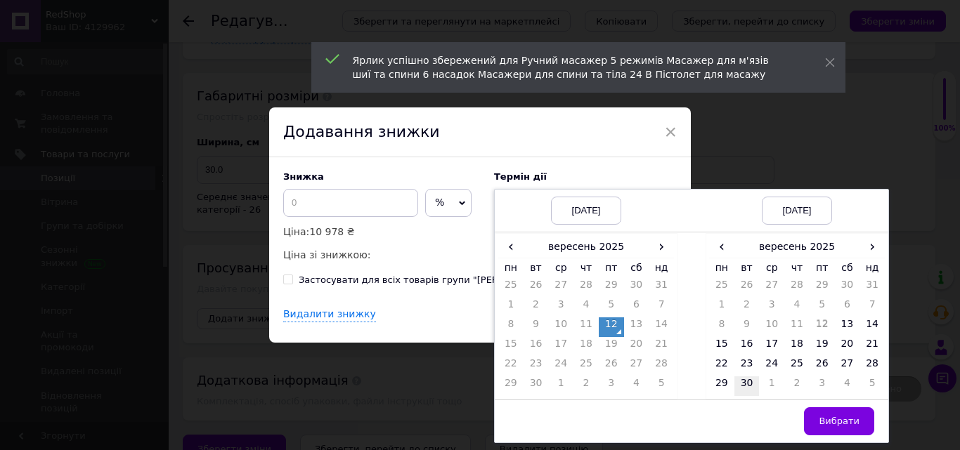
click at [741, 391] on td "30" at bounding box center [746, 387] width 25 height 20
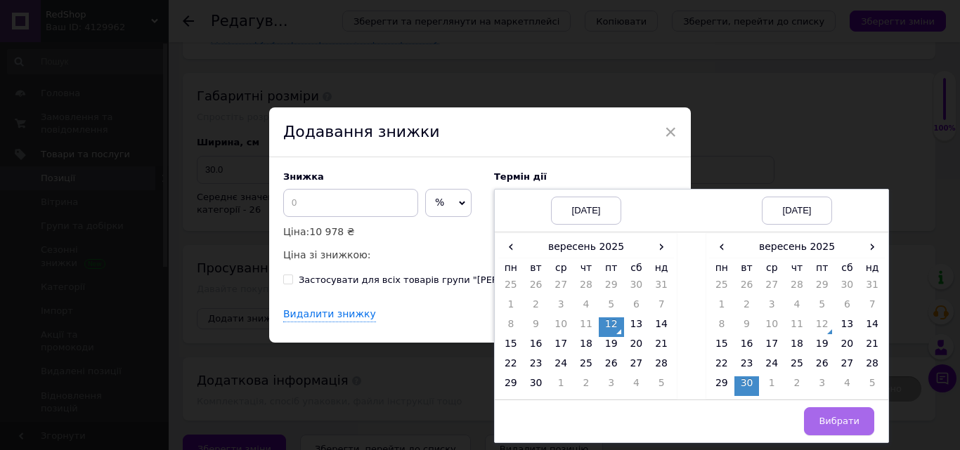
click at [835, 430] on button "Вибрати" at bounding box center [839, 422] width 70 height 28
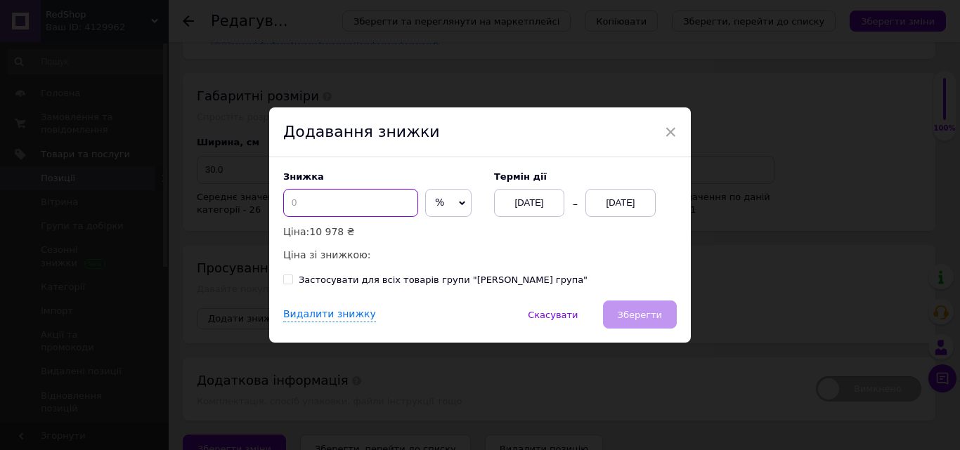
click at [364, 209] on input at bounding box center [350, 203] width 135 height 28
type input "50"
click at [639, 313] on span "Зберегти" at bounding box center [640, 315] width 44 height 11
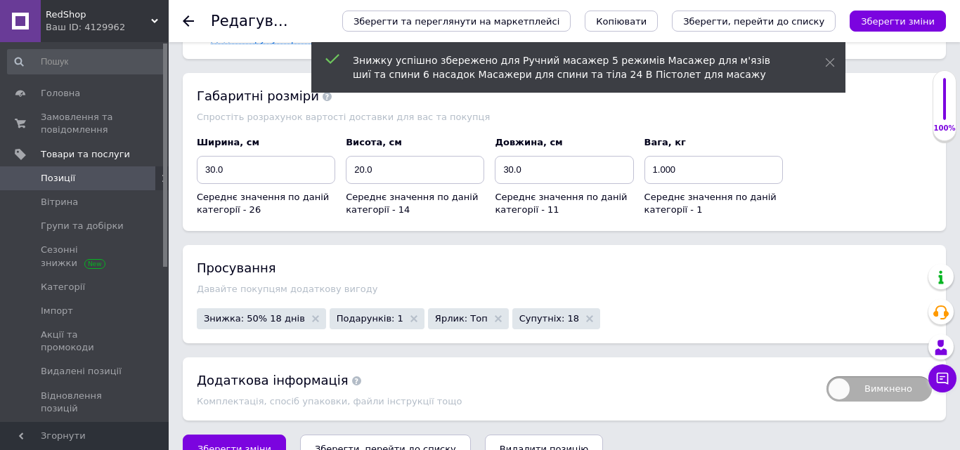
click at [904, 22] on icon "Зберегти зміни" at bounding box center [898, 21] width 74 height 11
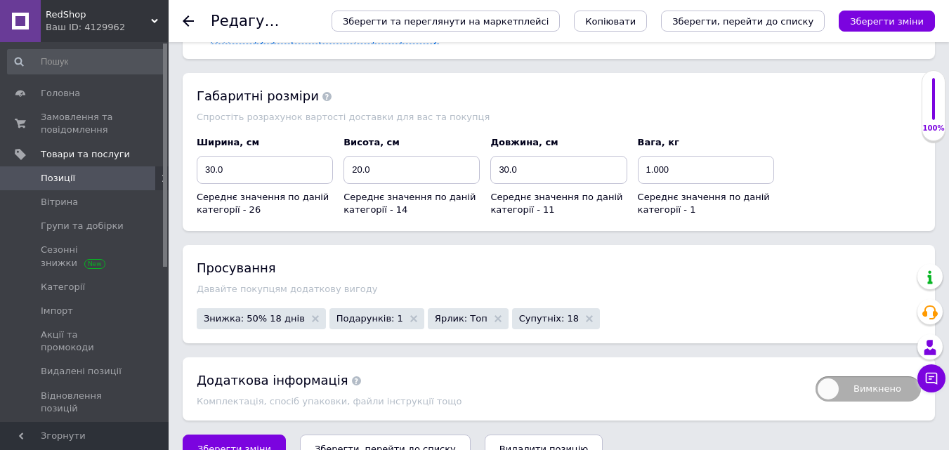
click at [108, 176] on span "Позиції" at bounding box center [85, 178] width 89 height 13
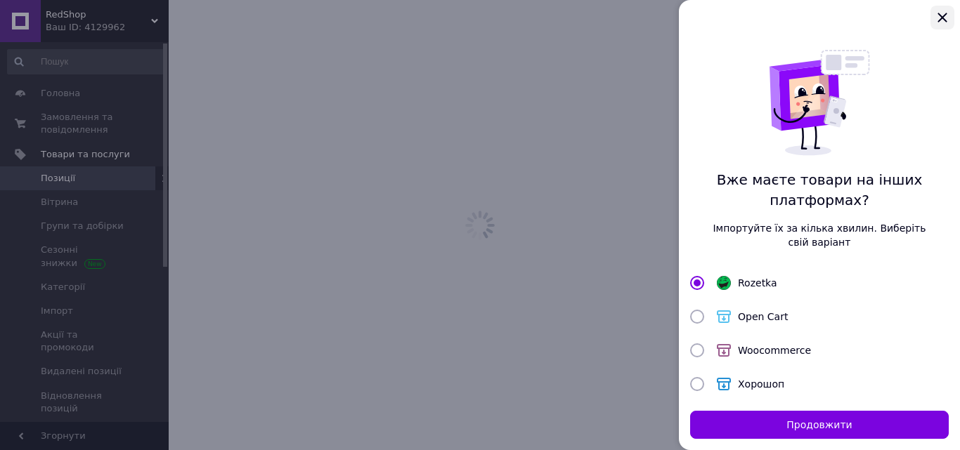
click at [945, 13] on icon "Закрыть" at bounding box center [942, 17] width 17 height 17
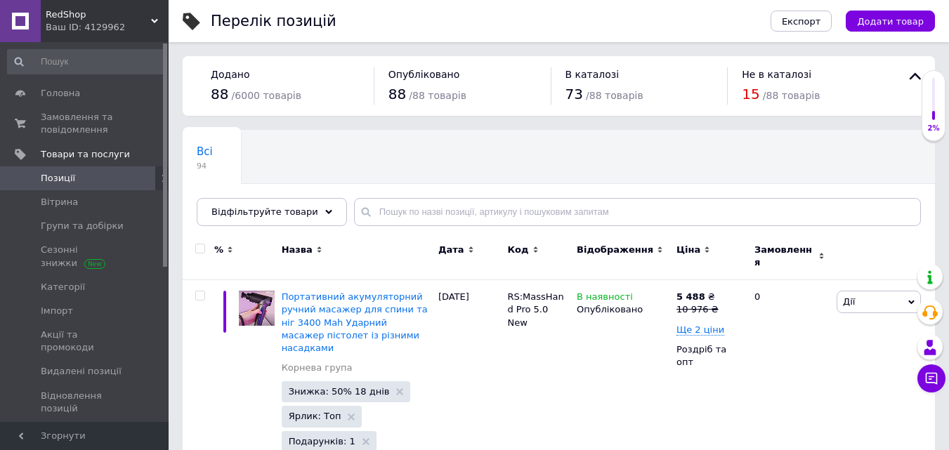
click at [447, 142] on div "Всі 94 Ok Відфільтровано... Зберегти" at bounding box center [559, 185] width 753 height 116
click at [424, 160] on div "Всі 94 Ok Відфільтровано... Зберегти" at bounding box center [559, 185] width 753 height 116
click at [409, 185] on div "Всі 94 Ok Відфільтровано... Зберегти" at bounding box center [559, 185] width 753 height 116
drag, startPoint x: 512, startPoint y: 290, endPoint x: 520, endPoint y: 290, distance: 7.7
click at [520, 290] on div "RS:MassHand Pro 5.0 New" at bounding box center [539, 409] width 70 height 258
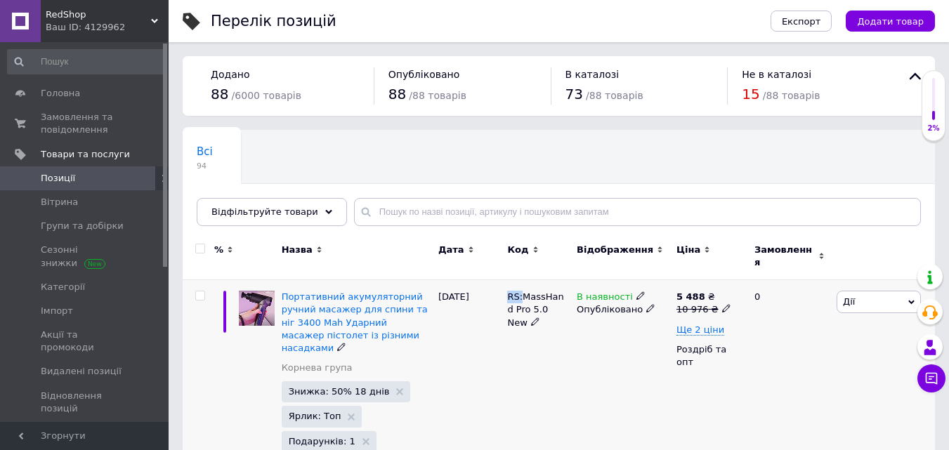
copy span "RS:"
click at [876, 20] on span "Додати товар" at bounding box center [890, 21] width 67 height 11
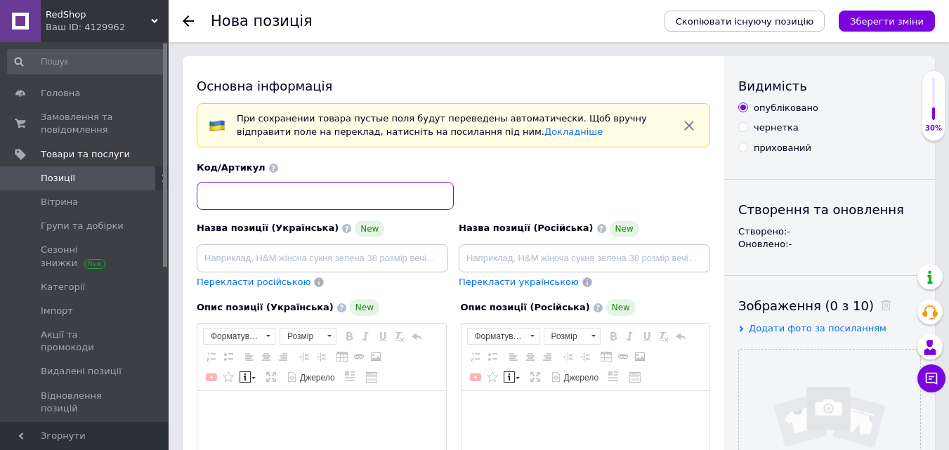
click at [408, 193] on input at bounding box center [325, 196] width 257 height 28
paste input "RS:"
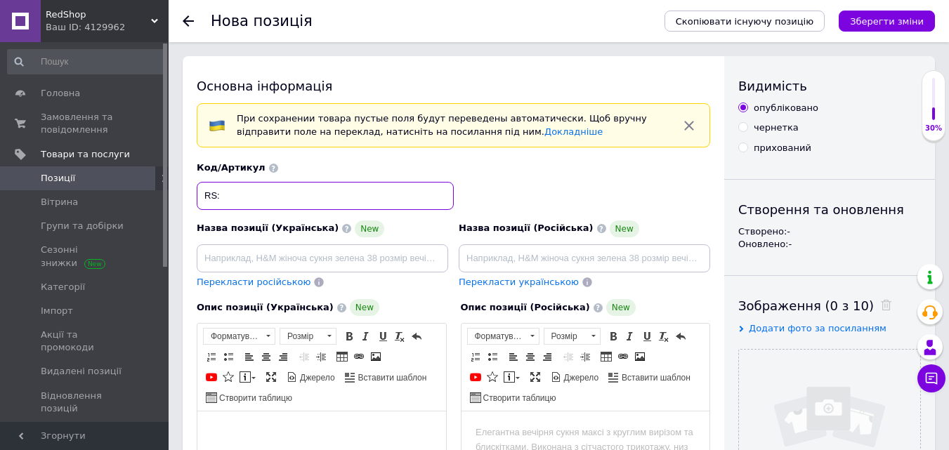
paste input "MassHand Pro 6.0"
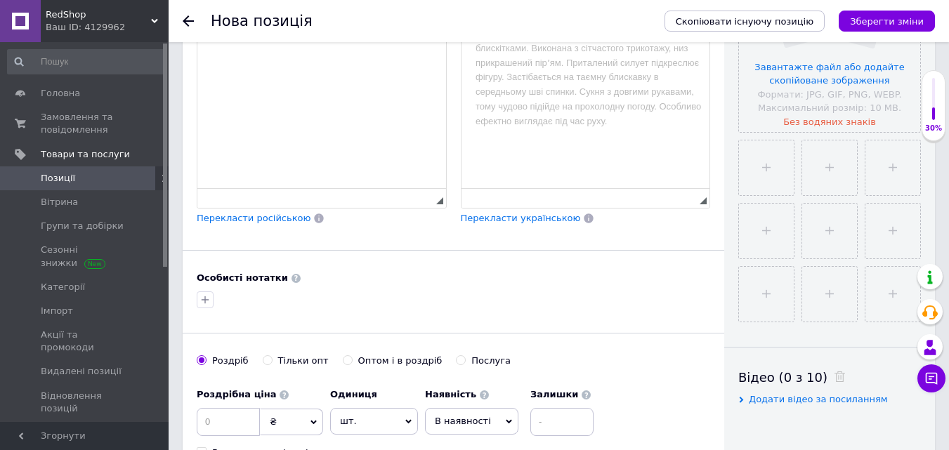
scroll to position [422, 0]
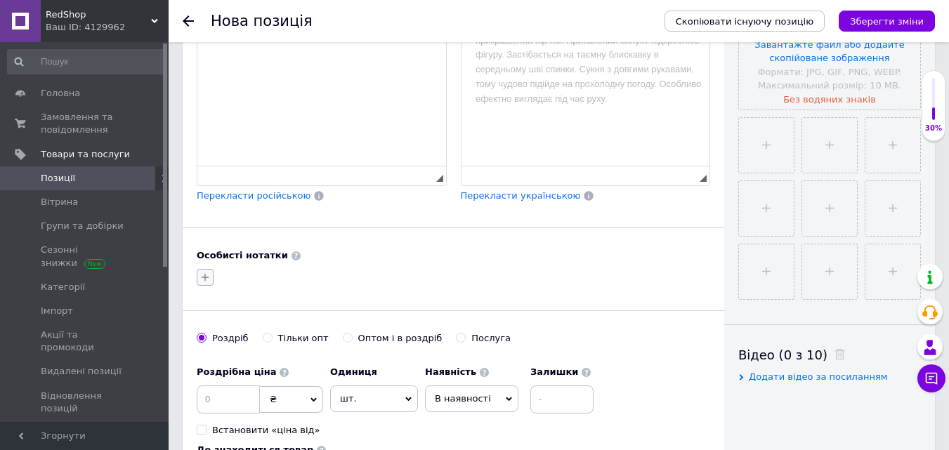
type input "RS: MassHand Pro 6.0"
click at [209, 278] on icon "button" at bounding box center [205, 277] width 11 height 11
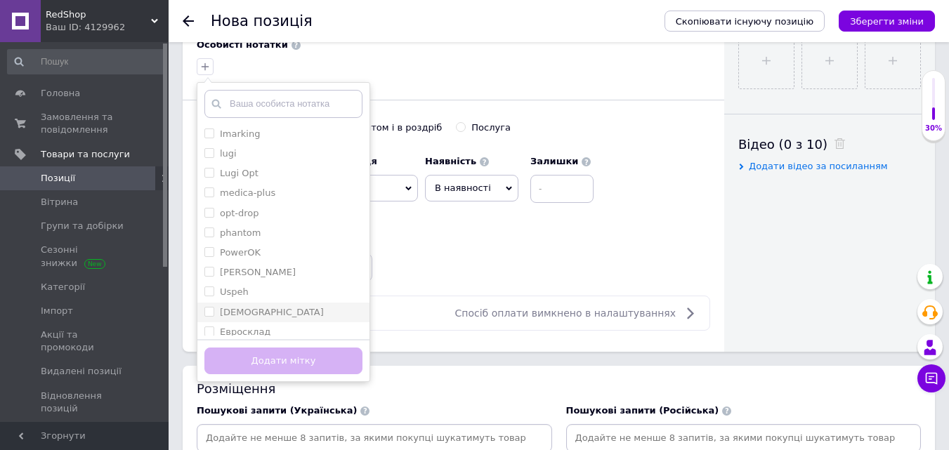
scroll to position [0, 0]
click at [207, 196] on input "medica-plus" at bounding box center [208, 192] width 9 height 9
checkbox input "true"
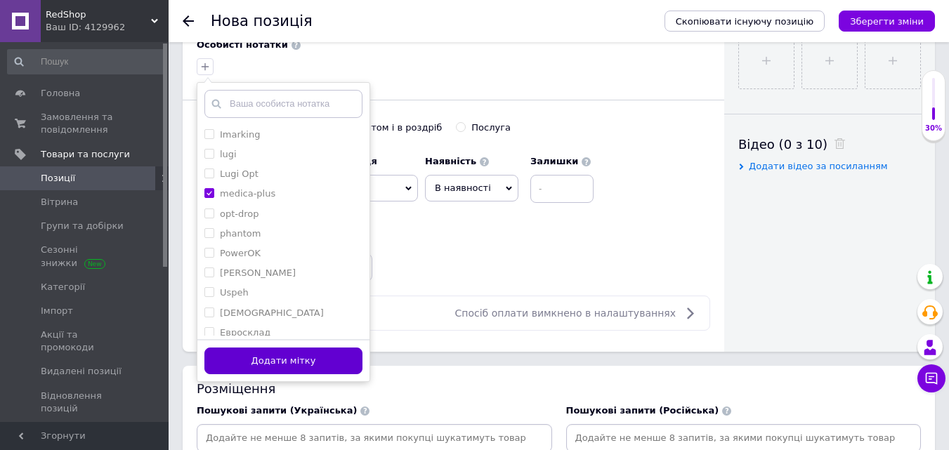
click at [282, 363] on button "Додати мітку" at bounding box center [283, 361] width 158 height 27
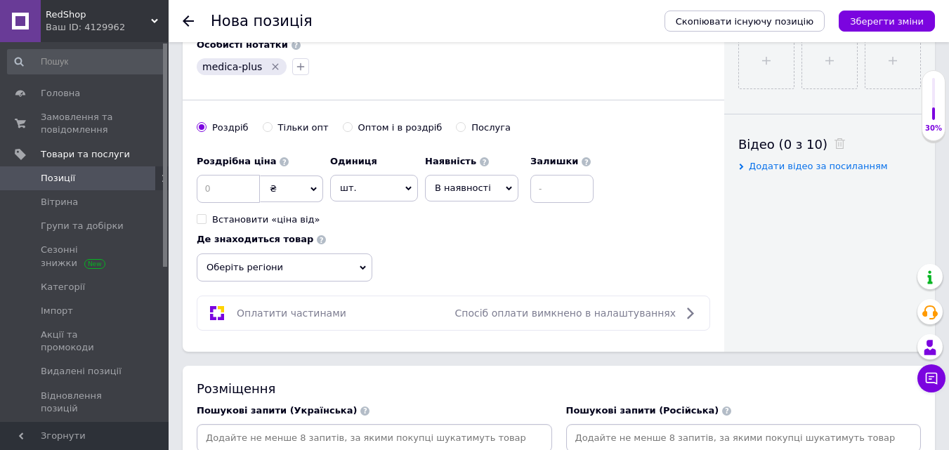
click at [343, 125] on label "Оптом і в роздріб" at bounding box center [393, 128] width 100 height 13
click at [343, 125] on input "Оптом і в роздріб" at bounding box center [347, 126] width 9 height 9
radio input "true"
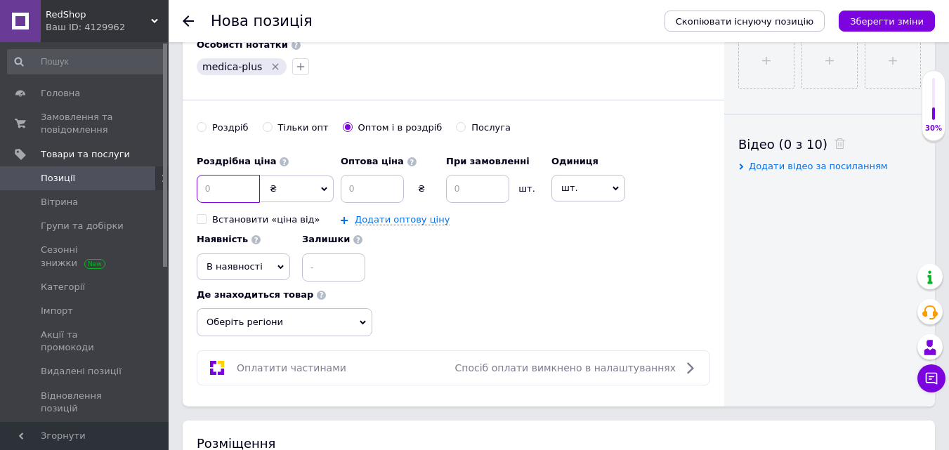
click at [232, 186] on input at bounding box center [228, 189] width 63 height 28
type input "6980"
click at [371, 192] on input at bounding box center [372, 189] width 63 height 28
type input "3385"
click at [476, 186] on input at bounding box center [477, 189] width 63 height 28
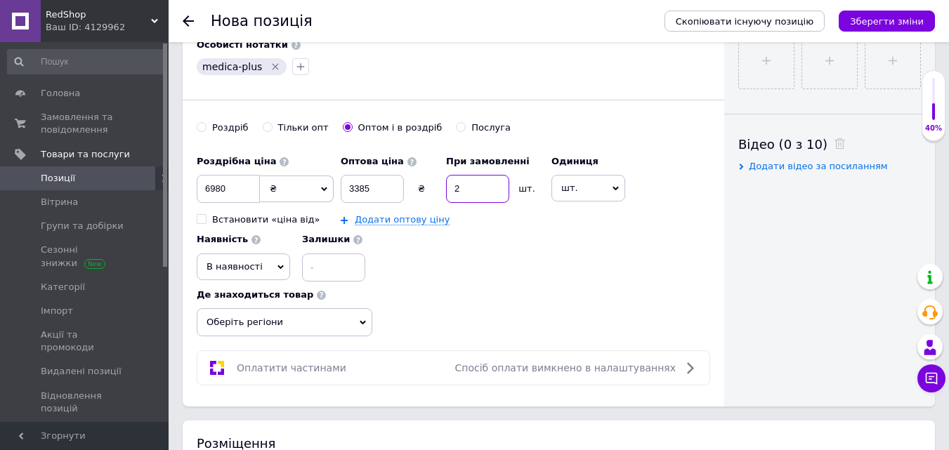
type input "2"
click at [564, 190] on span "шт." at bounding box center [589, 188] width 74 height 27
click at [576, 273] on li "комплект" at bounding box center [595, 273] width 86 height 20
click at [377, 225] on link "Додати оптову ціну" at bounding box center [402, 219] width 95 height 11
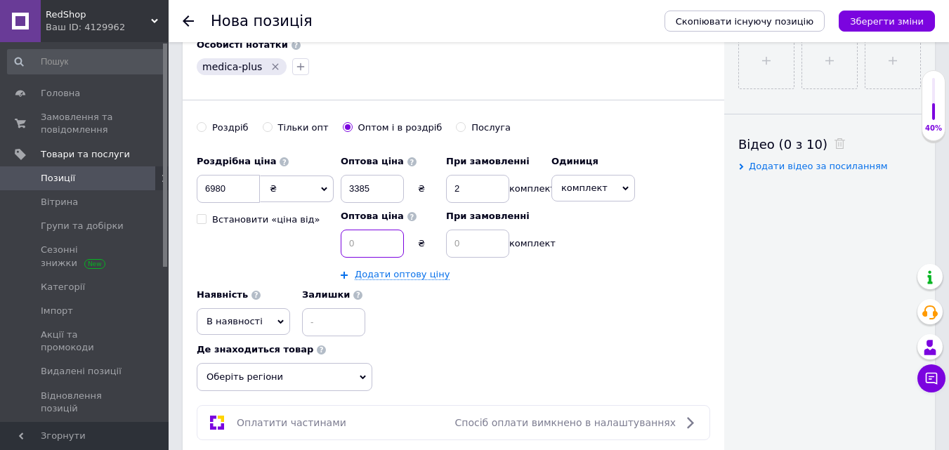
click at [363, 235] on input at bounding box center [372, 244] width 63 height 28
type input "3315"
click at [467, 244] on input at bounding box center [477, 244] width 63 height 28
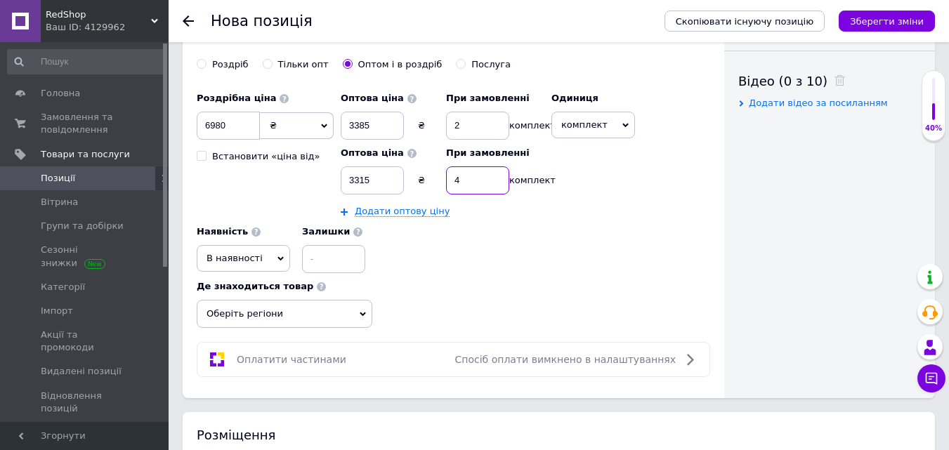
scroll to position [773, 0]
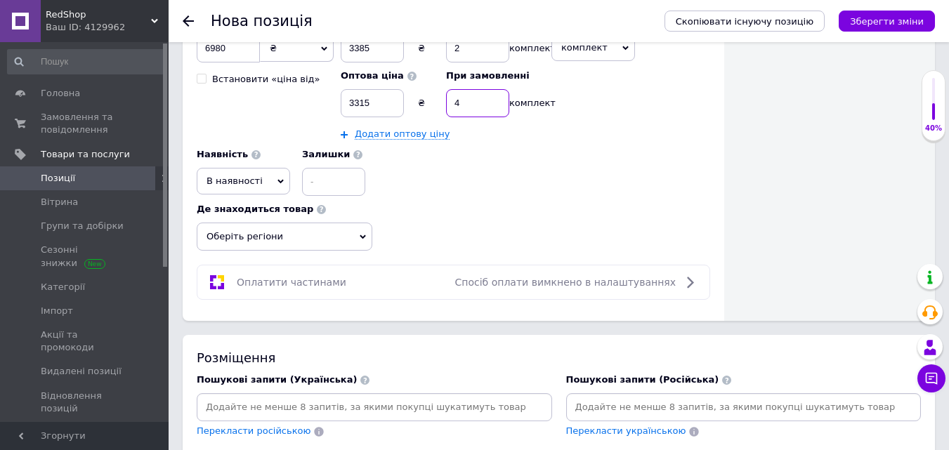
type input "4"
click at [210, 181] on span "В наявності" at bounding box center [235, 181] width 56 height 11
click at [278, 238] on span "Оберіть регіони" at bounding box center [285, 237] width 176 height 28
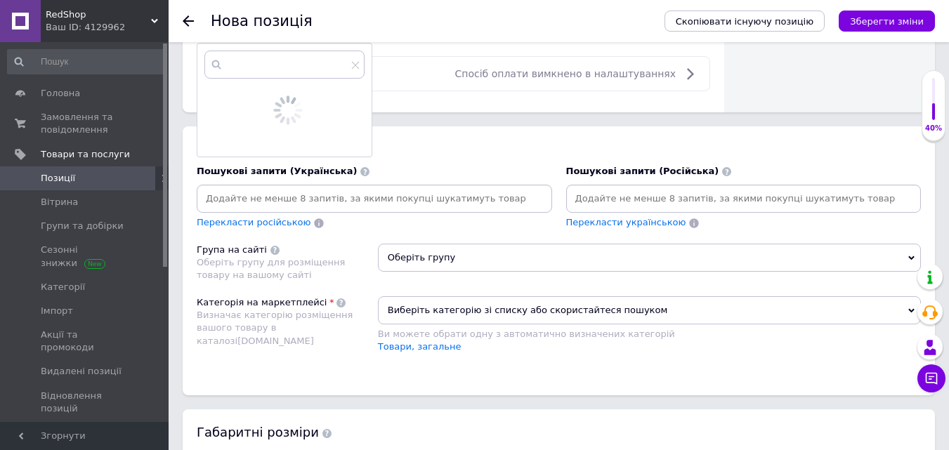
scroll to position [984, 0]
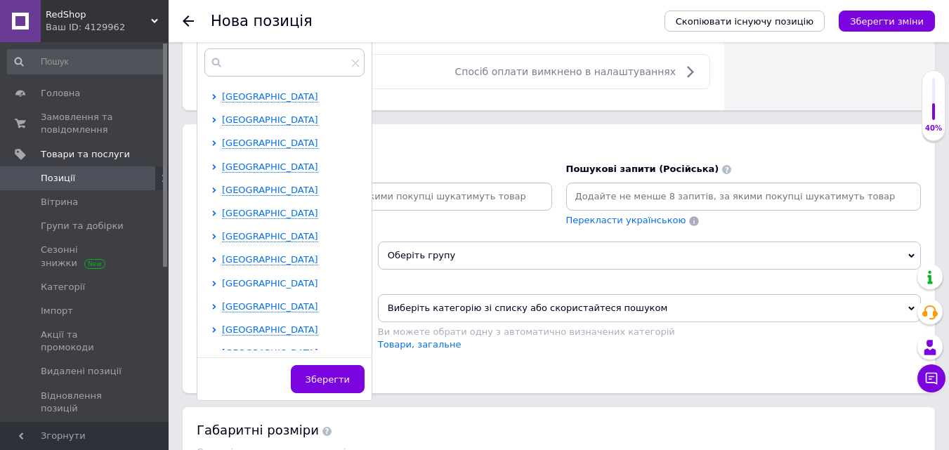
click at [235, 286] on span "[GEOGRAPHIC_DATA]" at bounding box center [270, 283] width 96 height 11
click at [226, 306] on input "checkbox" at bounding box center [226, 305] width 9 height 9
checkbox input "true"
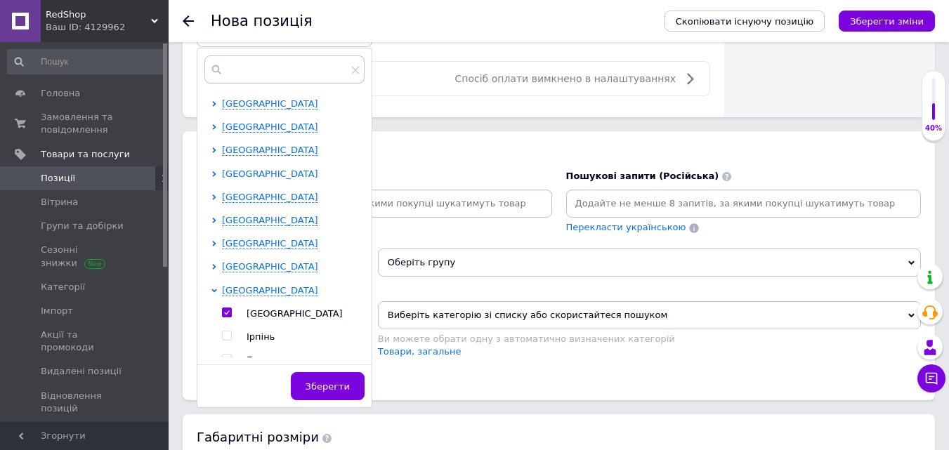
click at [246, 176] on span "[GEOGRAPHIC_DATA]" at bounding box center [270, 174] width 96 height 11
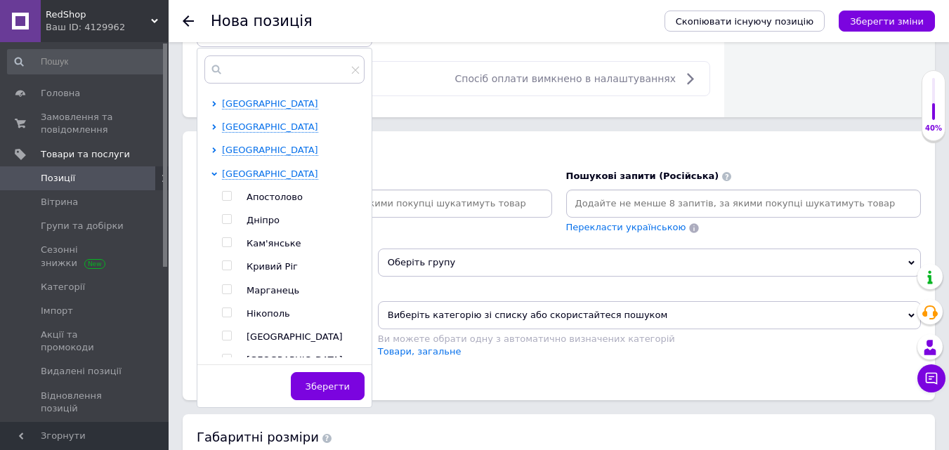
click at [226, 219] on input "checkbox" at bounding box center [226, 219] width 9 height 9
checkbox input "true"
click at [238, 148] on span "[GEOGRAPHIC_DATA]" at bounding box center [270, 150] width 96 height 11
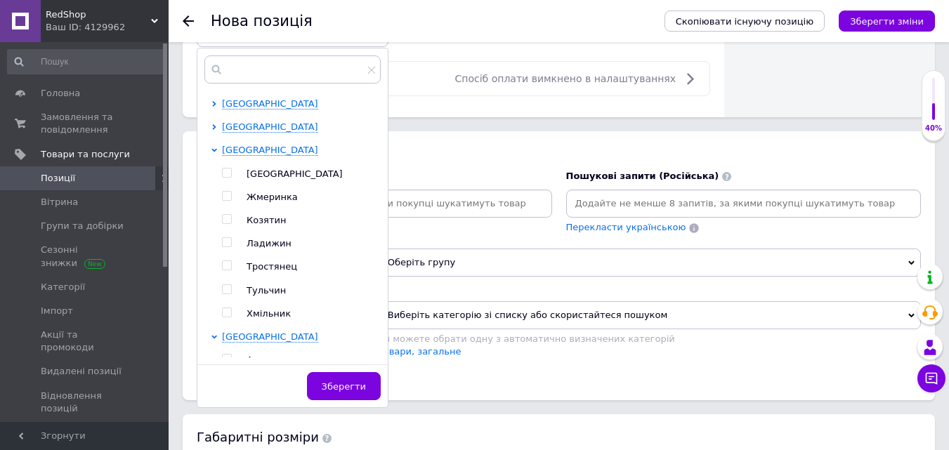
click at [228, 173] on input "checkbox" at bounding box center [226, 173] width 9 height 9
checkbox input "true"
click at [357, 392] on span "Зберегти" at bounding box center [344, 387] width 44 height 11
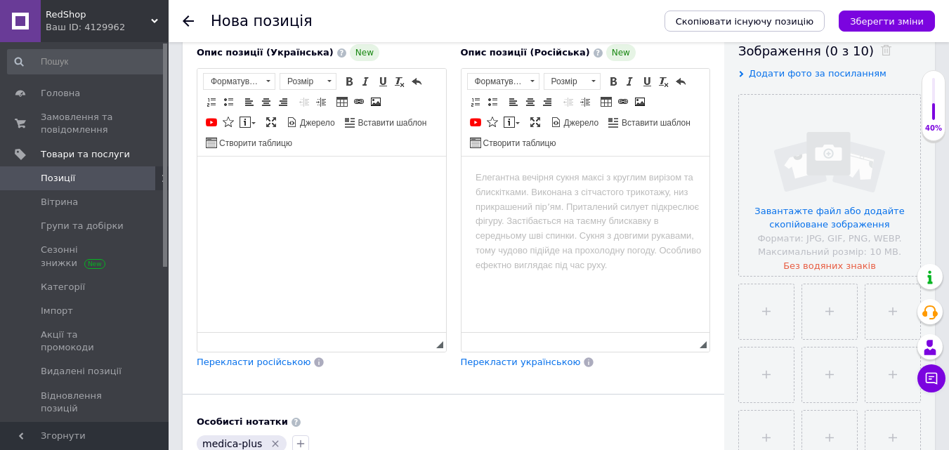
scroll to position [141, 0]
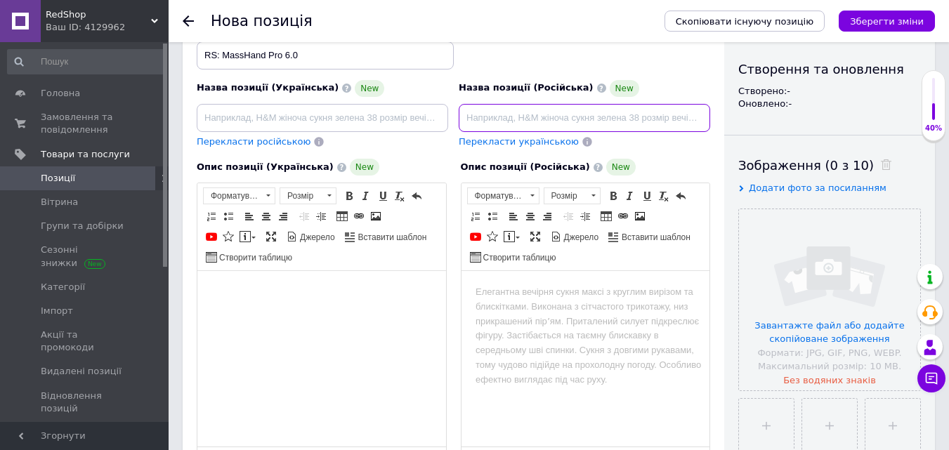
click at [497, 118] on input at bounding box center [585, 118] width 252 height 28
paste input "Портативный аккумуляторный ручной массажер 24 В Универсальный массажер для шеи …"
type input "Портативный аккумуляторный ручной массажер 24 В Универсальный массажер для шеи …"
click at [542, 304] on html at bounding box center [585, 292] width 249 height 43
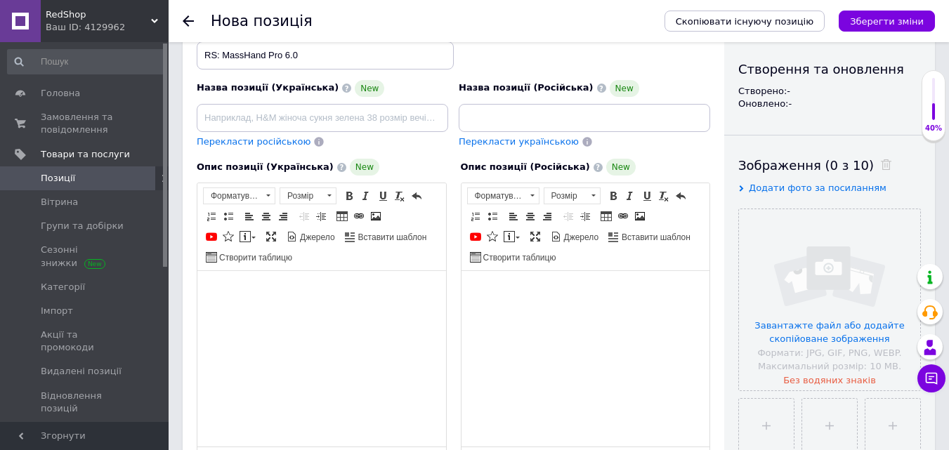
scroll to position [0, 0]
click at [518, 231] on link "Вставити повідомлення" at bounding box center [512, 236] width 20 height 15
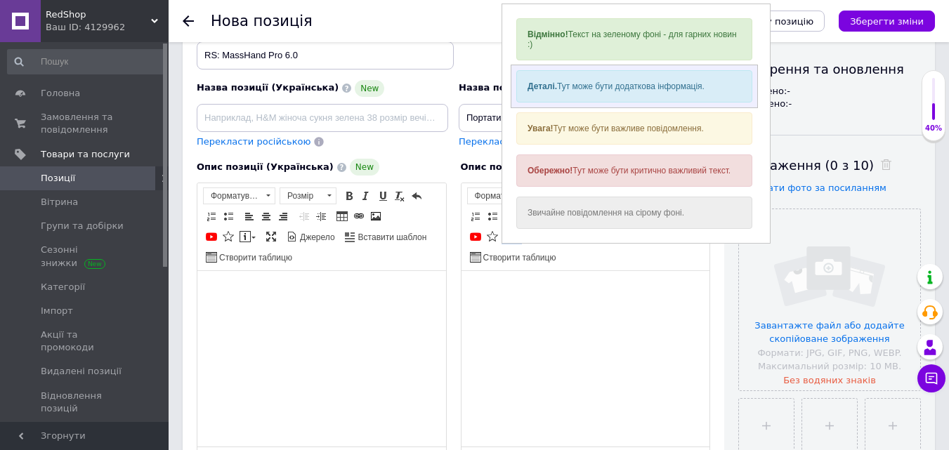
click at [559, 89] on div "Деталі. Тут може бути додаткова інформація." at bounding box center [634, 86] width 236 height 32
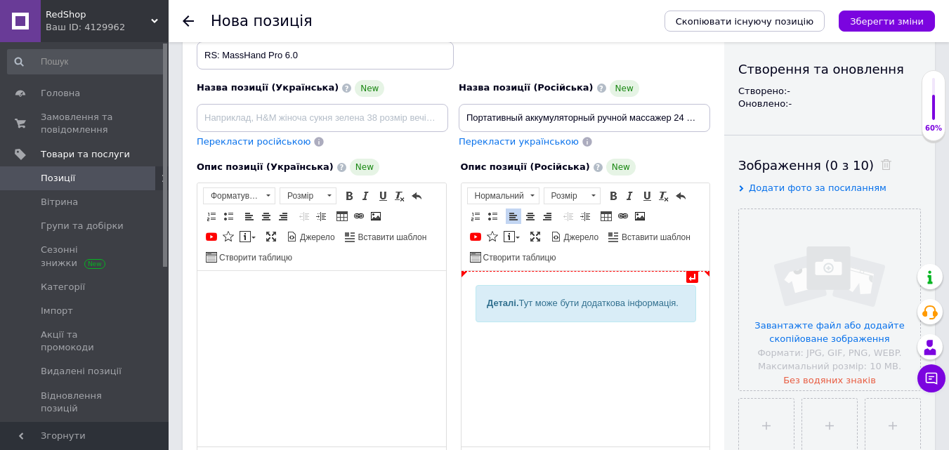
click at [554, 296] on div "Деталі. Тут може бути додаткова інформація." at bounding box center [585, 303] width 221 height 37
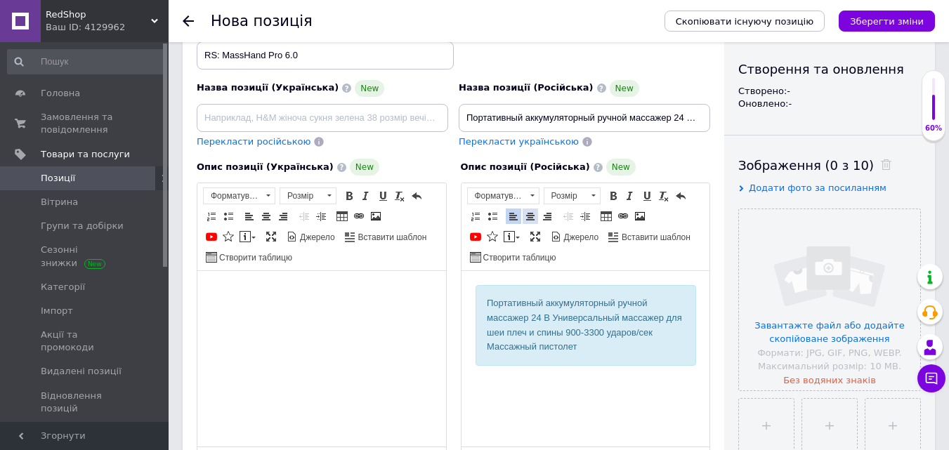
click at [536, 223] on link "По центру" at bounding box center [530, 216] width 15 height 15
click at [571, 197] on span "Розмір" at bounding box center [566, 195] width 42 height 15
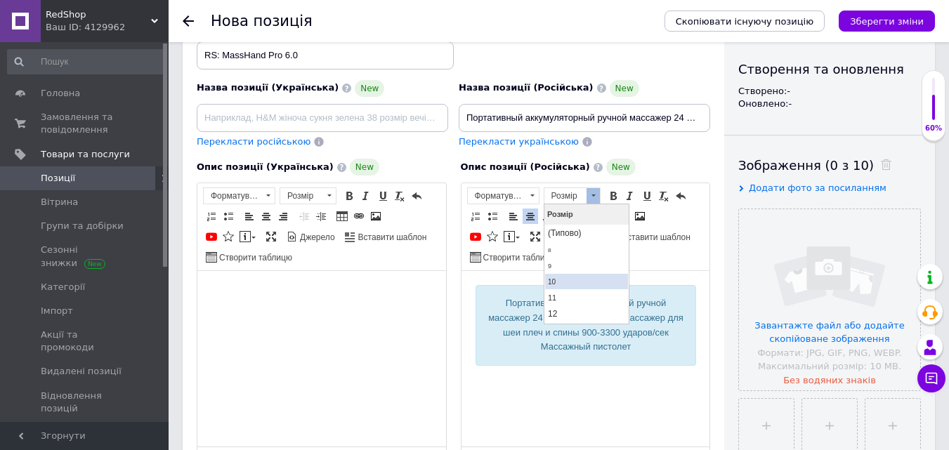
scroll to position [70, 0]
click at [573, 278] on link "16" at bounding box center [586, 279] width 83 height 18
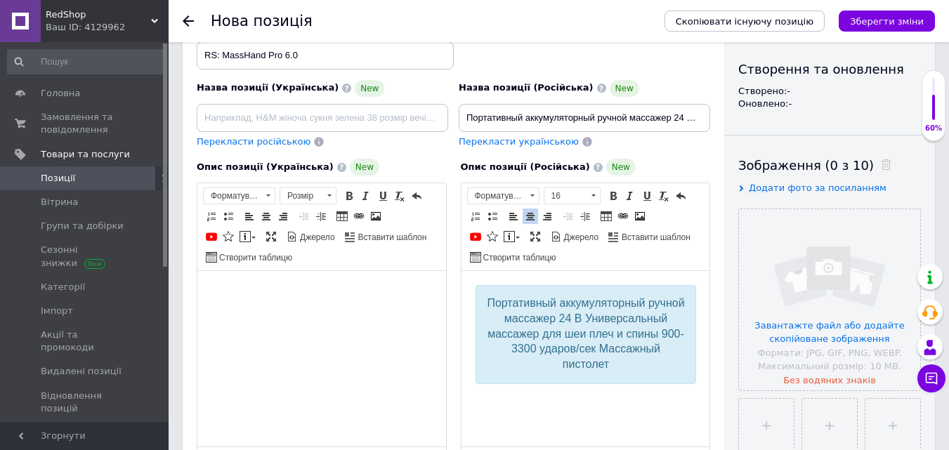
click at [569, 396] on p "Редактор, 8B2C7142-E363-4F52-87F9-0CD8C064C0FA" at bounding box center [585, 401] width 221 height 15
click at [506, 230] on link "Вставити повідомлення" at bounding box center [512, 236] width 20 height 15
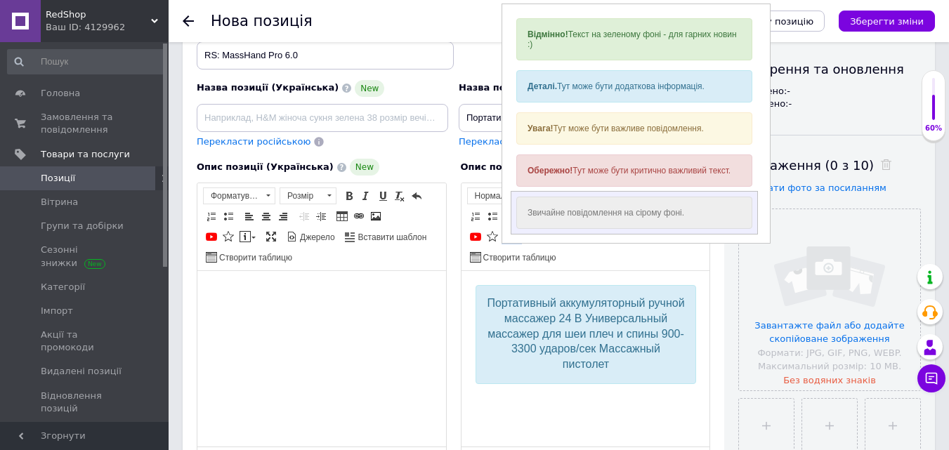
click at [550, 214] on div "Звичайне повідомлення на сірому фоні." at bounding box center [634, 213] width 236 height 32
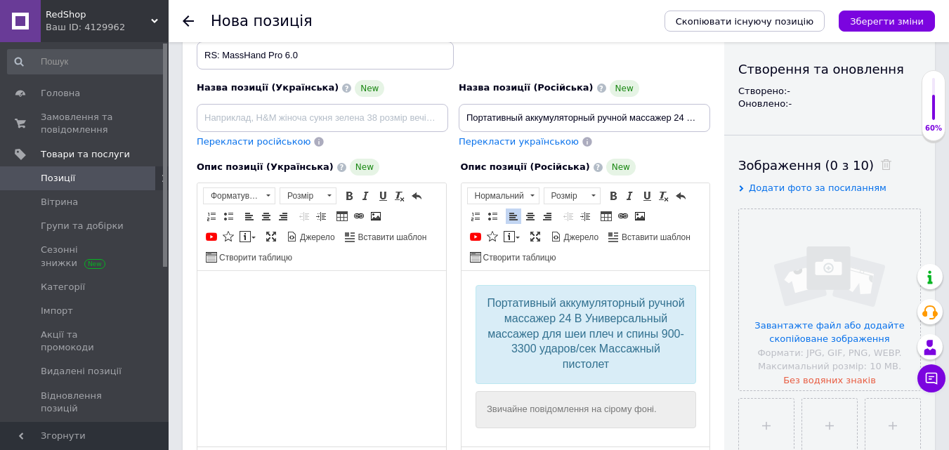
scroll to position [3, 0]
click at [473, 408] on html "Портативный аккумуляторный ручной массажер 24 В Универсальный массажер для шеи …" at bounding box center [585, 365] width 249 height 195
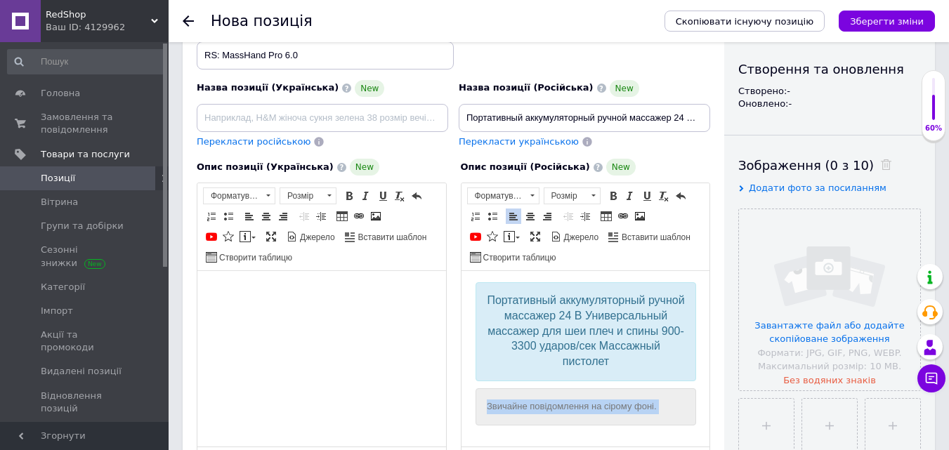
drag, startPoint x: 473, startPoint y: 408, endPoint x: 710, endPoint y: 408, distance: 237.5
click at [710, 408] on html "Портативный аккумуляторный ручной массажер 24 В Универсальный массажер для шеи …" at bounding box center [585, 365] width 249 height 195
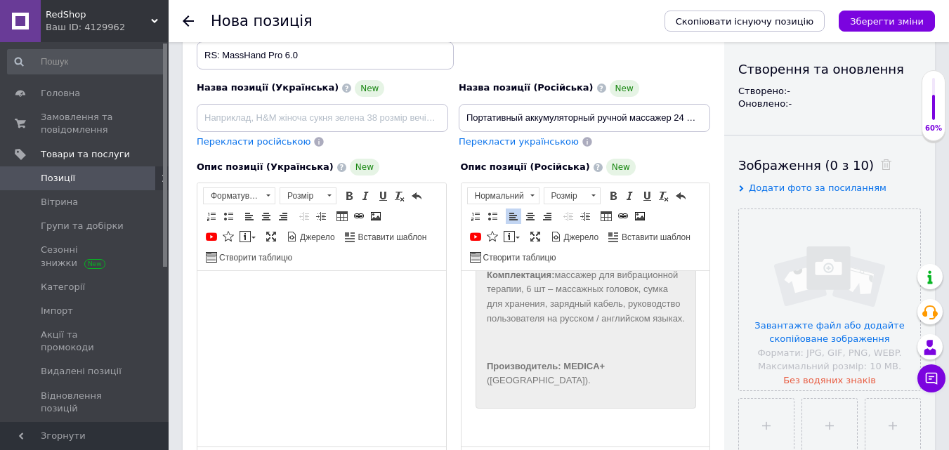
scroll to position [1481, 0]
click at [545, 351] on p "Редактор, 8B2C7142-E363-4F52-87F9-0CD8C064C0FA" at bounding box center [585, 343] width 198 height 15
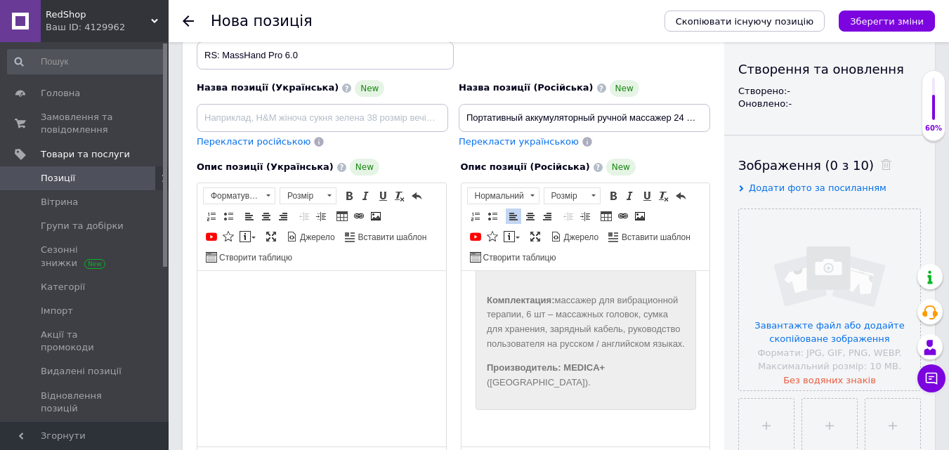
scroll to position [1387, 0]
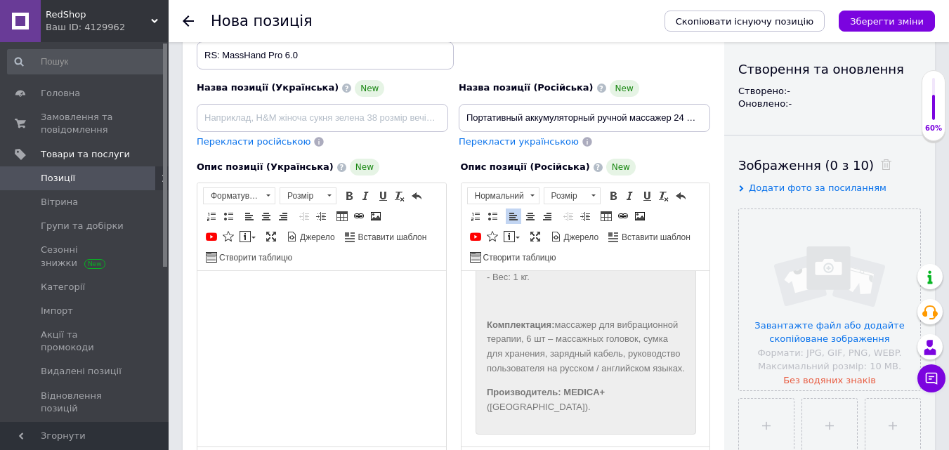
click at [524, 309] on p "Редактор, 8B2C7142-E363-4F52-87F9-0CD8C064C0FA" at bounding box center [585, 301] width 198 height 15
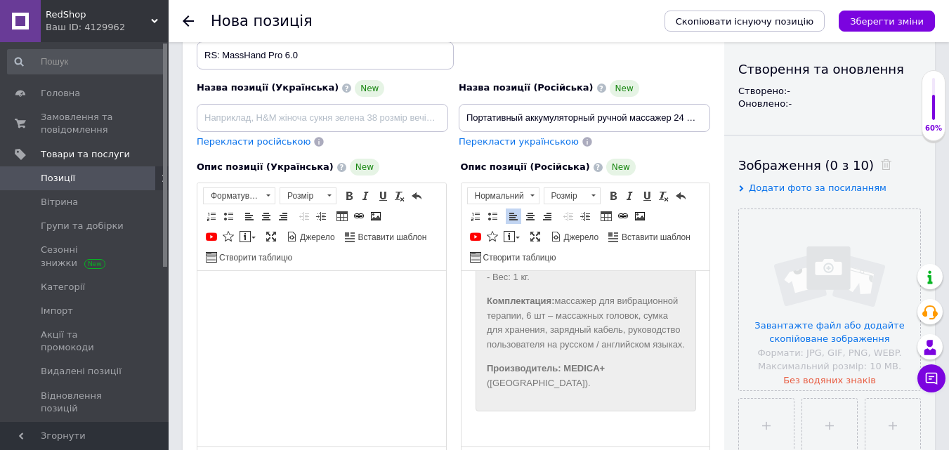
click at [558, 329] on p "Комплектация: массажер для вибрационной терапии, 6 шт – массажных головок, сумк…" at bounding box center [585, 323] width 198 height 58
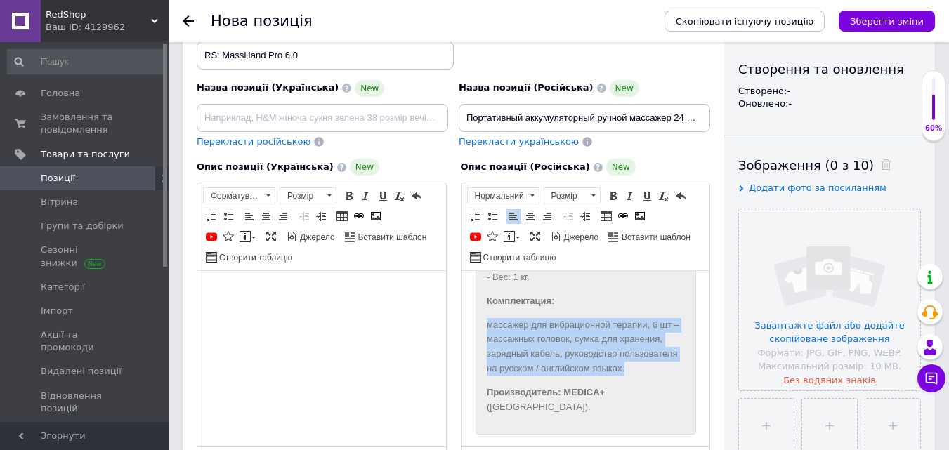
drag, startPoint x: 481, startPoint y: 351, endPoint x: 524, endPoint y: 408, distance: 70.8
click at [495, 214] on span at bounding box center [492, 216] width 11 height 11
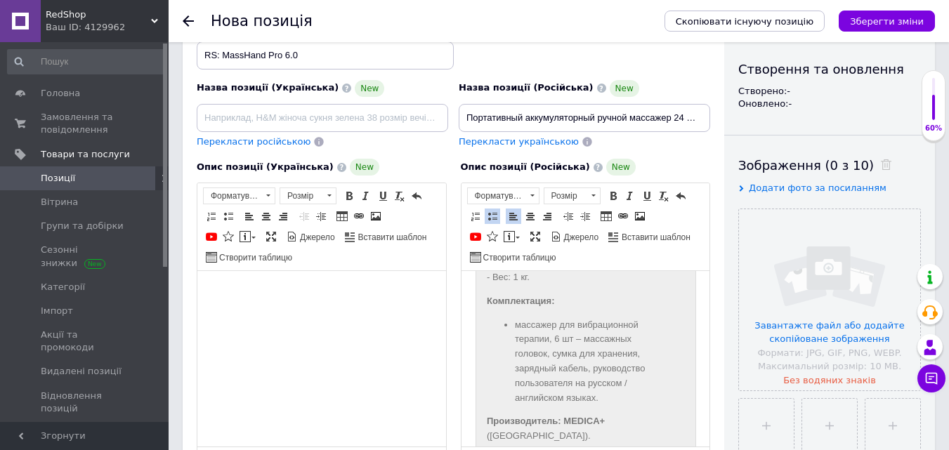
click at [571, 358] on li "массажер для вибрационной терапии, 6 шт – массажных головок, сумка для хранения…" at bounding box center [585, 362] width 142 height 88
click at [554, 370] on li "массажер для вибрационной терапии, 6 шт – массажных головок, сумка для хранения…" at bounding box center [585, 362] width 142 height 88
click at [515, 400] on li "6 шт – массажных головок, сумка для хранения, зарядный кабель, руководство поль…" at bounding box center [585, 376] width 142 height 58
click at [516, 413] on li "сумка для хранения, зарядный кабель, руководство пользователя на русском / англ…" at bounding box center [585, 391] width 142 height 58
click at [592, 410] on li "зарядный кабель, руководство пользователя на русском / английском языках." at bounding box center [585, 399] width 142 height 44
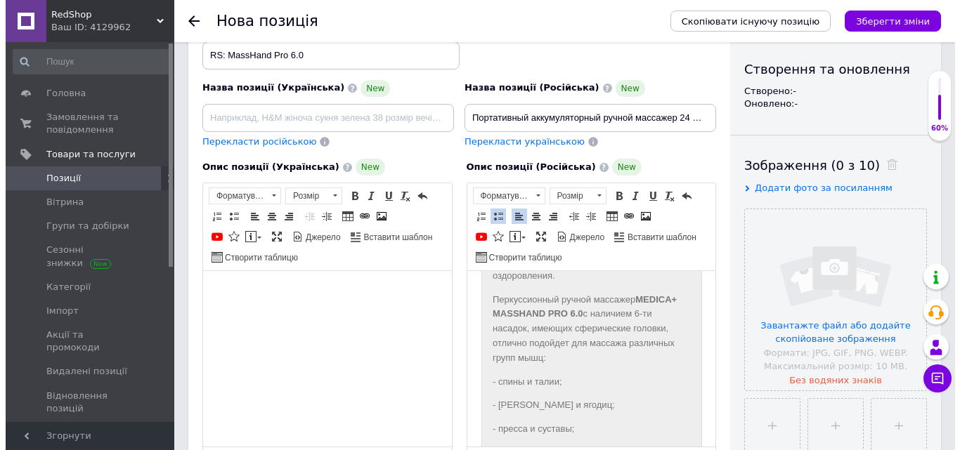
scroll to position [351, 0]
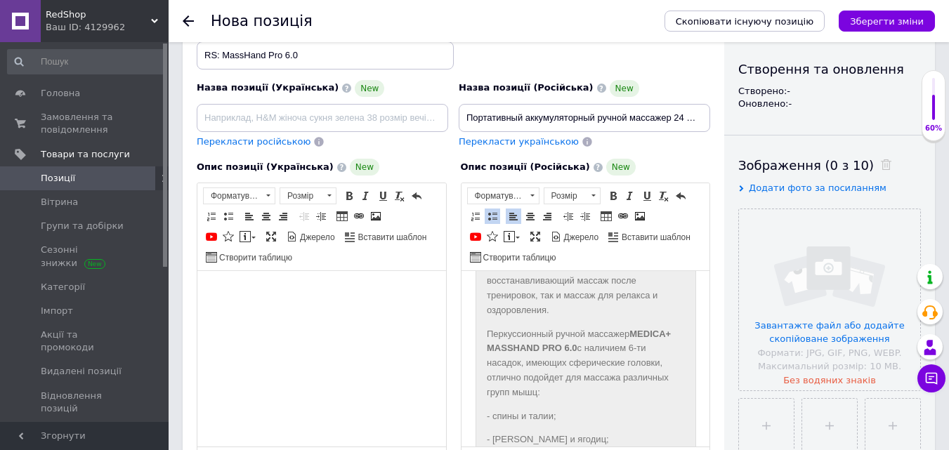
click at [606, 305] on p "Массажер оснащен 30 уровнями давления и четырьмя сменными скоростями, что позво…" at bounding box center [585, 267] width 198 height 103
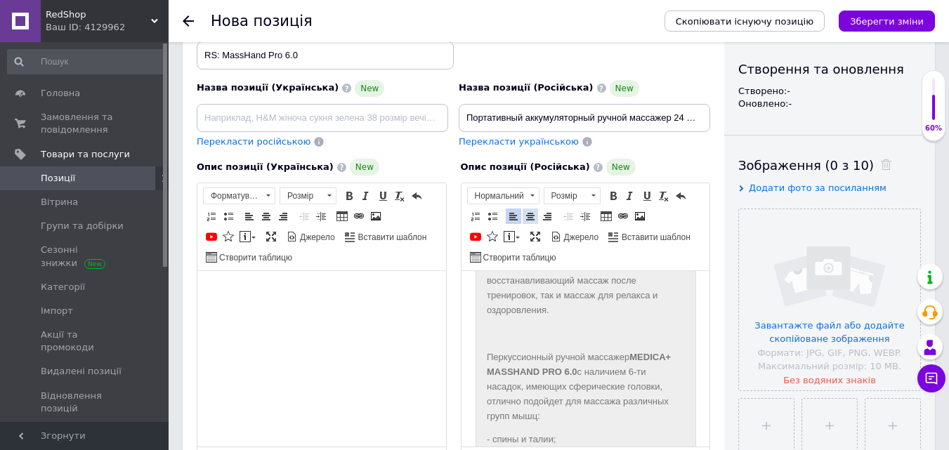
click at [536, 215] on link "По центру" at bounding box center [530, 216] width 15 height 15
click at [642, 220] on span at bounding box center [640, 216] width 11 height 11
select select
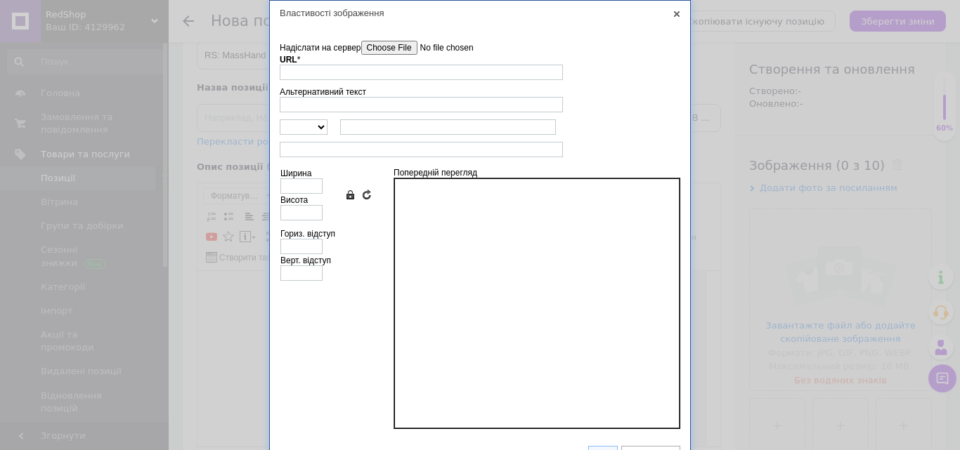
drag, startPoint x: 390, startPoint y: 34, endPoint x: 402, endPoint y: 49, distance: 19.0
click at [391, 36] on td "Надіслати на сервер undefined URL * Огляд Сервера Альтернативний текст http:// …" at bounding box center [480, 230] width 420 height 411
click at [402, 49] on input"] "Надіслати на сервер" at bounding box center [441, 48] width 160 height 14
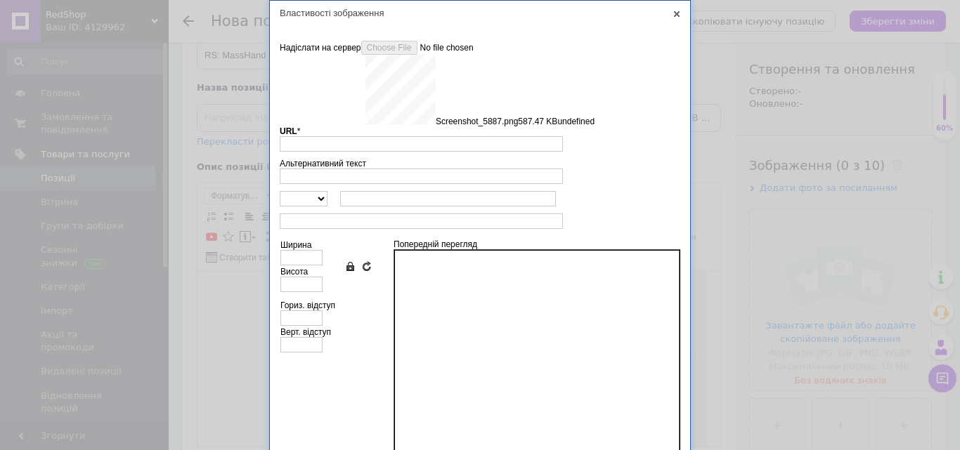
type input "[URL][DOMAIN_NAME]"
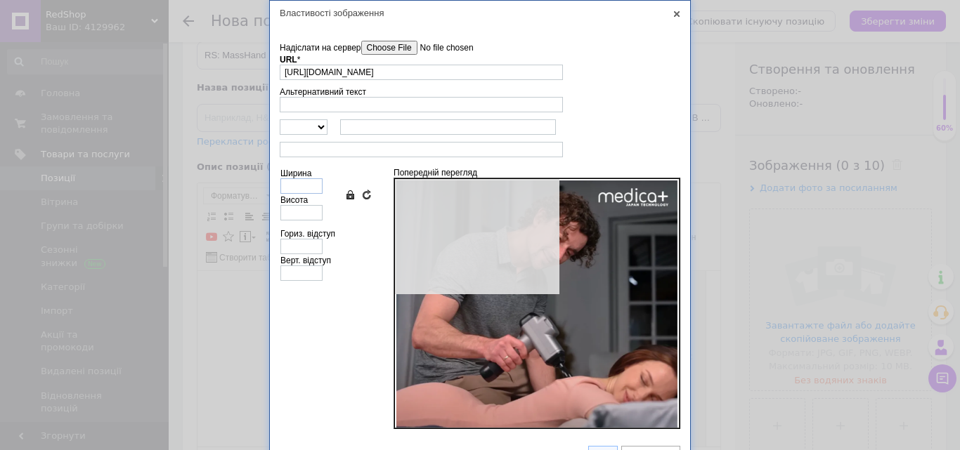
type input "632"
type input "631"
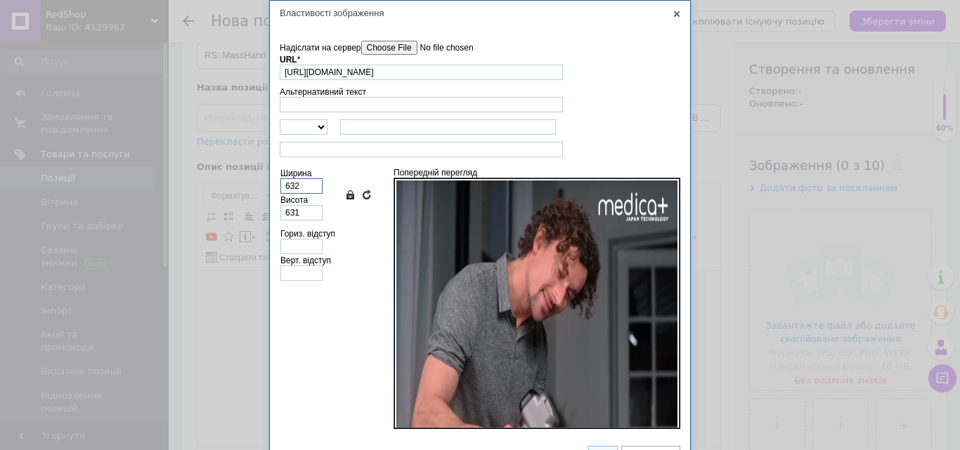
drag, startPoint x: 300, startPoint y: 186, endPoint x: 278, endPoint y: 188, distance: 21.8
click at [280, 188] on input "632" at bounding box center [301, 185] width 42 height 15
type input "2"
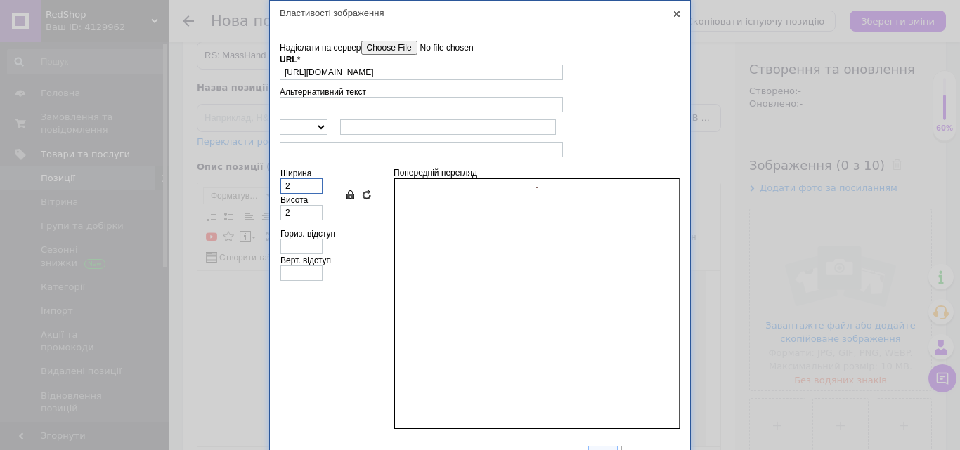
type input "27"
type input "270"
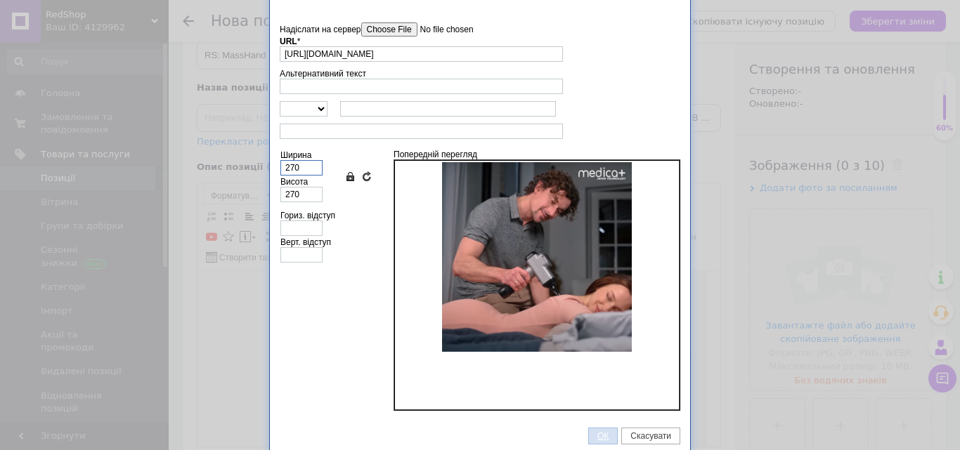
scroll to position [23, 0]
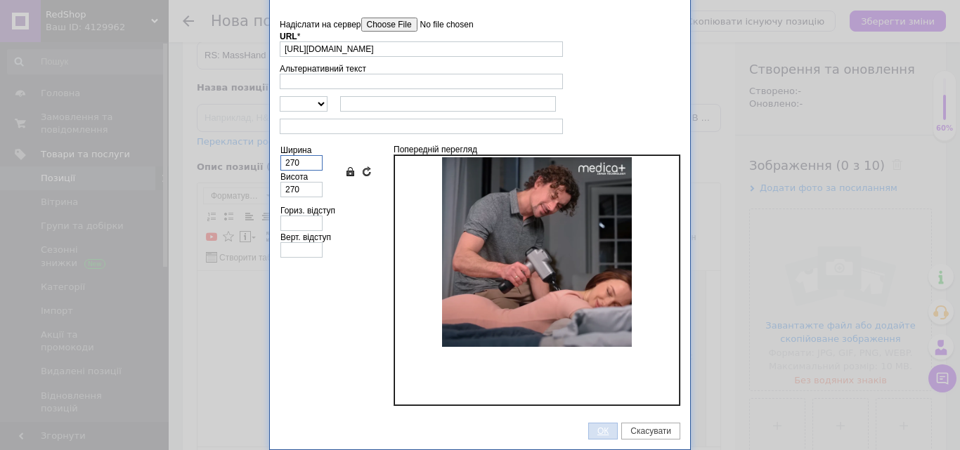
type input "270"
click at [597, 432] on span "ОК" at bounding box center [603, 432] width 28 height 10
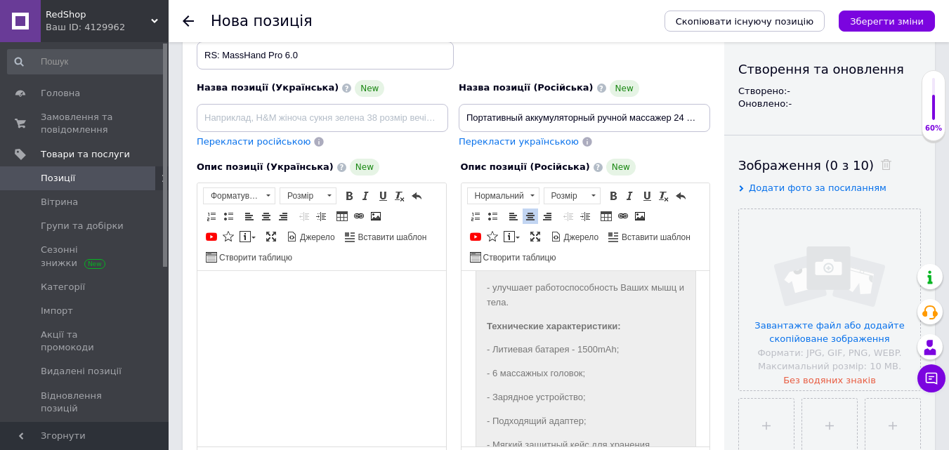
scroll to position [1267, 0]
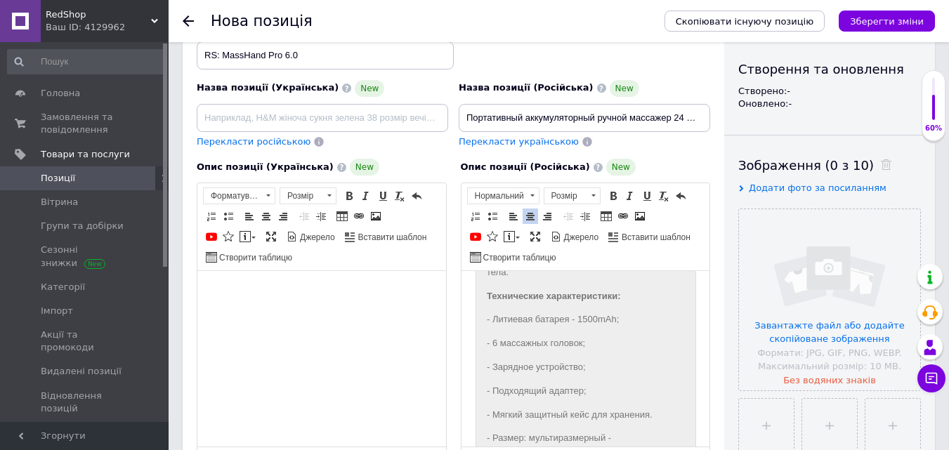
click at [563, 280] on p "- улучшает работоспособность Ваших мышц и тела." at bounding box center [585, 266] width 198 height 30
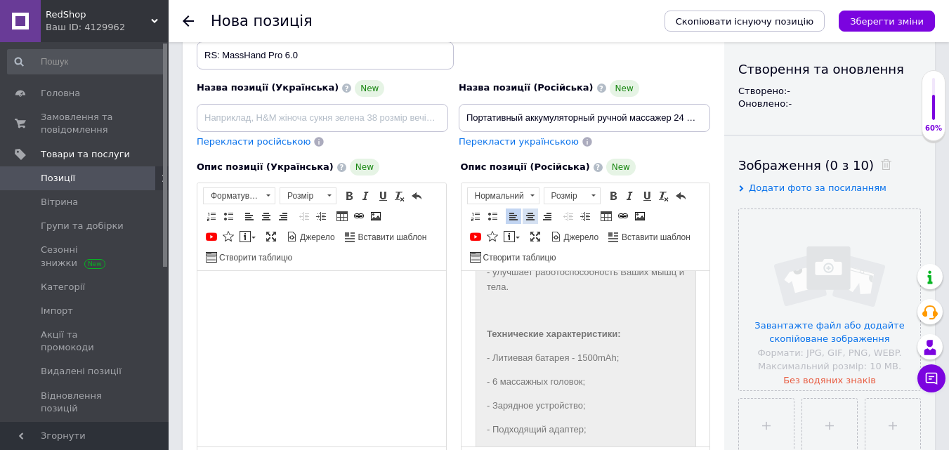
click at [533, 214] on span at bounding box center [530, 216] width 11 height 11
click at [638, 216] on span at bounding box center [640, 216] width 11 height 11
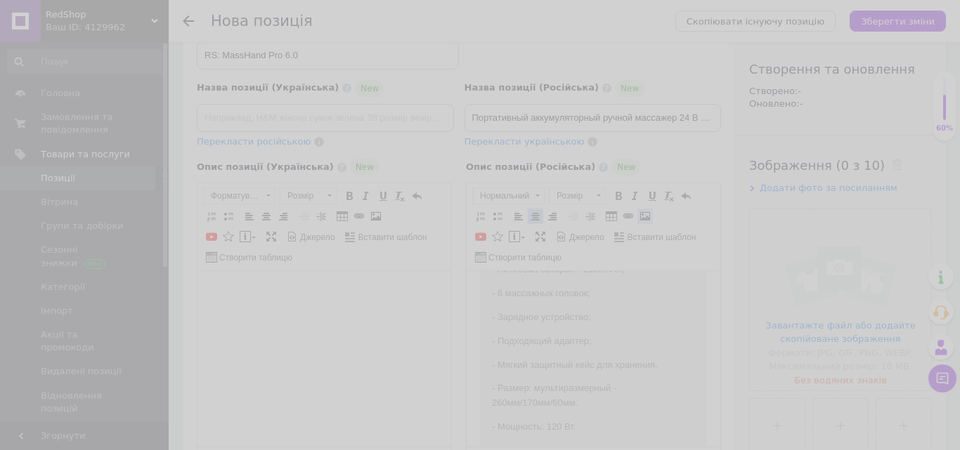
scroll to position [1237, 0]
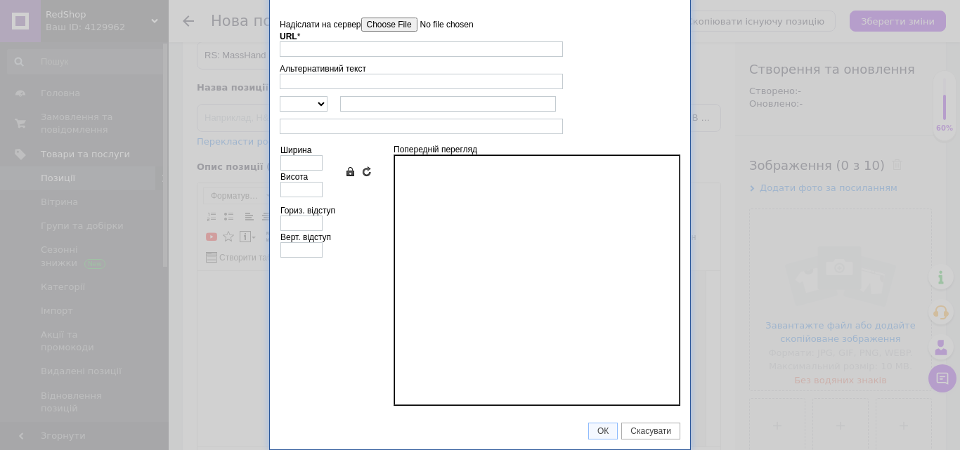
click at [398, 27] on input"] "Надіслати на сервер" at bounding box center [441, 25] width 160 height 14
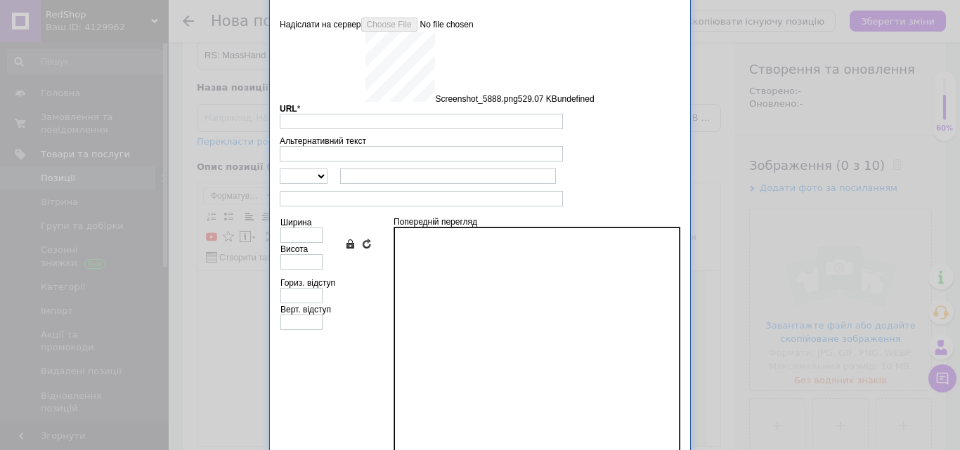
type input "[URL][DOMAIN_NAME]"
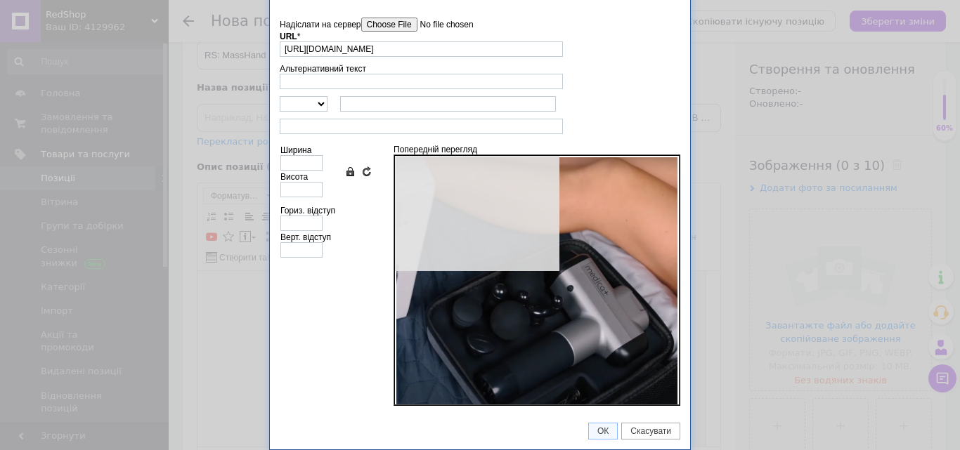
type input "632"
type input "633"
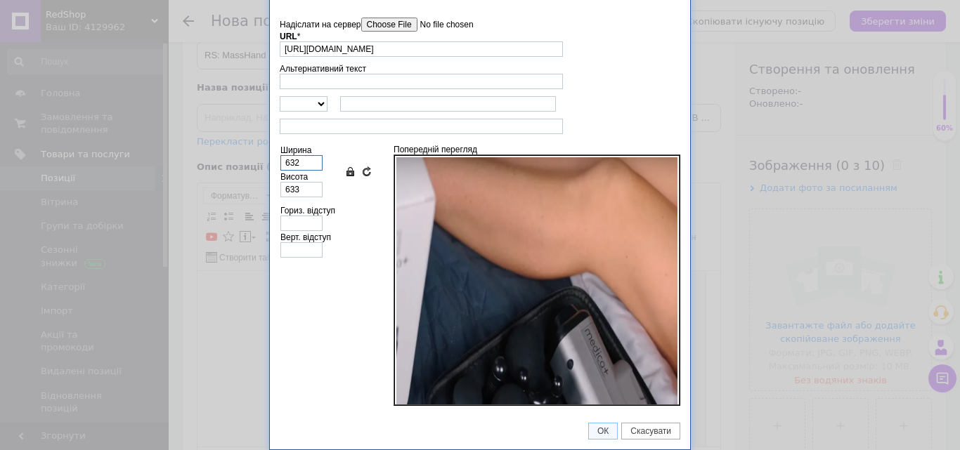
drag, startPoint x: 297, startPoint y: 161, endPoint x: 282, endPoint y: 163, distance: 14.9
click at [282, 163] on input "632" at bounding box center [301, 162] width 42 height 15
type input "2"
type input "27"
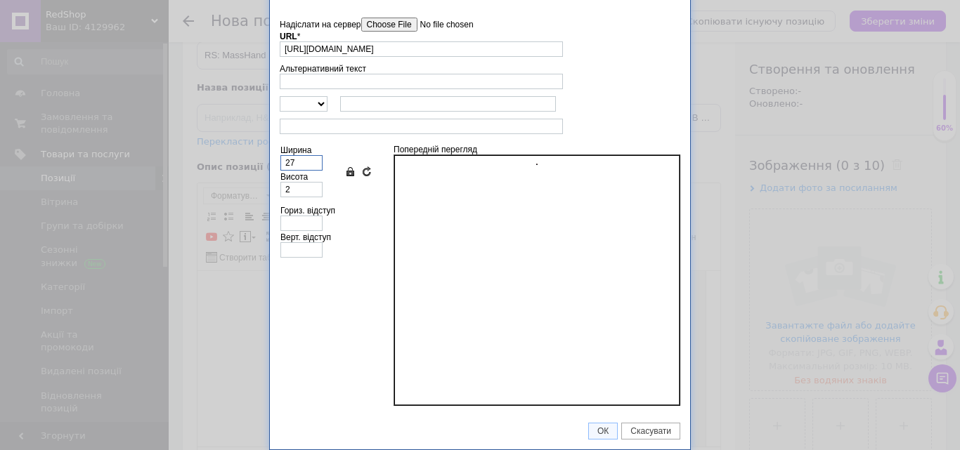
type input "27"
type input "270"
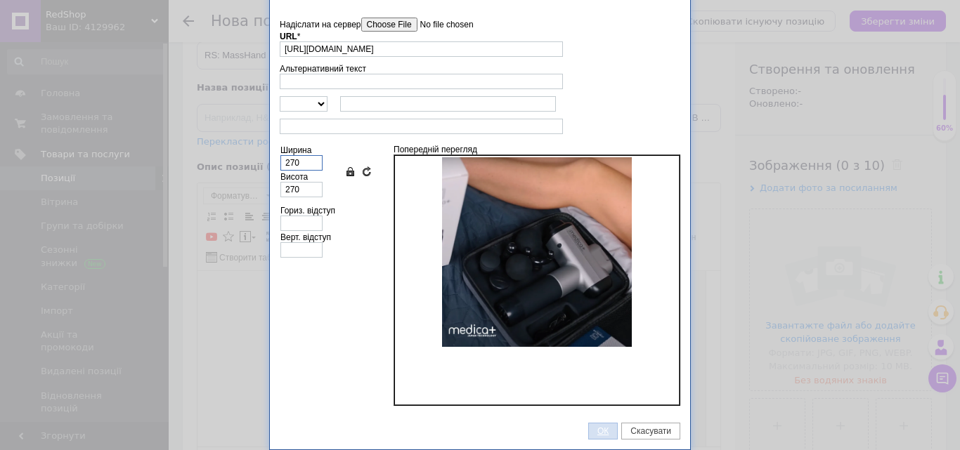
type input "270"
click at [597, 429] on span "ОК" at bounding box center [603, 432] width 28 height 10
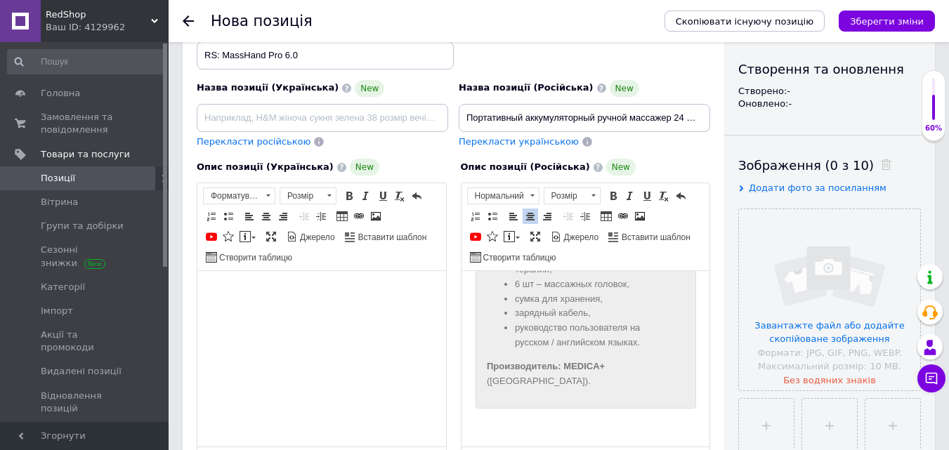
scroll to position [1894, 0]
click at [507, 233] on span at bounding box center [509, 236] width 11 height 11
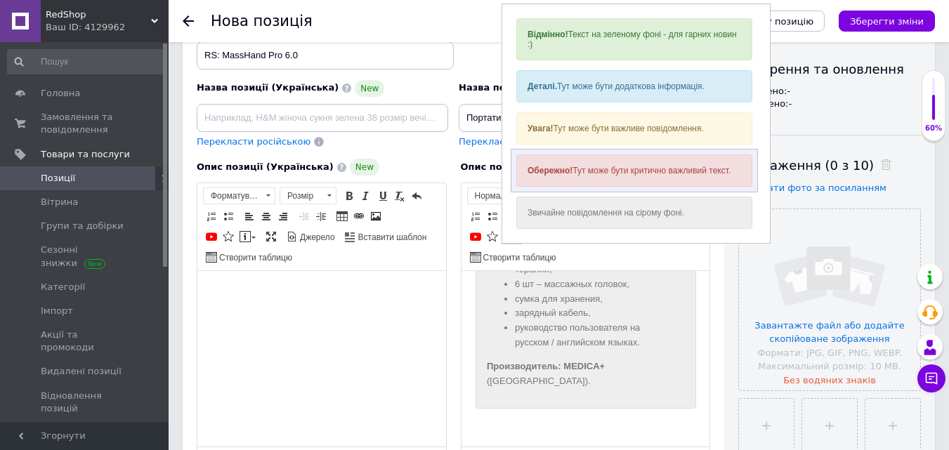
click at [542, 166] on strong "Обережно!" at bounding box center [549, 171] width 45 height 10
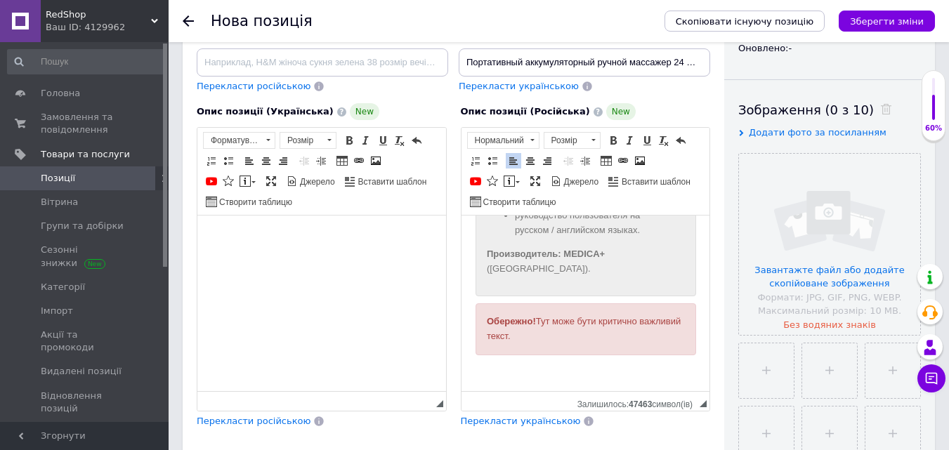
scroll to position [351, 0]
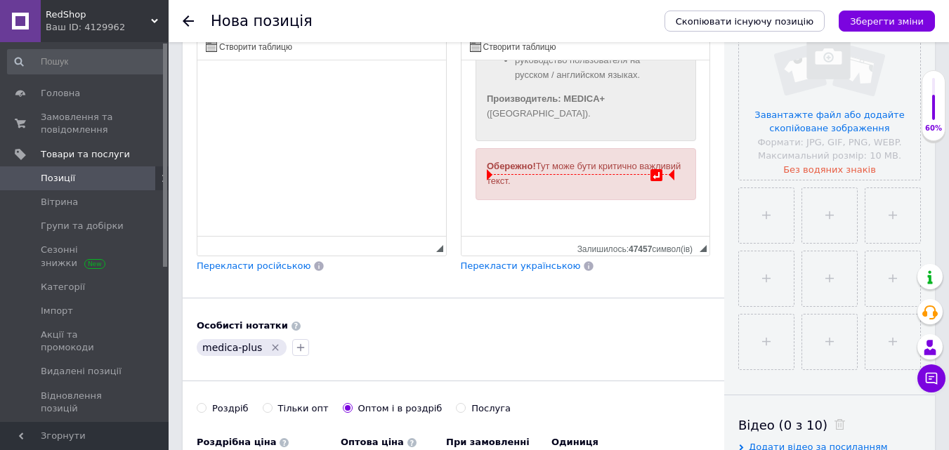
click at [486, 171] on span "Обережно!" at bounding box center [510, 166] width 49 height 11
drag, startPoint x: 486, startPoint y: 182, endPoint x: 571, endPoint y: 198, distance: 86.6
click at [571, 189] on div "Обережно! Тут може бути критично важливий текст." at bounding box center [585, 175] width 198 height 30
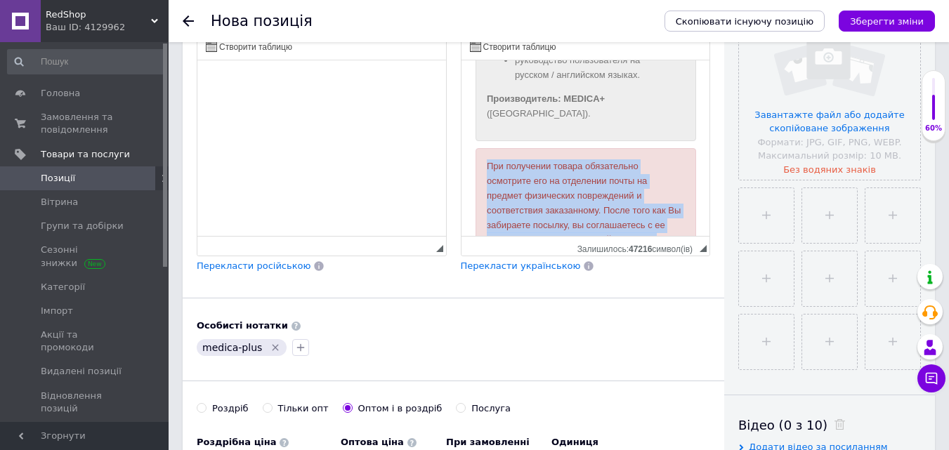
scroll to position [1974, 0]
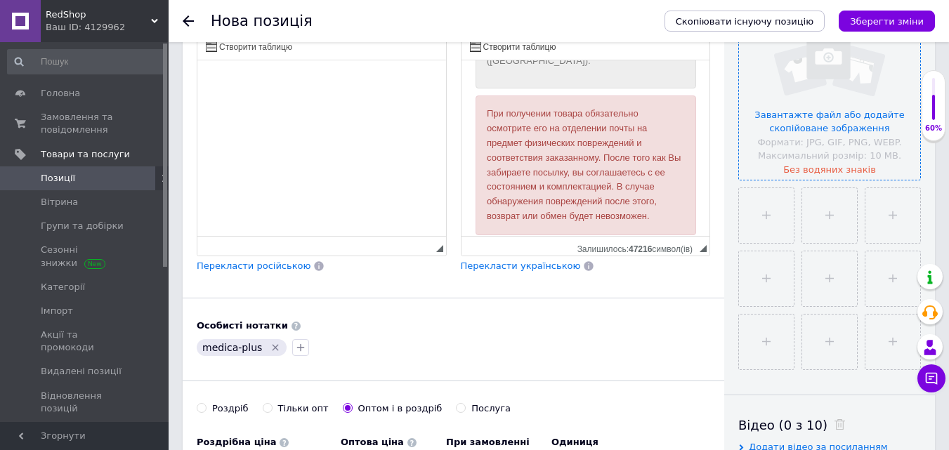
click at [770, 119] on input "file" at bounding box center [829, 89] width 181 height 181
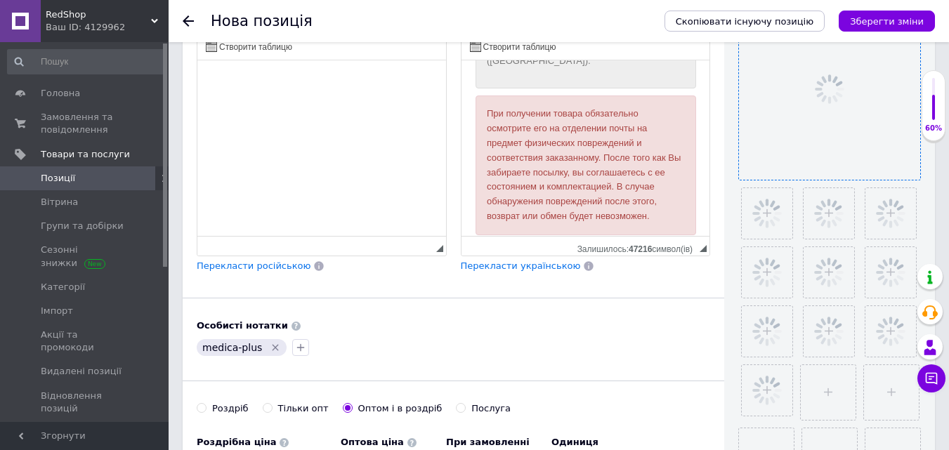
click at [680, 299] on div "Основна інформація При сохранении товара пустые поля будут переведены автоматич…" at bounding box center [454, 227] width 542 height 1045
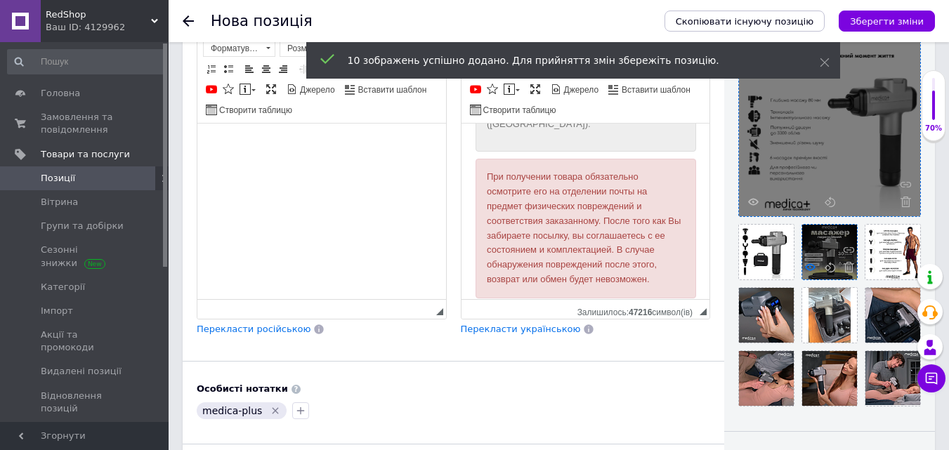
scroll to position [281, 0]
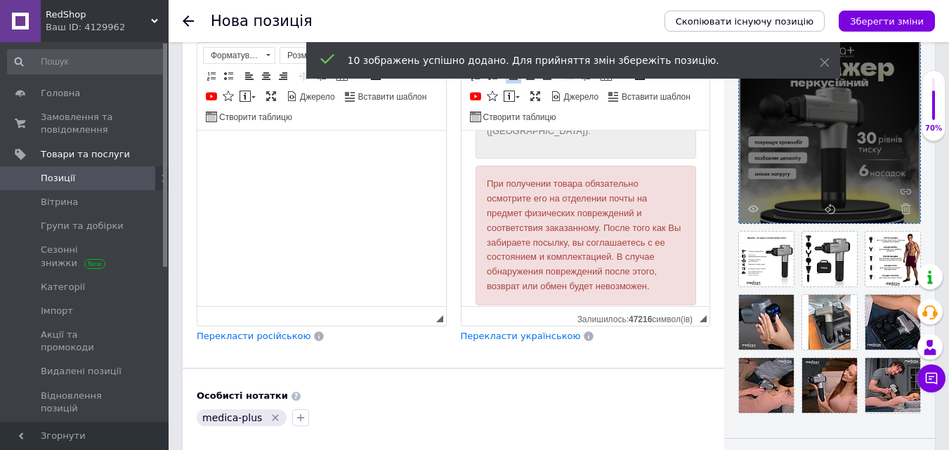
click at [723, 221] on div "Основна інформація При сохранении товара пустые поля будут переведены автоматич…" at bounding box center [454, 297] width 542 height 1045
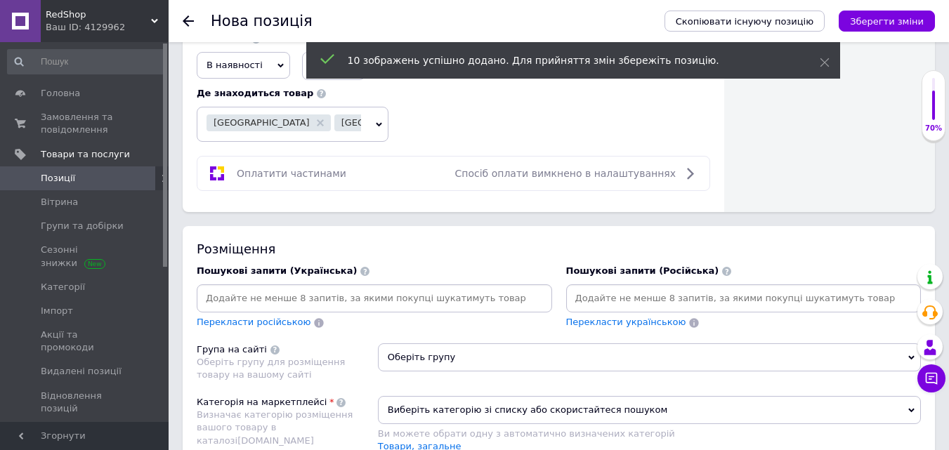
scroll to position [914, 0]
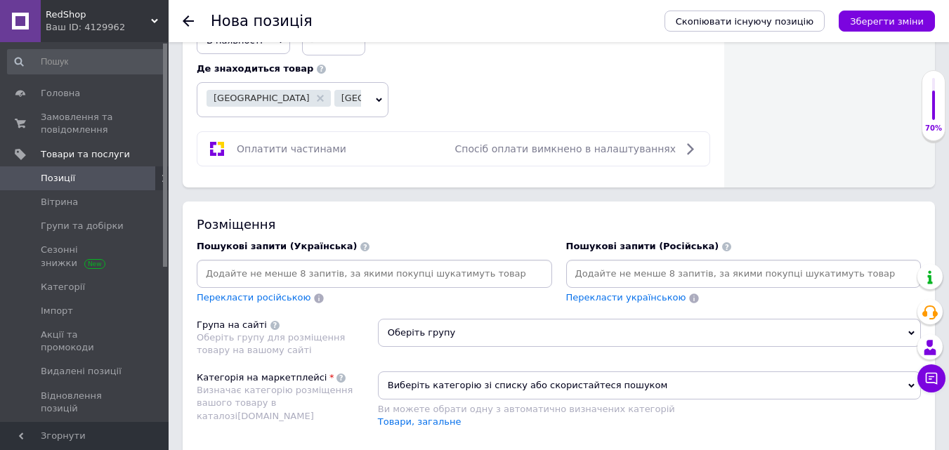
click at [616, 275] on input at bounding box center [744, 274] width 350 height 21
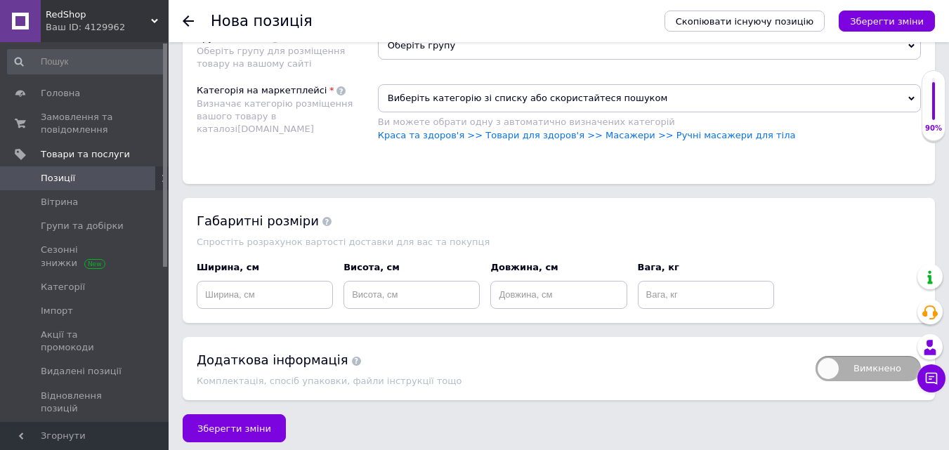
scroll to position [1616, 0]
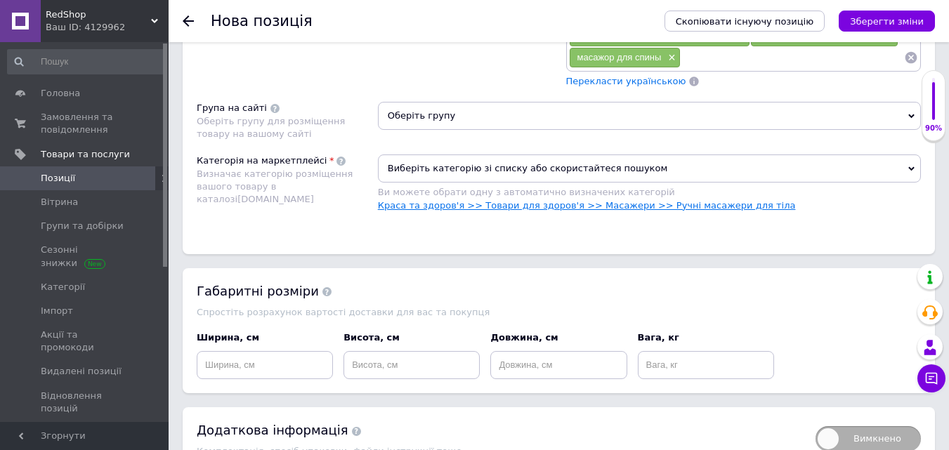
click at [457, 208] on link "Краса та здоров'я >> Товари для здоров'я >> Масажери >> Ручні масажери для тіла" at bounding box center [587, 205] width 418 height 11
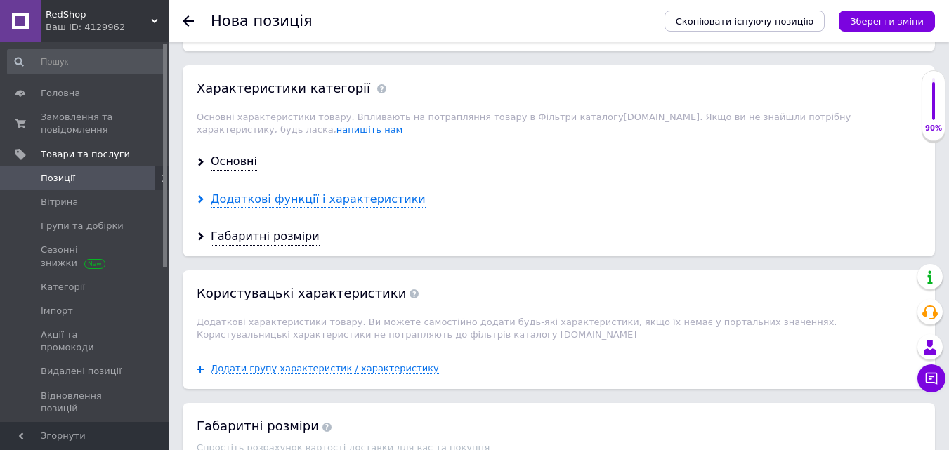
scroll to position [1827, 0]
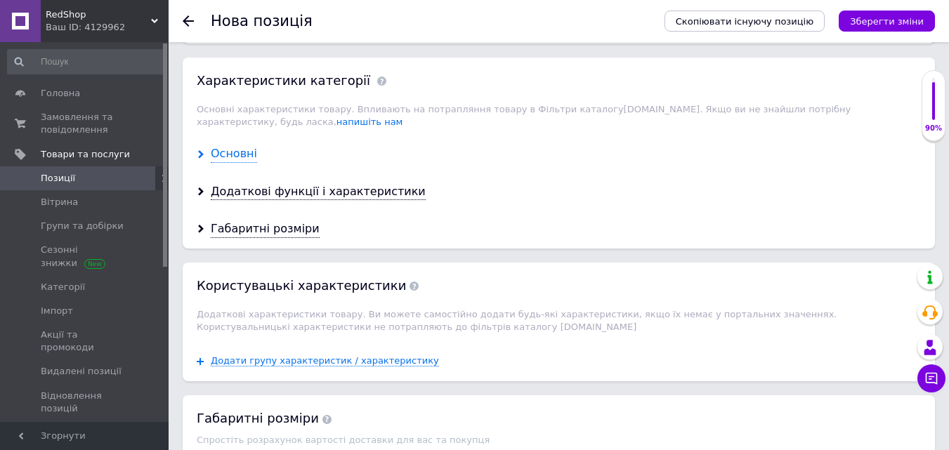
click at [215, 146] on div "Основні" at bounding box center [234, 154] width 46 height 16
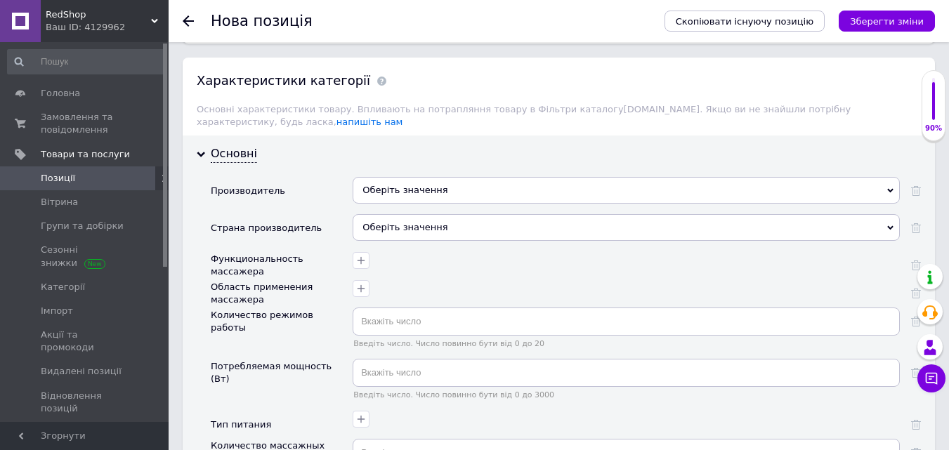
click at [409, 180] on div "Оберіть значення" at bounding box center [626, 190] width 547 height 27
paste input "Medica+"
type input "Medica+"
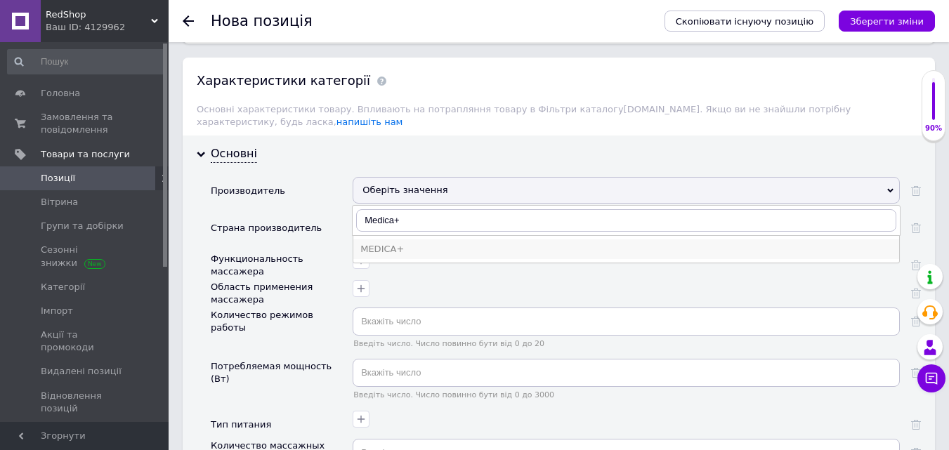
click at [394, 240] on li "MEDICA+" at bounding box center [626, 250] width 546 height 20
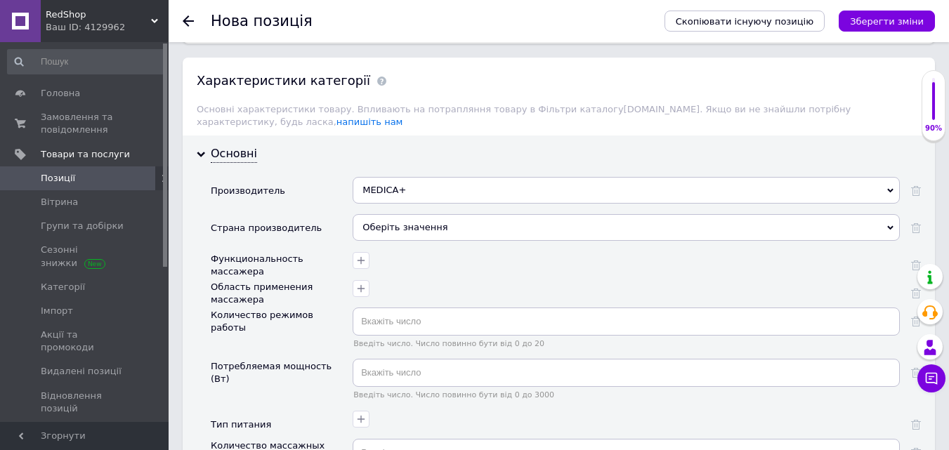
click at [393, 220] on div "Оберіть значення" at bounding box center [626, 227] width 547 height 27
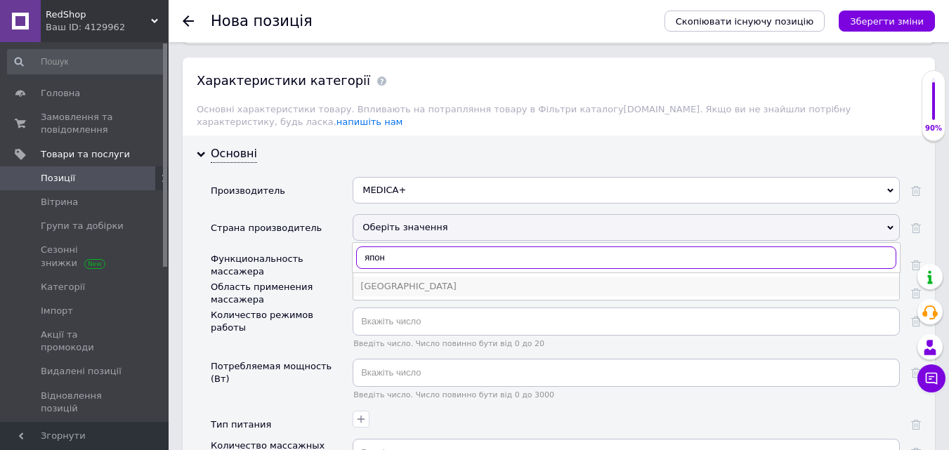
type input "япон"
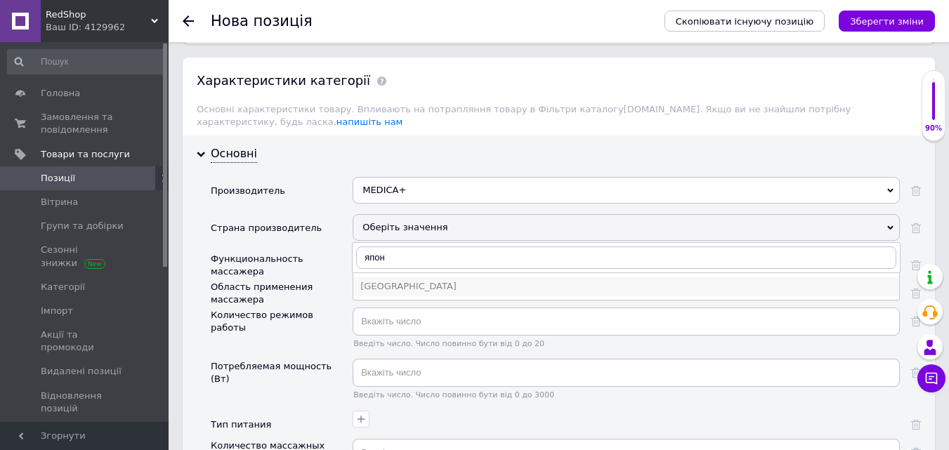
click at [388, 280] on div "[GEOGRAPHIC_DATA]" at bounding box center [626, 286] width 532 height 13
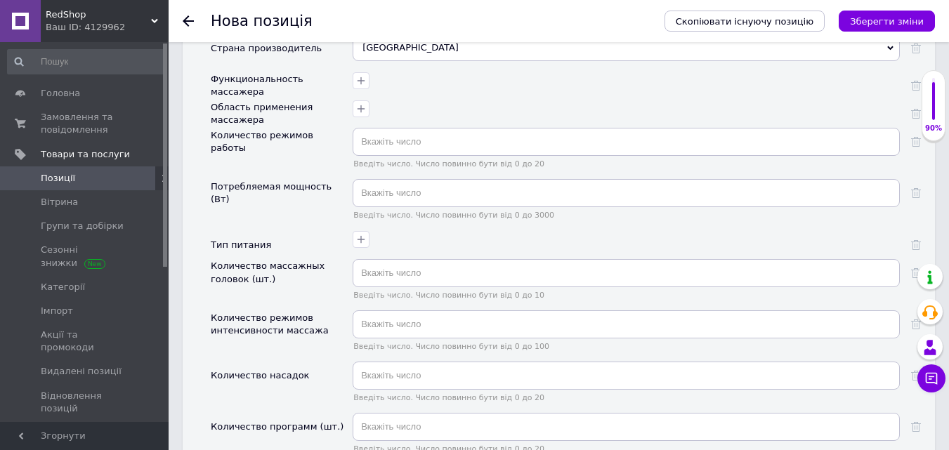
scroll to position [2038, 0]
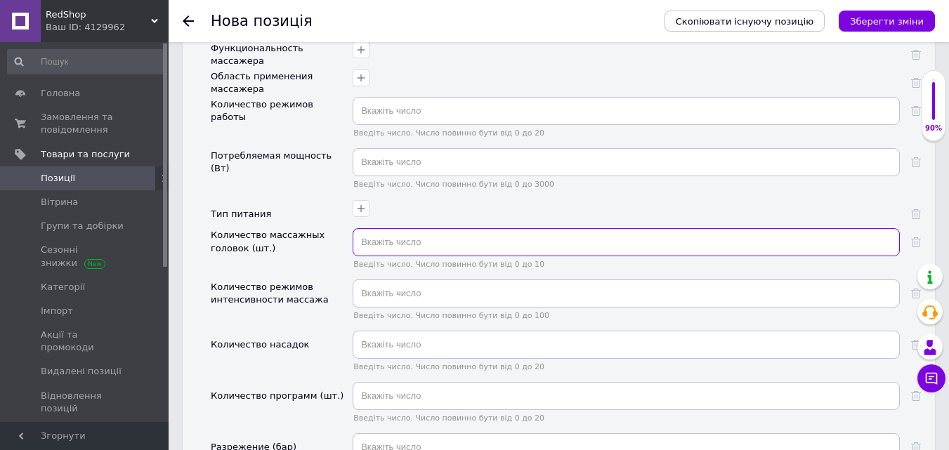
click at [379, 229] on input "text" at bounding box center [626, 242] width 547 height 28
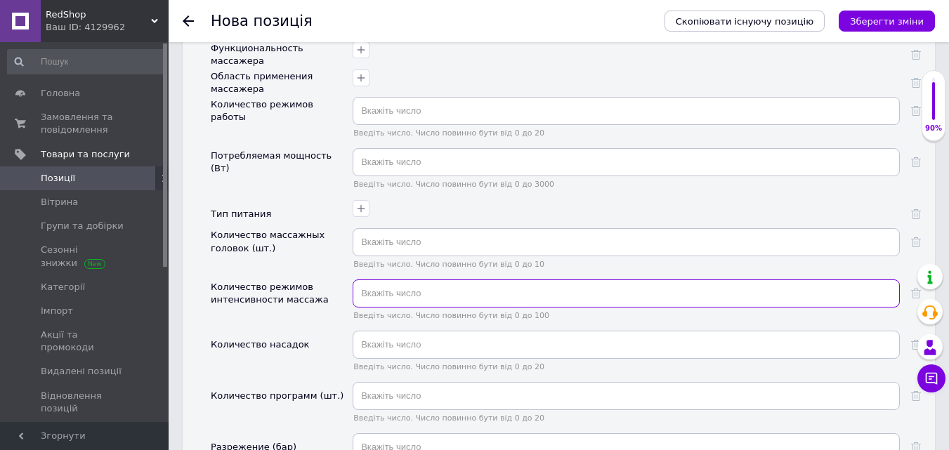
click at [426, 286] on input "text" at bounding box center [626, 294] width 547 height 28
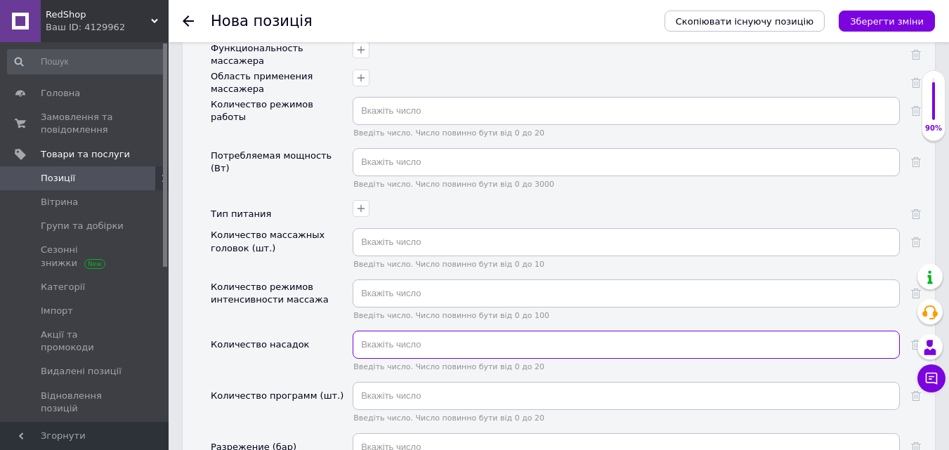
click at [425, 335] on input "text" at bounding box center [626, 345] width 547 height 28
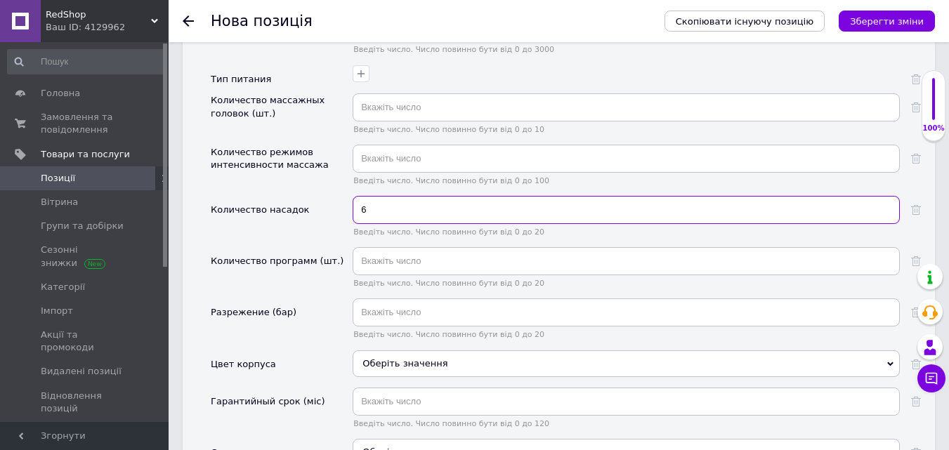
scroll to position [2178, 0]
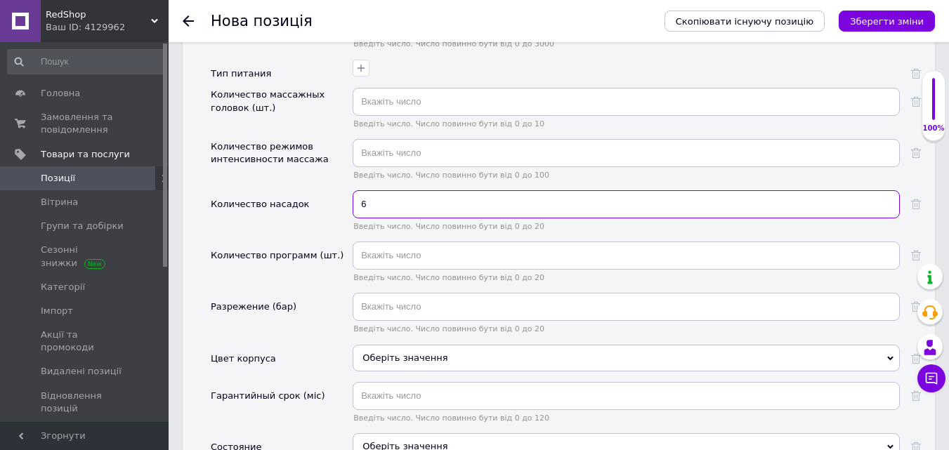
type input "6"
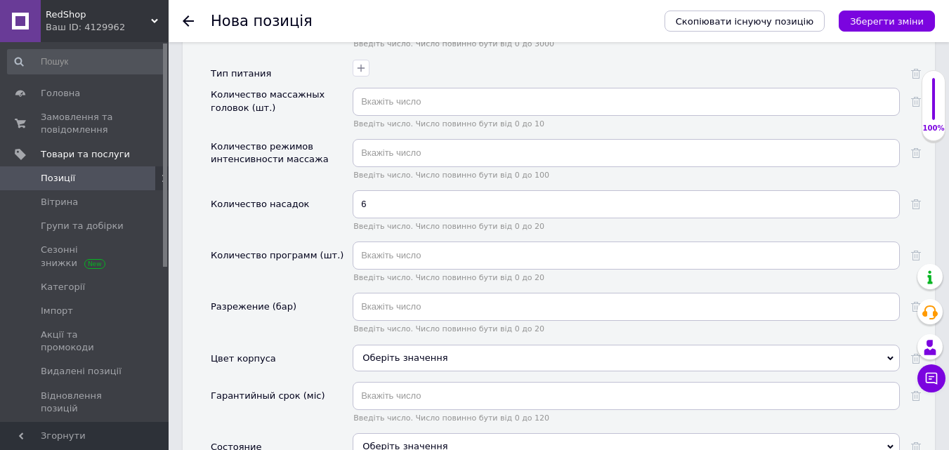
click at [292, 154] on div "Количество режимов интенсивности массажа" at bounding box center [278, 153] width 135 height 25
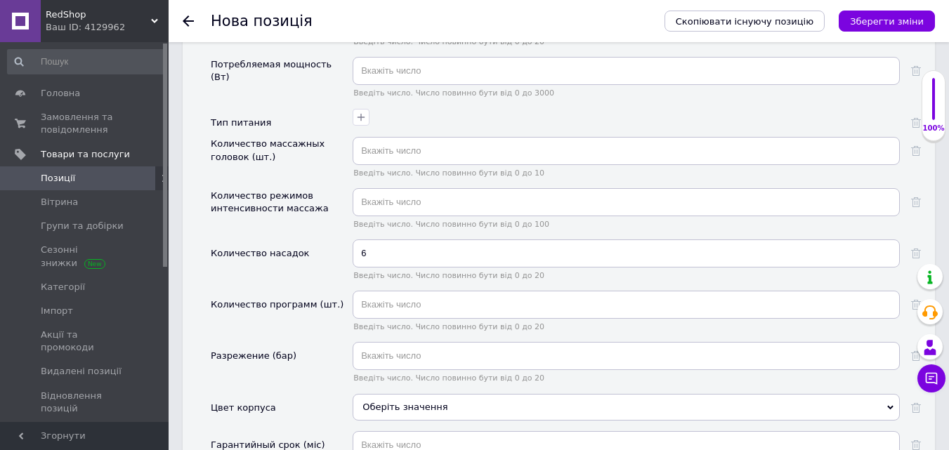
scroll to position [2108, 0]
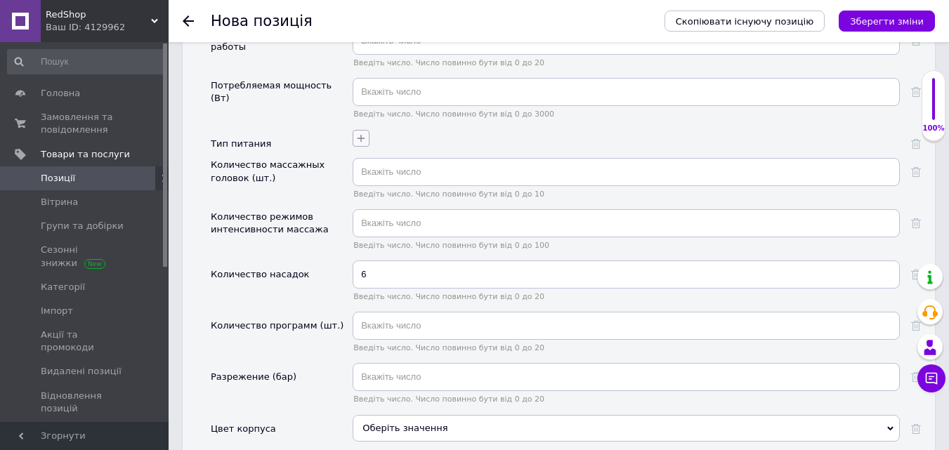
click at [354, 130] on button "button" at bounding box center [361, 138] width 17 height 17
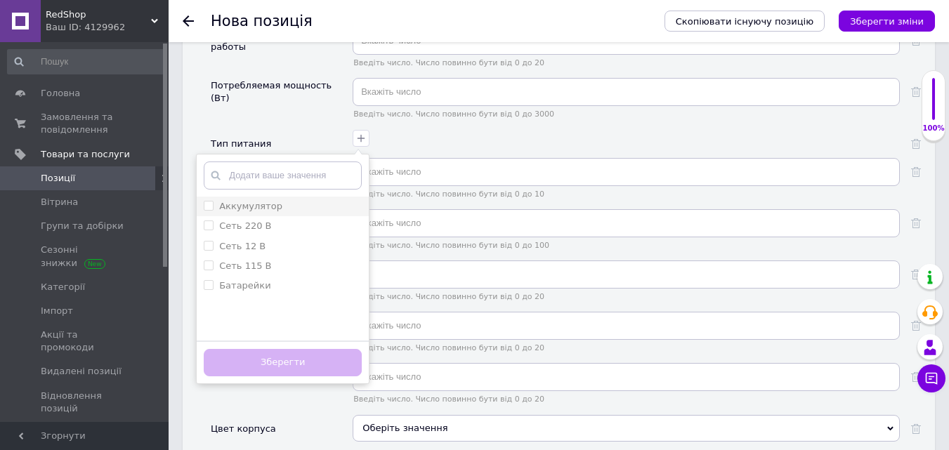
click at [207, 201] on input "Аккумулятор" at bounding box center [208, 205] width 9 height 9
checkbox input "true"
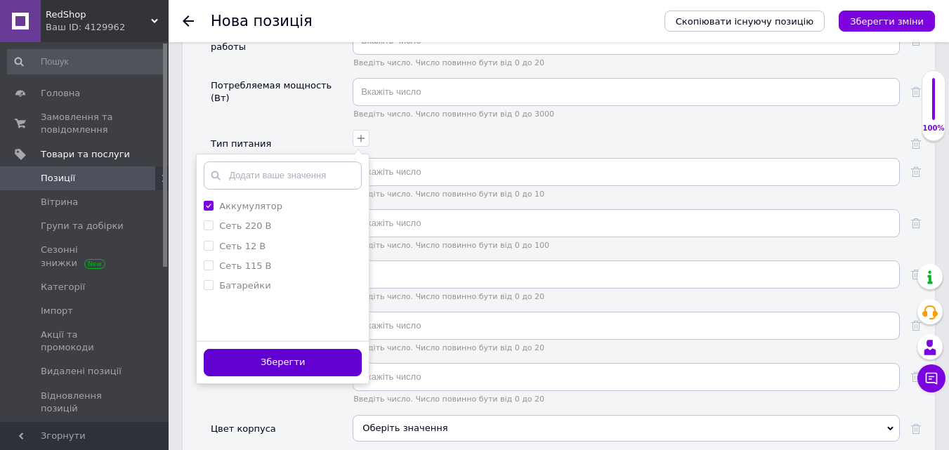
click at [280, 361] on button "Зберегти" at bounding box center [283, 362] width 158 height 27
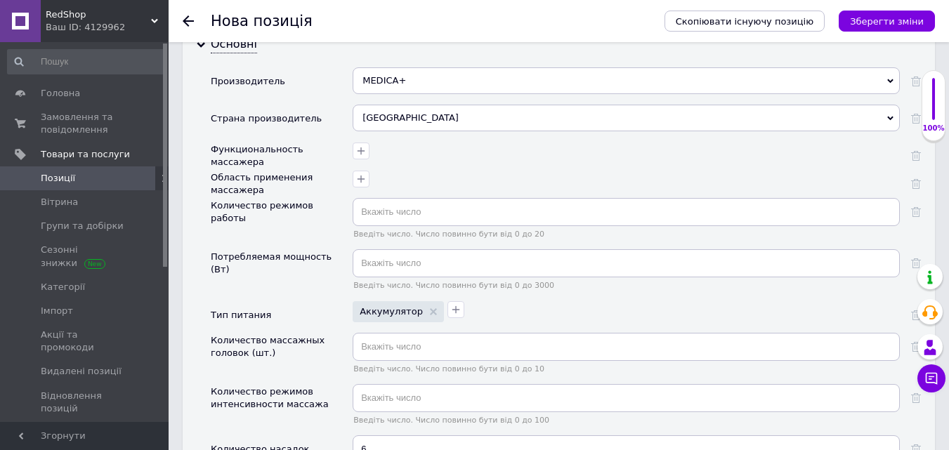
scroll to position [1897, 0]
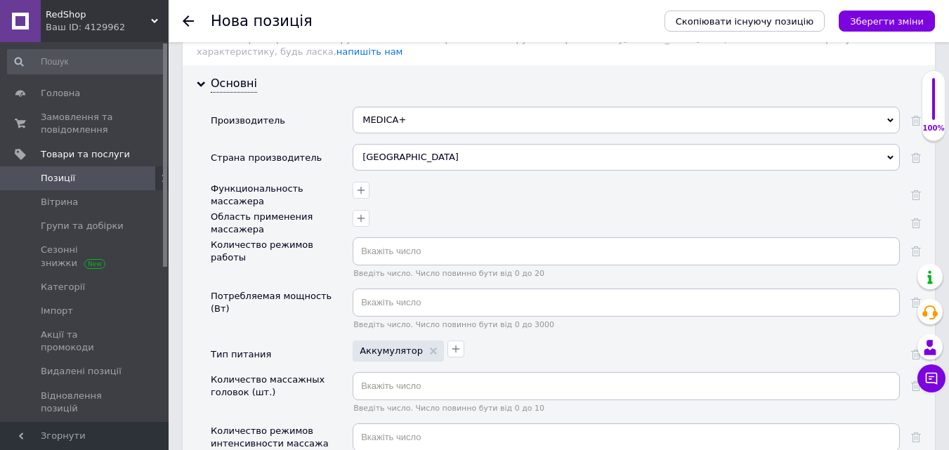
click at [278, 353] on div "Тип питания" at bounding box center [282, 357] width 142 height 32
click at [355, 210] on button "button" at bounding box center [361, 218] width 17 height 17
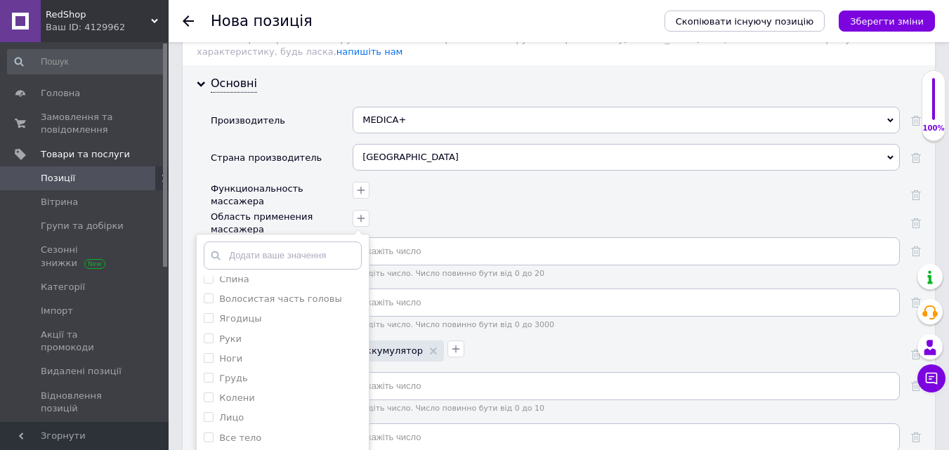
scroll to position [1968, 0]
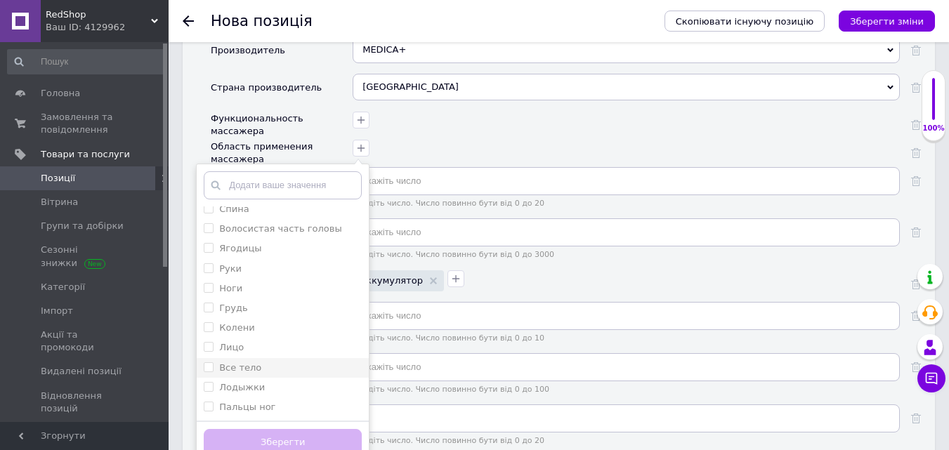
click at [204, 363] on тело "Все тело" at bounding box center [208, 367] width 9 height 9
checkbox тело "true"
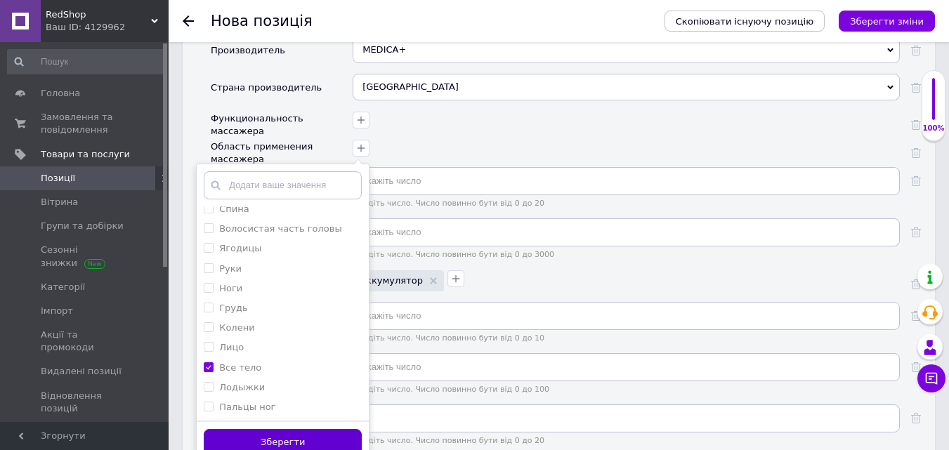
click at [281, 430] on button "Зберегти" at bounding box center [283, 442] width 158 height 27
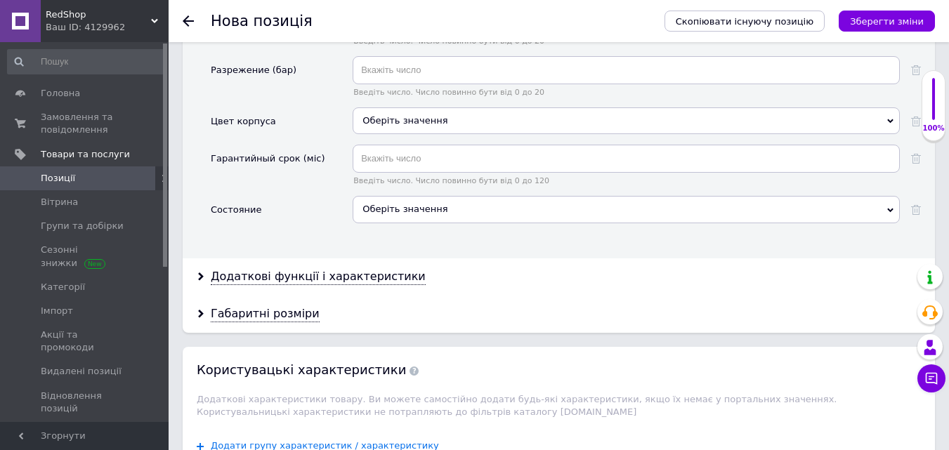
scroll to position [2459, 0]
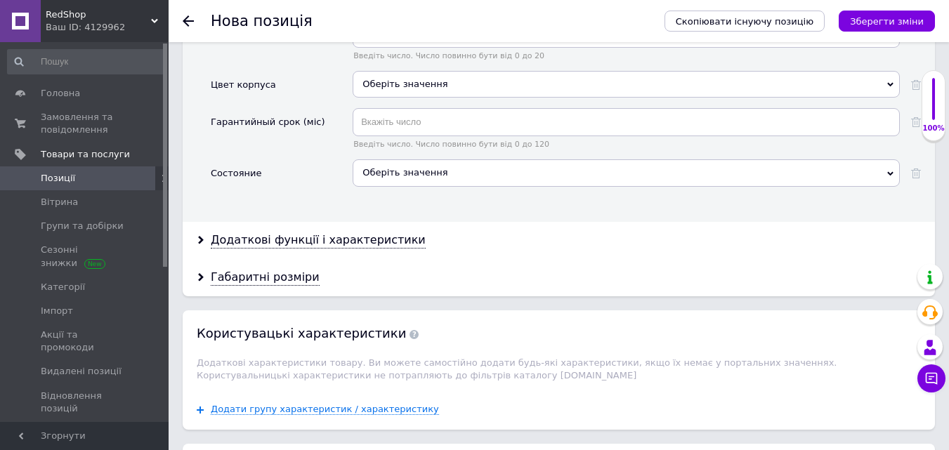
click at [384, 160] on div "Оберіть значення" at bounding box center [626, 173] width 547 height 27
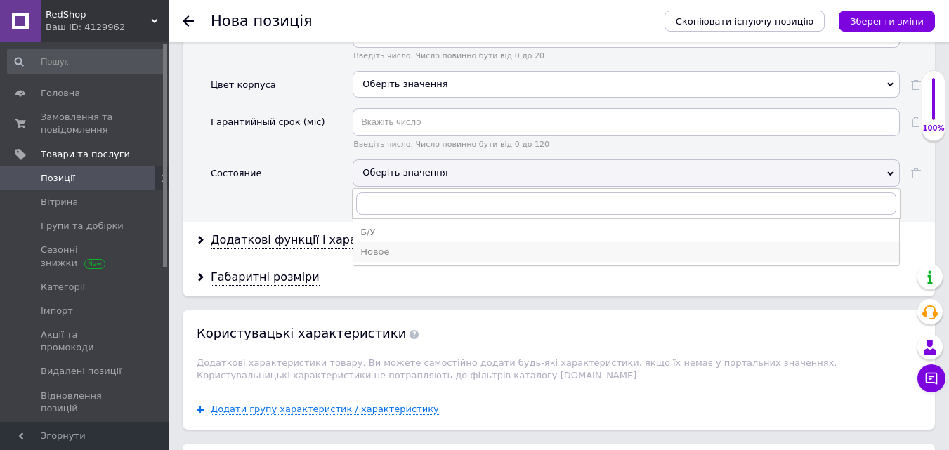
click at [391, 246] on div "Новое" at bounding box center [626, 252] width 532 height 13
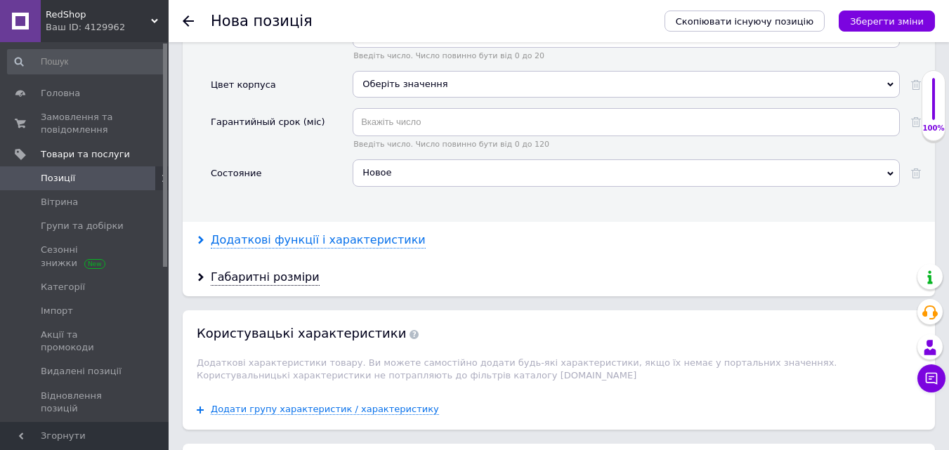
click at [297, 233] on div "Додаткові функції і характеристики" at bounding box center [318, 241] width 215 height 16
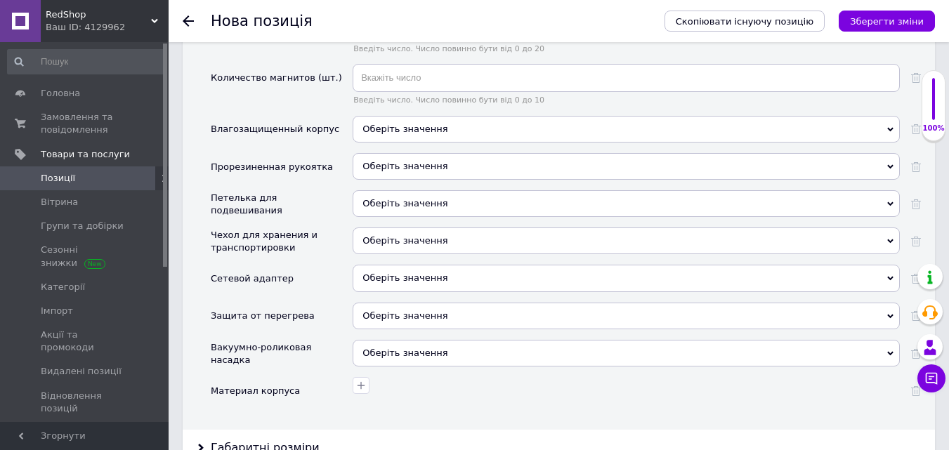
scroll to position [2951, 0]
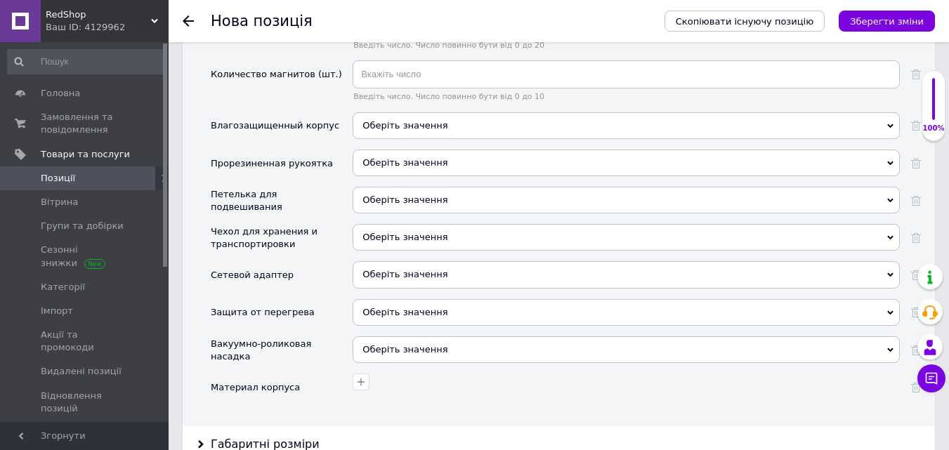
click at [378, 232] on span "Оберіть значення" at bounding box center [405, 237] width 85 height 11
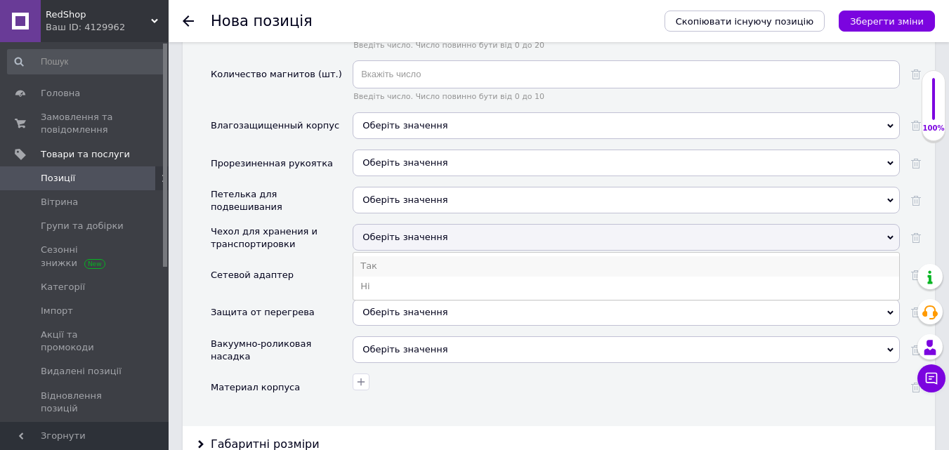
click at [368, 258] on li "Так" at bounding box center [626, 266] width 546 height 20
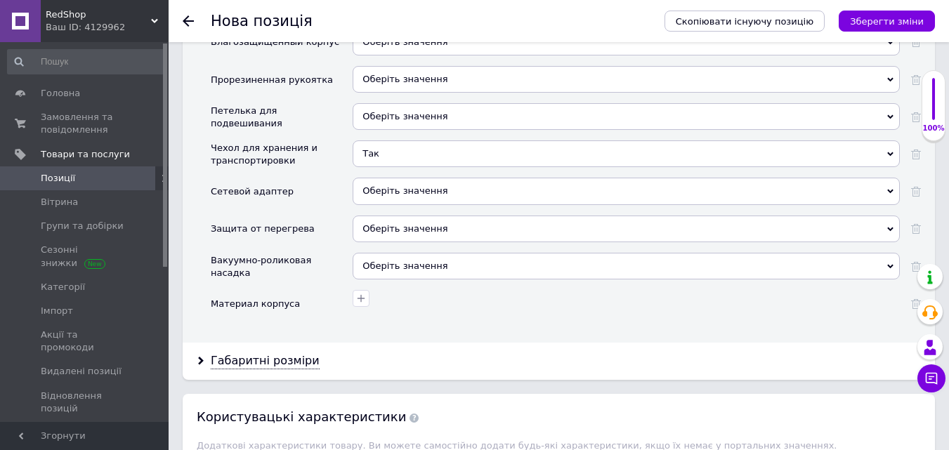
scroll to position [3162, 0]
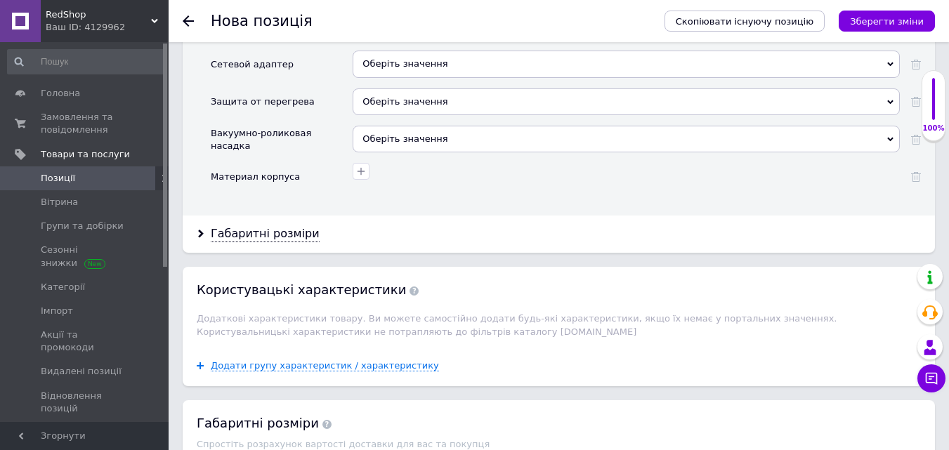
click at [247, 216] on div "Габаритні розміри" at bounding box center [559, 234] width 753 height 37
click at [261, 226] on div "Габаритні розміри" at bounding box center [265, 234] width 109 height 16
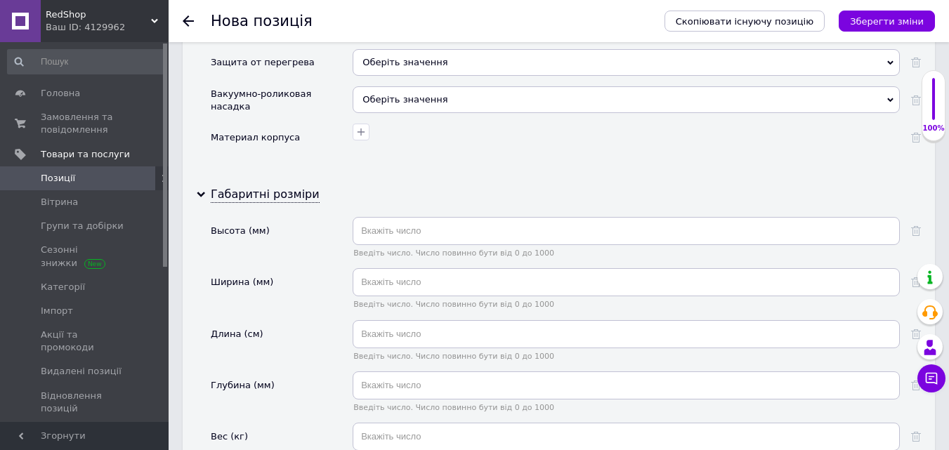
scroll to position [3303, 0]
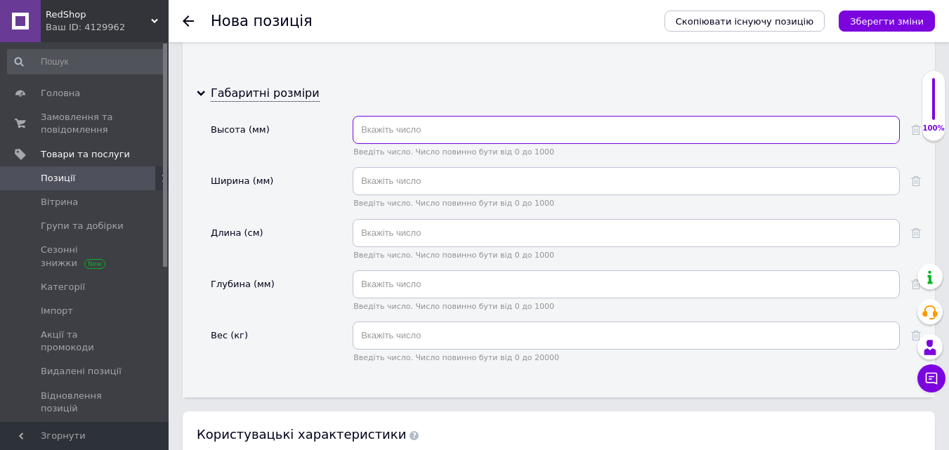
click at [388, 124] on input "text" at bounding box center [626, 130] width 547 height 28
type input "260"
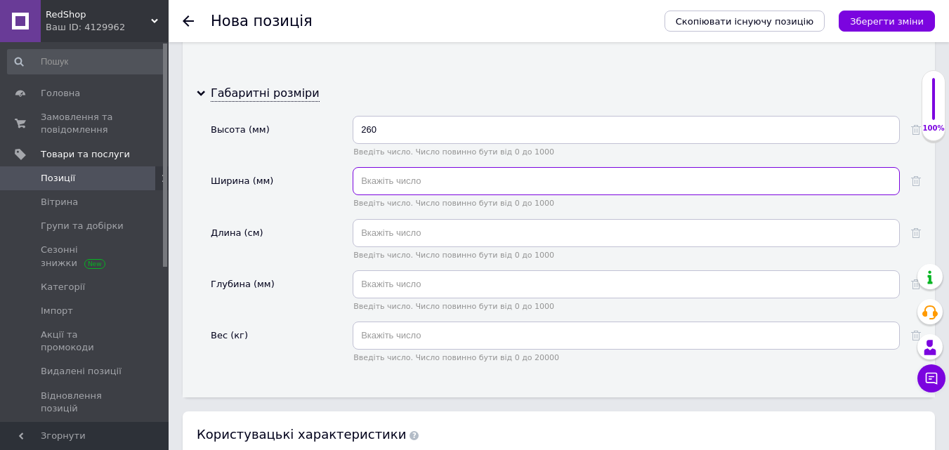
click at [425, 180] on input "text" at bounding box center [626, 181] width 547 height 28
type input "170"
drag, startPoint x: 401, startPoint y: 175, endPoint x: 329, endPoint y: 175, distance: 71.7
click at [329, 175] on div "Ширина (мм) 170 Введіть число. Число повинно бути від 0 до 1000" at bounding box center [566, 192] width 710 height 51
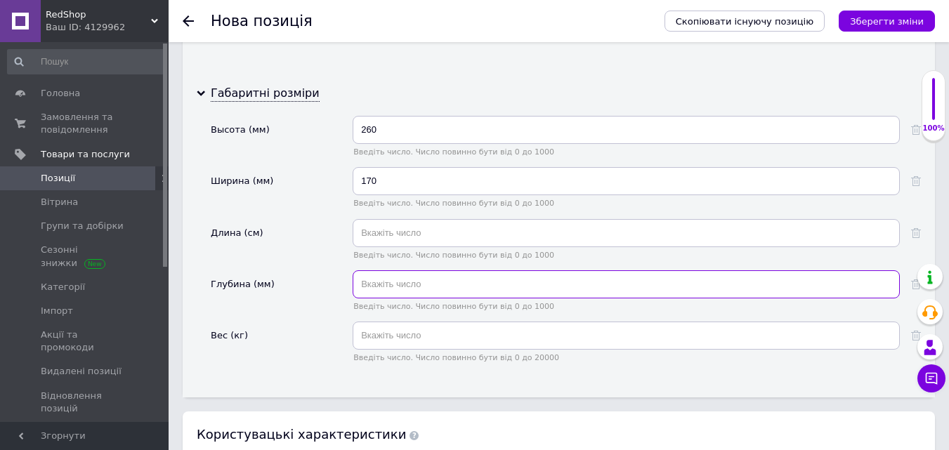
click at [389, 271] on input "text" at bounding box center [626, 285] width 547 height 28
type input "60"
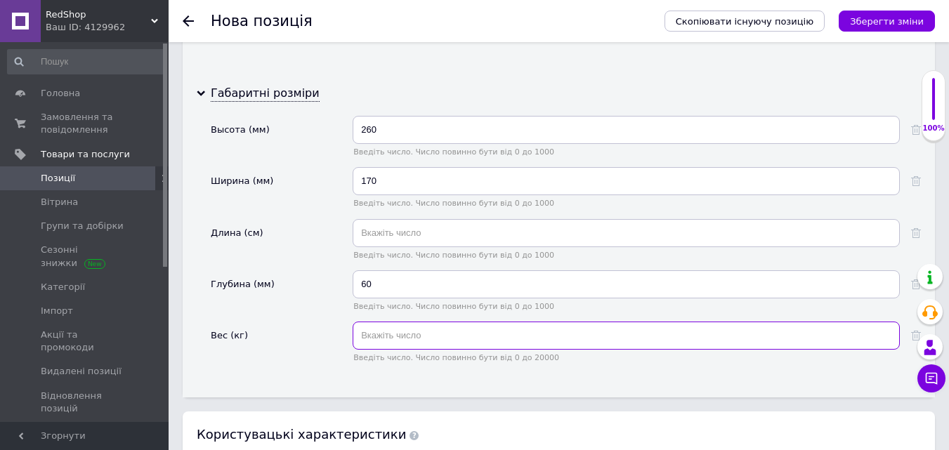
click at [409, 330] on input "text" at bounding box center [626, 336] width 547 height 28
type input "1"
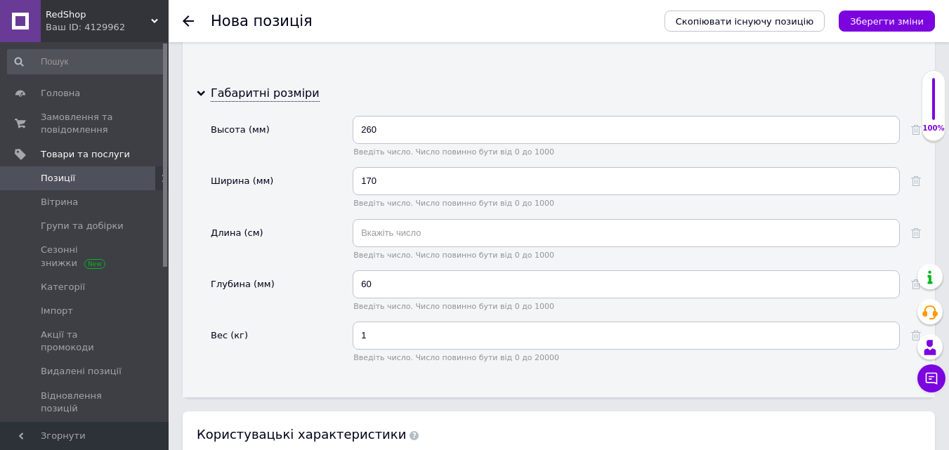
click at [309, 296] on div "Глубина (мм)" at bounding box center [282, 296] width 142 height 51
click at [249, 86] on div "Габаритні розміри" at bounding box center [265, 94] width 109 height 16
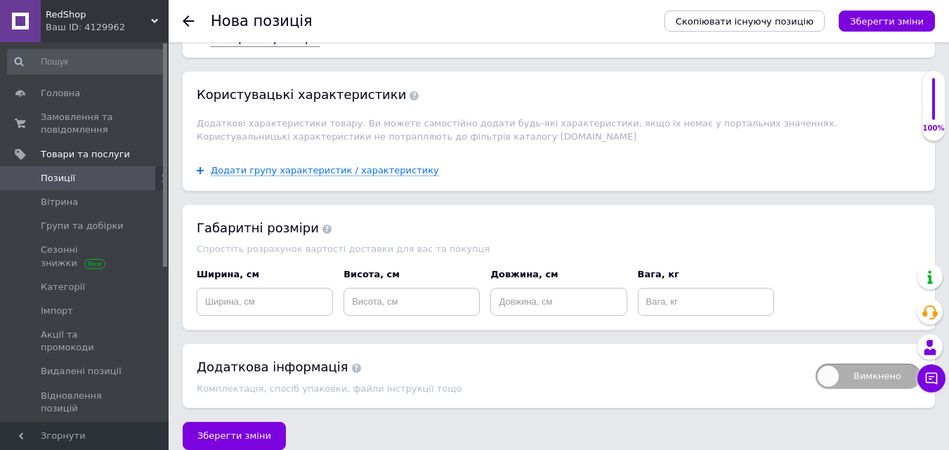
scroll to position [3365, 0]
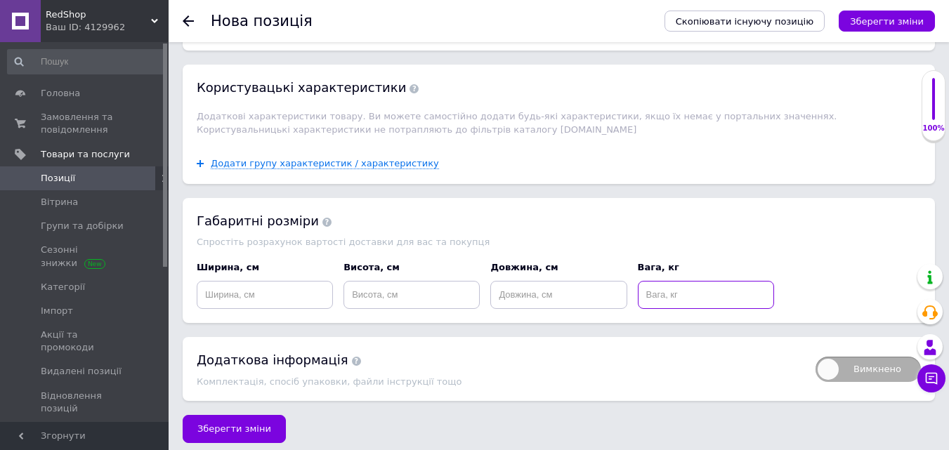
click at [679, 289] on input at bounding box center [706, 295] width 136 height 28
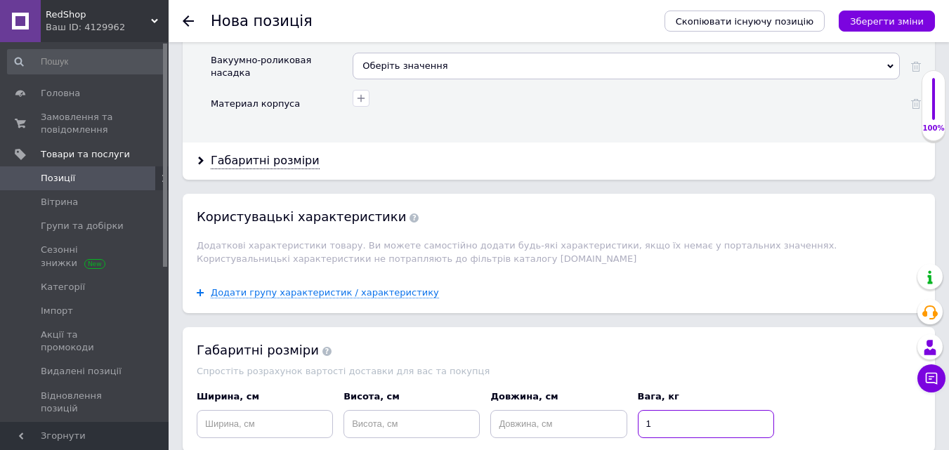
scroll to position [3154, 0]
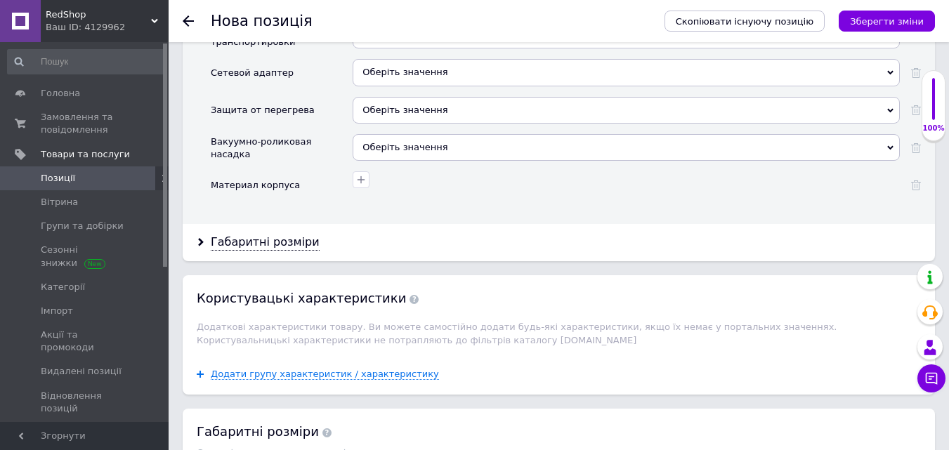
type input "1"
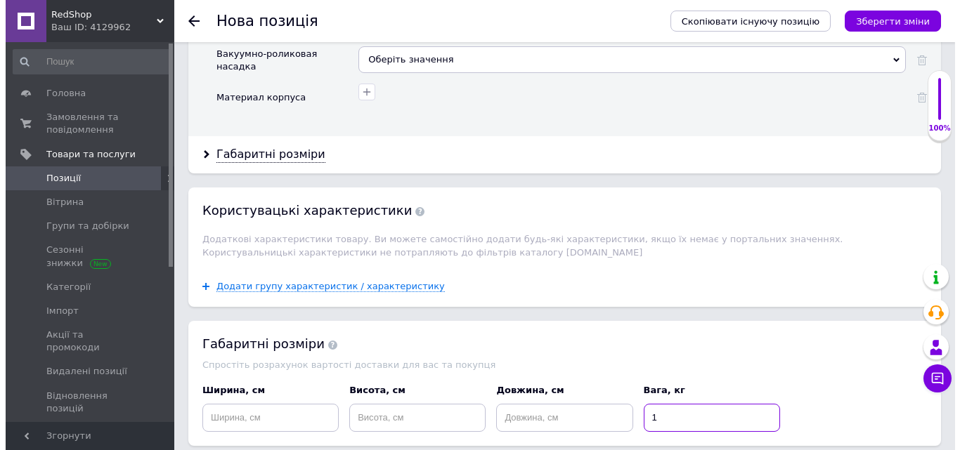
scroll to position [3365, 0]
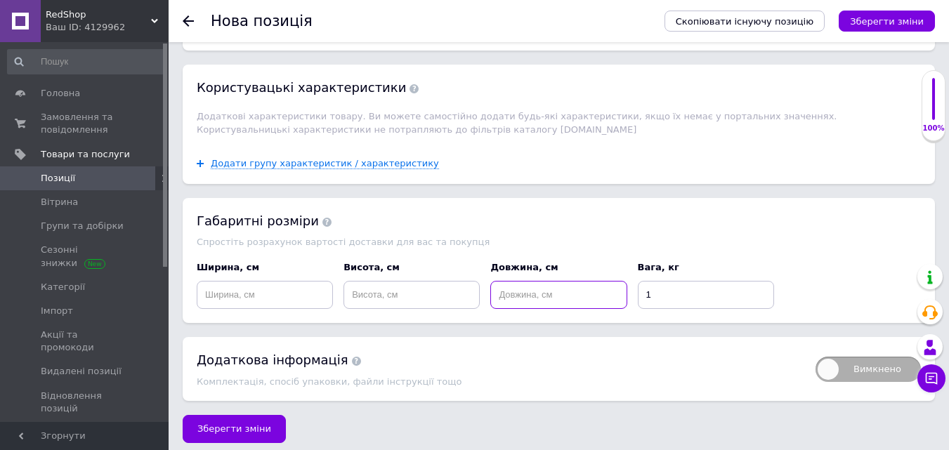
click at [547, 289] on input at bounding box center [558, 295] width 136 height 28
type input "30"
click at [407, 286] on input at bounding box center [412, 295] width 136 height 28
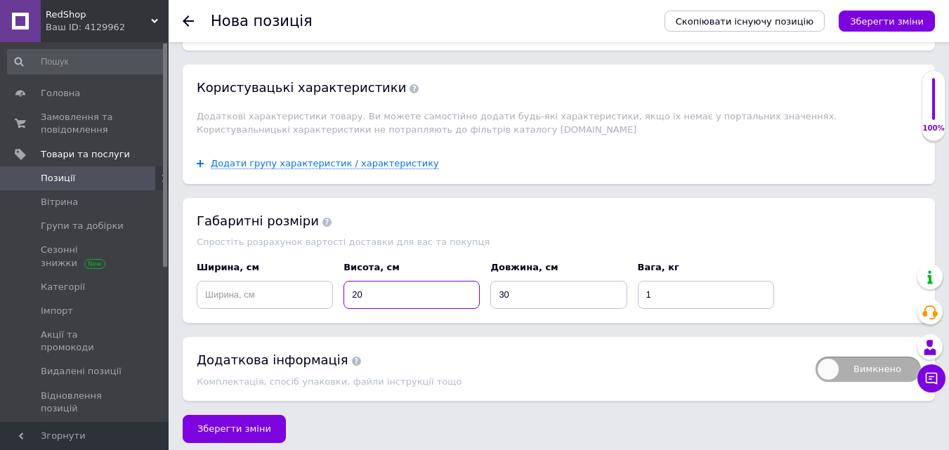
type input "20"
click at [287, 285] on input at bounding box center [265, 295] width 136 height 28
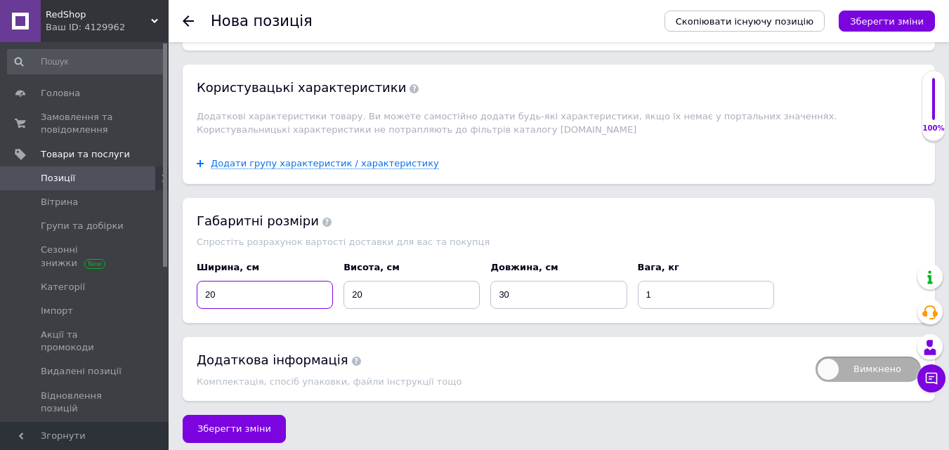
type input "20"
click at [316, 158] on span "Додати групу характеристик / характеристику" at bounding box center [325, 163] width 228 height 11
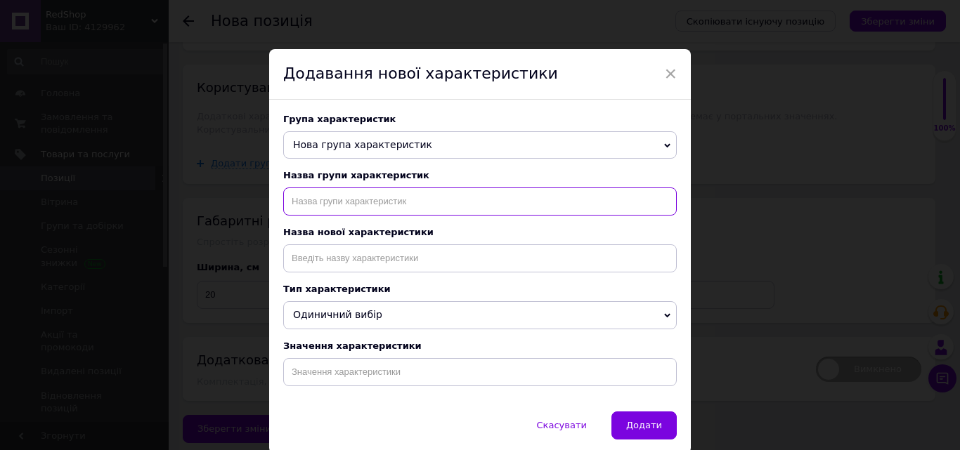
click at [352, 210] on input "text" at bounding box center [480, 202] width 394 height 28
type input "тип назначения"
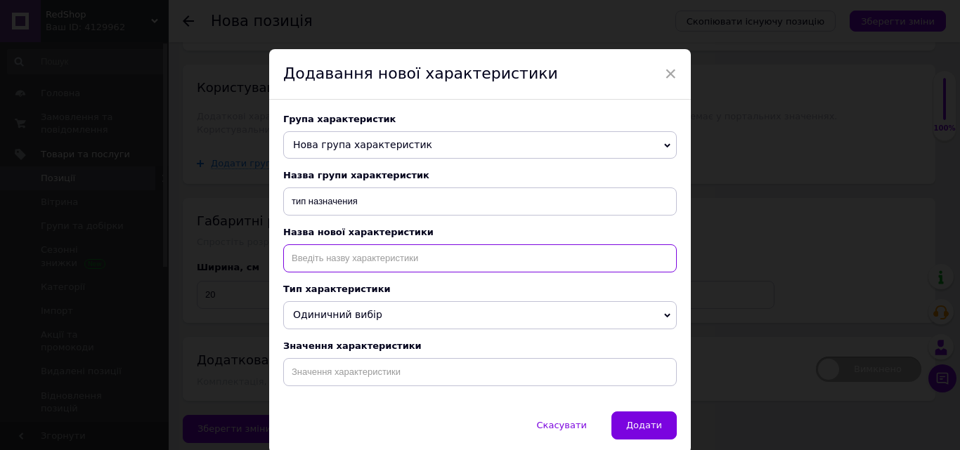
click at [363, 268] on input at bounding box center [480, 259] width 394 height 28
type input "тип назначения"
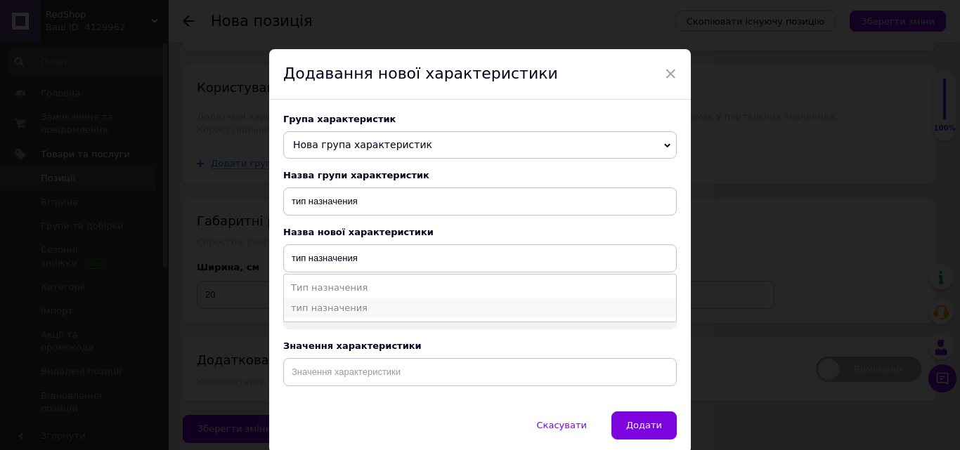
click at [335, 310] on li "тип назначения" at bounding box center [480, 309] width 392 height 20
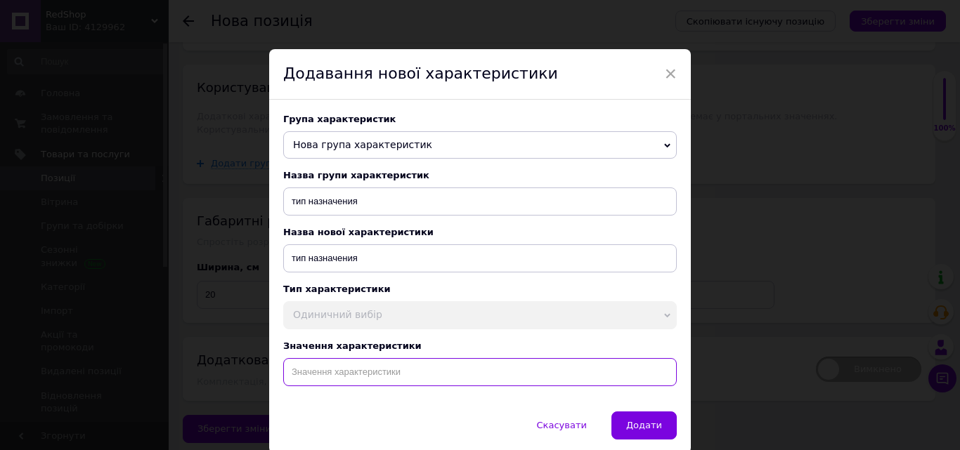
click at [344, 386] on input at bounding box center [480, 372] width 394 height 28
paste input "Портативный аккумуляторный ручной массажер 24 В Универсальный массажер для шеи …"
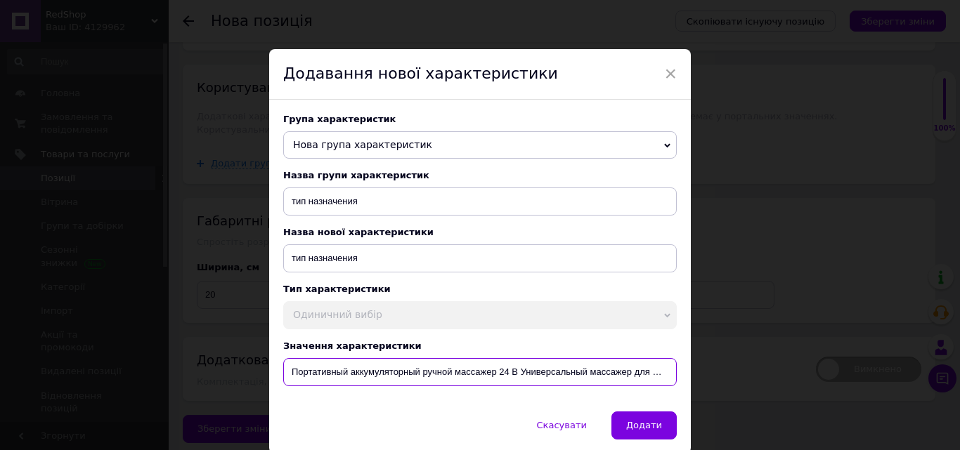
scroll to position [0, 242]
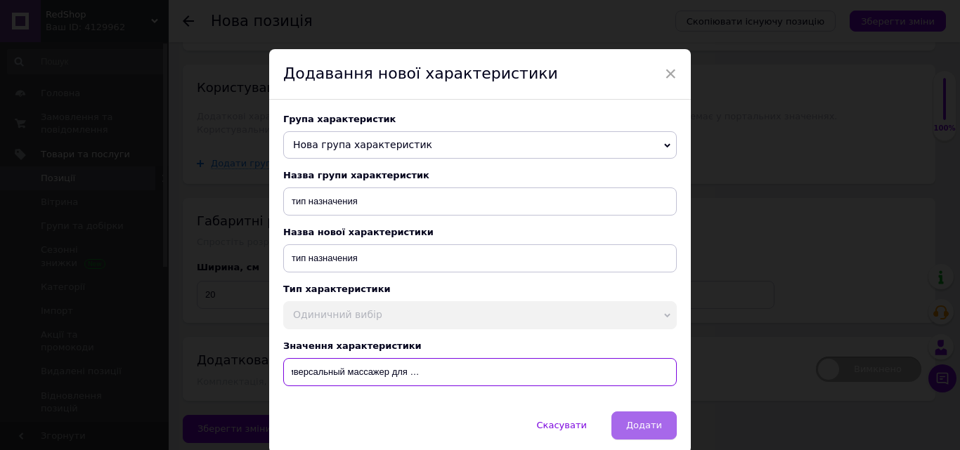
type input "Портативный аккумуляторный ручной массажер 24 В Универсальный массажер для шеи …"
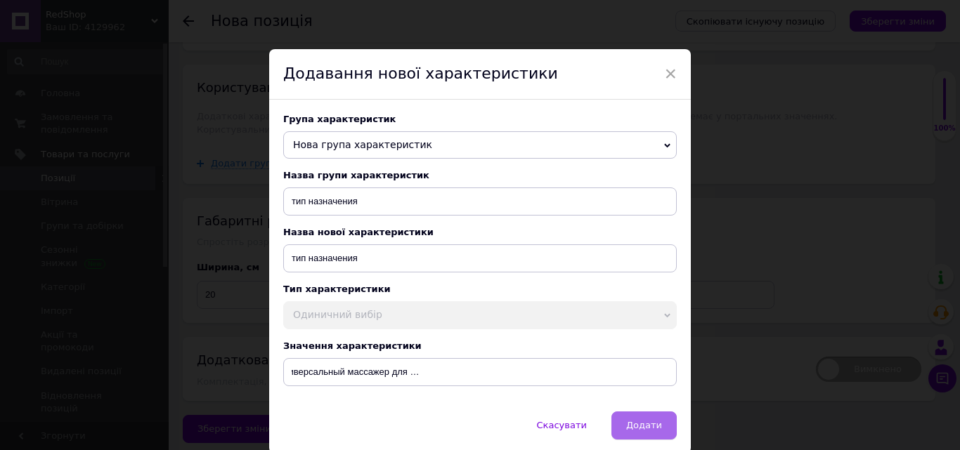
click at [630, 440] on button "Додати" at bounding box center [643, 426] width 65 height 28
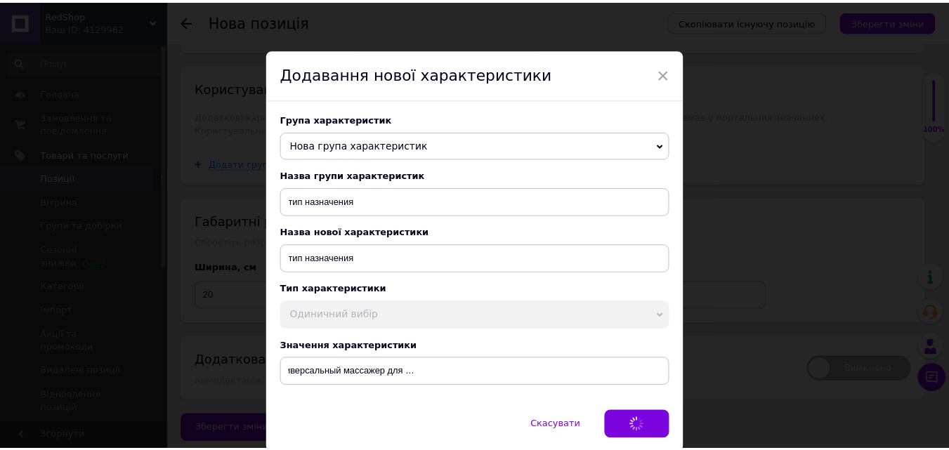
scroll to position [0, 0]
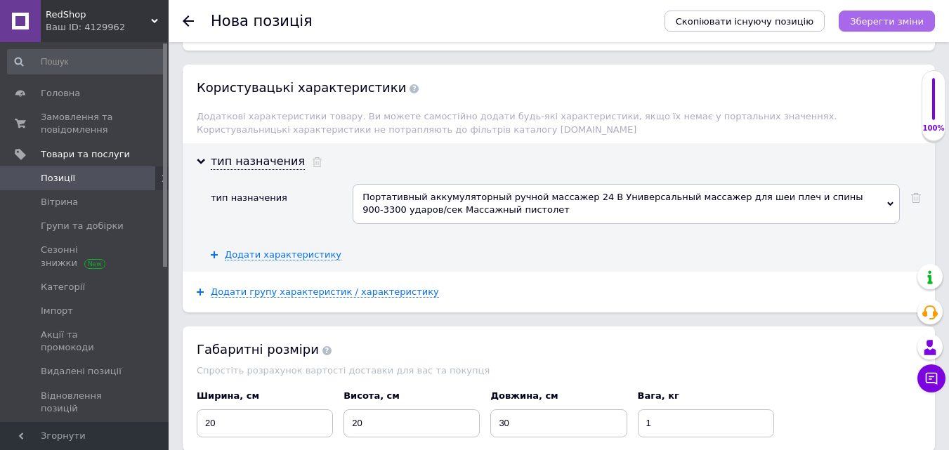
click at [869, 14] on button "Зберегти зміни" at bounding box center [887, 21] width 96 height 21
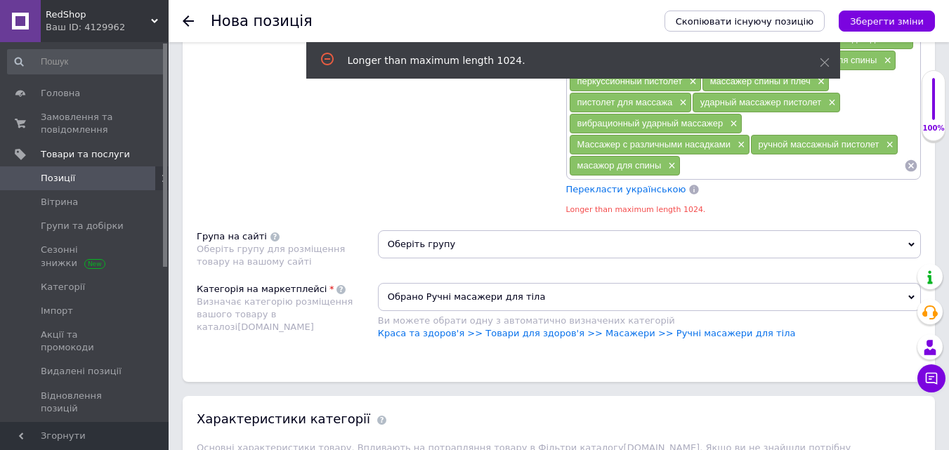
scroll to position [1496, 0]
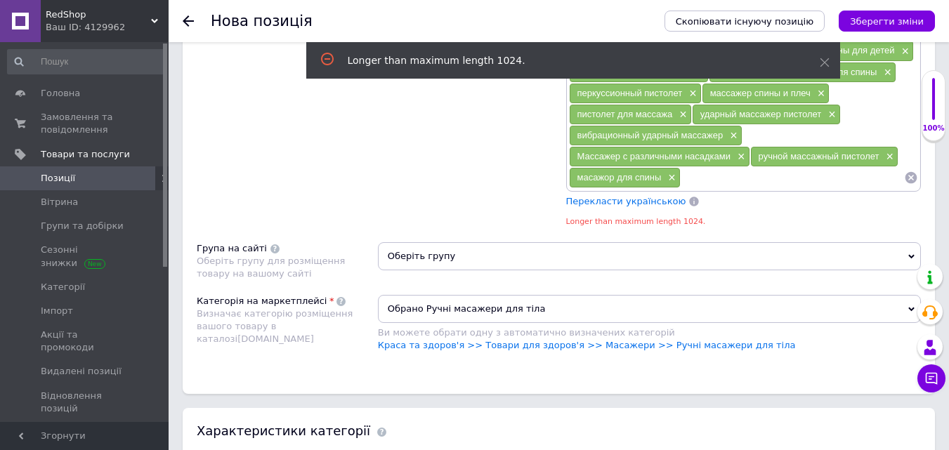
drag, startPoint x: 677, startPoint y: 181, endPoint x: 679, endPoint y: 174, distance: 7.3
click at [676, 181] on div "масажор для спины ×" at bounding box center [625, 178] width 110 height 20
click at [671, 179] on span "×" at bounding box center [670, 178] width 11 height 12
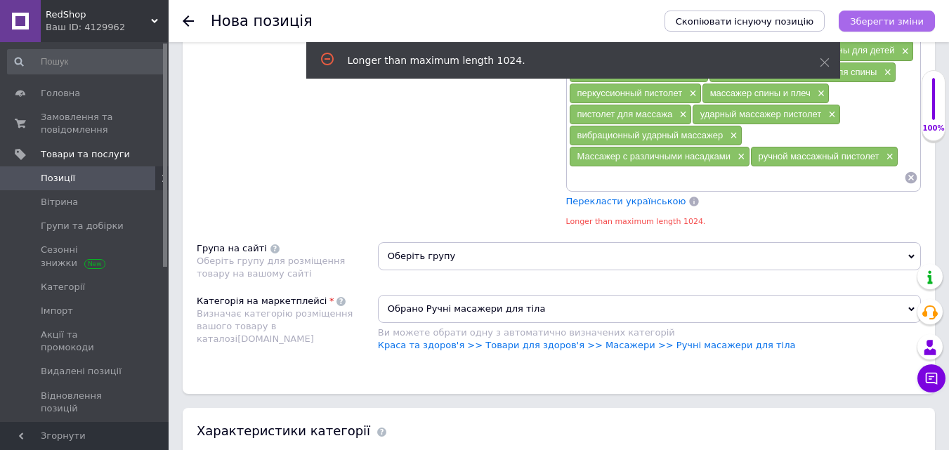
click at [868, 20] on icon "Зберегти зміни" at bounding box center [887, 21] width 74 height 11
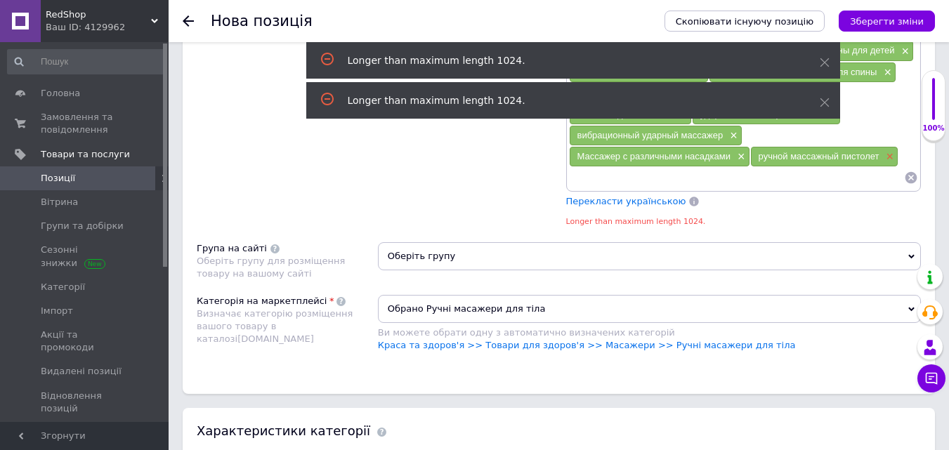
click at [888, 160] on span "×" at bounding box center [888, 157] width 11 height 12
click at [739, 160] on span "×" at bounding box center [739, 157] width 11 height 12
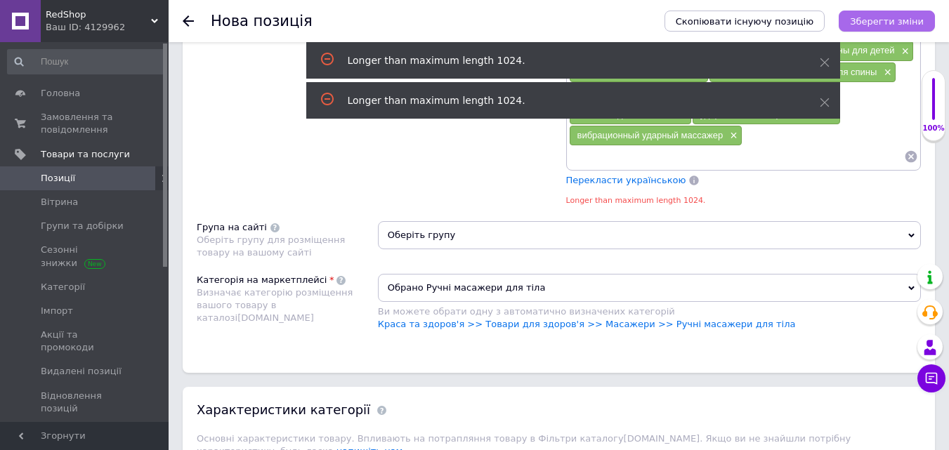
click at [870, 19] on icon "Зберегти зміни" at bounding box center [887, 21] width 74 height 11
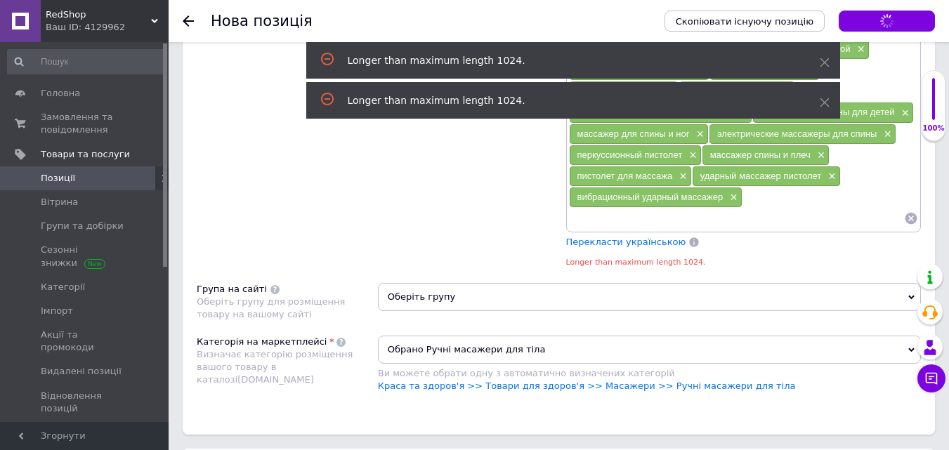
scroll to position [1426, 0]
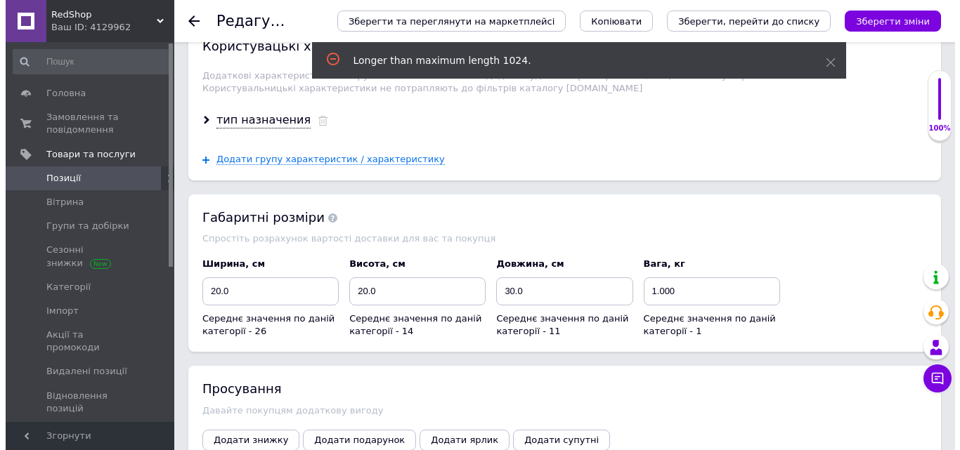
scroll to position [2176, 0]
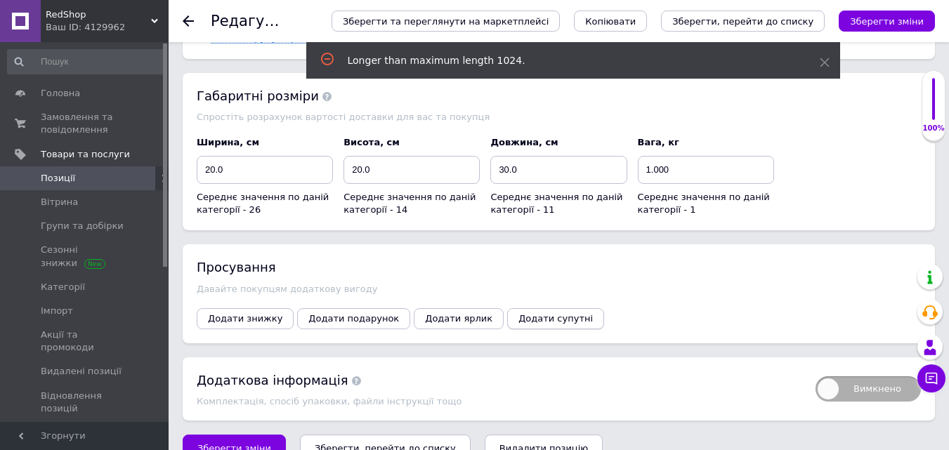
click at [537, 313] on span "Додати супутні" at bounding box center [556, 318] width 74 height 11
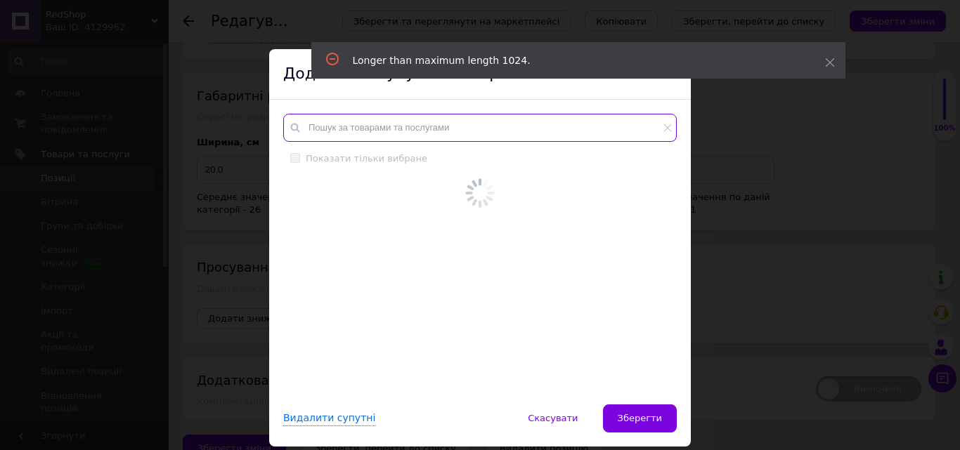
click at [389, 133] on input "text" at bounding box center [480, 128] width 394 height 28
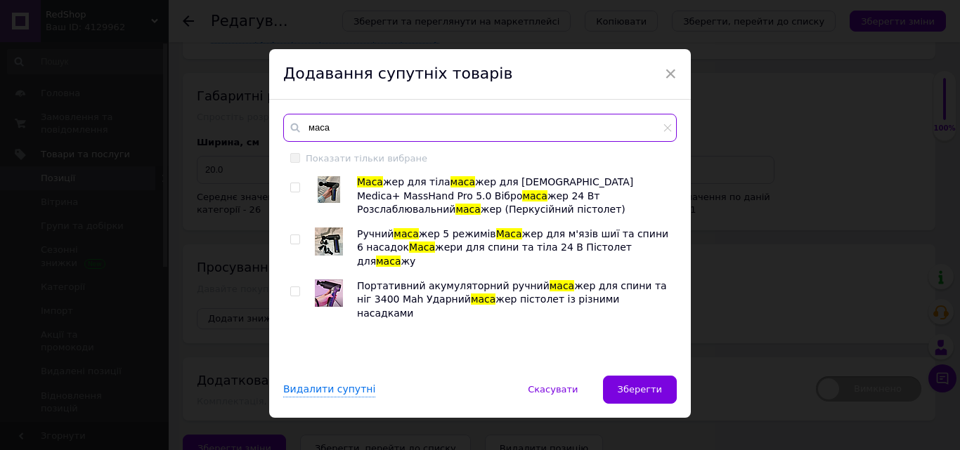
type input "маса"
click at [297, 188] on input "checkbox" at bounding box center [294, 187] width 9 height 9
checkbox input "true"
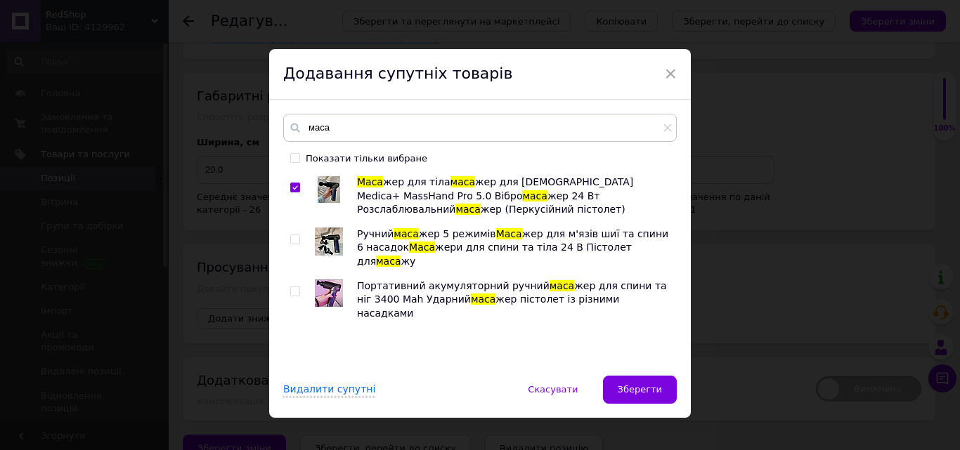
click at [294, 237] on input "checkbox" at bounding box center [294, 239] width 9 height 9
checkbox input "true"
click at [294, 287] on input "checkbox" at bounding box center [294, 291] width 9 height 9
checkbox input "true"
click at [667, 128] on icon at bounding box center [668, 128] width 8 height 8
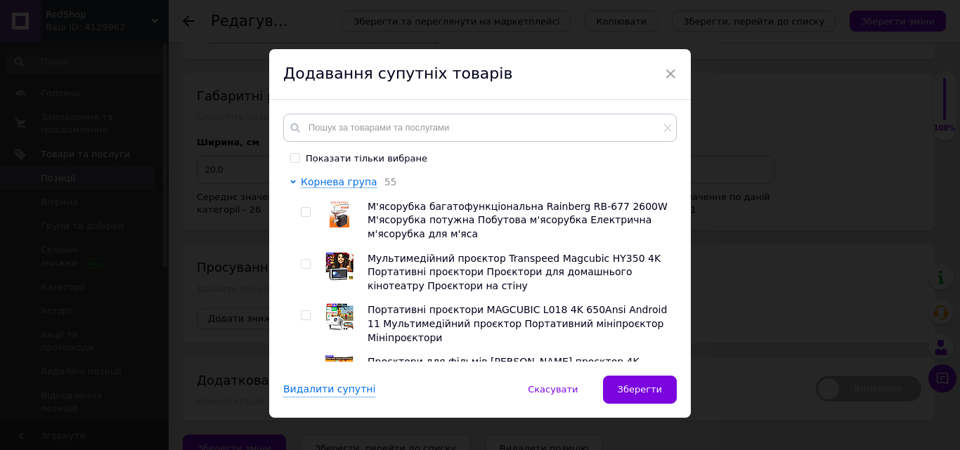
click at [305, 264] on input "checkbox" at bounding box center [305, 264] width 9 height 9
checkbox input "true"
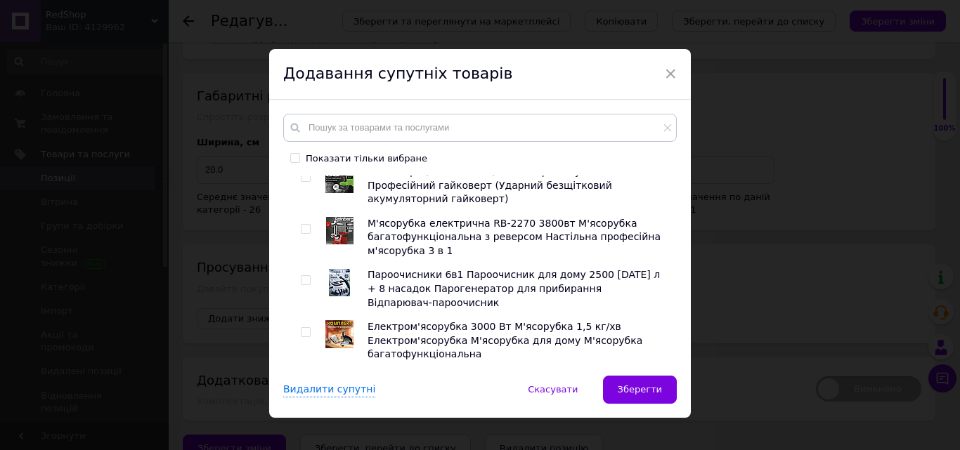
click at [305, 276] on input "checkbox" at bounding box center [305, 280] width 9 height 9
checkbox input "true"
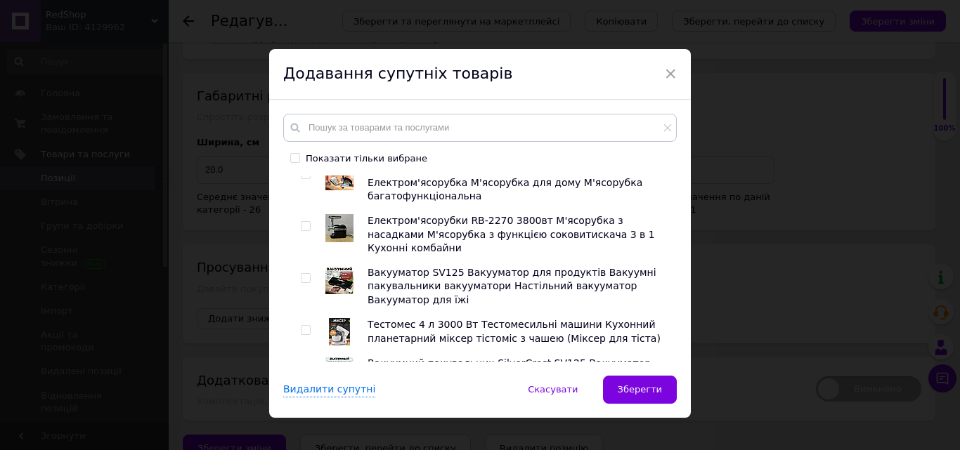
scroll to position [632, 0]
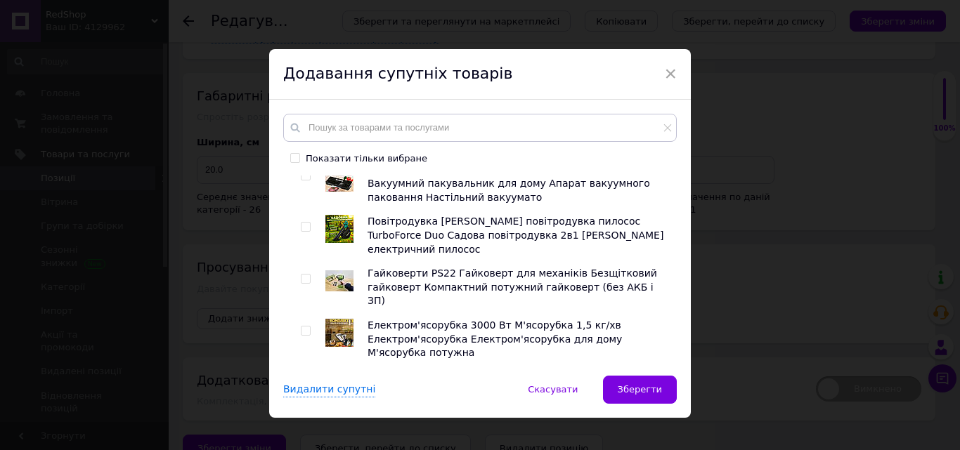
click at [303, 275] on input "checkbox" at bounding box center [305, 279] width 9 height 9
checkbox input "true"
click at [304, 327] on input "checkbox" at bounding box center [305, 331] width 9 height 9
checkbox input "true"
click at [304, 223] on input "checkbox" at bounding box center [305, 227] width 9 height 9
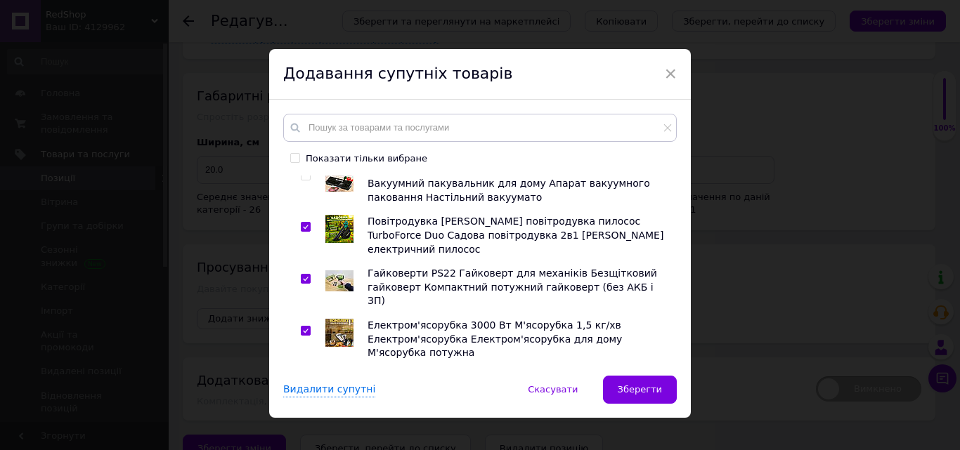
checkbox input "true"
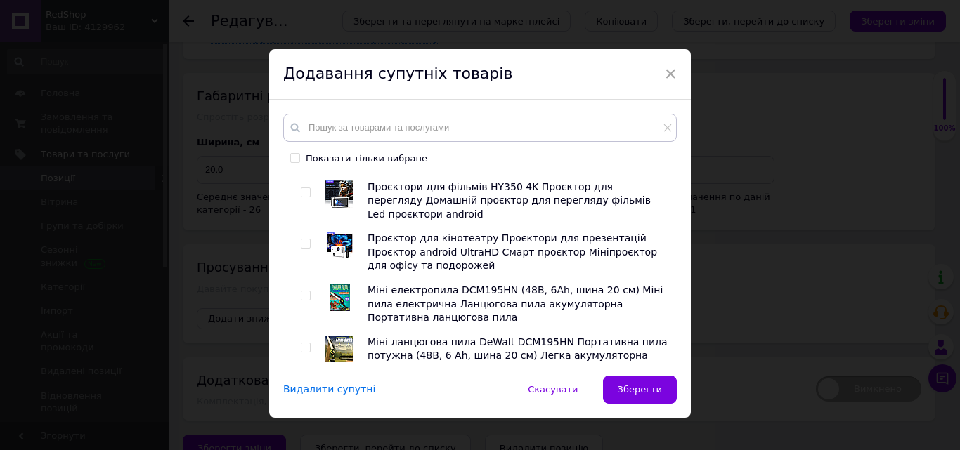
click at [304, 292] on input "checkbox" at bounding box center [305, 296] width 9 height 9
checkbox input "true"
click at [306, 396] on input "checkbox" at bounding box center [305, 400] width 9 height 9
checkbox input "true"
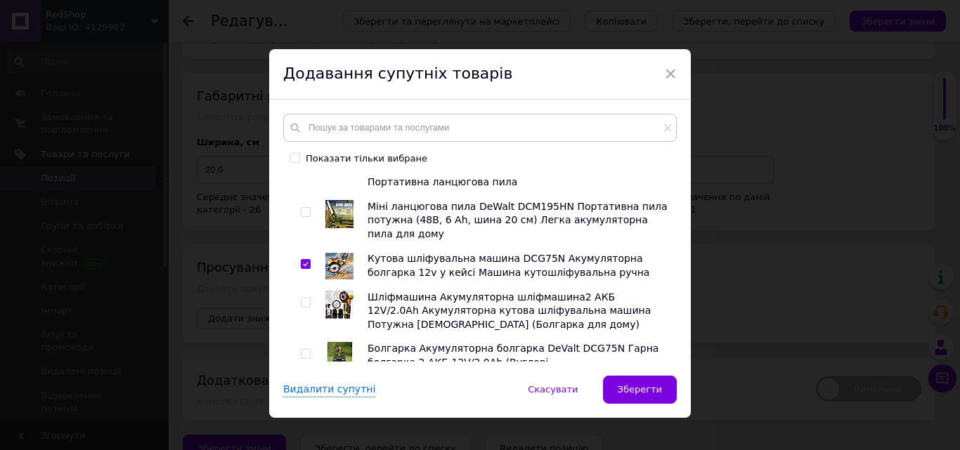
scroll to position [1265, 0]
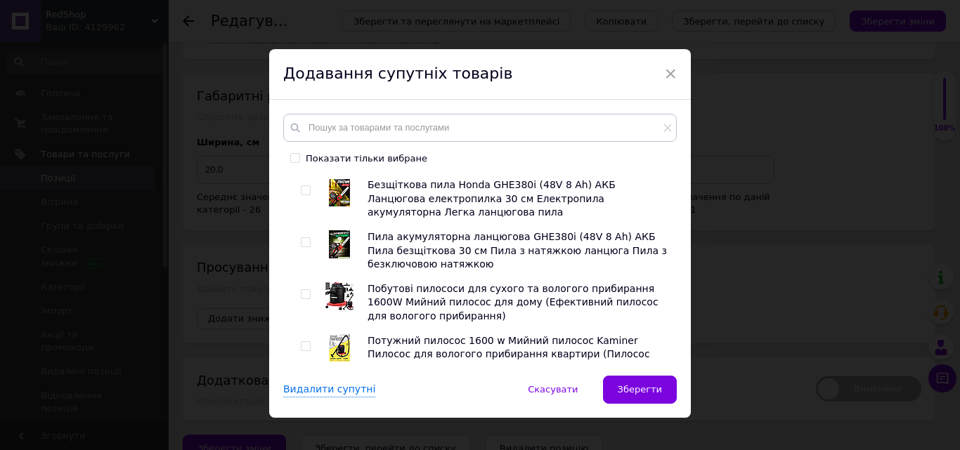
click at [304, 342] on input "checkbox" at bounding box center [305, 346] width 9 height 9
checkbox input "true"
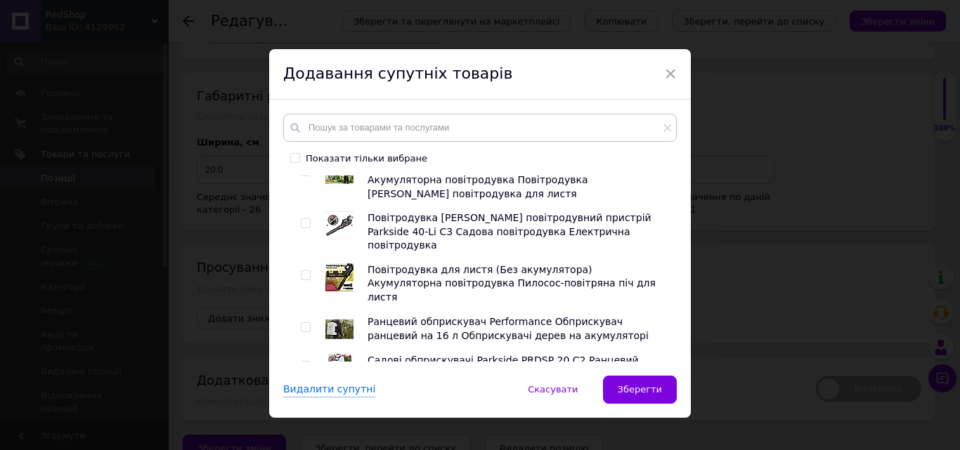
scroll to position [1476, 0]
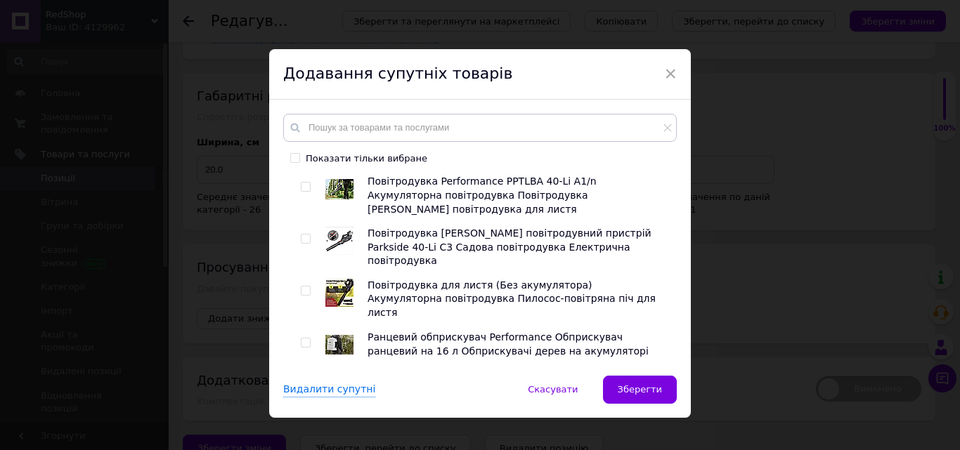
click at [301, 377] on input "checkbox" at bounding box center [305, 381] width 9 height 9
checkbox input "true"
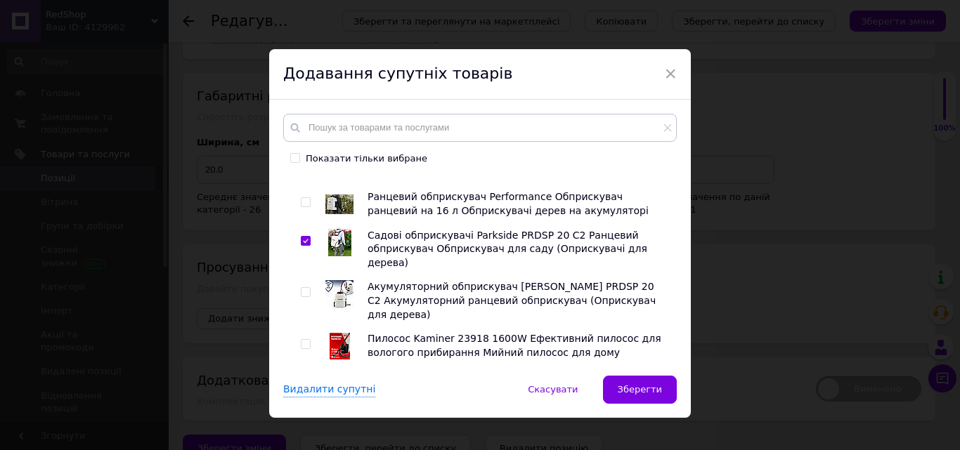
click at [304, 340] on input "checkbox" at bounding box center [305, 344] width 9 height 9
checkbox input "true"
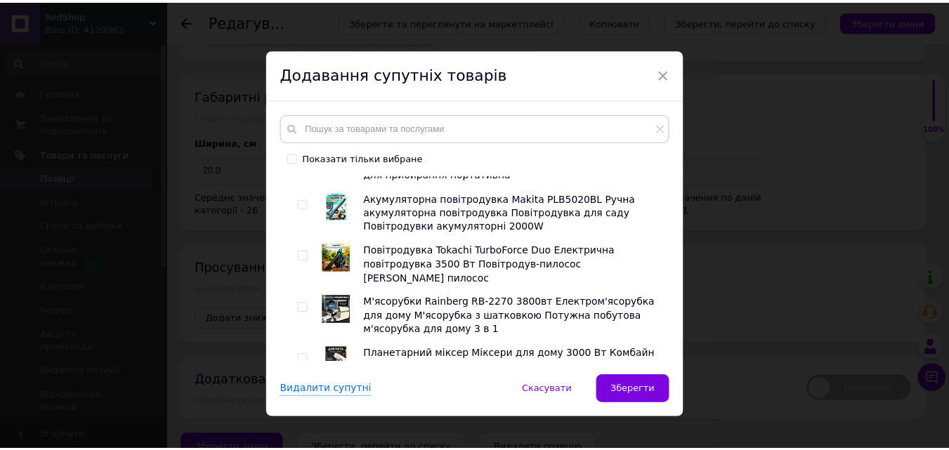
scroll to position [1968, 0]
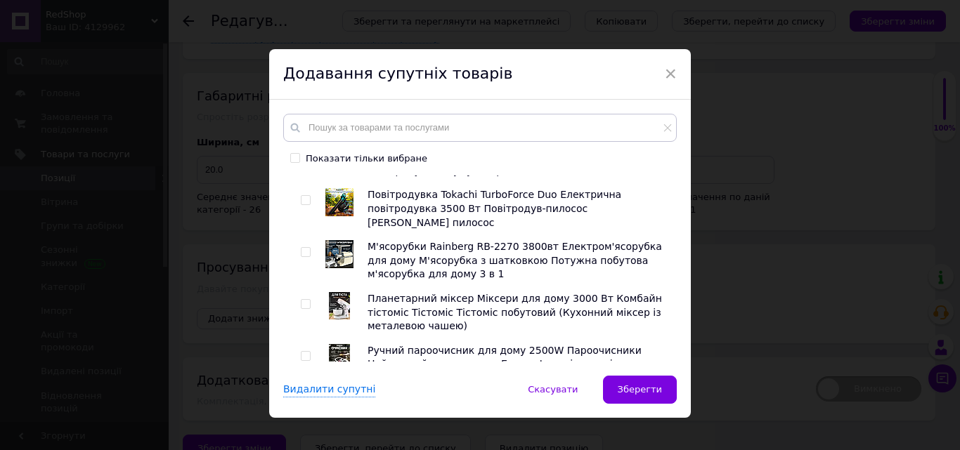
click at [301, 442] on input "checkbox" at bounding box center [305, 446] width 9 height 9
checkbox input "true"
click at [301, 352] on input "checkbox" at bounding box center [305, 356] width 9 height 9
checkbox input "true"
click at [660, 404] on div "Видалити супутні   Скасувати   Зберегти" at bounding box center [480, 397] width 422 height 42
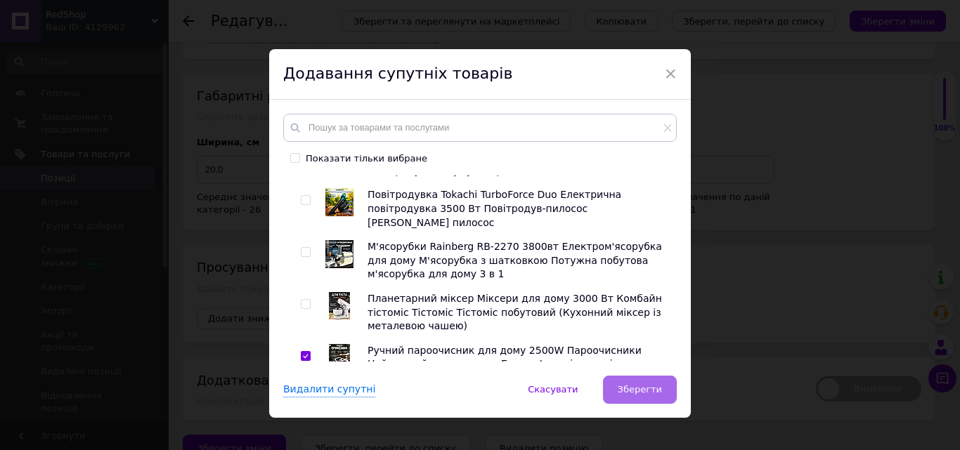
click at [620, 383] on button "Зберегти" at bounding box center [640, 390] width 74 height 28
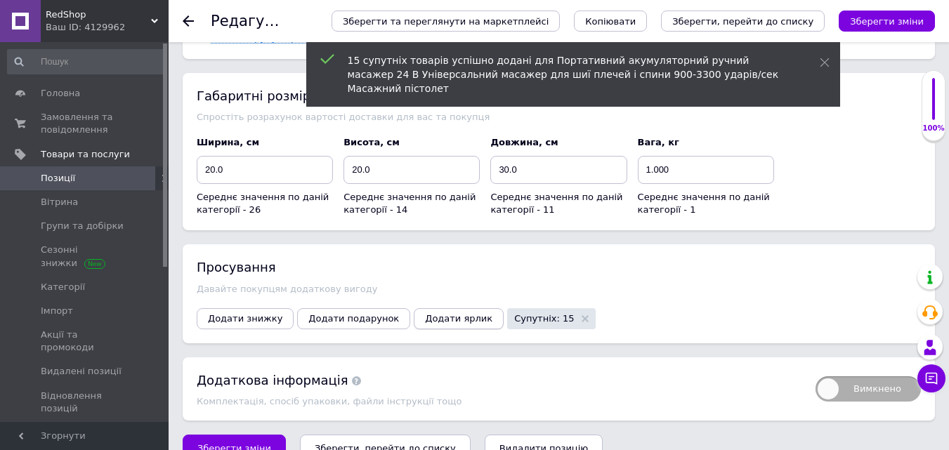
click at [434, 308] on button "Додати ярлик" at bounding box center [459, 318] width 90 height 21
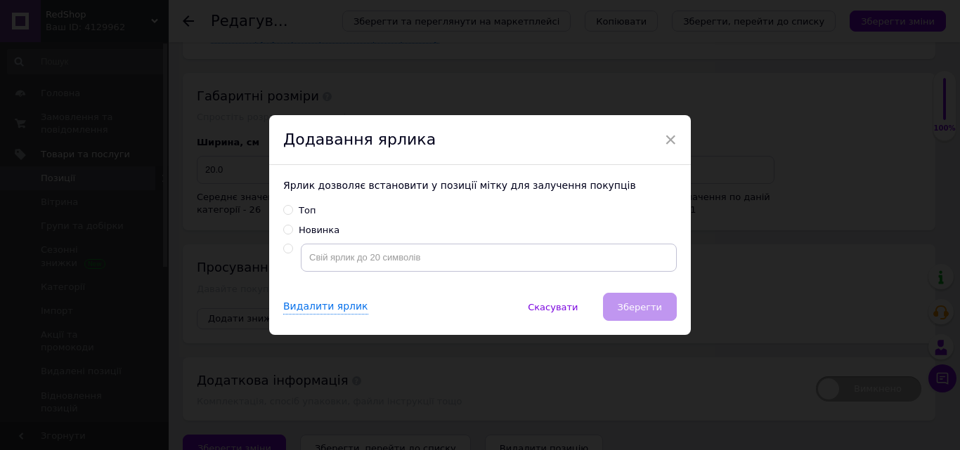
click at [290, 207] on input "Топ" at bounding box center [287, 209] width 9 height 9
radio input "true"
click at [636, 315] on button "Зберегти" at bounding box center [640, 307] width 74 height 28
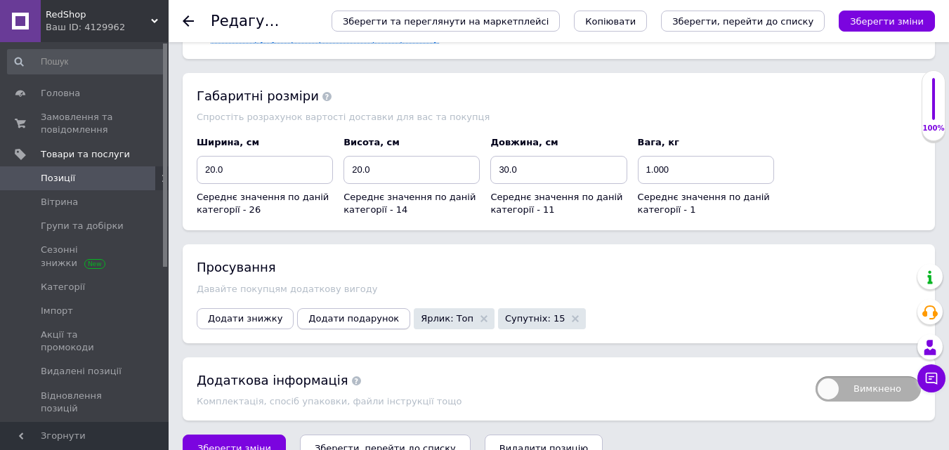
click at [368, 313] on span "Додати подарунок" at bounding box center [353, 318] width 91 height 11
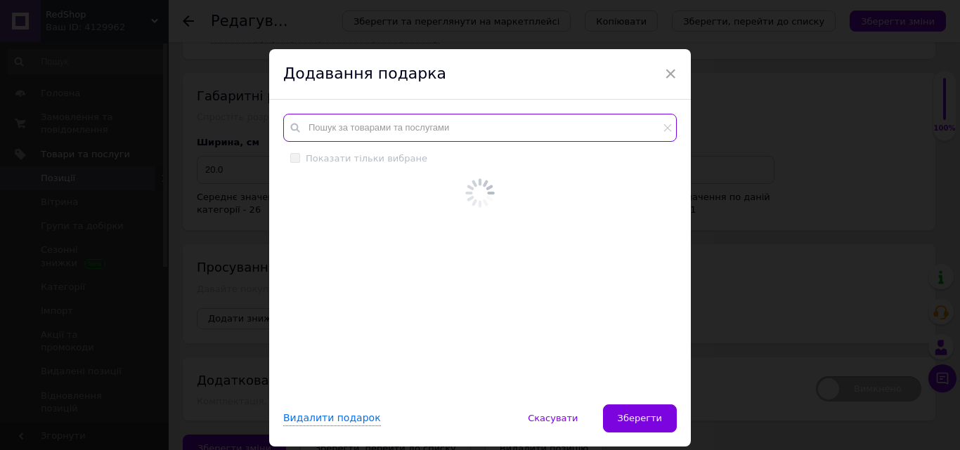
click at [328, 131] on input "text" at bounding box center [480, 128] width 394 height 28
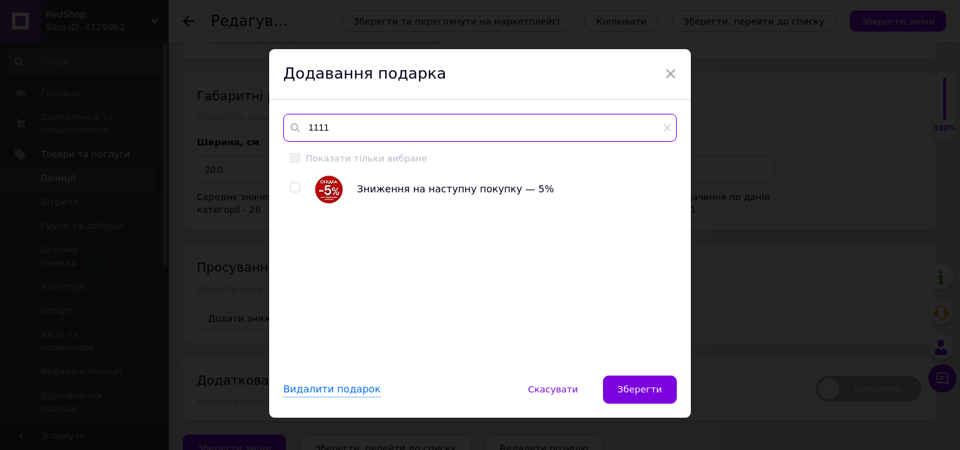
type input "1111"
click at [290, 187] on input "checkbox" at bounding box center [294, 187] width 9 height 9
checkbox input "true"
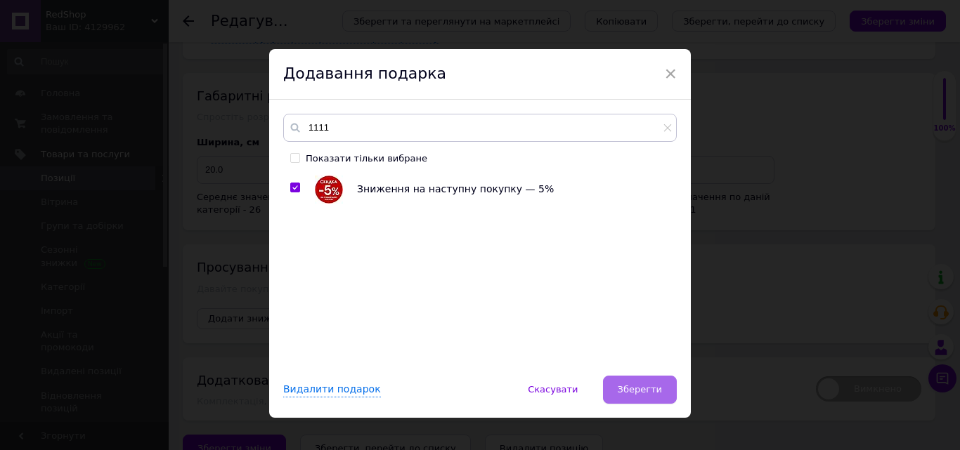
click at [623, 398] on button "Зберегти" at bounding box center [640, 390] width 74 height 28
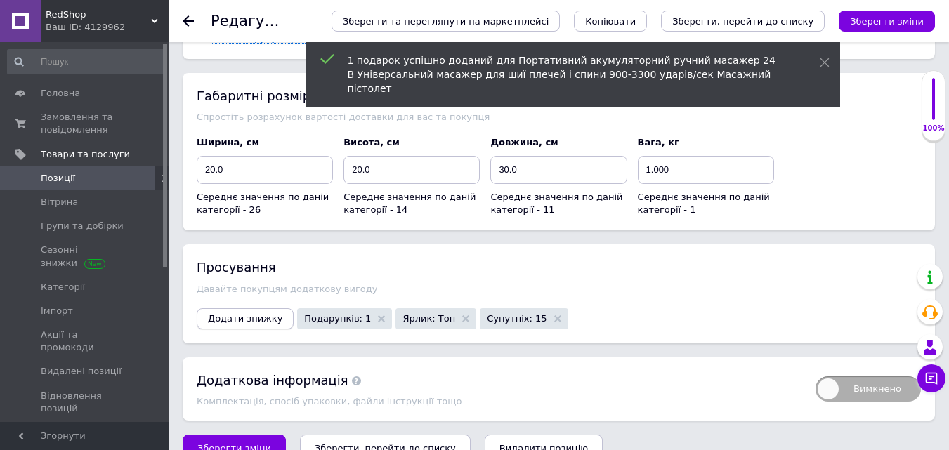
click at [245, 313] on span "Додати знижку" at bounding box center [245, 318] width 74 height 11
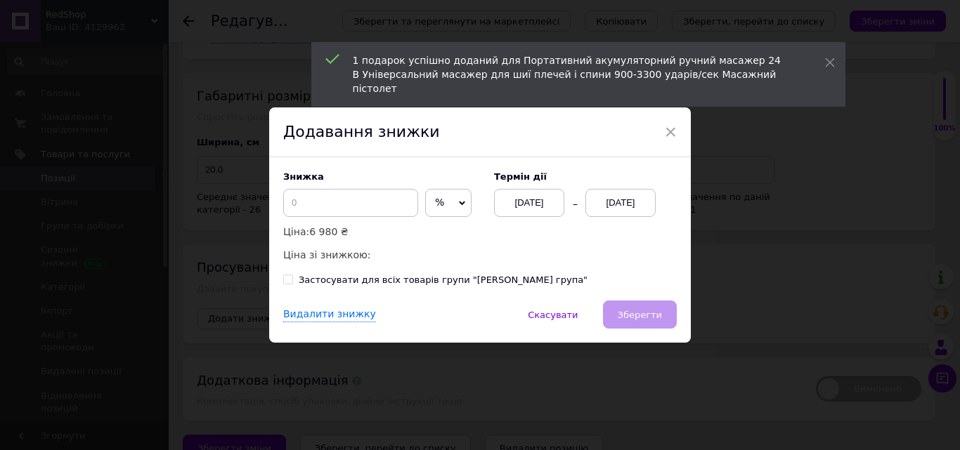
click at [630, 207] on div "[DATE]" at bounding box center [620, 203] width 70 height 28
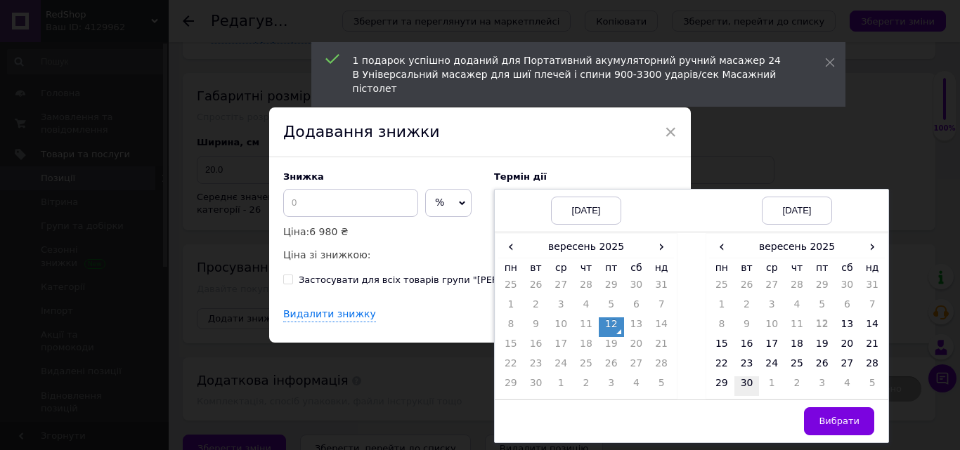
click at [744, 391] on td "30" at bounding box center [746, 387] width 25 height 20
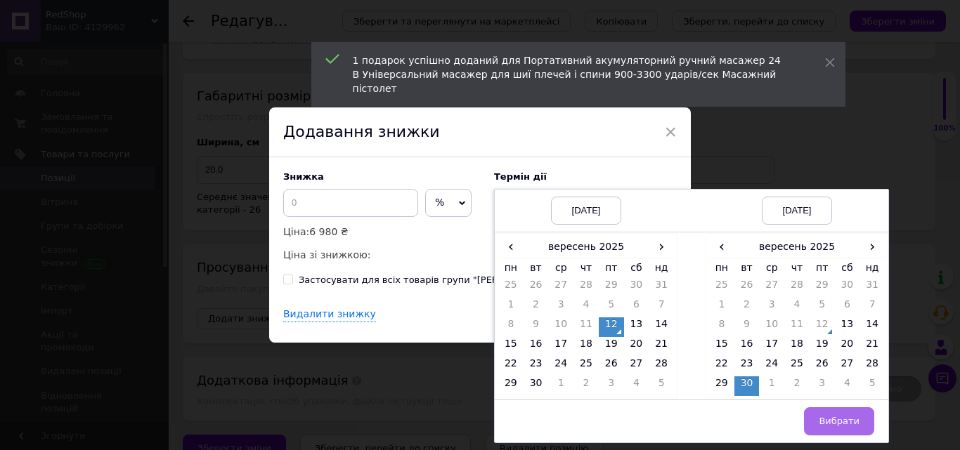
click at [833, 415] on button "Вибрати" at bounding box center [839, 422] width 70 height 28
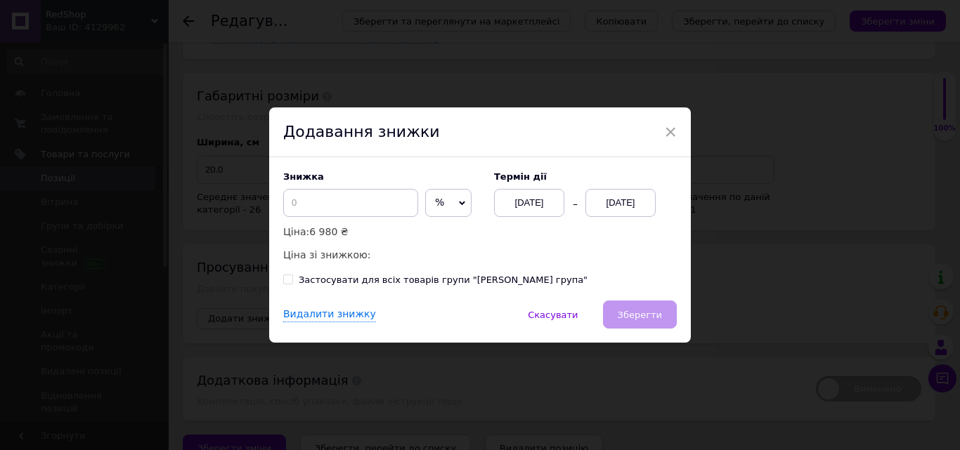
click at [401, 188] on div "Знижка % ₴ Ціна: 6 980 ₴ Ціна зі знижкою:" at bounding box center [381, 216] width 197 height 91
click at [404, 201] on input at bounding box center [350, 203] width 135 height 28
type input "50"
click at [654, 320] on span "Зберегти" at bounding box center [640, 315] width 44 height 11
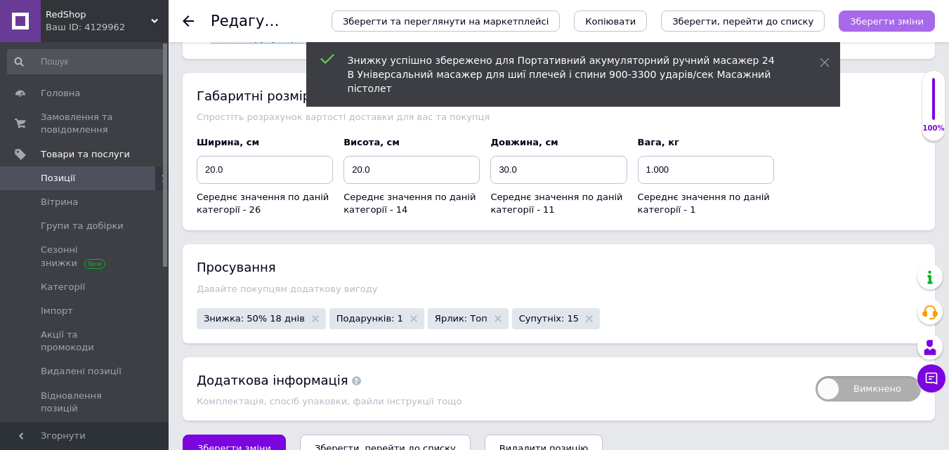
drag, startPoint x: 851, startPoint y: 31, endPoint x: 862, endPoint y: 17, distance: 17.6
click at [853, 25] on div "Зберегти зміни" at bounding box center [887, 21] width 96 height 21
click at [862, 17] on icon "Зберегти зміни" at bounding box center [887, 21] width 74 height 11
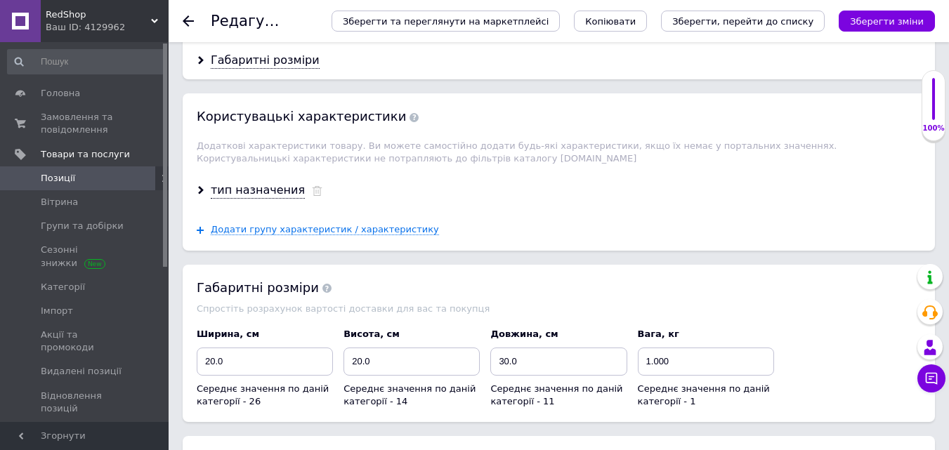
scroll to position [2106, 0]
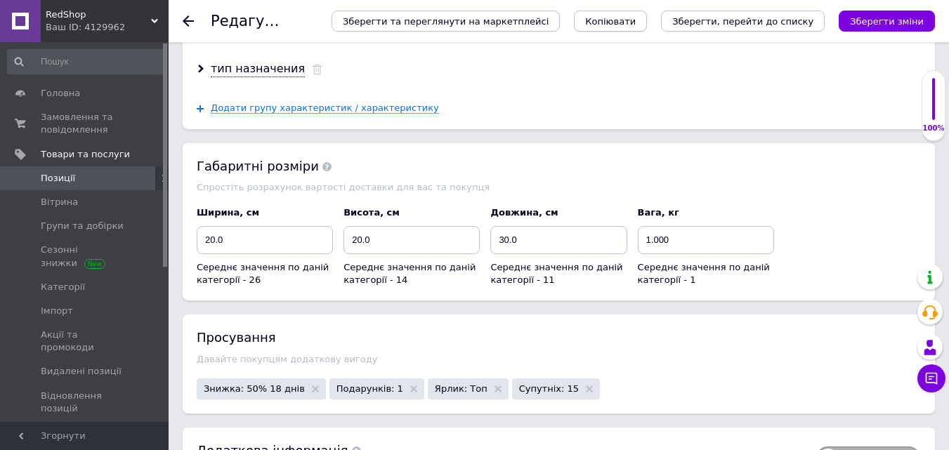
click at [636, 21] on span "Копіювати" at bounding box center [610, 21] width 51 height 11
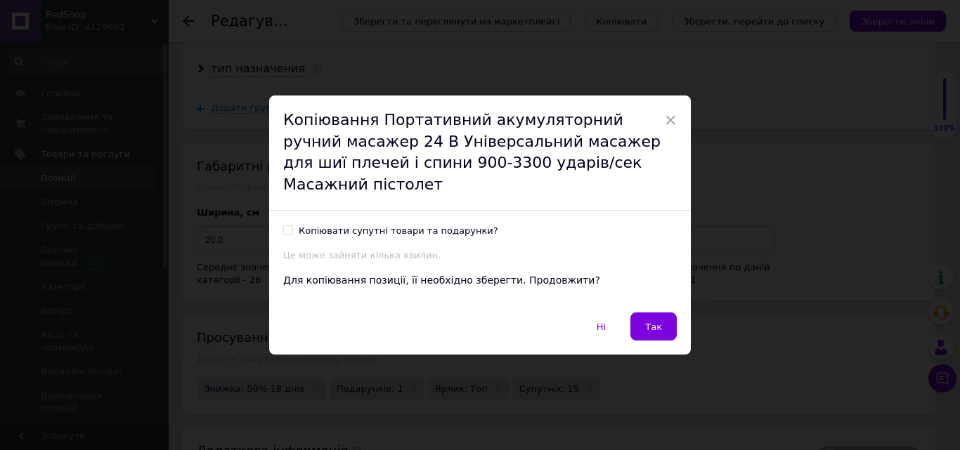
click at [290, 233] on input "Копіювати супутні товари та подарунки?" at bounding box center [287, 230] width 9 height 9
checkbox input "true"
click at [658, 325] on span "Так" at bounding box center [653, 327] width 17 height 11
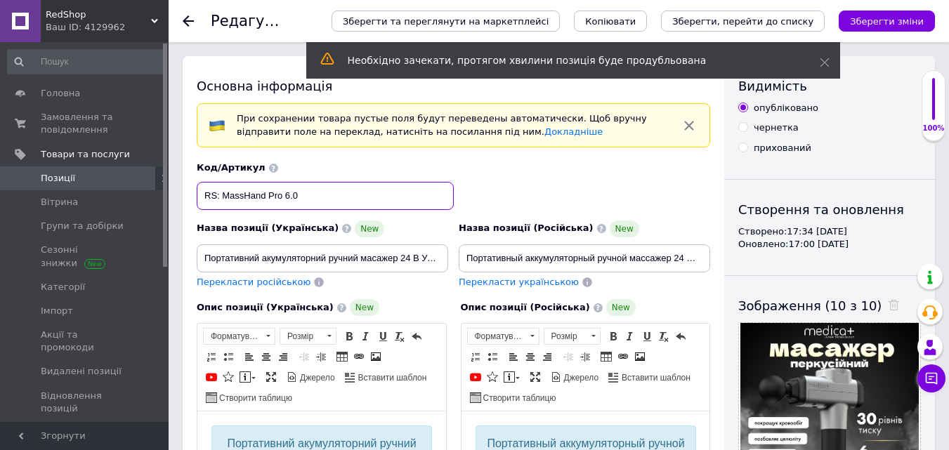
click at [370, 198] on input "RS: MassHand Pro 6.0" at bounding box center [325, 196] width 257 height 28
paste input "Basi"
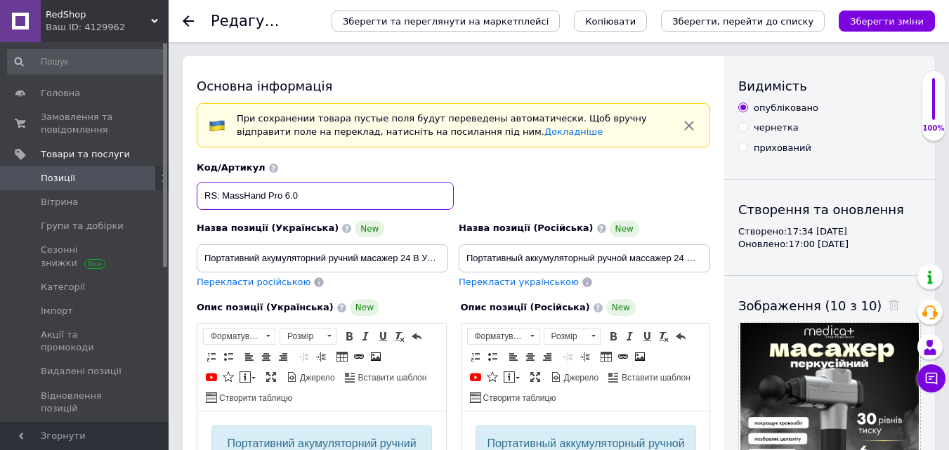
click at [223, 202] on input "RS: MassHand Pro 6.0" at bounding box center [325, 196] width 257 height 28
click at [341, 203] on input "RS:MassHand Pro 6.0" at bounding box center [325, 196] width 257 height 28
paste input "Basic"
type input "RS:MassHand Pro 6.0 Basic"
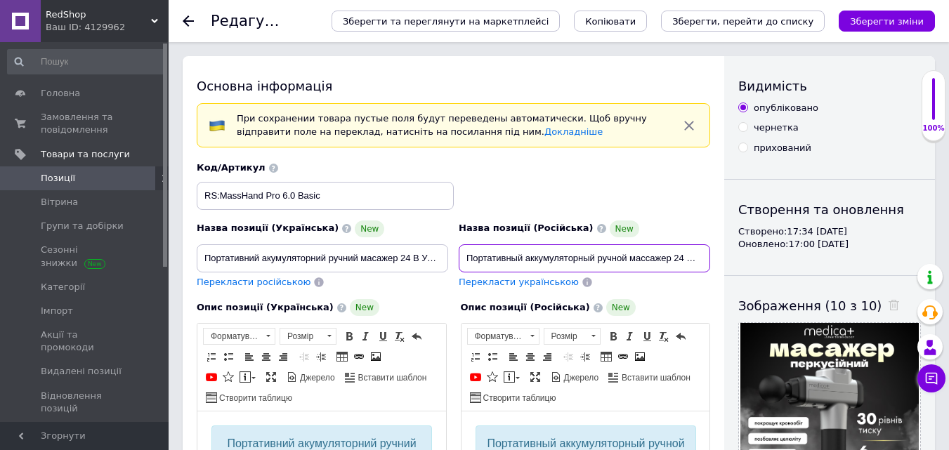
click at [476, 256] on input "Портативный аккумуляторный ручной массажер 24 В Универсальный массажер для шеи …" at bounding box center [585, 259] width 252 height 28
paste input "ассажер для тела массажер для шеи 6 насадок Перкуссионный вибрационный пистолет…"
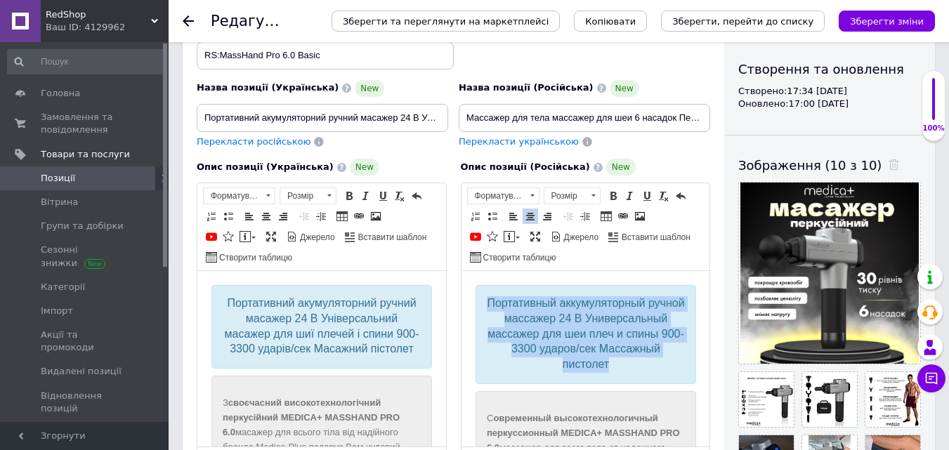
drag, startPoint x: 638, startPoint y: 365, endPoint x: 483, endPoint y: 292, distance: 171.0
click at [483, 292] on div "Портативный аккумуляторный ручной массажер 24 В Универсальный массажер для шеи …" at bounding box center [585, 334] width 221 height 99
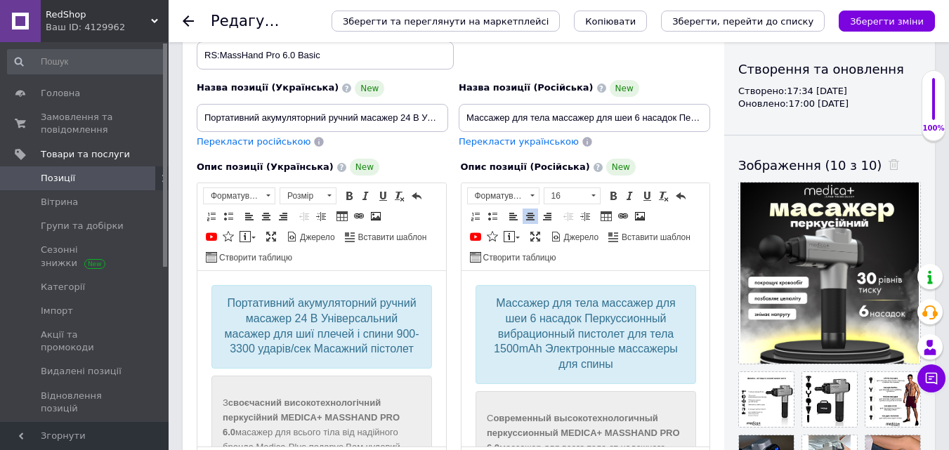
click at [487, 145] on span "Перекласти українською" at bounding box center [519, 141] width 120 height 11
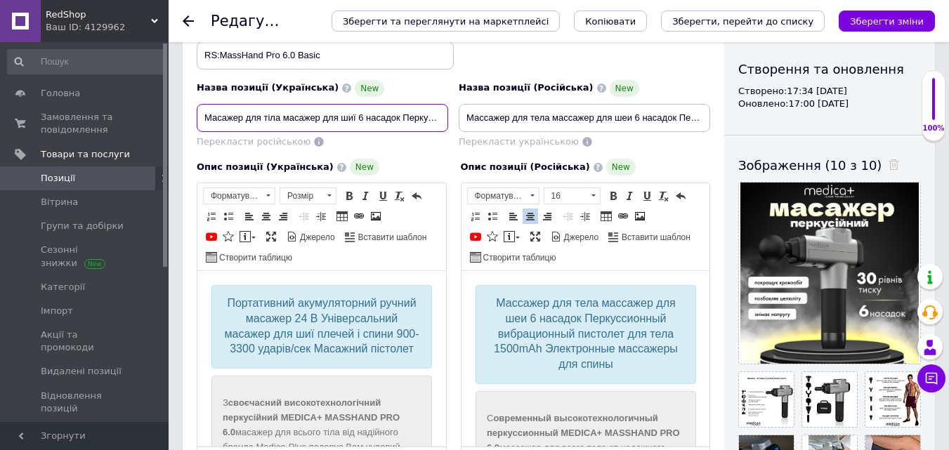
click at [337, 117] on input "Масажер для тіла масажер для шиї 6 насадок Перкусійний вібраційний пістолет для…" at bounding box center [323, 118] width 252 height 28
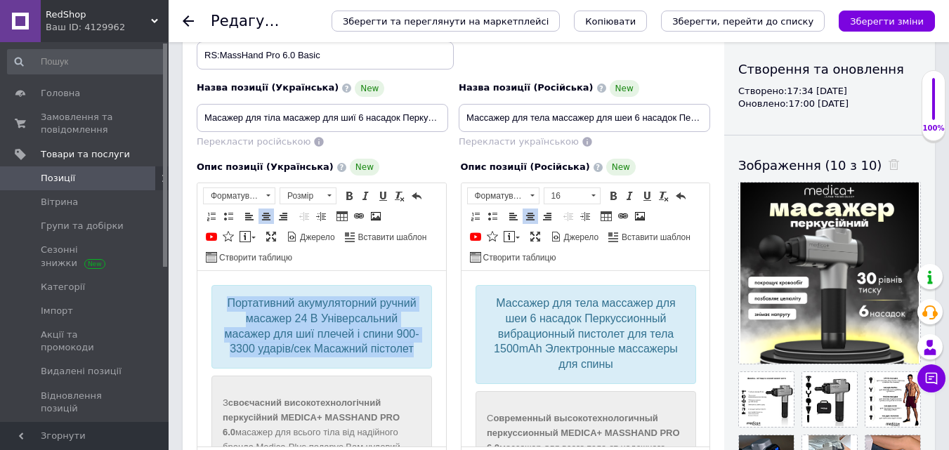
drag, startPoint x: 374, startPoint y: 367, endPoint x: 216, endPoint y: 294, distance: 174.2
click at [216, 294] on div "Портативний акумуляторний ручний масажер 24 В Універсальний масажер для шиї пле…" at bounding box center [322, 327] width 221 height 84
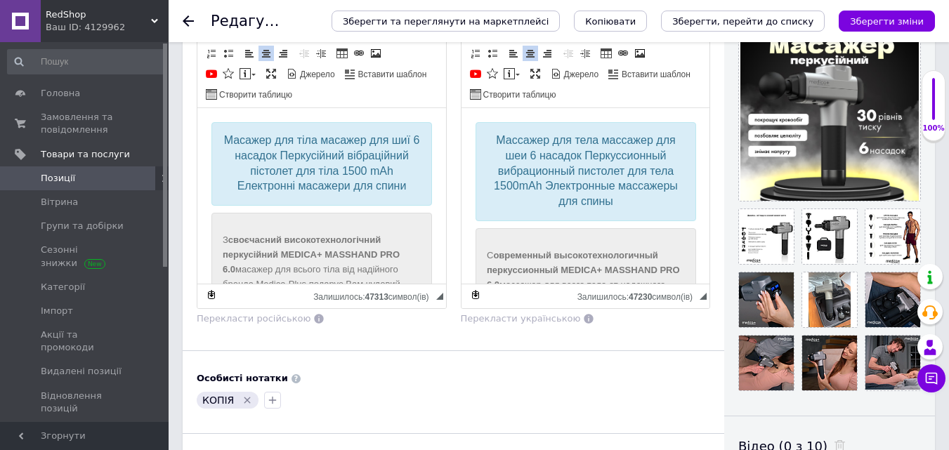
scroll to position [281, 0]
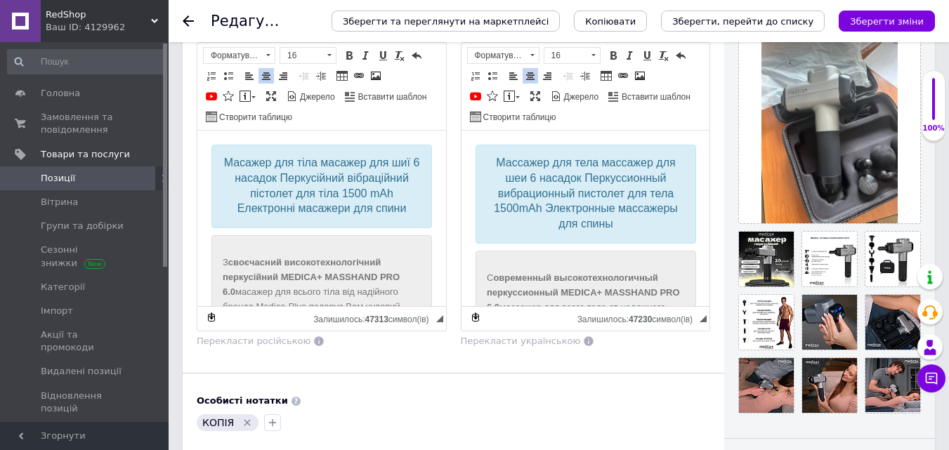
click at [728, 207] on div "Видимість опубліковано чернетка прихований Створення та оновлення Створено: 17:…" at bounding box center [829, 296] width 211 height 1043
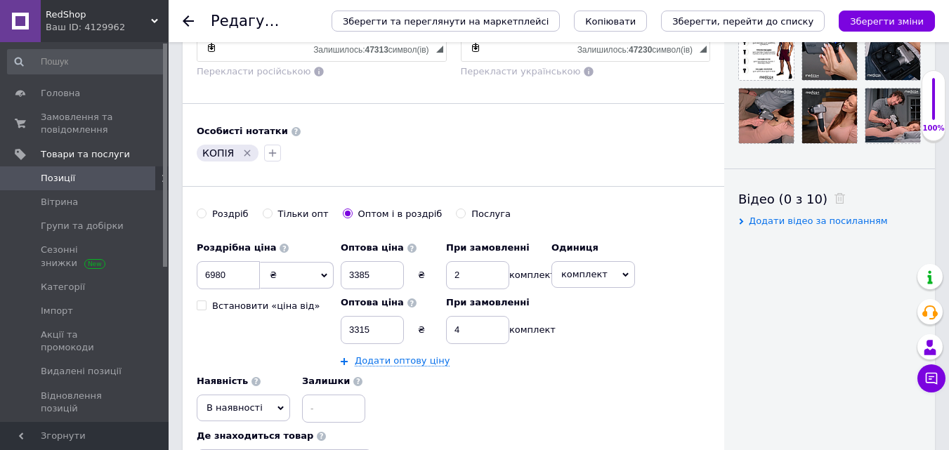
scroll to position [562, 0]
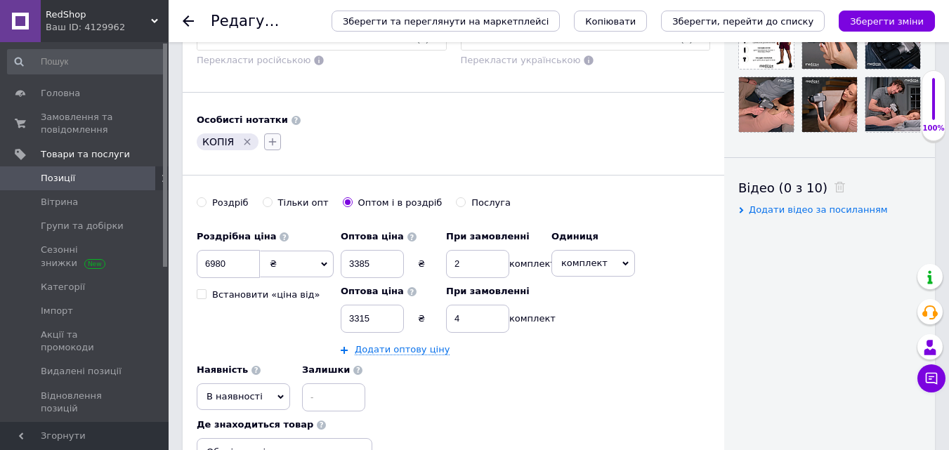
click at [271, 144] on icon "button" at bounding box center [272, 141] width 11 height 11
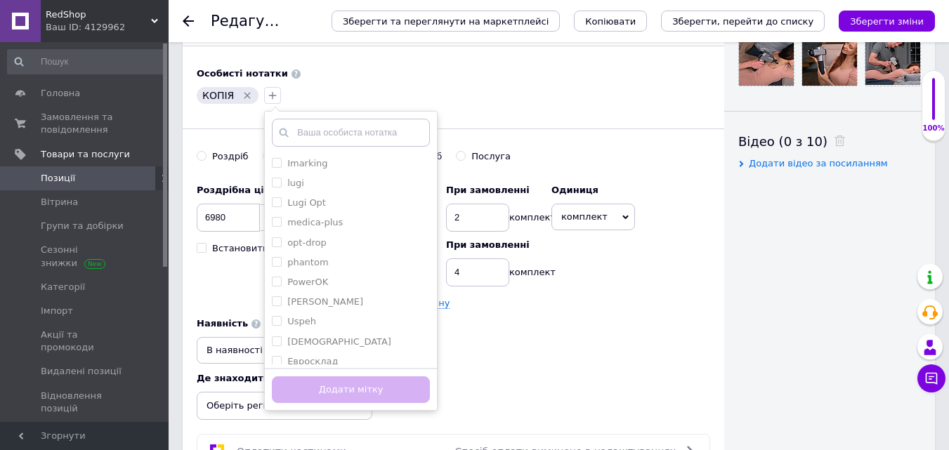
scroll to position [632, 0]
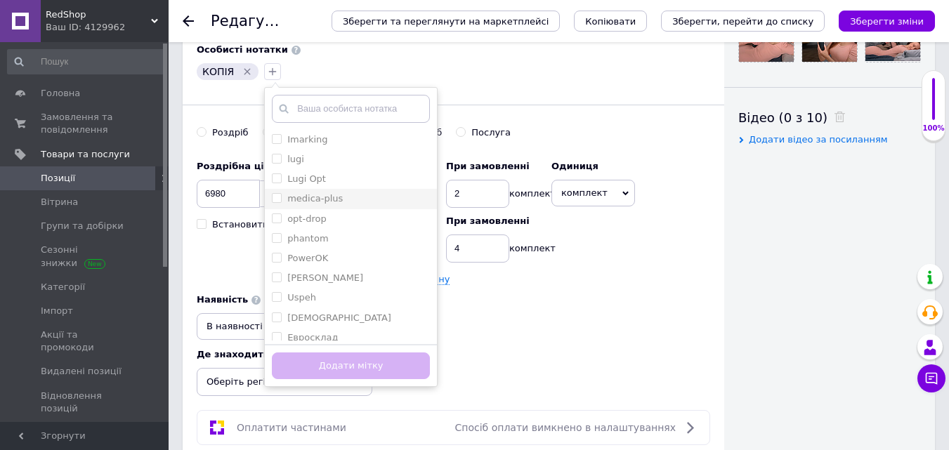
click at [272, 197] on input "medica-plus" at bounding box center [276, 197] width 9 height 9
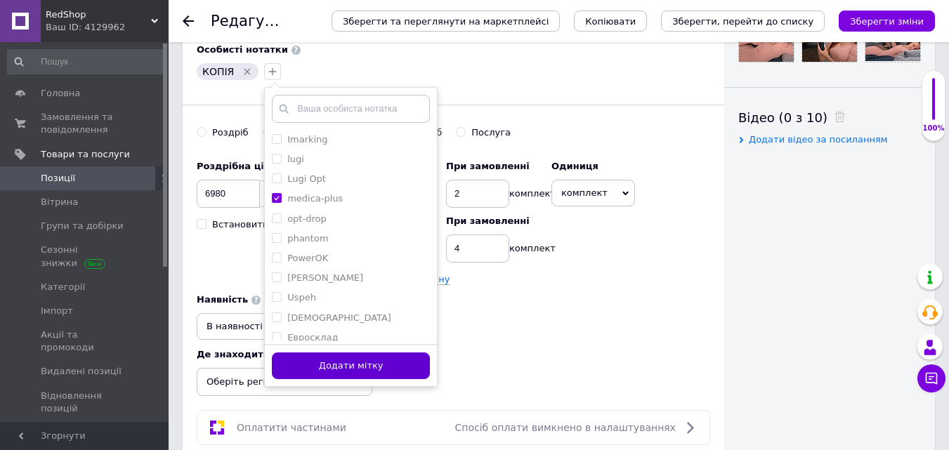
click at [344, 372] on button "Додати мітку" at bounding box center [351, 366] width 158 height 27
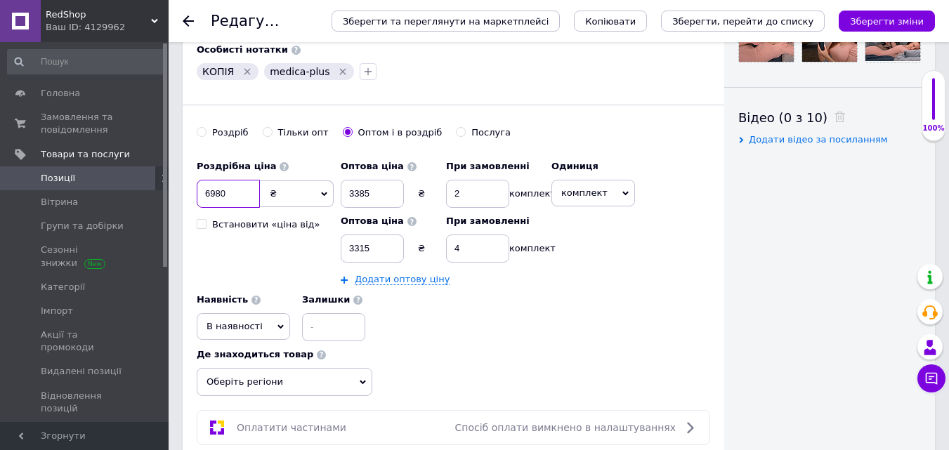
drag, startPoint x: 239, startPoint y: 197, endPoint x: 218, endPoint y: 197, distance: 21.1
click at [218, 197] on input "6980" at bounding box center [228, 194] width 63 height 28
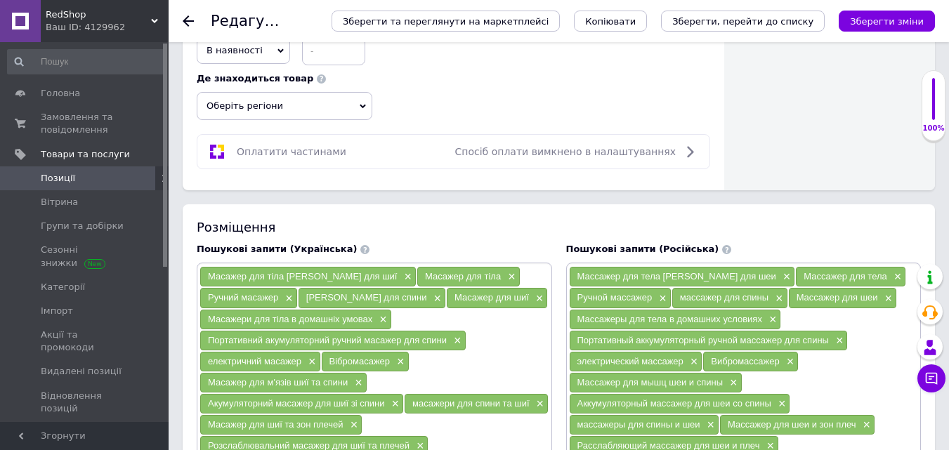
scroll to position [914, 0]
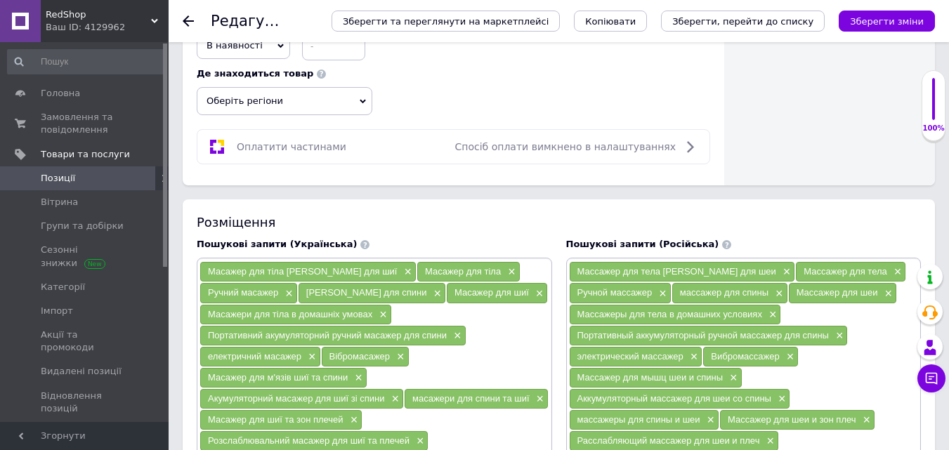
click at [238, 110] on span "Оберіть регіони" at bounding box center [285, 101] width 176 height 28
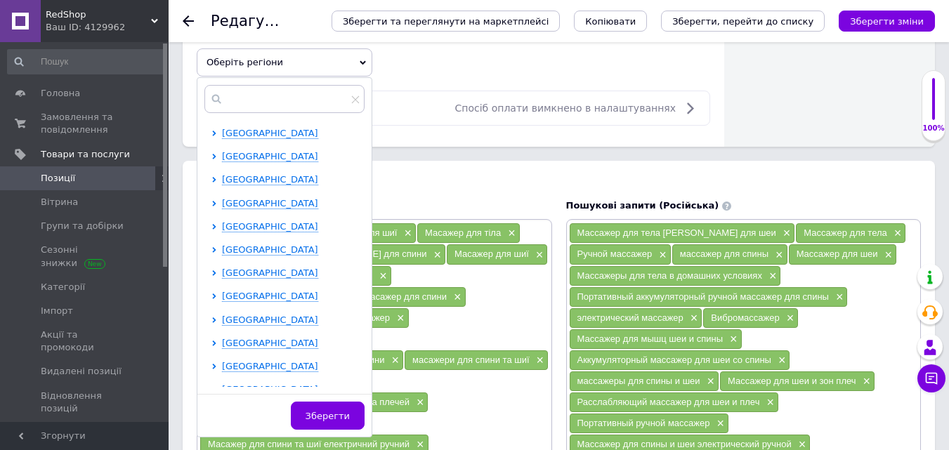
scroll to position [984, 0]
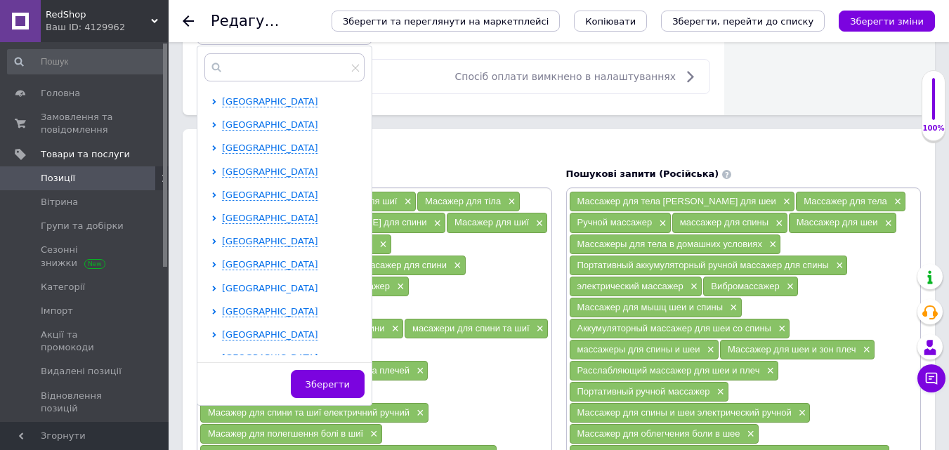
click at [245, 293] on span "[GEOGRAPHIC_DATA]" at bounding box center [270, 288] width 96 height 11
click at [228, 308] on input "checkbox" at bounding box center [226, 310] width 9 height 9
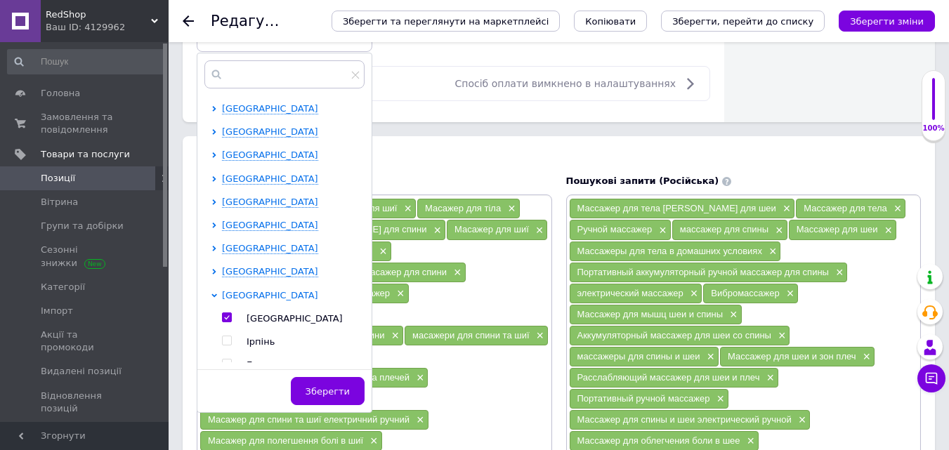
click at [230, 297] on span "[GEOGRAPHIC_DATA]" at bounding box center [270, 295] width 96 height 11
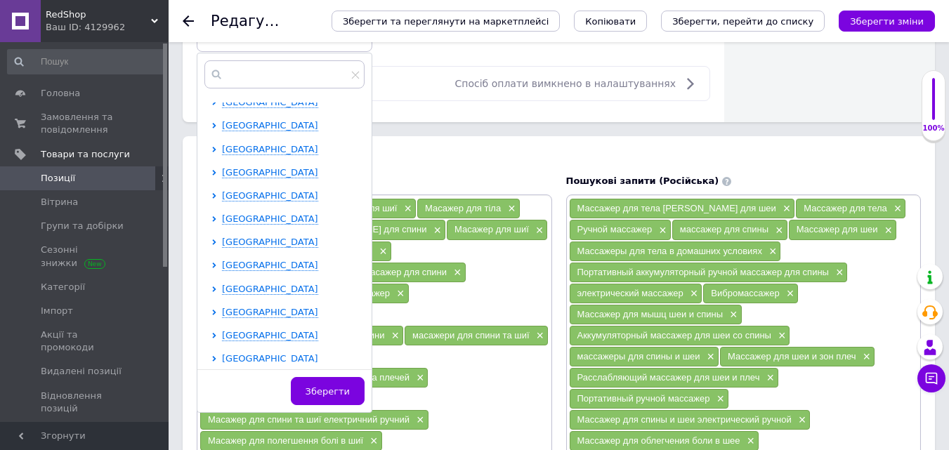
scroll to position [211, 0]
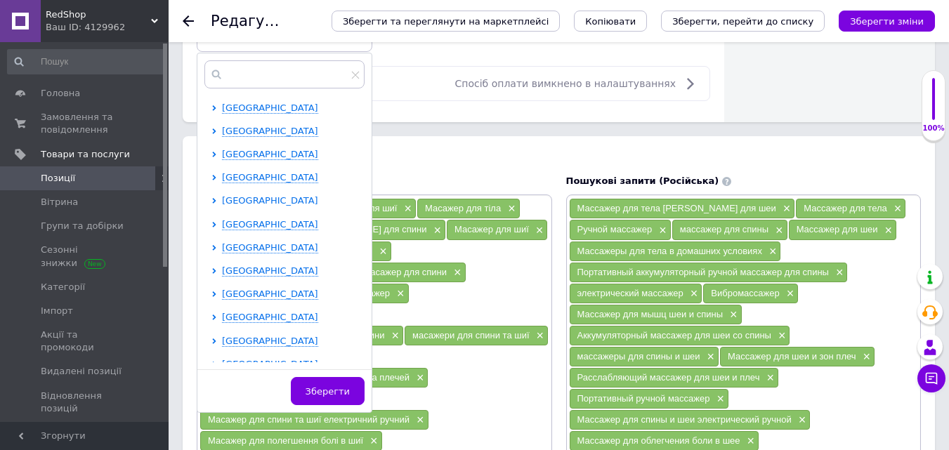
click at [239, 203] on span "[GEOGRAPHIC_DATA]" at bounding box center [270, 200] width 96 height 11
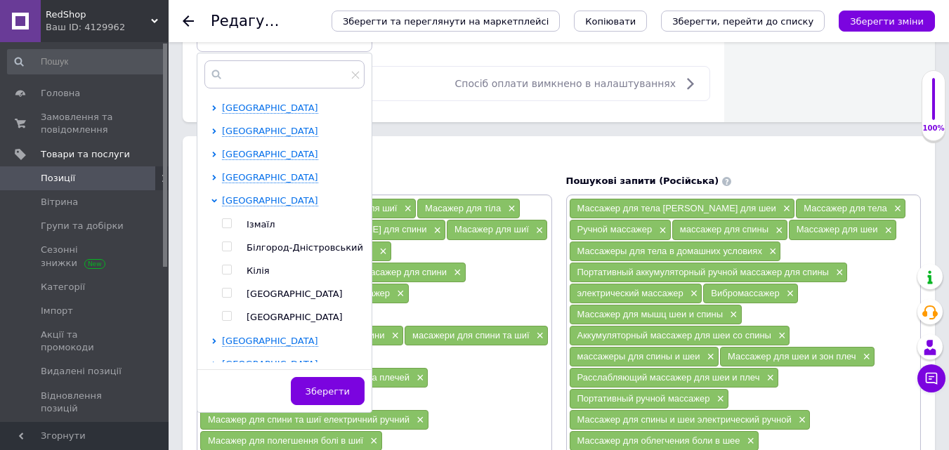
click at [223, 292] on input "checkbox" at bounding box center [226, 293] width 9 height 9
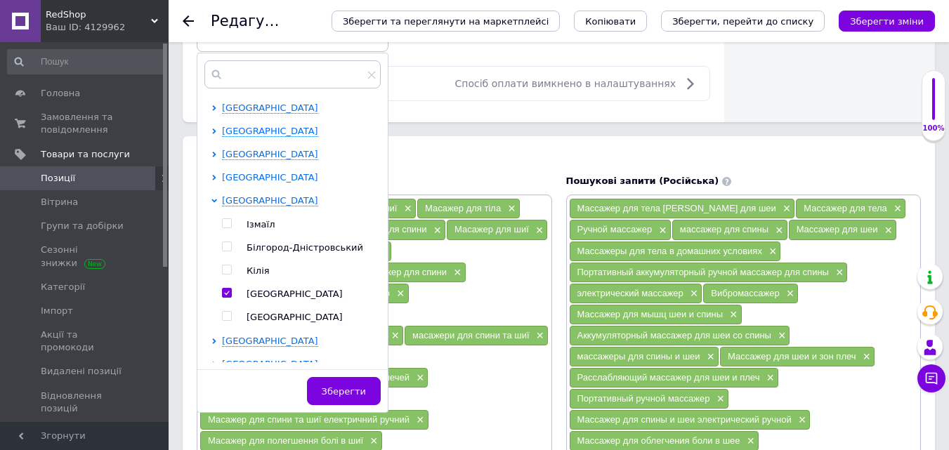
click at [244, 175] on span "[GEOGRAPHIC_DATA]" at bounding box center [270, 177] width 96 height 11
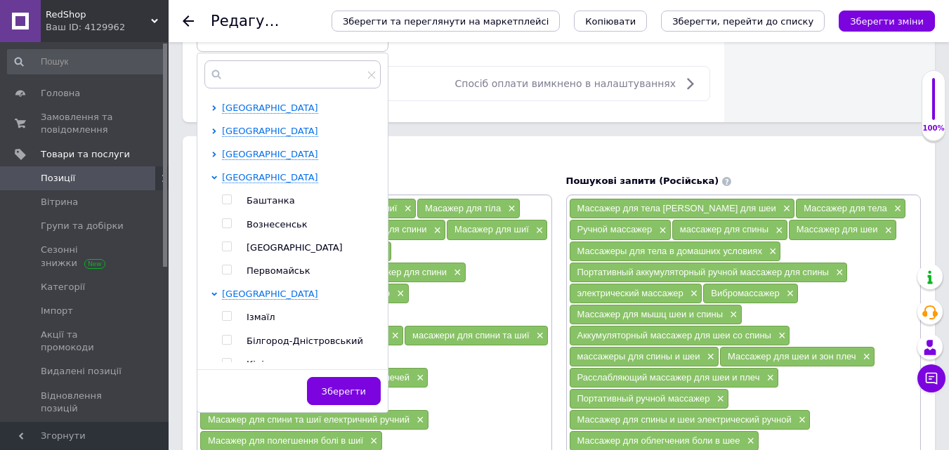
click at [227, 244] on input "checkbox" at bounding box center [226, 246] width 9 height 9
click at [344, 403] on button "Зберегти" at bounding box center [344, 391] width 74 height 28
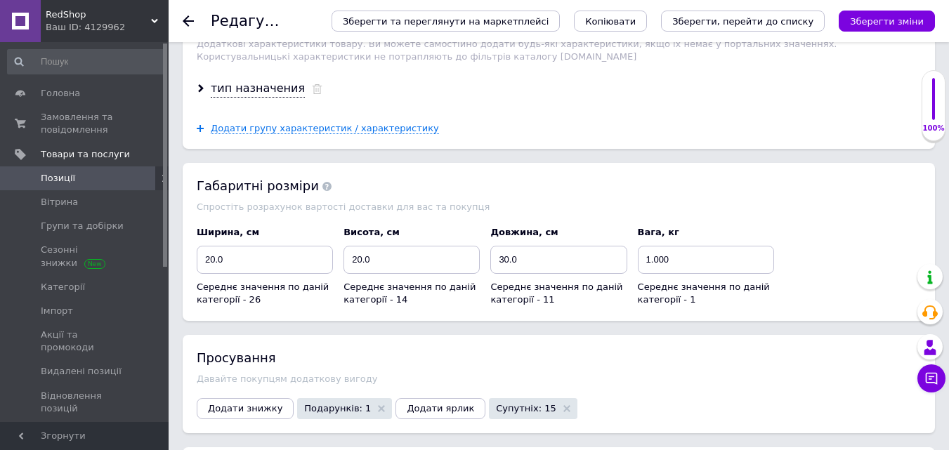
scroll to position [2192, 0]
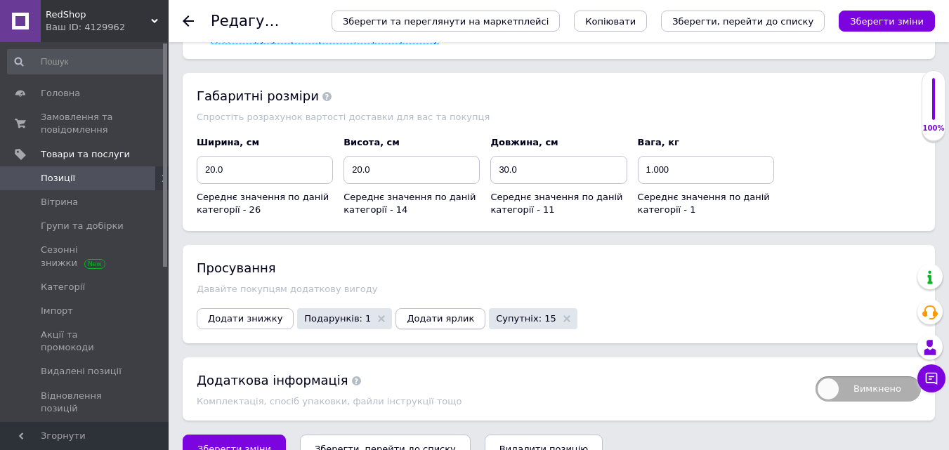
click at [415, 313] on span "Додати ярлик" at bounding box center [440, 318] width 67 height 11
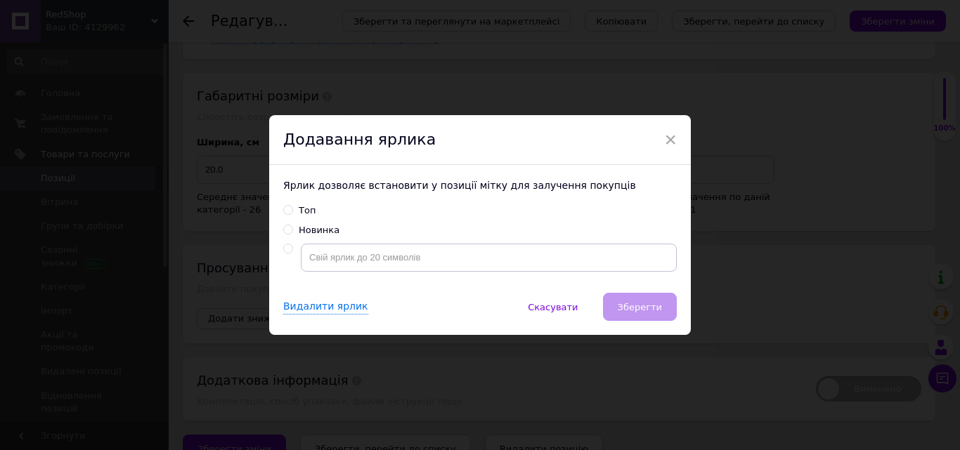
click at [290, 212] on span at bounding box center [288, 210] width 10 height 10
click at [290, 212] on input "Топ" at bounding box center [287, 209] width 9 height 9
click at [645, 315] on button "Зберегти" at bounding box center [640, 307] width 74 height 28
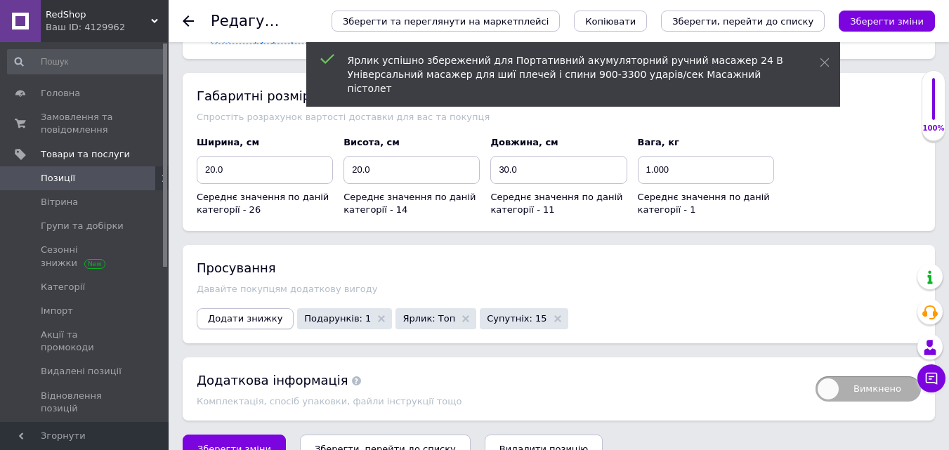
click at [240, 313] on span "Додати знижку" at bounding box center [245, 318] width 74 height 11
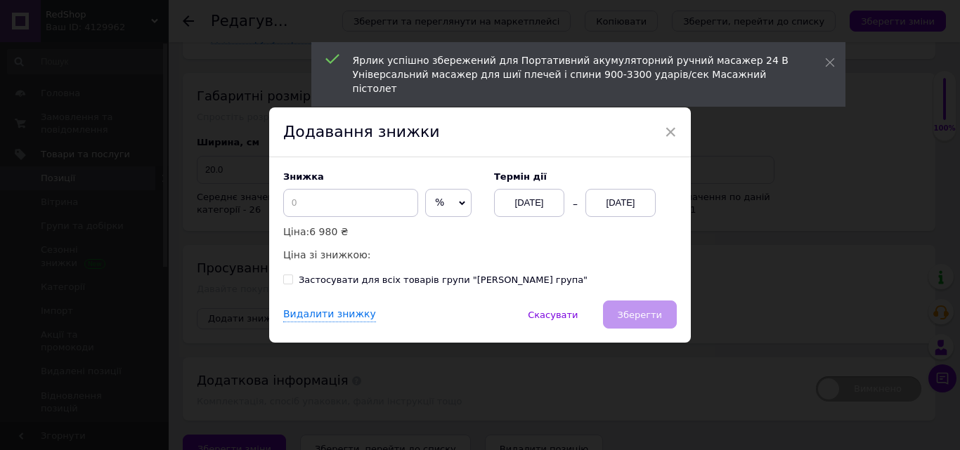
click at [612, 202] on div "[DATE]" at bounding box center [620, 203] width 70 height 28
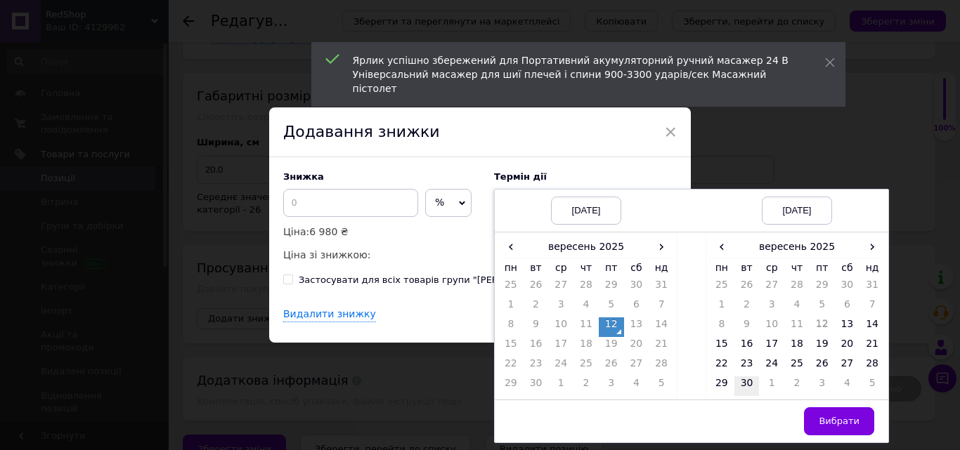
click at [738, 381] on td "30" at bounding box center [746, 387] width 25 height 20
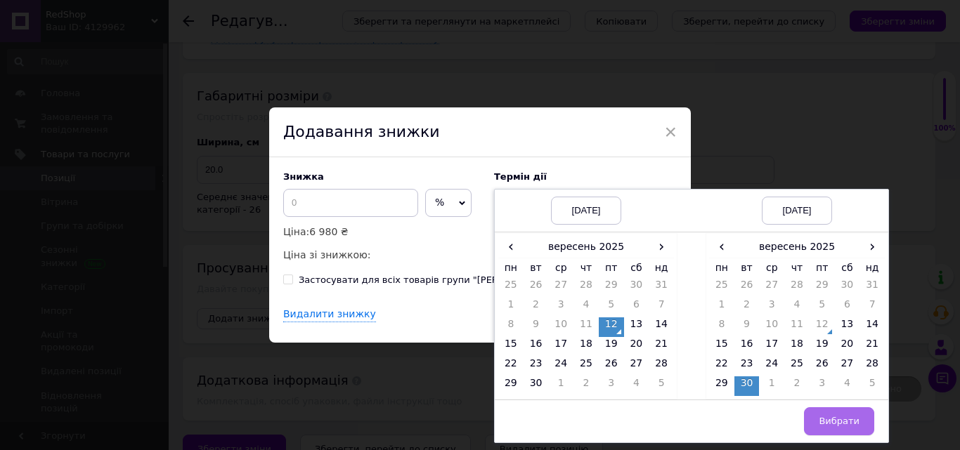
click at [821, 416] on button "Вибрати" at bounding box center [839, 422] width 70 height 28
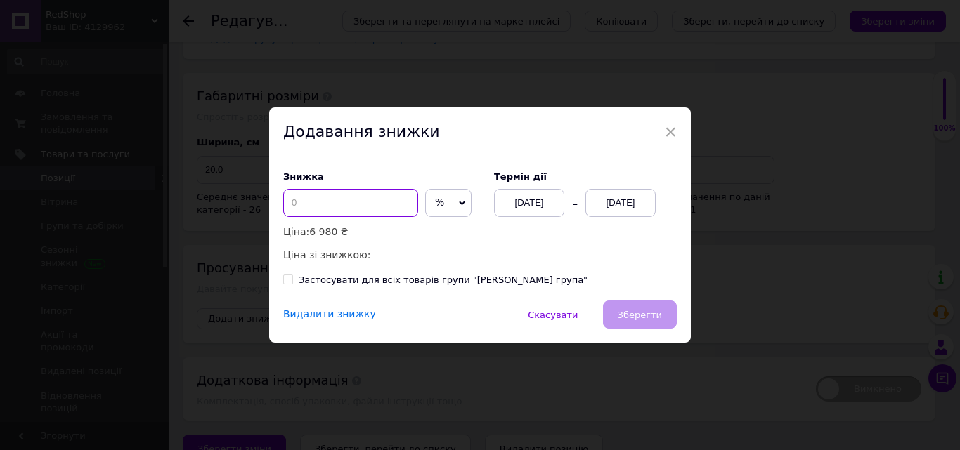
click at [356, 199] on input at bounding box center [350, 203] width 135 height 28
click at [639, 306] on button "Зберегти" at bounding box center [640, 315] width 74 height 28
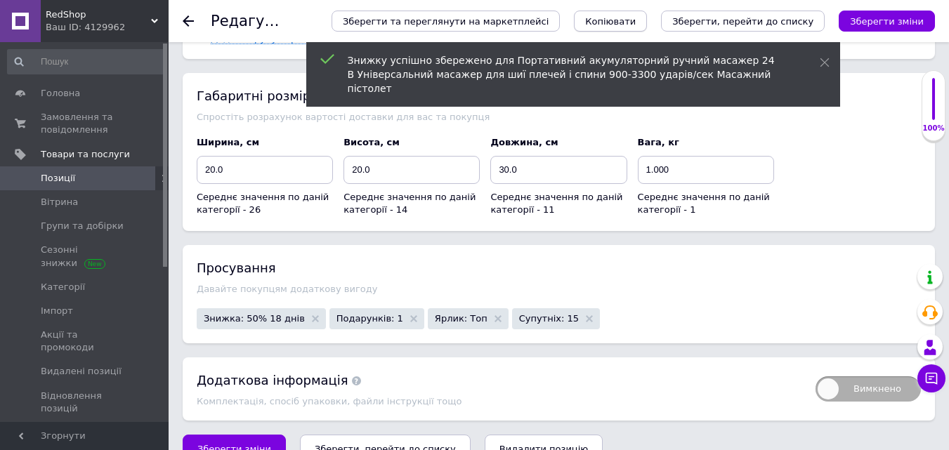
click at [636, 16] on span "Копіювати" at bounding box center [610, 21] width 51 height 11
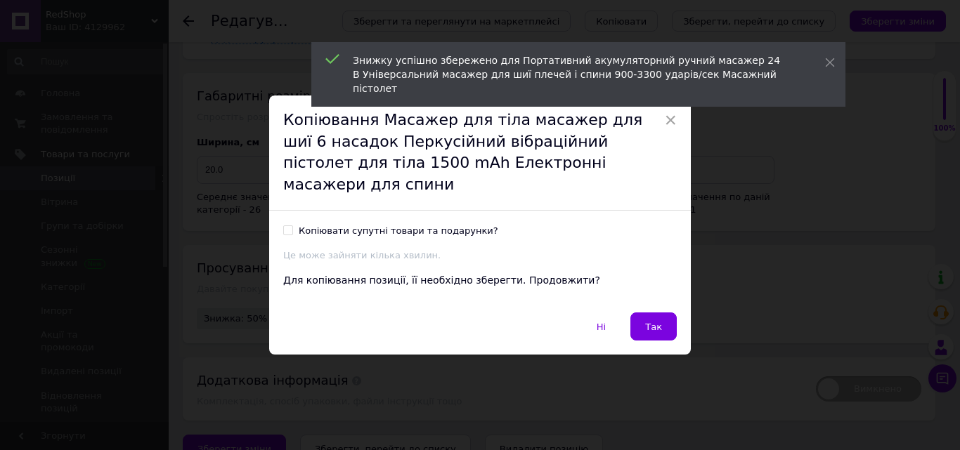
click at [289, 226] on input "Копіювати супутні товари та подарунки?" at bounding box center [287, 230] width 9 height 9
click at [658, 313] on button "Так" at bounding box center [653, 327] width 46 height 28
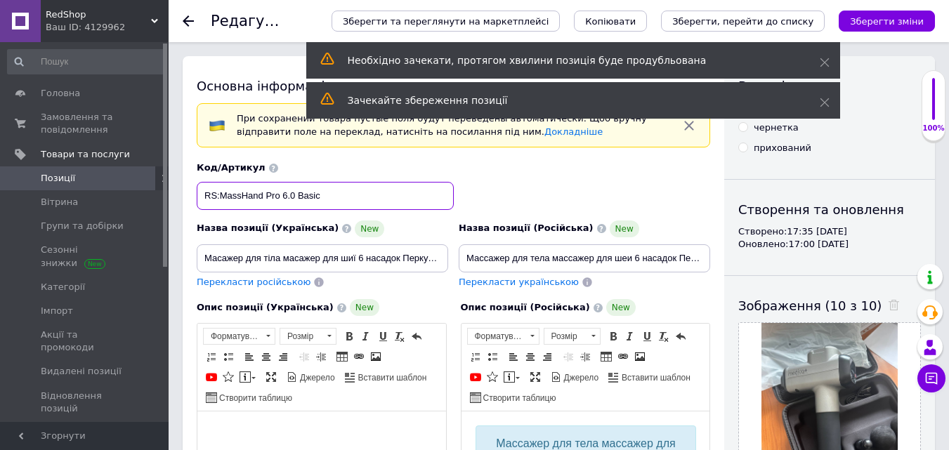
drag, startPoint x: 299, startPoint y: 201, endPoint x: 337, endPoint y: 207, distance: 37.7
click at [337, 207] on input "RS:MassHand Pro 6.0 Basic" at bounding box center [325, 196] width 257 height 28
paste input "New"
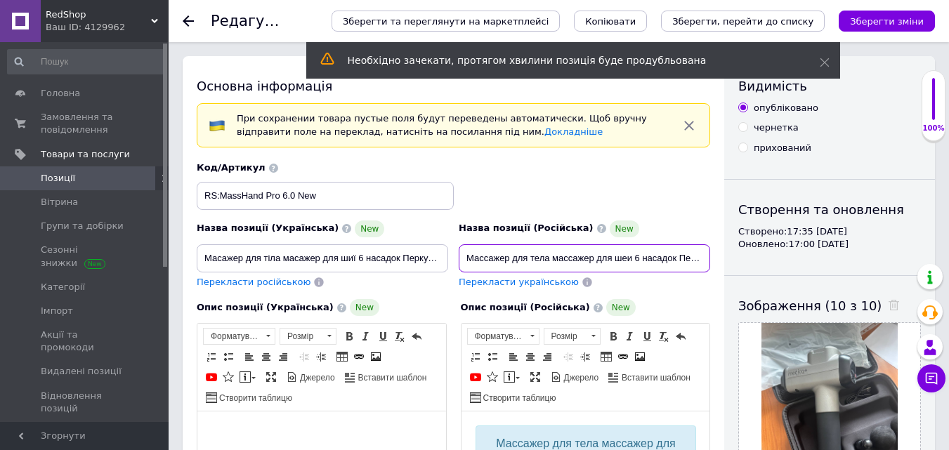
click at [490, 265] on input "Массажер для тела массажер для шеи 6 насадок Перкуссионный вибрационный пистоле…" at bounding box center [585, 259] width 252 height 28
paste input "ибромассажер Medica+ MassHand Pro 6.0 Ручной массажер 120 Вт Расслабляющий масс…"
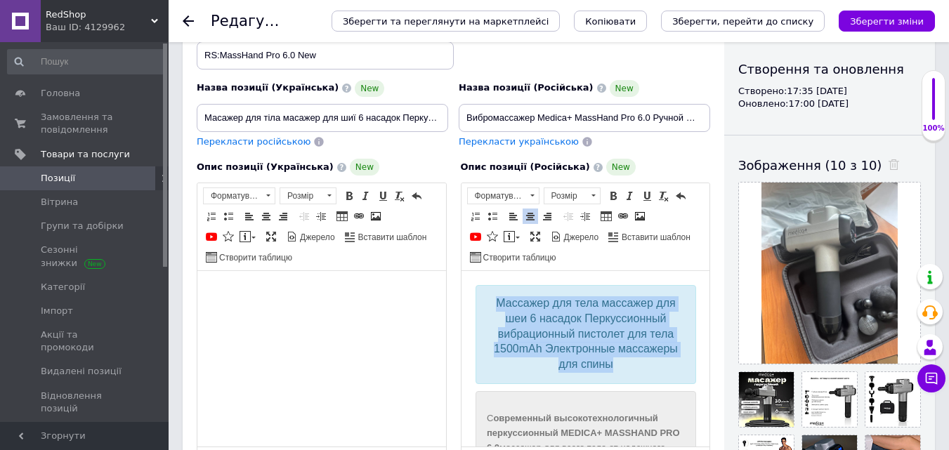
drag, startPoint x: 561, startPoint y: 339, endPoint x: 471, endPoint y: 277, distance: 109.7
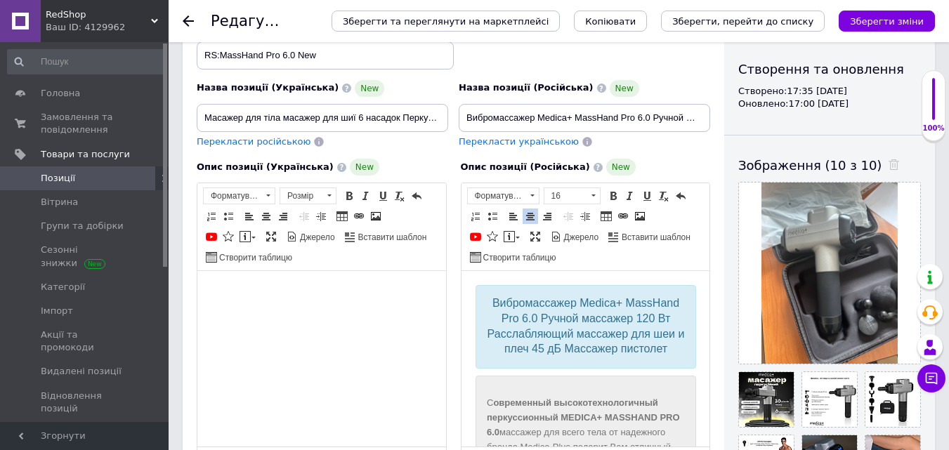
click at [500, 136] on span "Перекласти українською" at bounding box center [519, 141] width 120 height 11
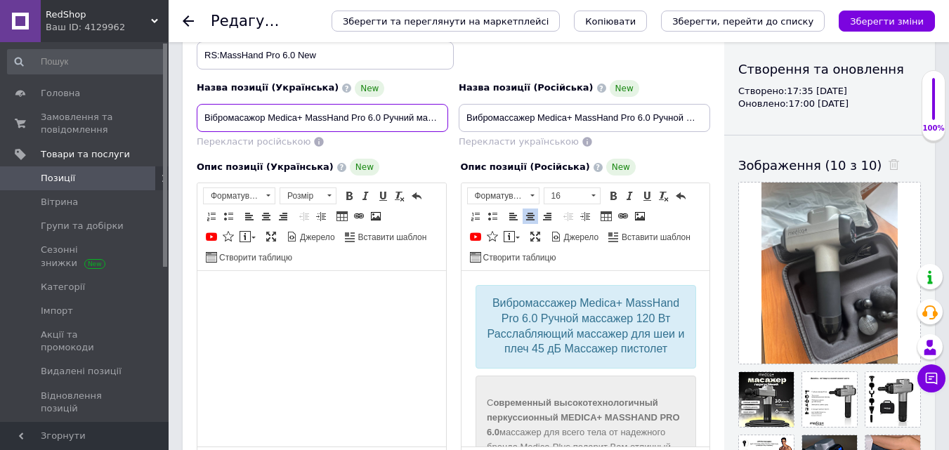
click at [333, 105] on input "Вібромасажор Medica+ MassHand Pro 6.0 Ручний масажер 120 Вт Розслаблювальний ма…" at bounding box center [323, 118] width 252 height 28
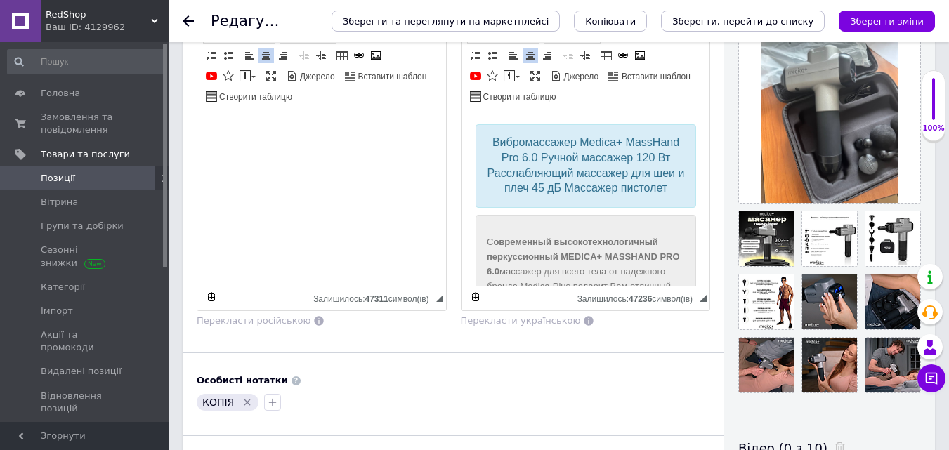
scroll to position [281, 0]
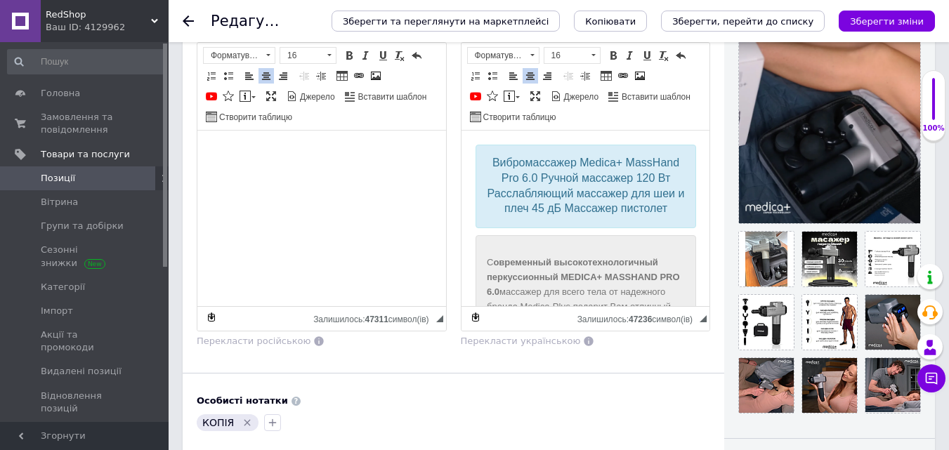
click at [726, 245] on div "Видимість опубліковано чернетка прихований Створення та оновлення Створено: 17:…" at bounding box center [829, 296] width 211 height 1043
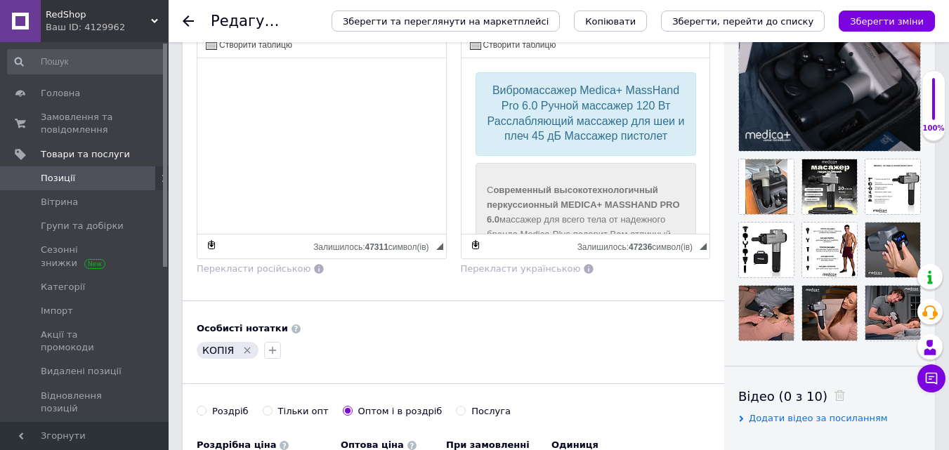
scroll to position [422, 0]
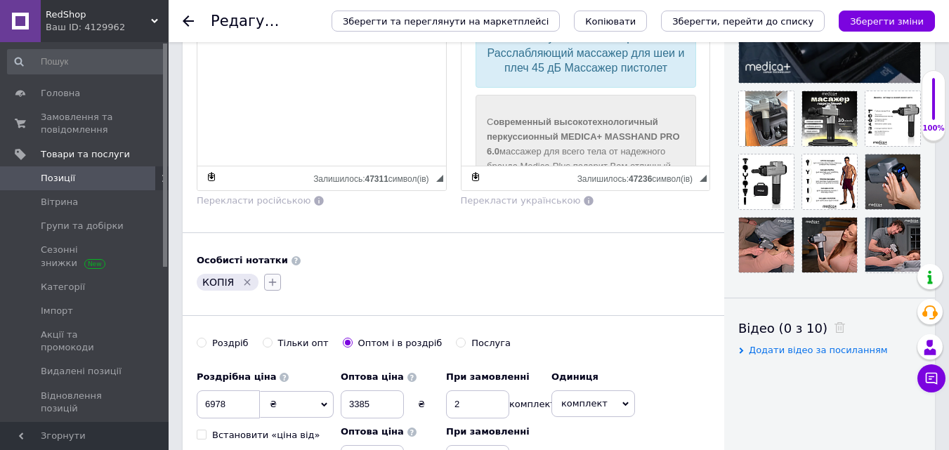
click at [275, 284] on button "button" at bounding box center [272, 282] width 17 height 17
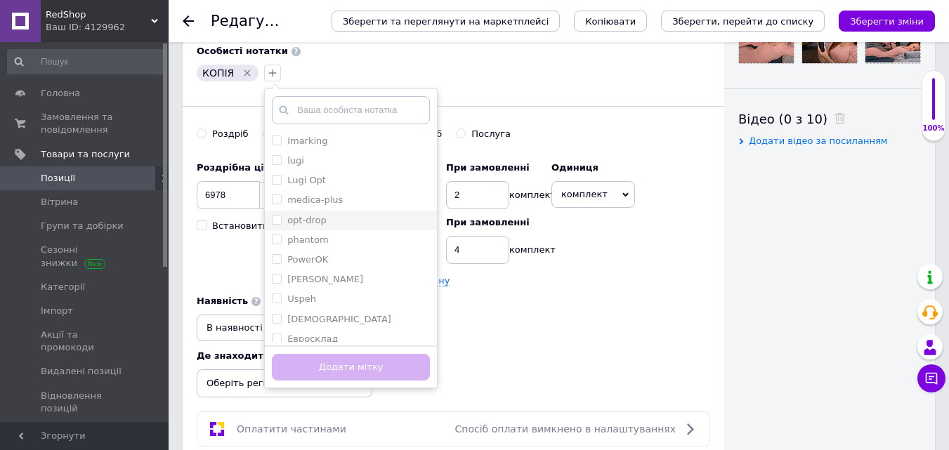
scroll to position [632, 0]
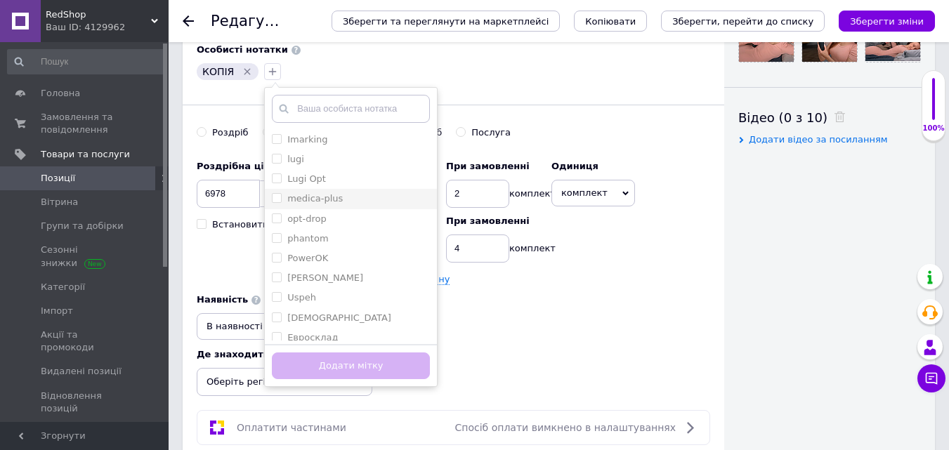
click at [274, 197] on input "medica-plus" at bounding box center [276, 197] width 9 height 9
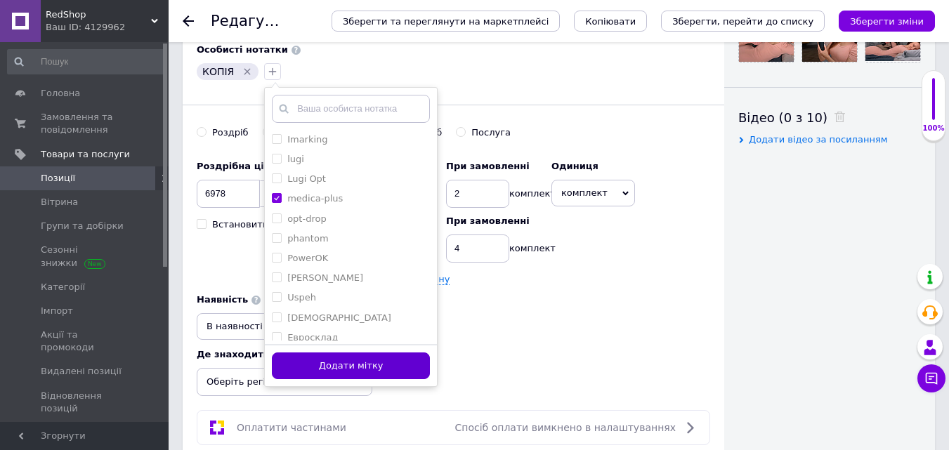
click at [344, 360] on button "Додати мітку" at bounding box center [351, 366] width 158 height 27
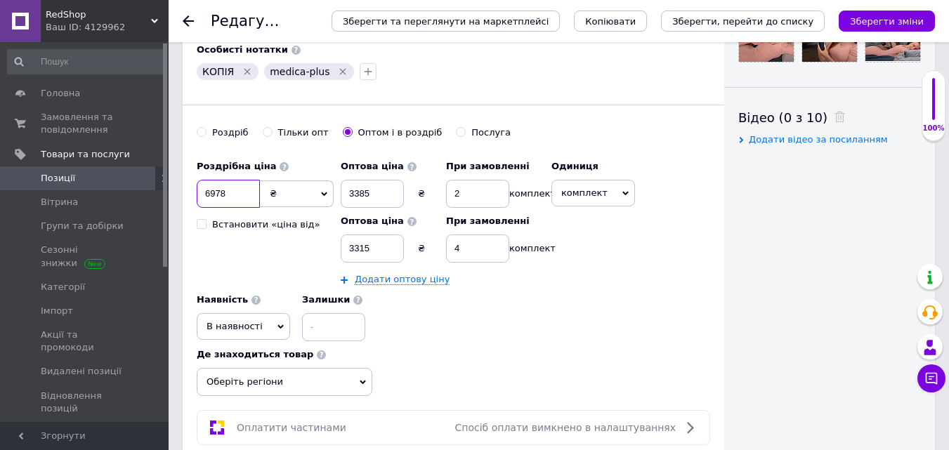
click at [236, 193] on input "6978" at bounding box center [228, 194] width 63 height 28
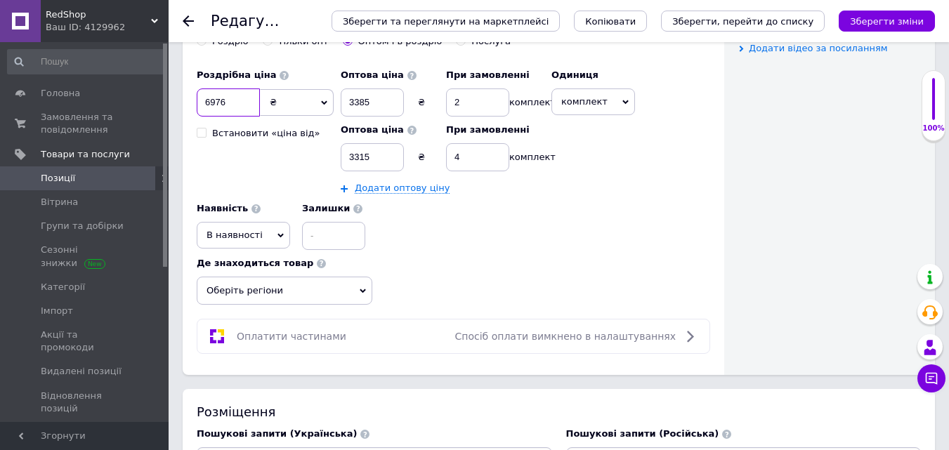
scroll to position [914, 0]
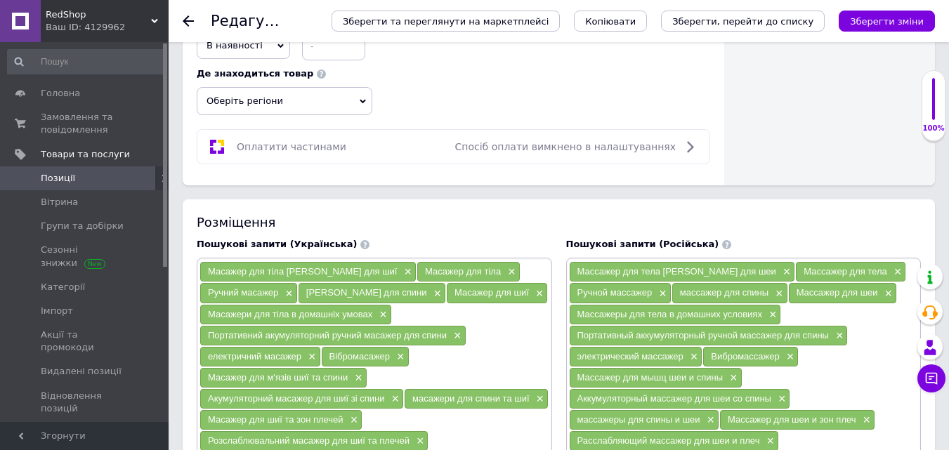
click at [267, 108] on span "Оберіть регіони" at bounding box center [285, 101] width 176 height 28
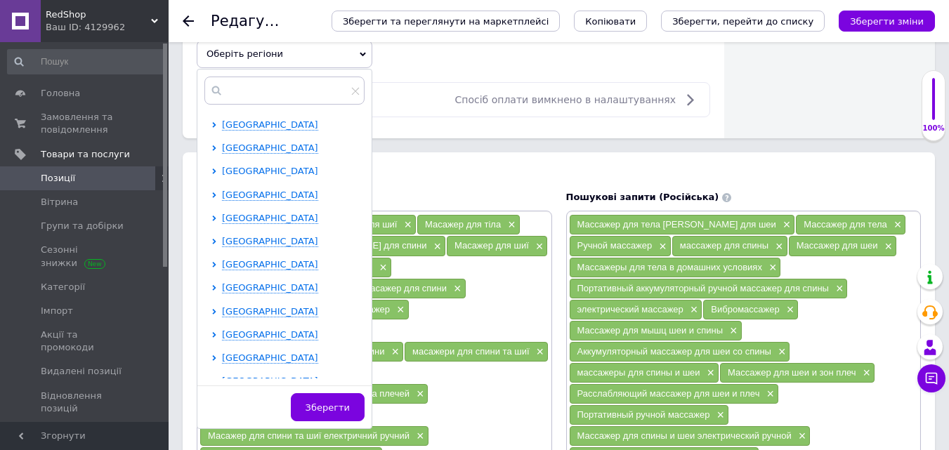
scroll to position [984, 0]
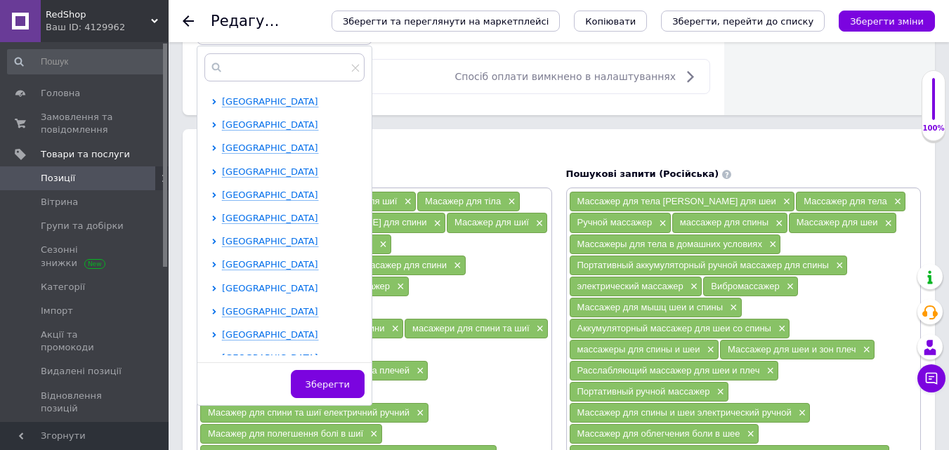
click at [245, 289] on span "[GEOGRAPHIC_DATA]" at bounding box center [270, 288] width 96 height 11
click at [224, 306] on input "checkbox" at bounding box center [226, 310] width 9 height 9
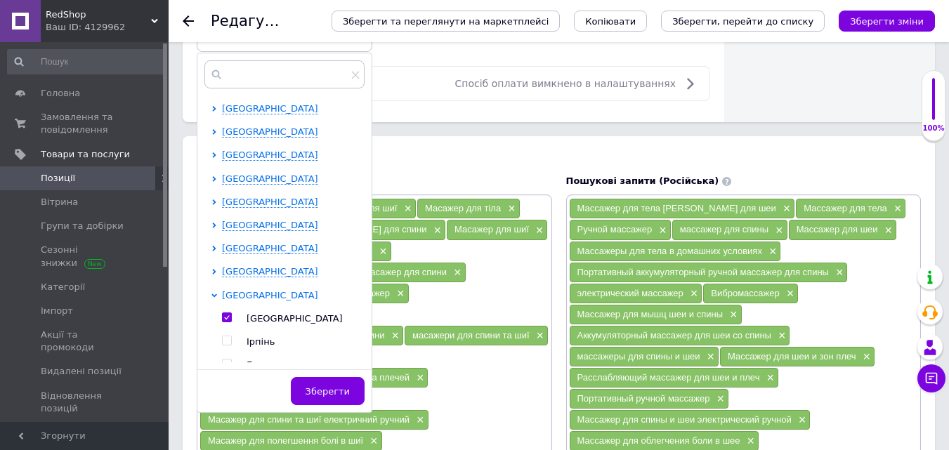
click at [233, 290] on span "[GEOGRAPHIC_DATA]" at bounding box center [270, 295] width 96 height 11
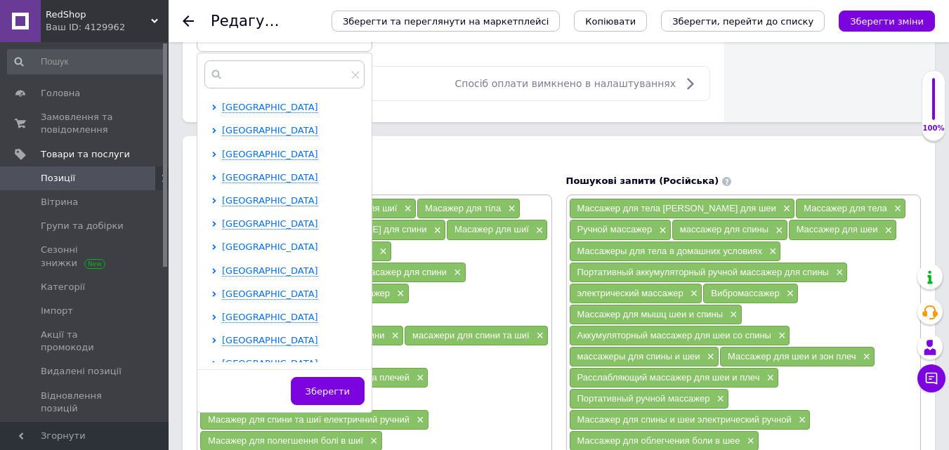
click at [242, 252] on span "[GEOGRAPHIC_DATA]" at bounding box center [270, 247] width 96 height 11
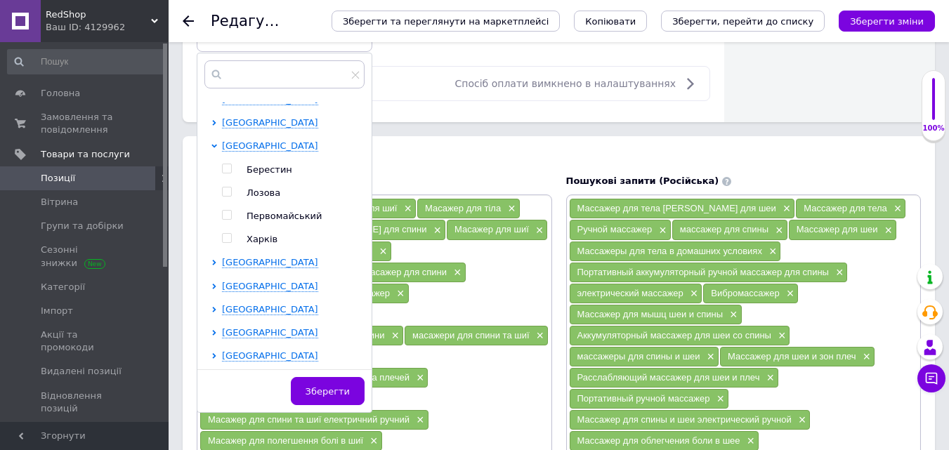
click at [226, 242] on input "checkbox" at bounding box center [226, 238] width 9 height 9
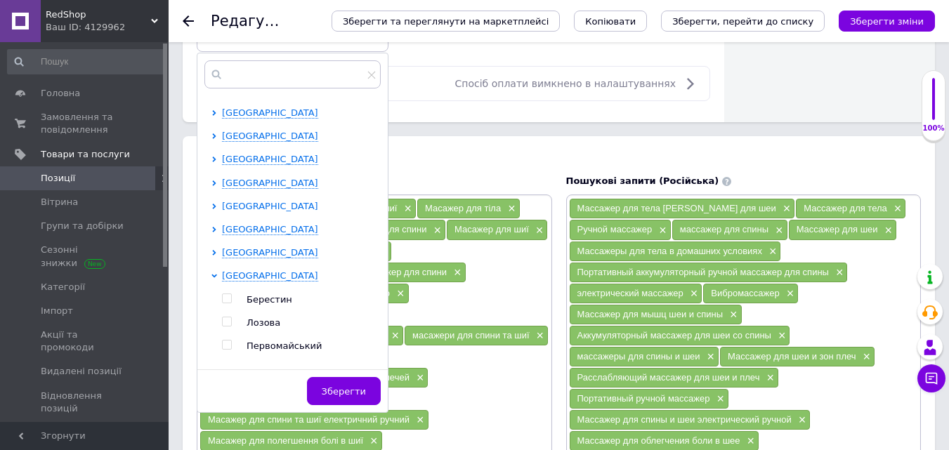
scroll to position [242, 0]
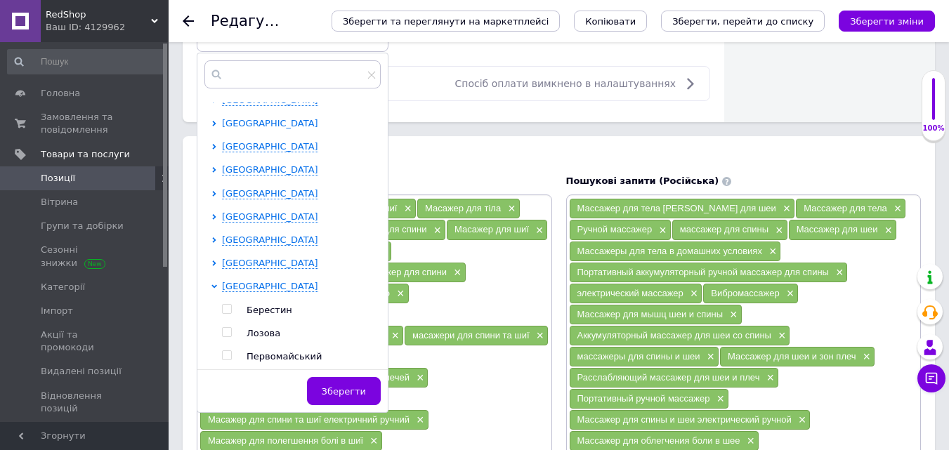
click at [235, 122] on span "[GEOGRAPHIC_DATA]" at bounding box center [270, 123] width 96 height 11
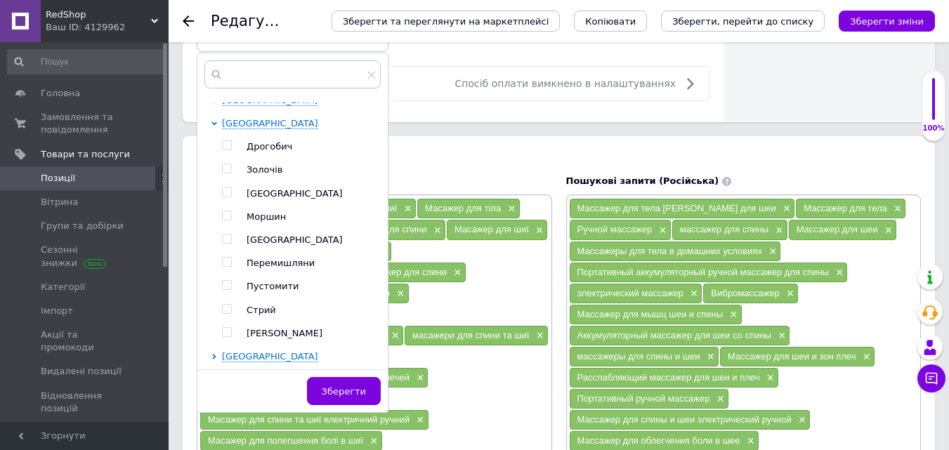
click at [227, 195] on input "checkbox" at bounding box center [226, 192] width 9 height 9
click at [360, 384] on button "Зберегти" at bounding box center [344, 391] width 74 height 28
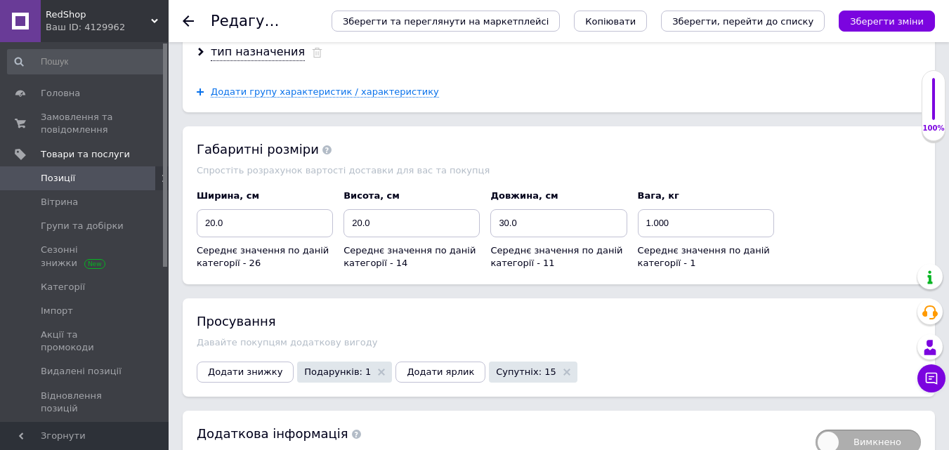
scroll to position [2192, 0]
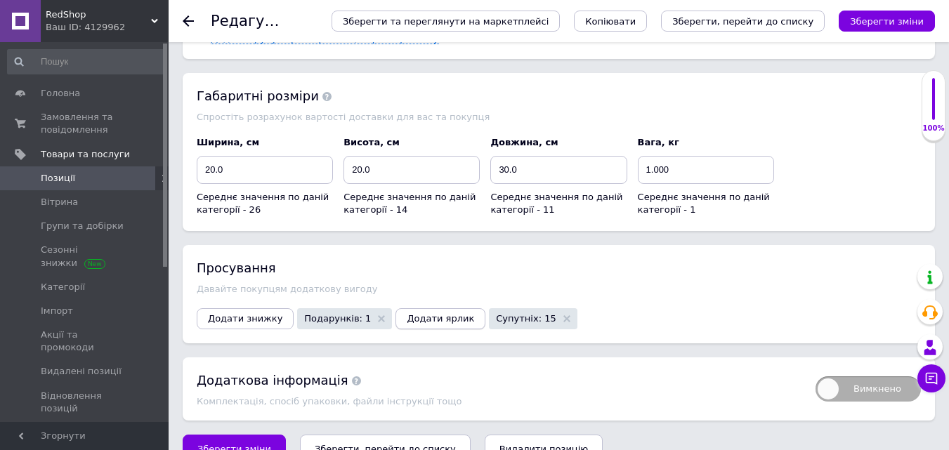
click at [407, 313] on span "Додати ярлик" at bounding box center [440, 318] width 67 height 11
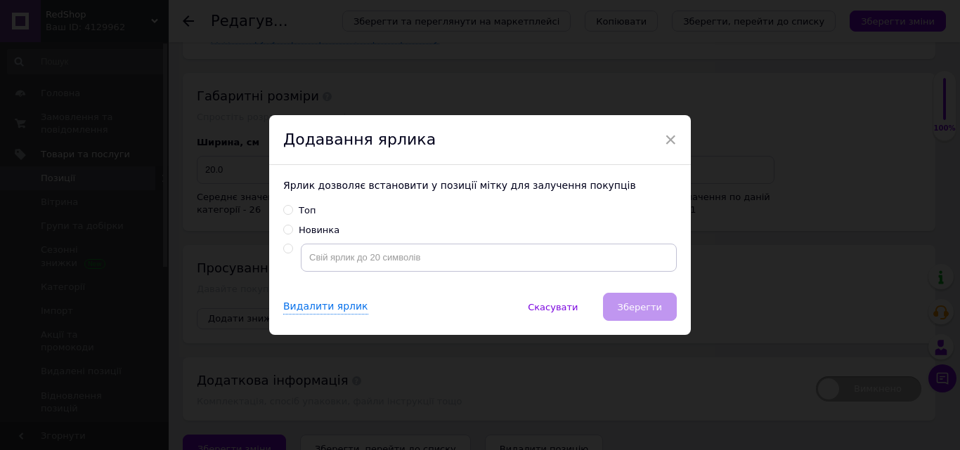
click at [290, 207] on span at bounding box center [288, 210] width 10 height 10
click at [290, 207] on input "Топ" at bounding box center [287, 209] width 9 height 9
click at [651, 306] on span "Зберегти" at bounding box center [640, 307] width 44 height 11
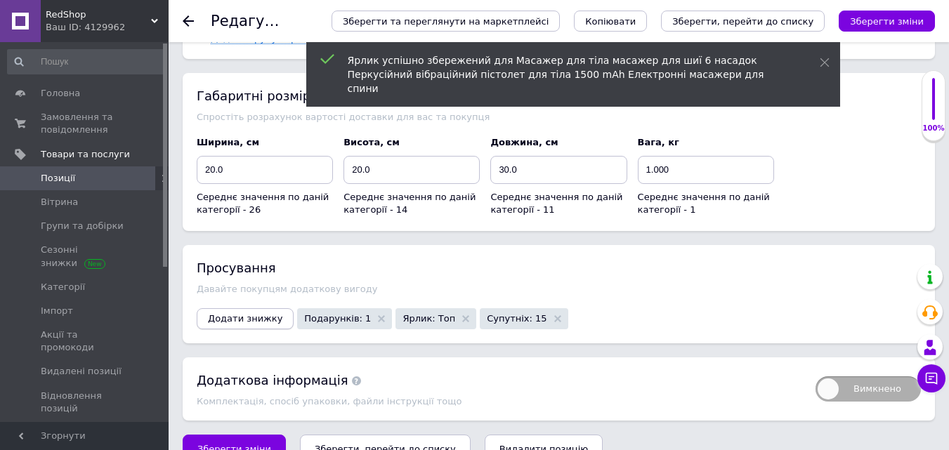
click at [271, 313] on span "Додати знижку" at bounding box center [245, 318] width 74 height 11
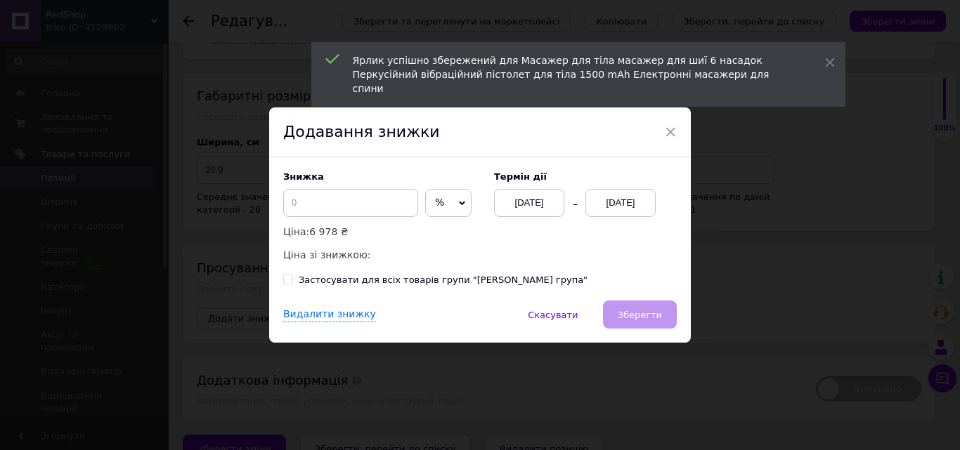
click at [612, 207] on div "[DATE]" at bounding box center [620, 203] width 70 height 28
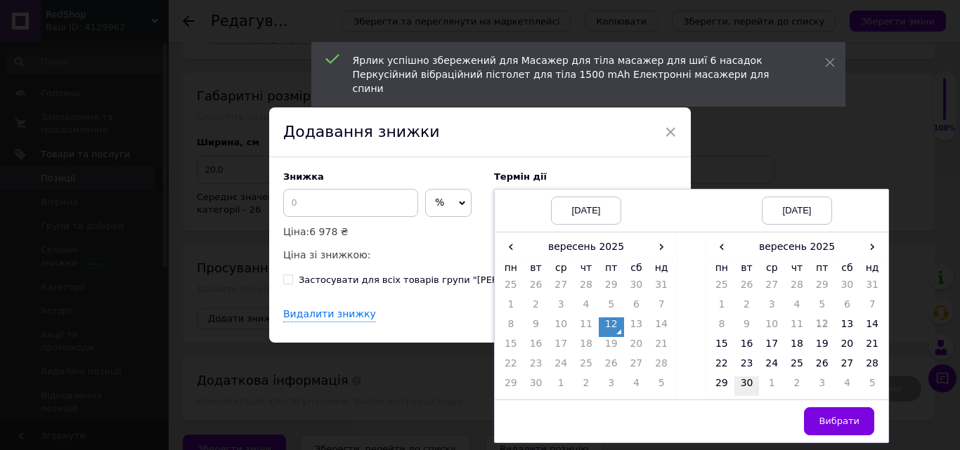
click at [736, 380] on td "30" at bounding box center [746, 387] width 25 height 20
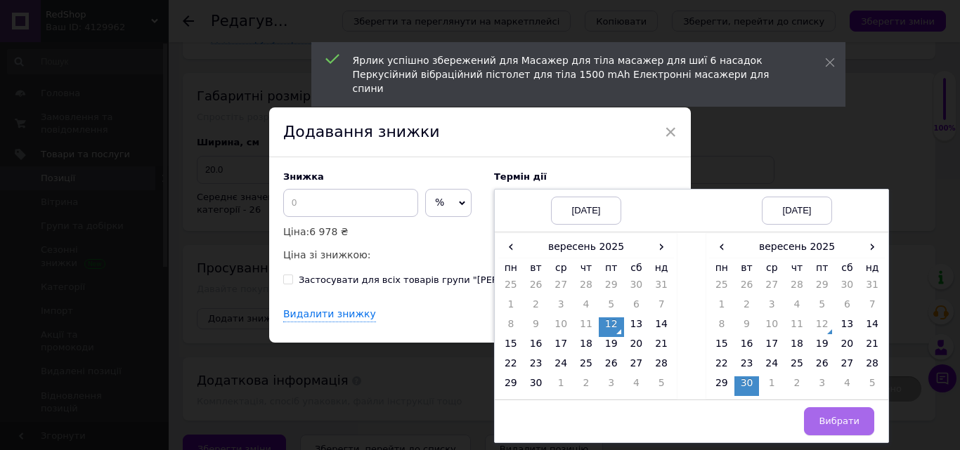
click at [853, 415] on button "Вибрати" at bounding box center [839, 422] width 70 height 28
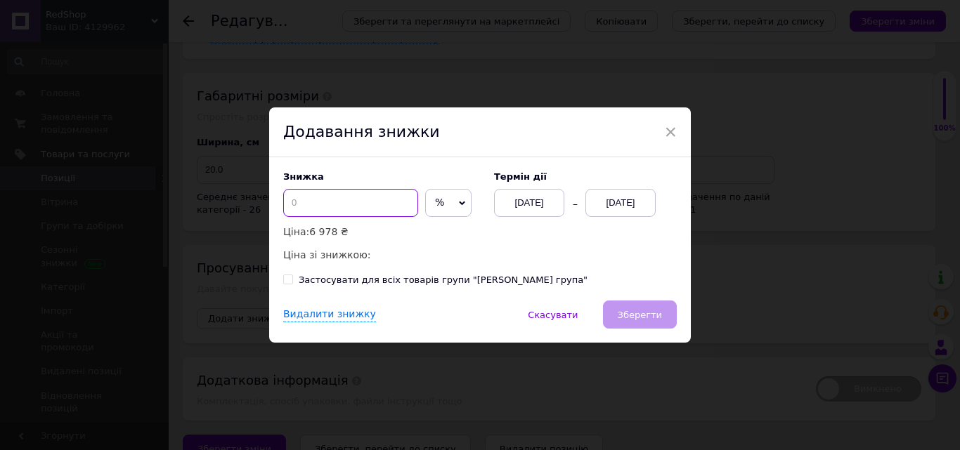
click at [379, 204] on input at bounding box center [350, 203] width 135 height 28
click at [645, 301] on button "Зберегти" at bounding box center [640, 315] width 74 height 28
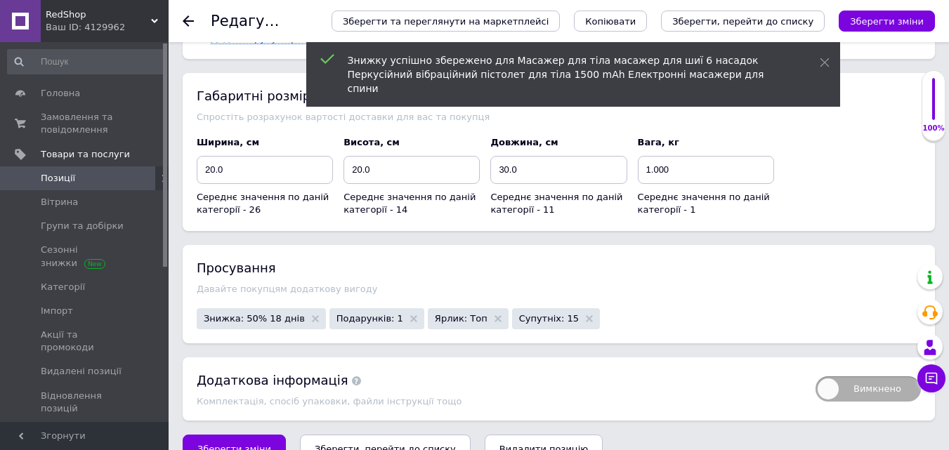
click at [866, 33] on div "Зберегти та переглянути на маркетплейсі Копіювати Зберегти, перейти до списку З…" at bounding box center [620, 21] width 632 height 42
click at [867, 26] on icon "Зберегти зміни" at bounding box center [887, 21] width 74 height 11
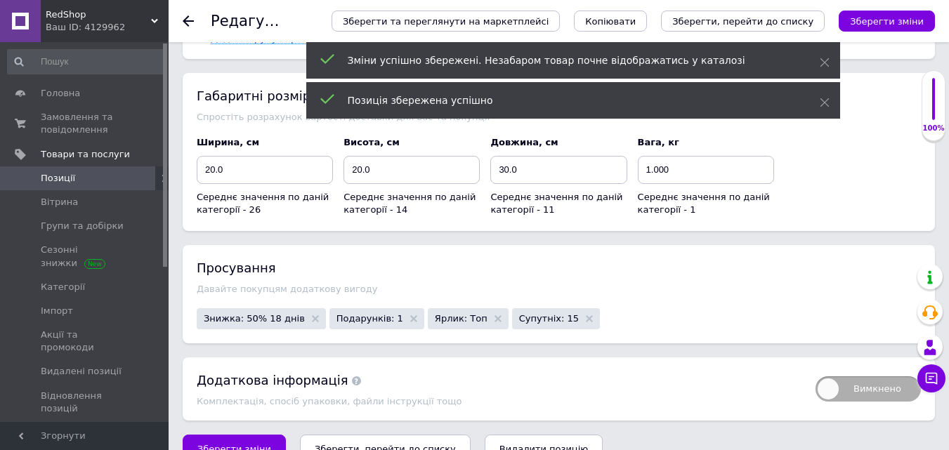
click at [122, 180] on span "Позиції" at bounding box center [85, 178] width 89 height 13
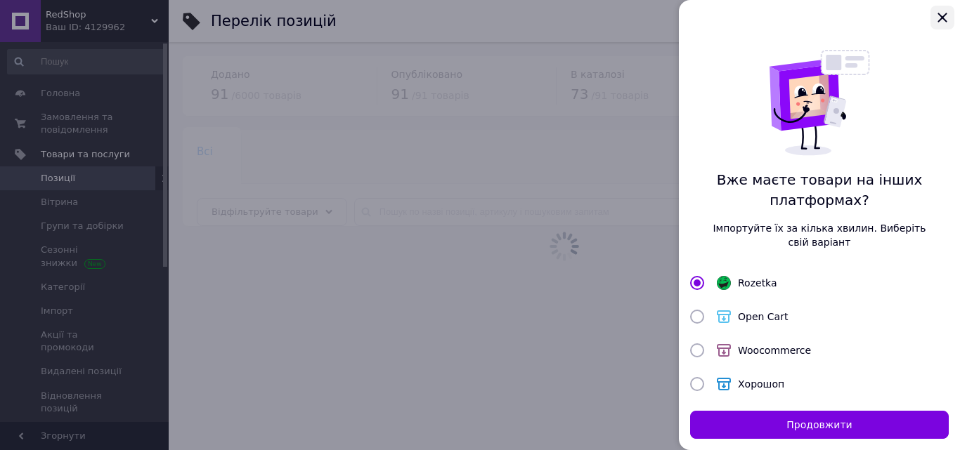
click at [945, 11] on icon "Закрыть" at bounding box center [942, 17] width 17 height 17
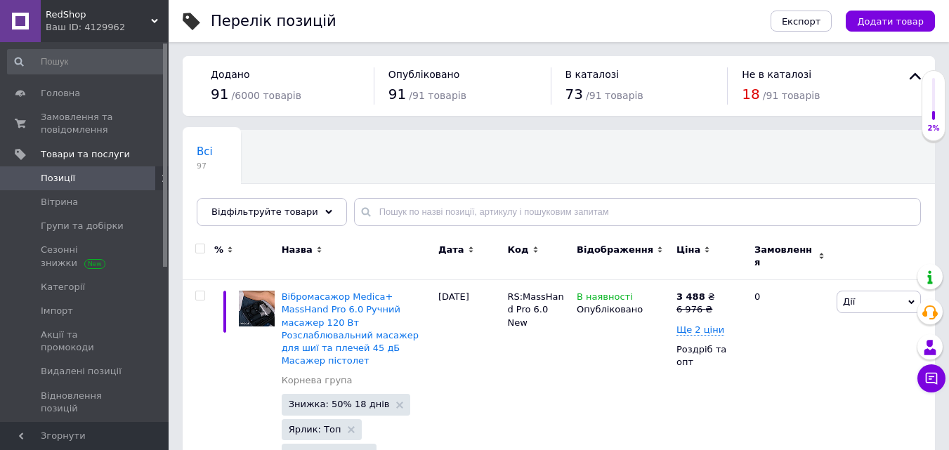
click at [499, 145] on div "Всі 97 Ok Відфільтровано... Зберегти" at bounding box center [559, 185] width 753 height 116
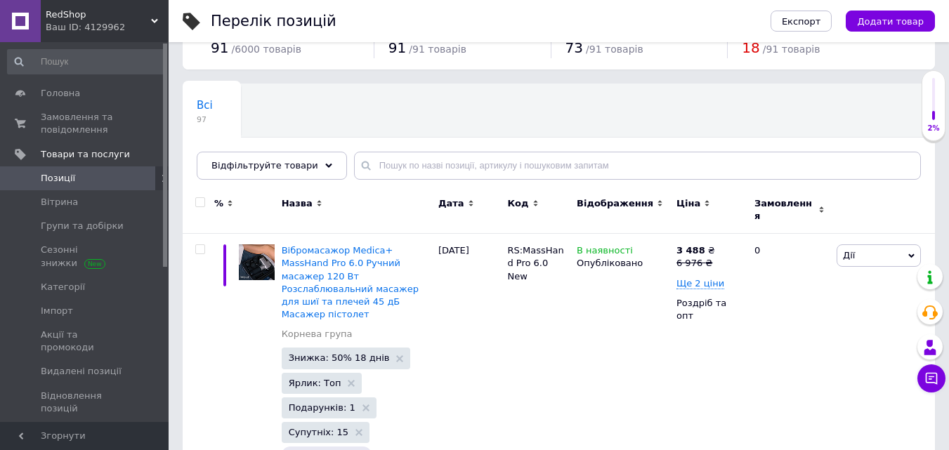
scroll to position [70, 0]
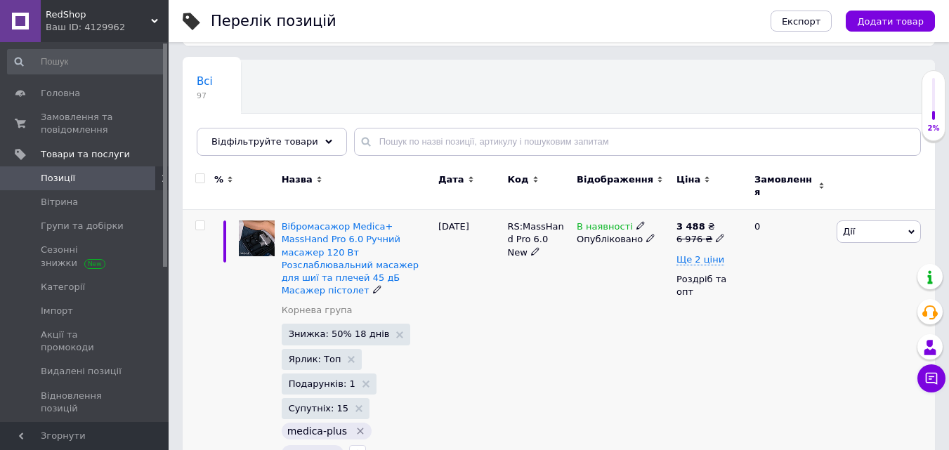
click at [893, 227] on span "Дії" at bounding box center [879, 232] width 84 height 22
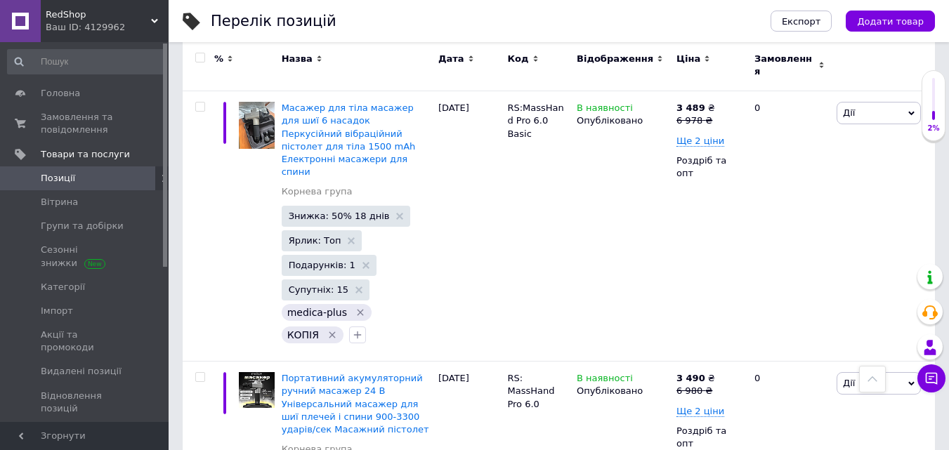
scroll to position [562, 0]
